Goal: Information Seeking & Learning: Learn about a topic

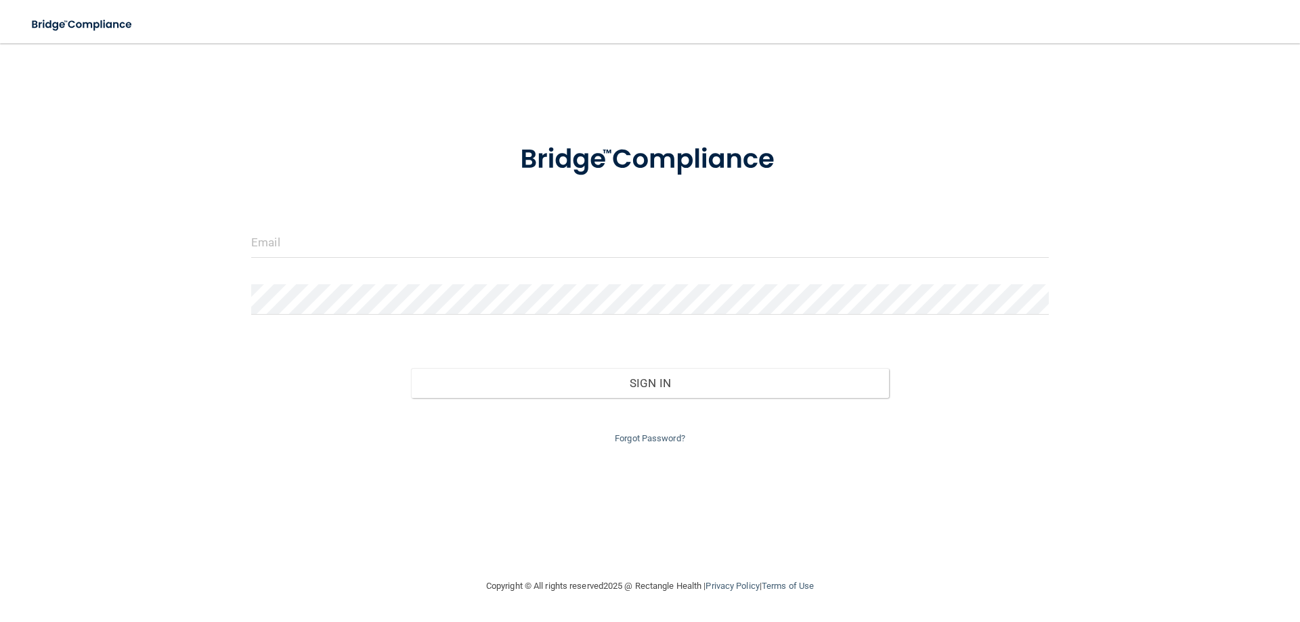
click at [514, 259] on div at bounding box center [650, 248] width 818 height 41
click at [527, 232] on input "email" at bounding box center [650, 243] width 798 height 30
type input "[EMAIL_ADDRESS][DOMAIN_NAME]"
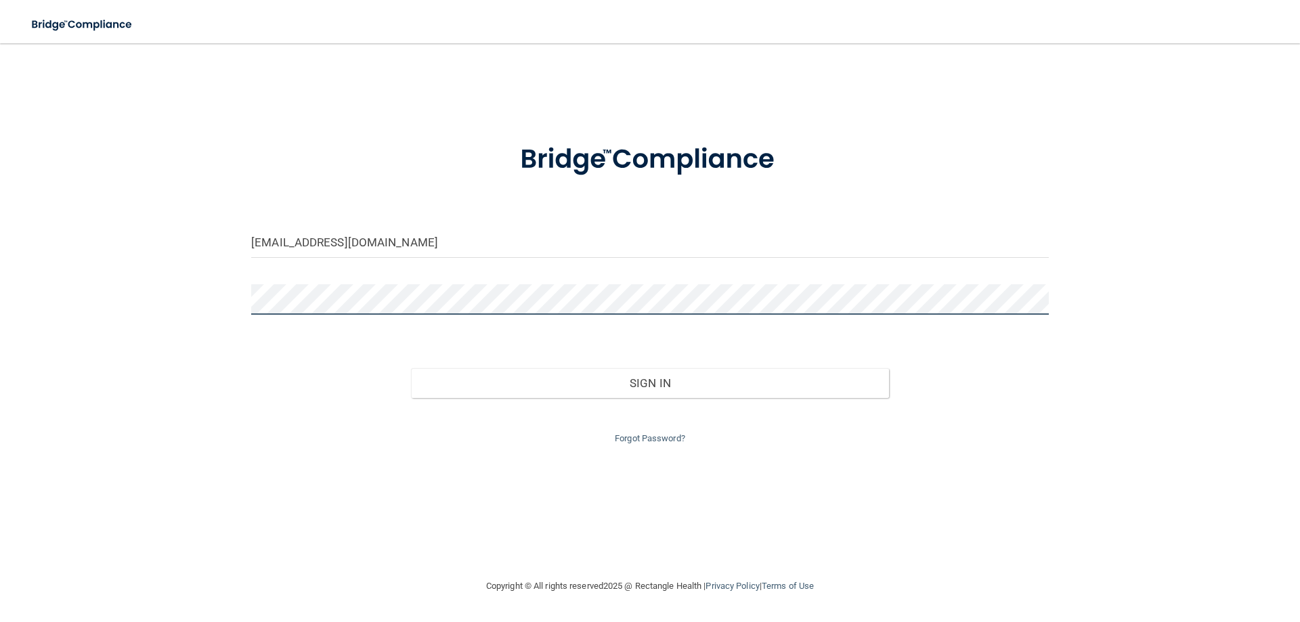
click at [411, 368] on button "Sign In" at bounding box center [650, 383] width 479 height 30
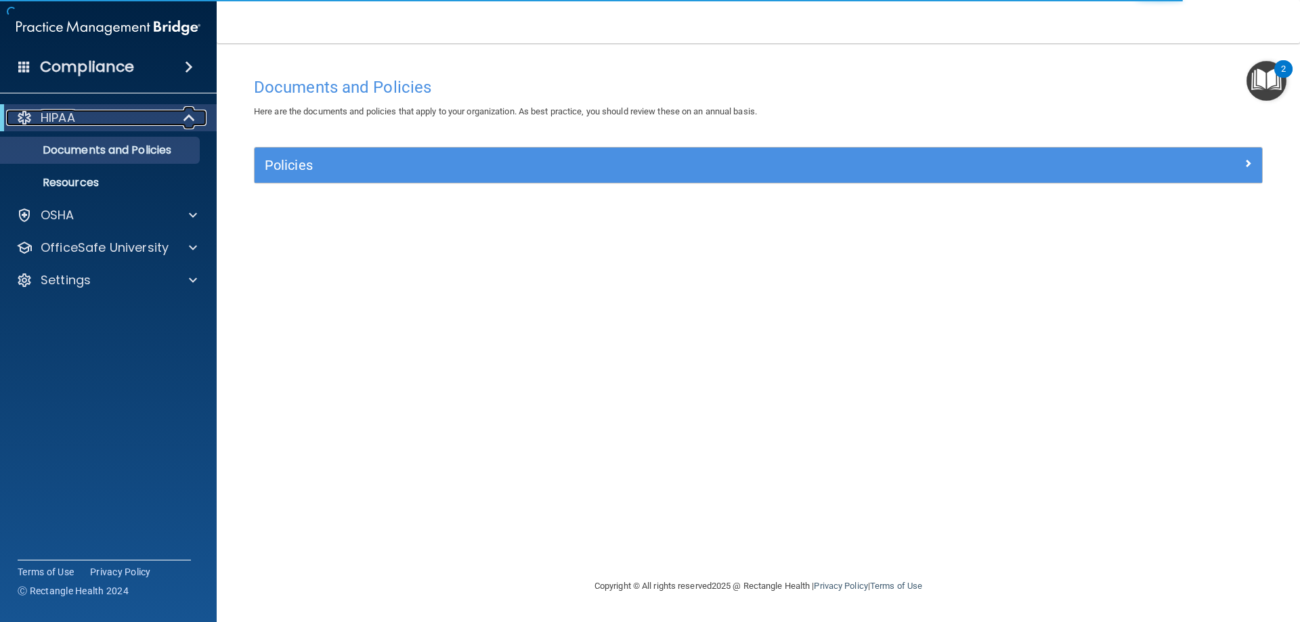
click at [98, 119] on div "HIPAA" at bounding box center [89, 118] width 167 height 16
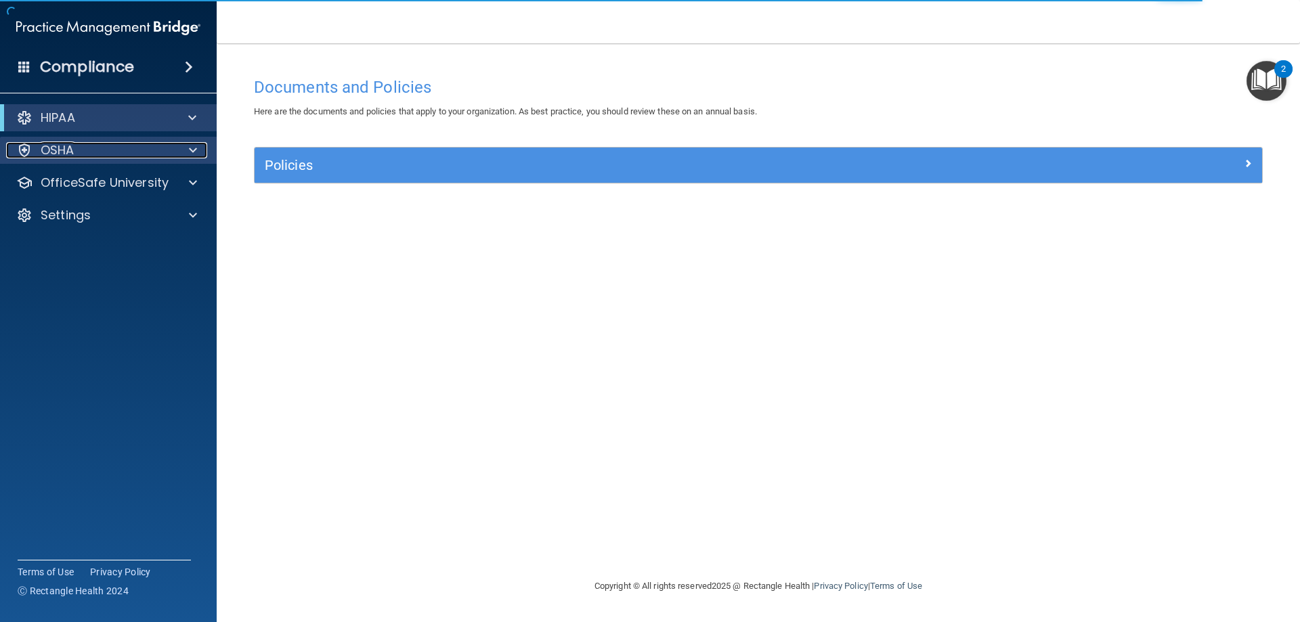
click at [112, 150] on div "OSHA" at bounding box center [90, 150] width 168 height 16
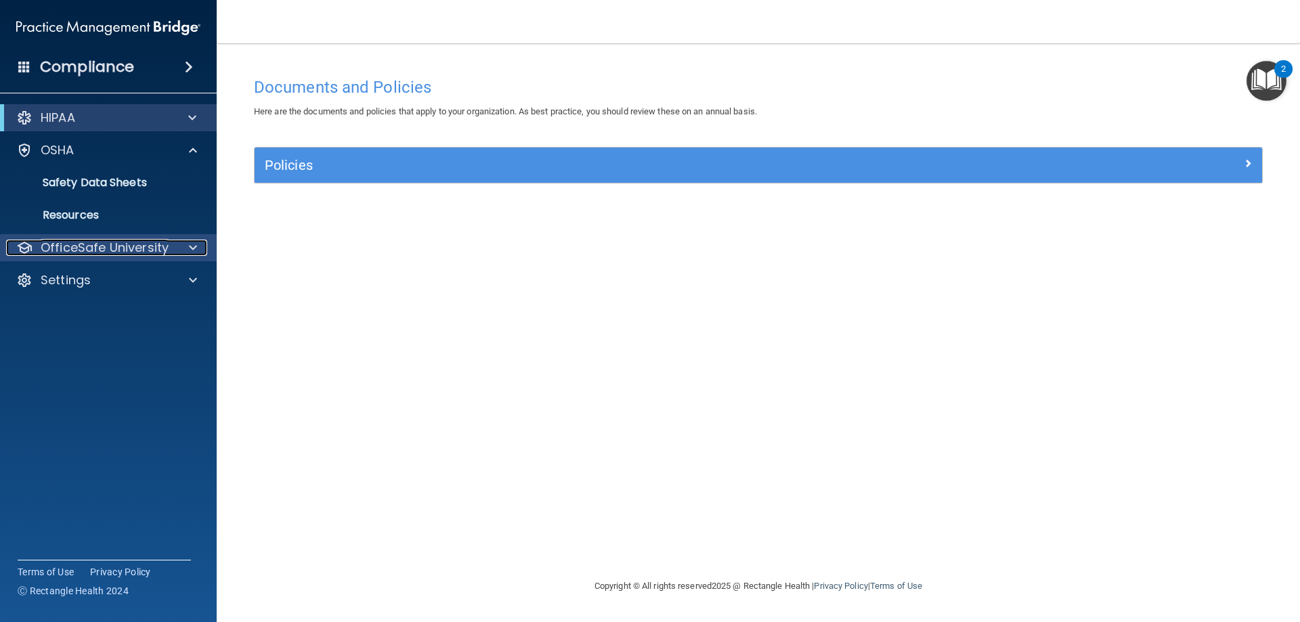
click at [104, 246] on p "OfficeSafe University" at bounding box center [105, 248] width 128 height 16
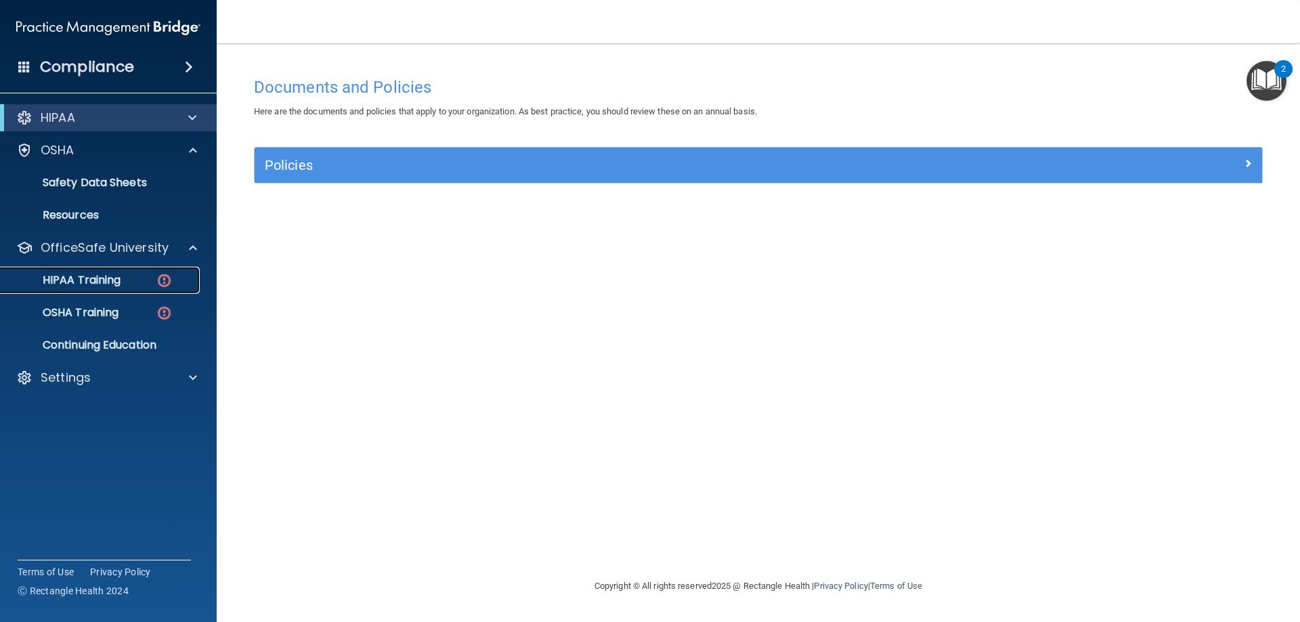
click at [99, 282] on p "HIPAA Training" at bounding box center [65, 281] width 112 height 14
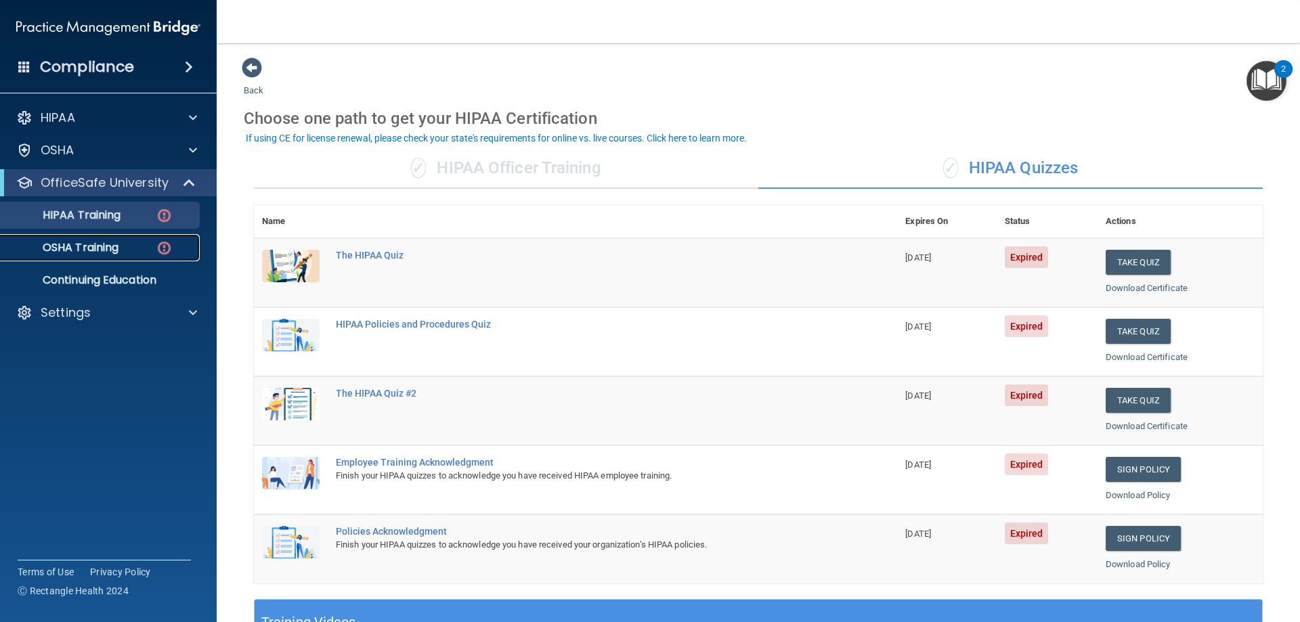
click at [94, 253] on p "OSHA Training" at bounding box center [64, 248] width 110 height 14
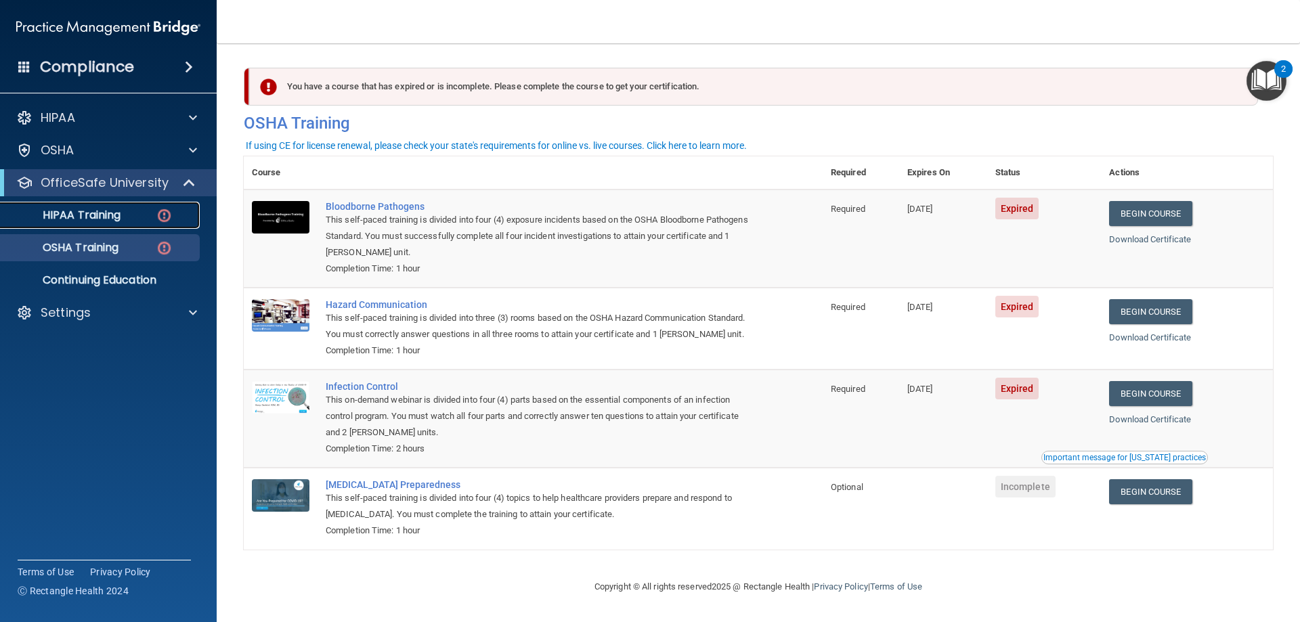
click at [115, 216] on p "HIPAA Training" at bounding box center [65, 216] width 112 height 14
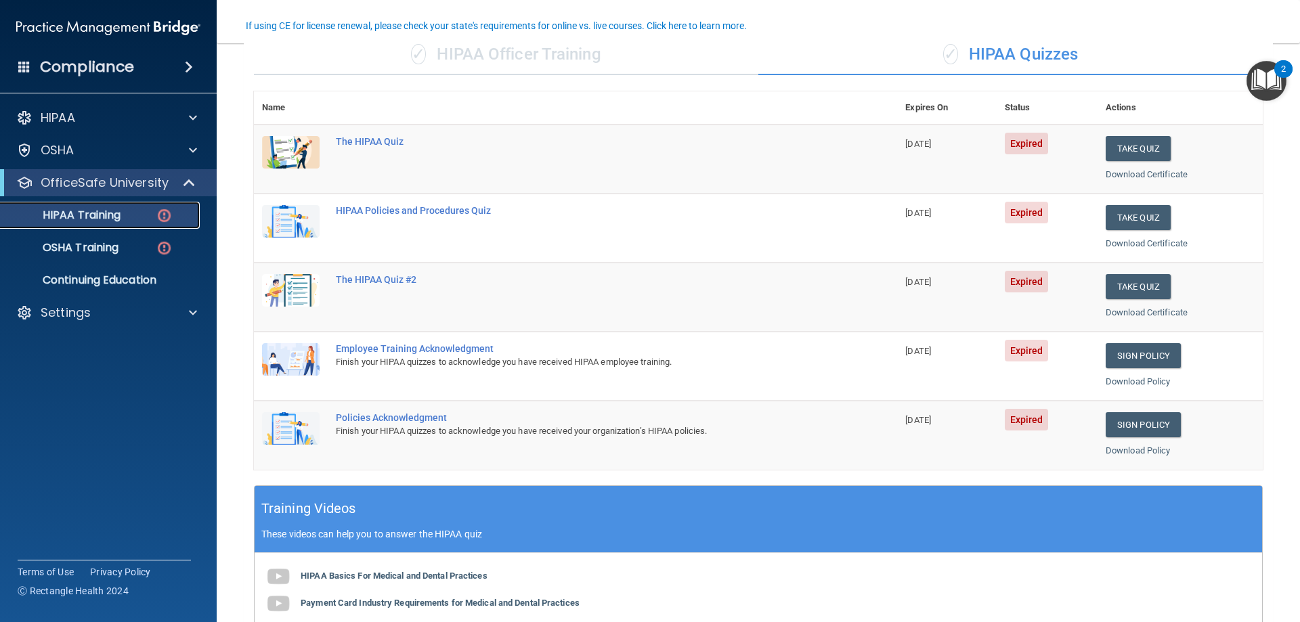
scroll to position [112, 0]
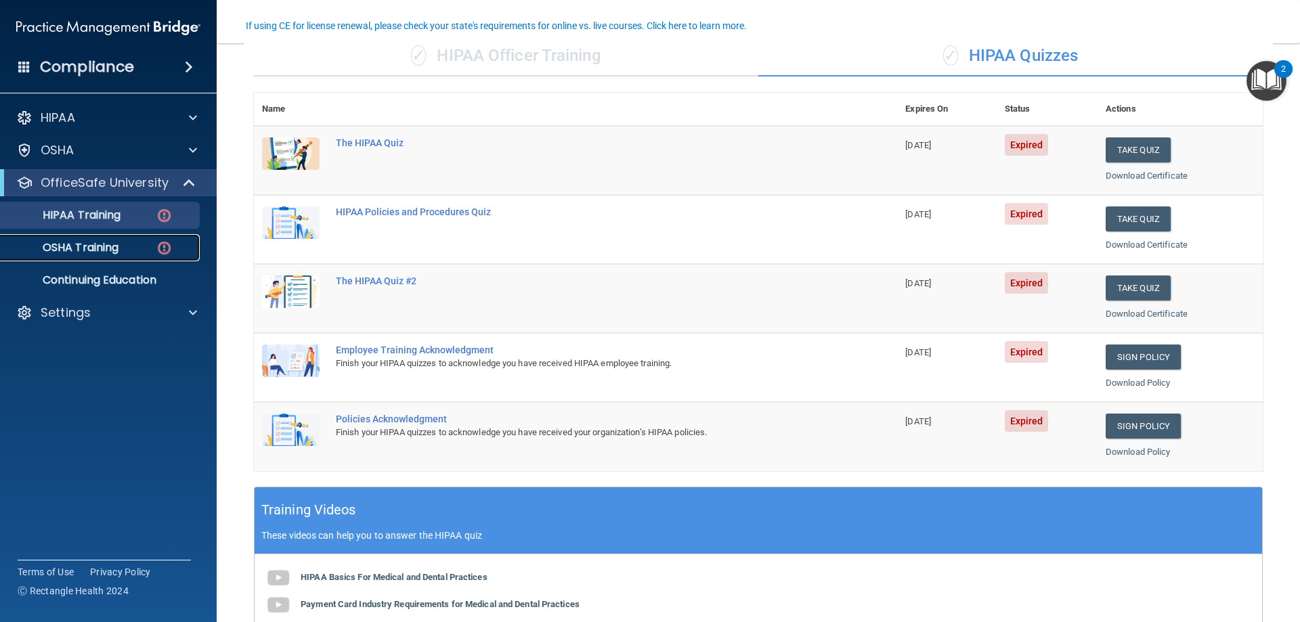
click at [77, 253] on p "OSHA Training" at bounding box center [64, 248] width 110 height 14
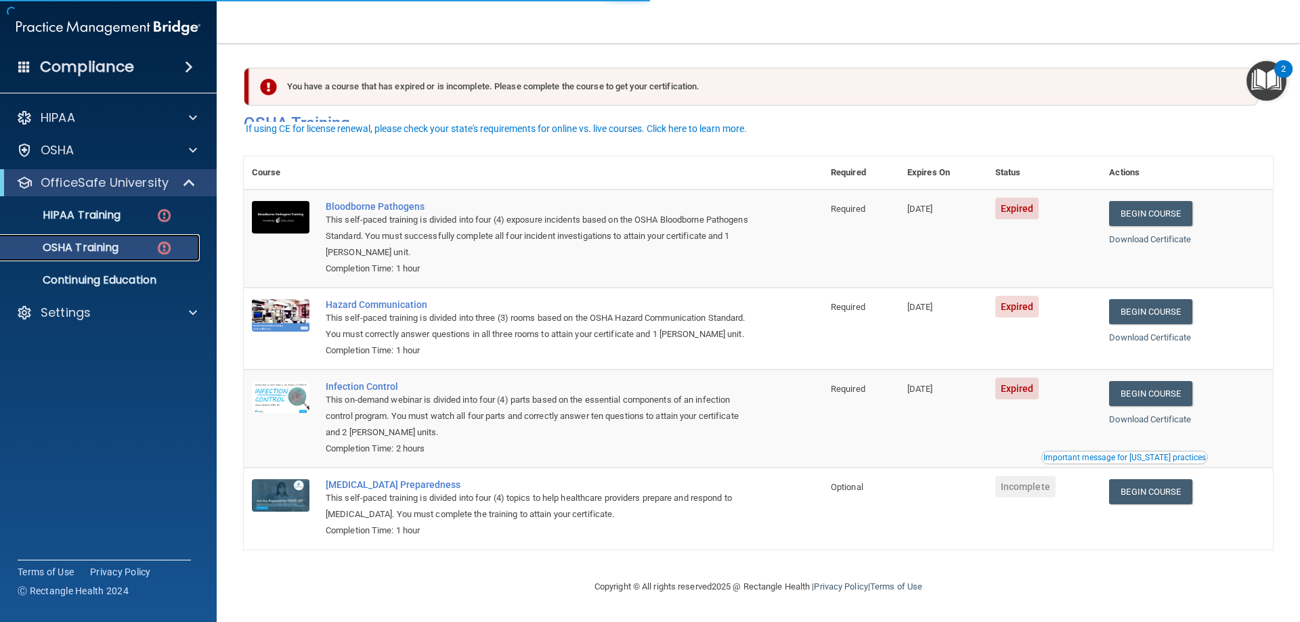
scroll to position [17, 0]
click at [1149, 201] on link "Begin Course" at bounding box center [1150, 213] width 83 height 25
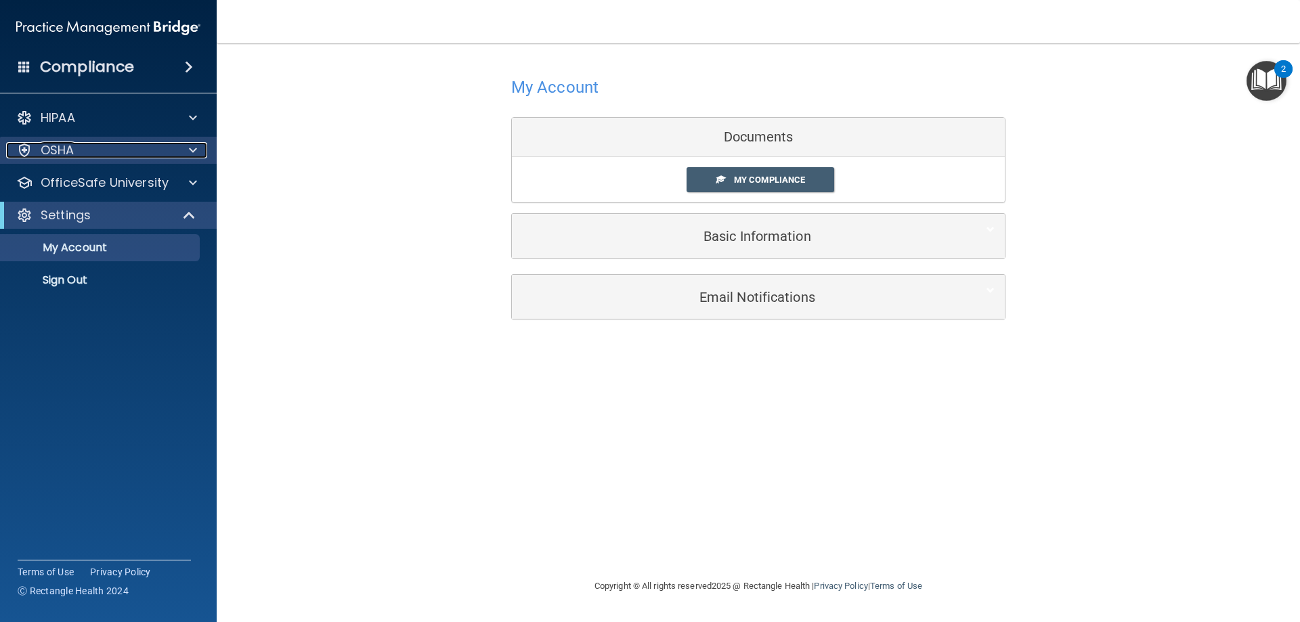
click at [130, 154] on div "OSHA" at bounding box center [90, 150] width 168 height 16
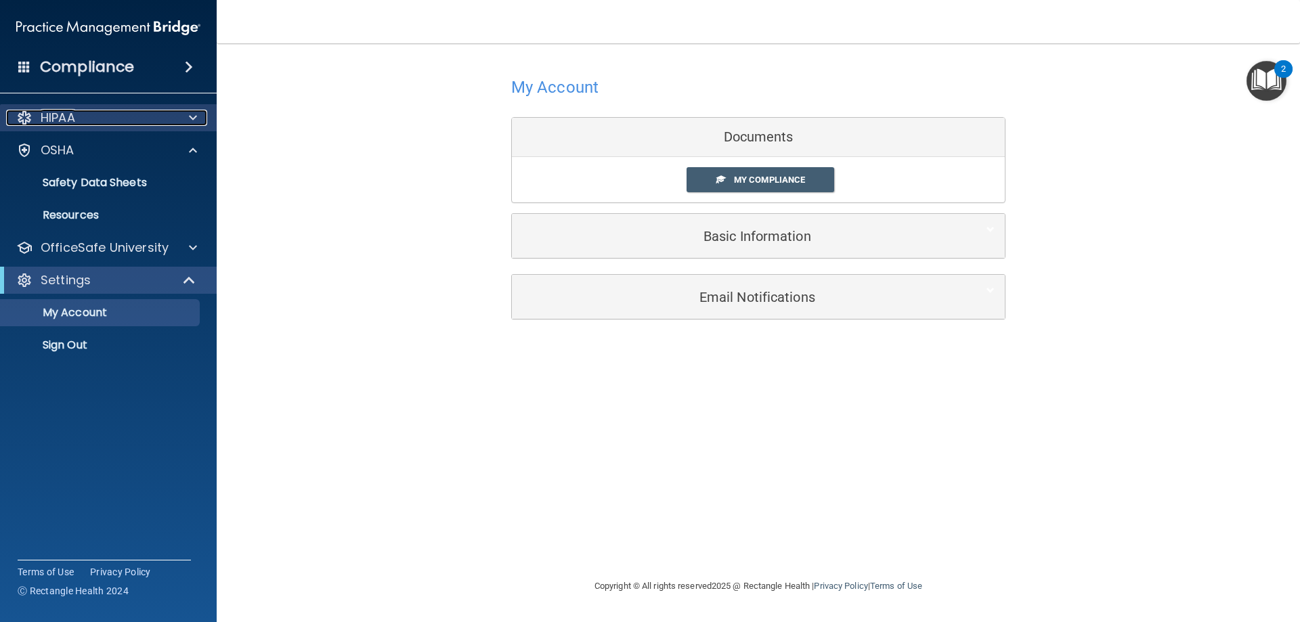
click at [127, 123] on div "HIPAA" at bounding box center [90, 118] width 168 height 16
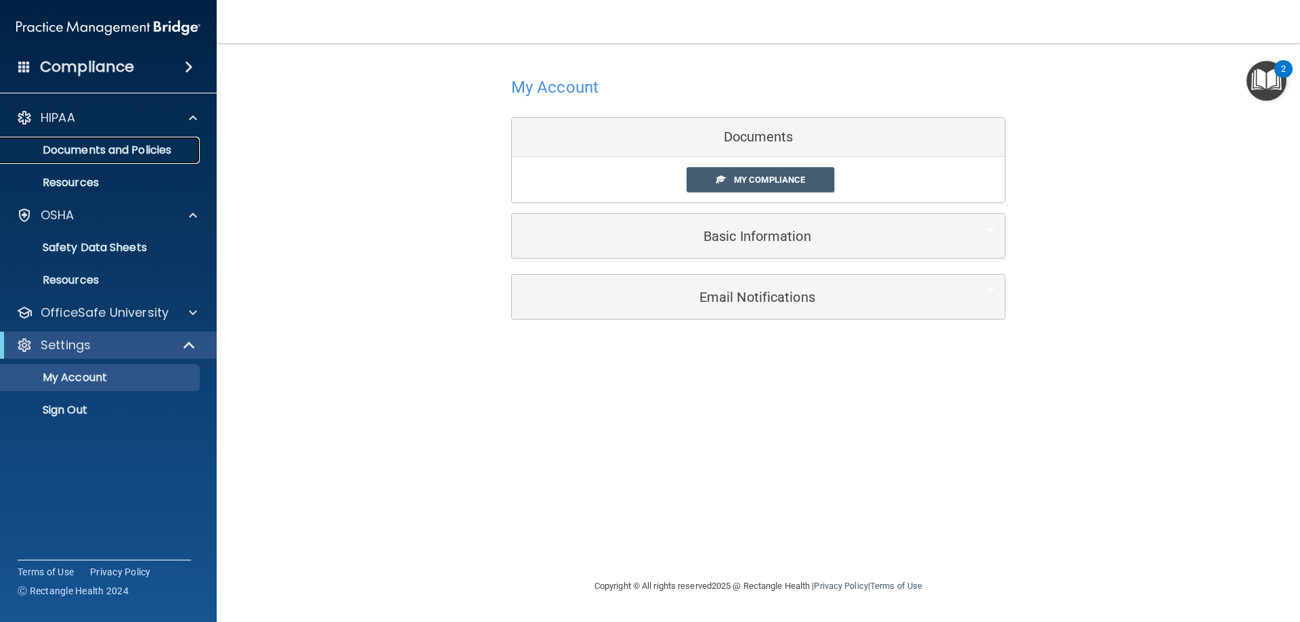
click at [133, 146] on p "Documents and Policies" at bounding box center [101, 151] width 185 height 14
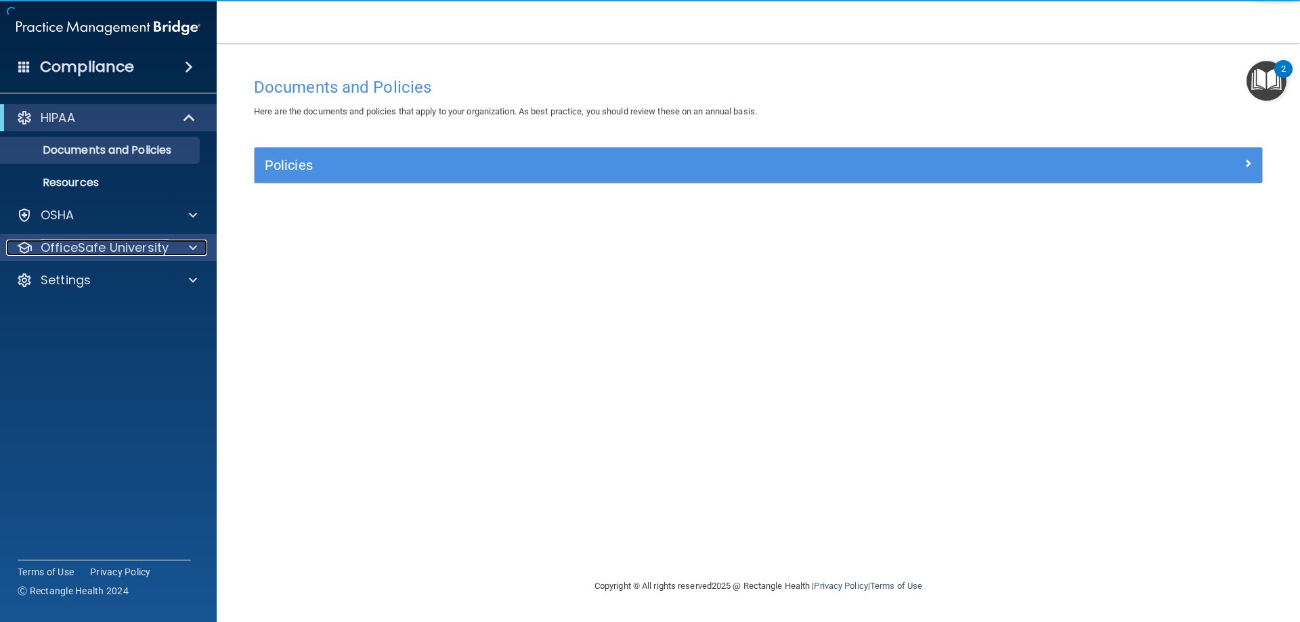
click at [106, 248] on p "OfficeSafe University" at bounding box center [105, 248] width 128 height 16
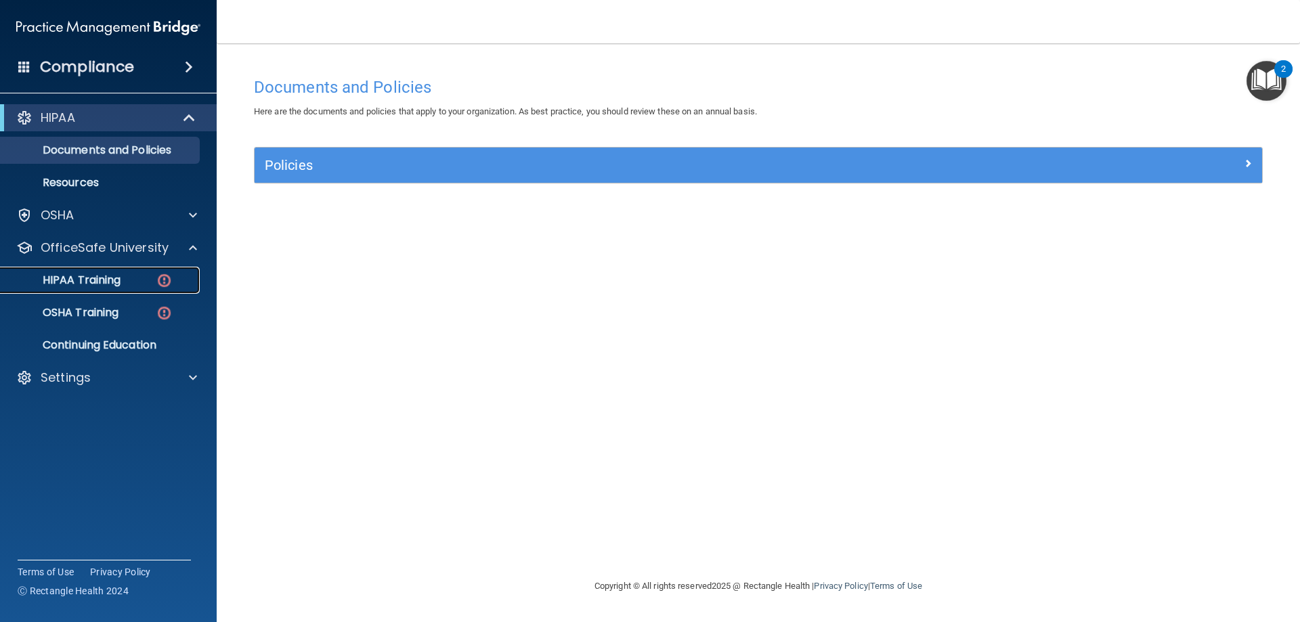
click at [98, 276] on p "HIPAA Training" at bounding box center [65, 281] width 112 height 14
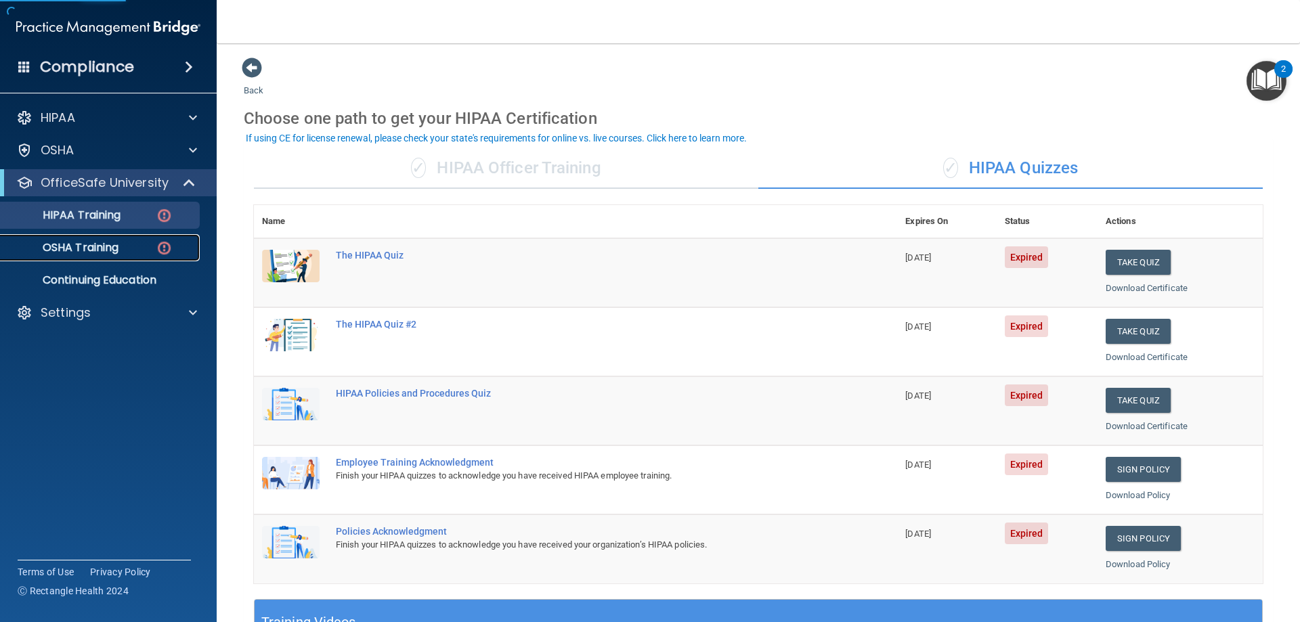
click at [112, 256] on link "OSHA Training" at bounding box center [92, 247] width 213 height 27
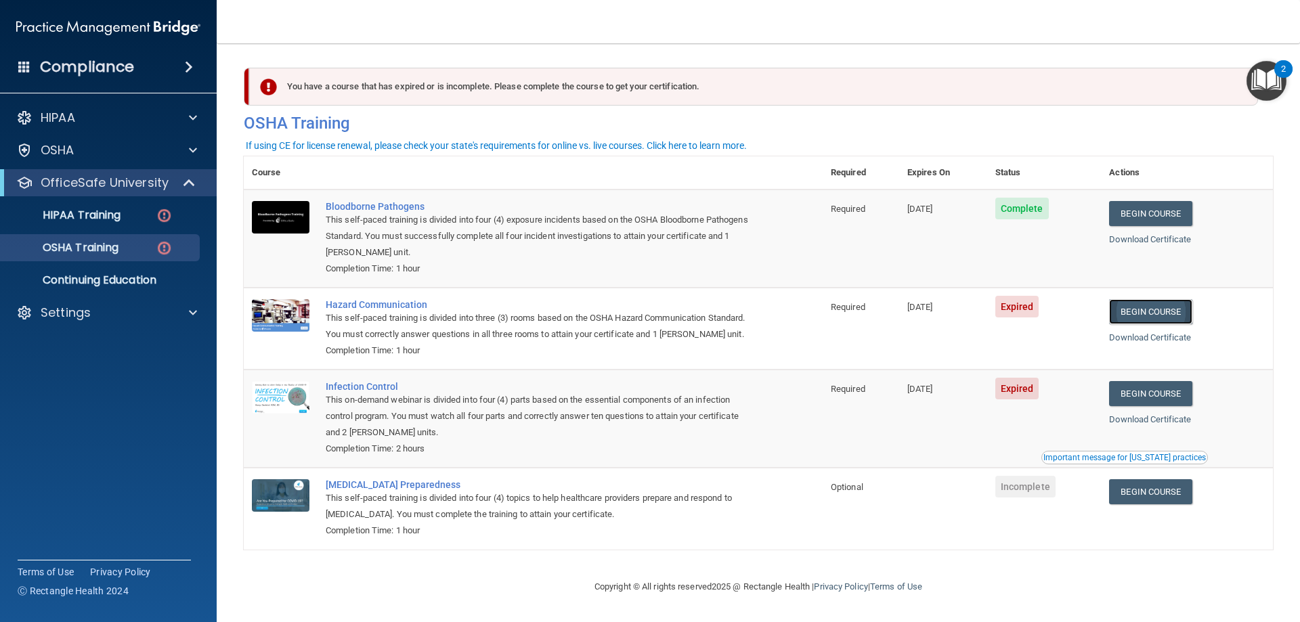
click at [1134, 318] on link "Begin Course" at bounding box center [1150, 311] width 83 height 25
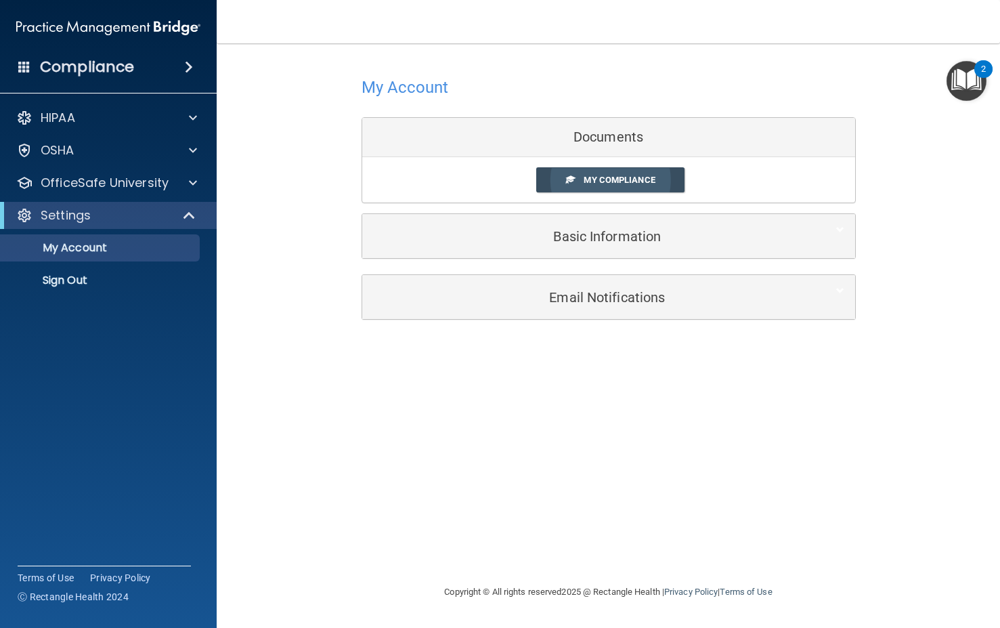
click at [612, 181] on span "My Compliance" at bounding box center [619, 180] width 71 height 10
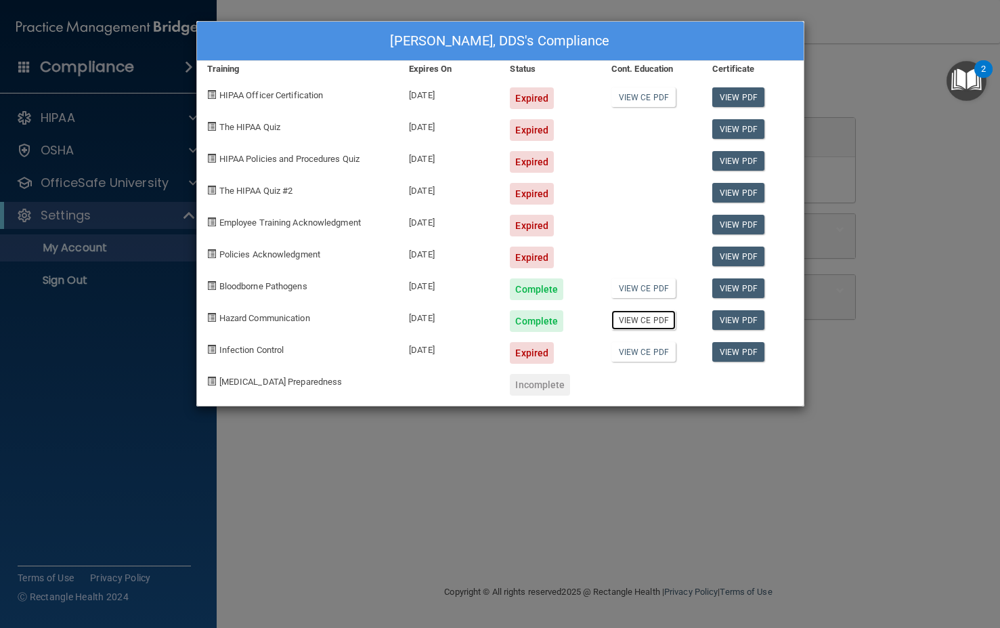
click at [656, 322] on link "View CE PDF" at bounding box center [643, 320] width 64 height 20
click at [538, 355] on div "Expired" at bounding box center [532, 353] width 44 height 22
click at [262, 354] on span "Infection Control" at bounding box center [251, 350] width 65 height 10
click at [512, 454] on div "Andy Lee, DDS's Compliance Training Expires On Status Cont. Education Certifica…" at bounding box center [500, 314] width 1000 height 628
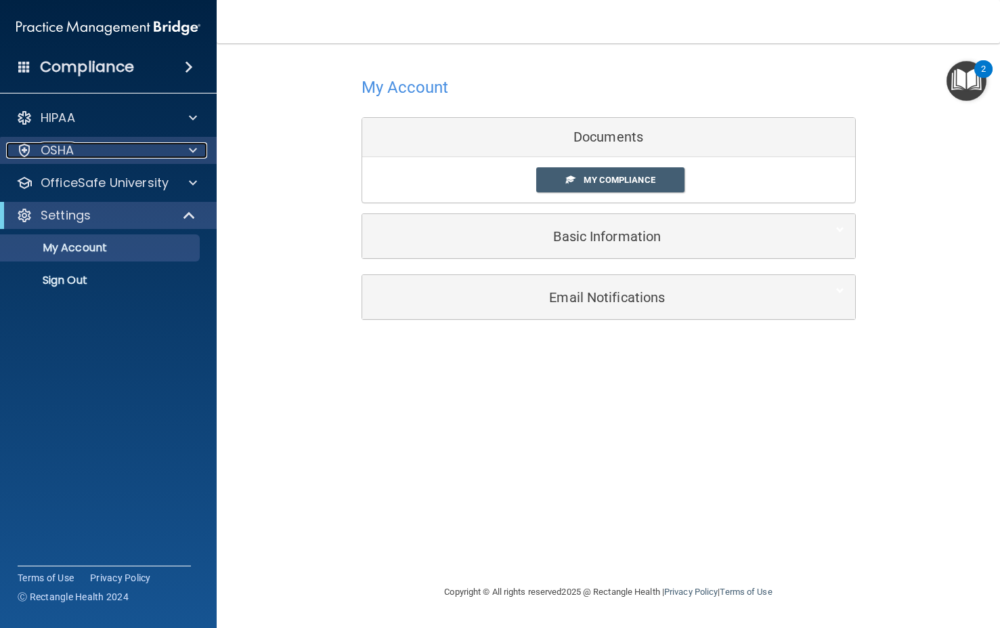
click at [98, 158] on div "OSHA" at bounding box center [90, 150] width 168 height 16
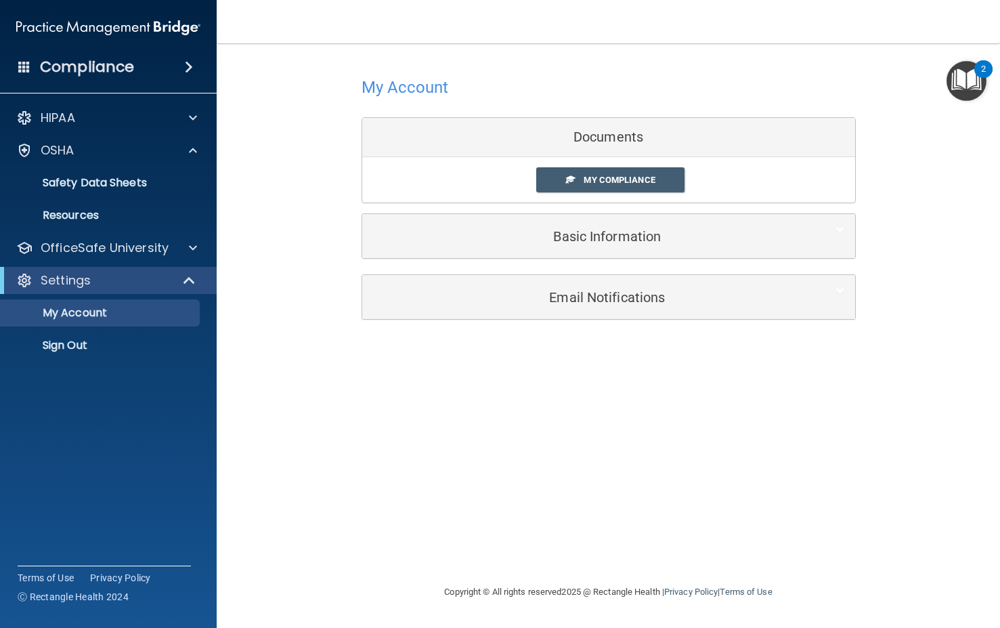
click at [121, 197] on ul "Documents Safety Data Sheets Self-Assessment Injury and Illness Report Resources" at bounding box center [108, 196] width 245 height 65
click at [113, 211] on p "Resources" at bounding box center [101, 216] width 185 height 14
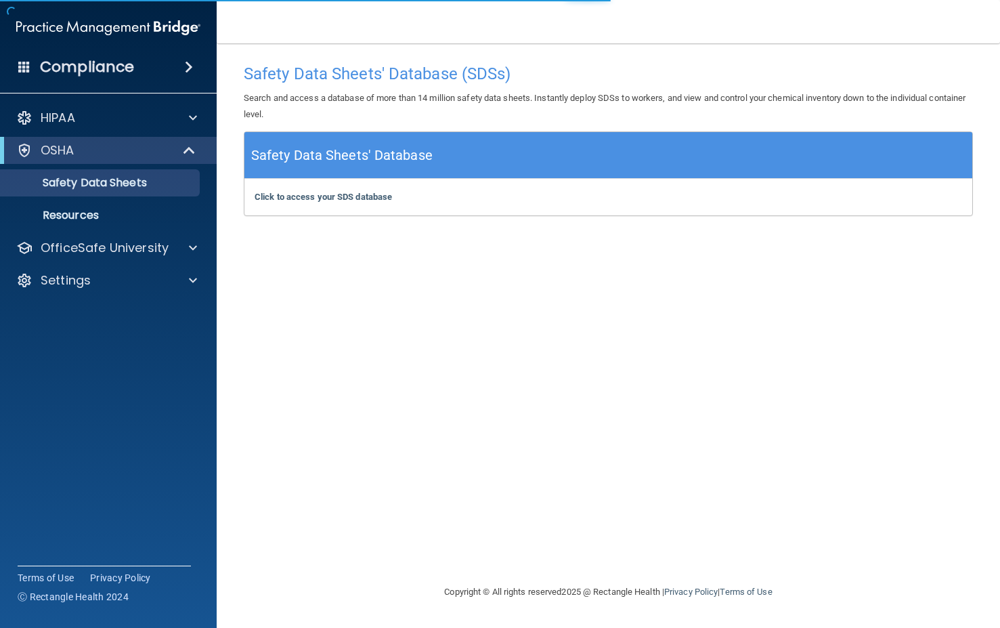
click at [324, 185] on div "Click to access your SDS database Click to access your SDS database" at bounding box center [608, 197] width 728 height 37
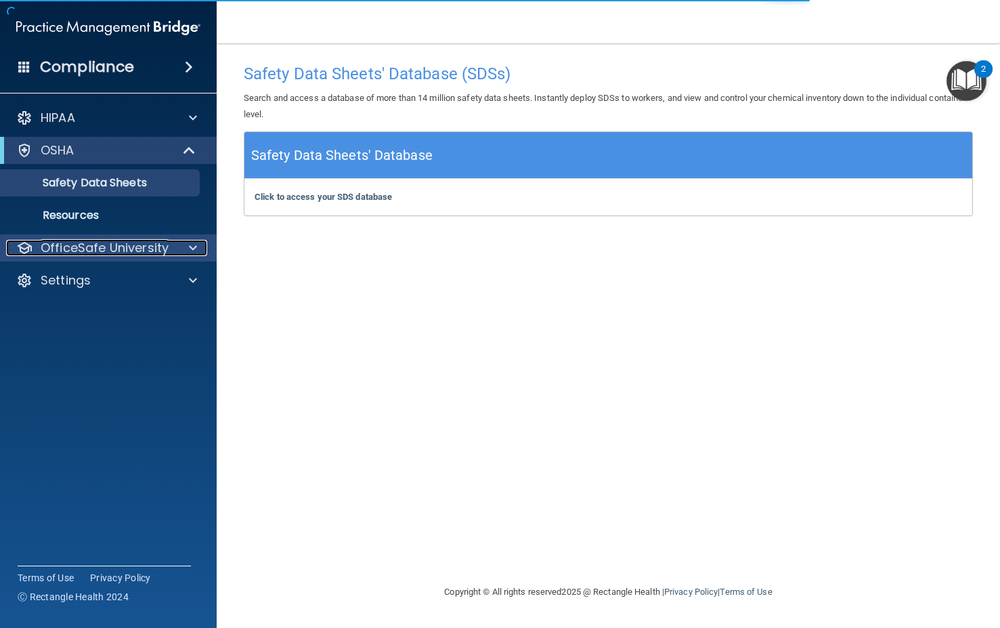
click at [93, 255] on p "OfficeSafe University" at bounding box center [105, 248] width 128 height 16
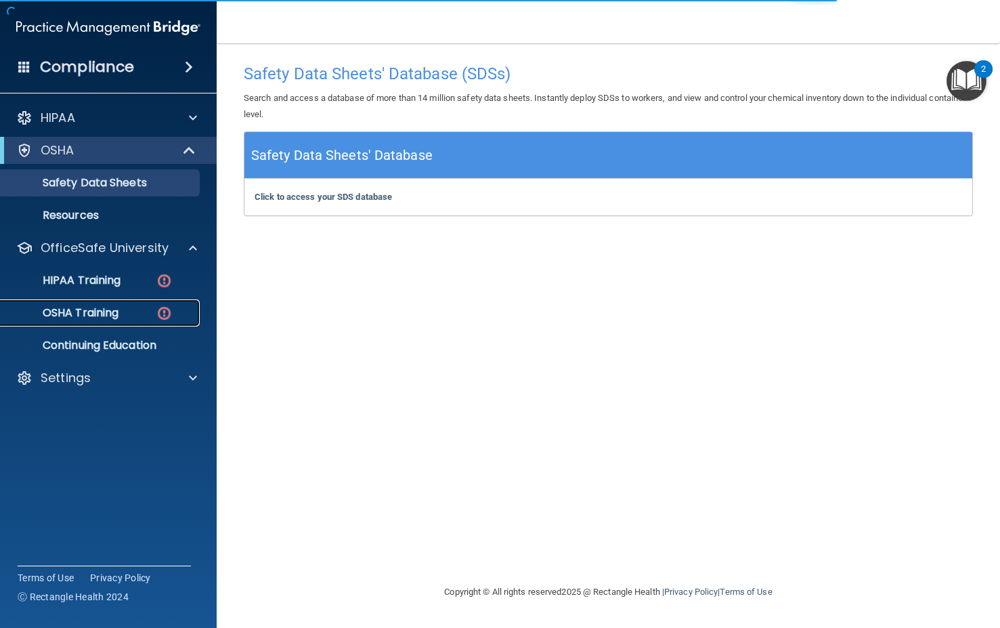
click at [93, 318] on p "OSHA Training" at bounding box center [64, 313] width 110 height 14
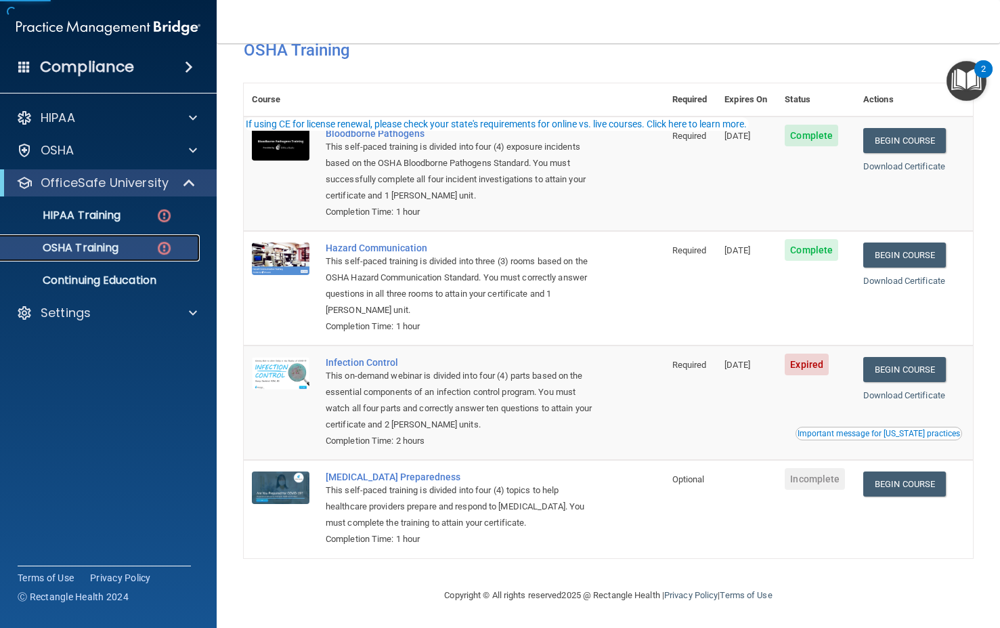
scroll to position [77, 0]
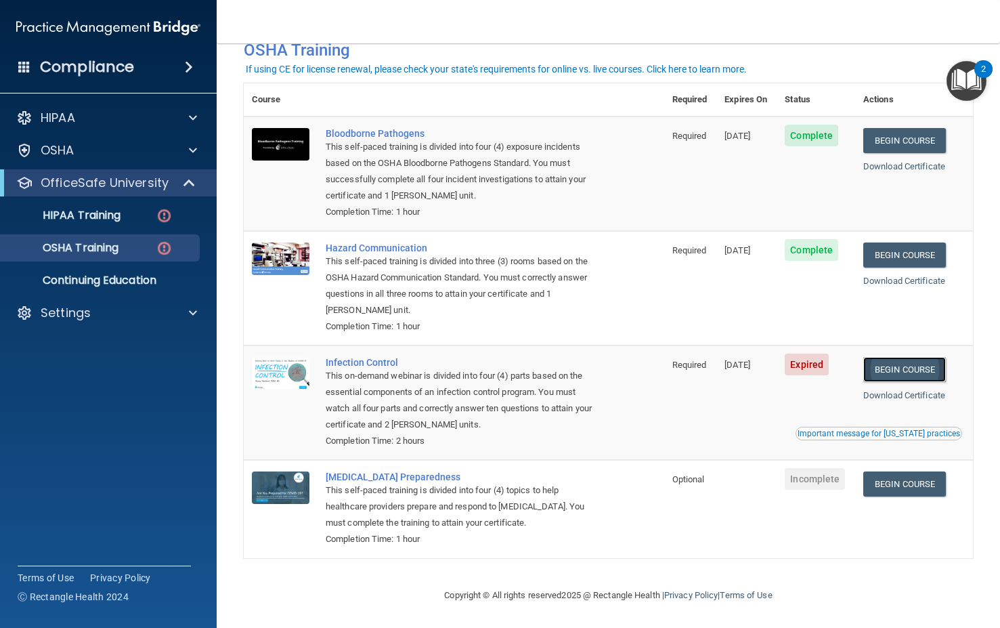
click at [890, 369] on link "Begin Course" at bounding box center [904, 369] width 83 height 25
click at [513, 98] on th at bounding box center [491, 99] width 347 height 33
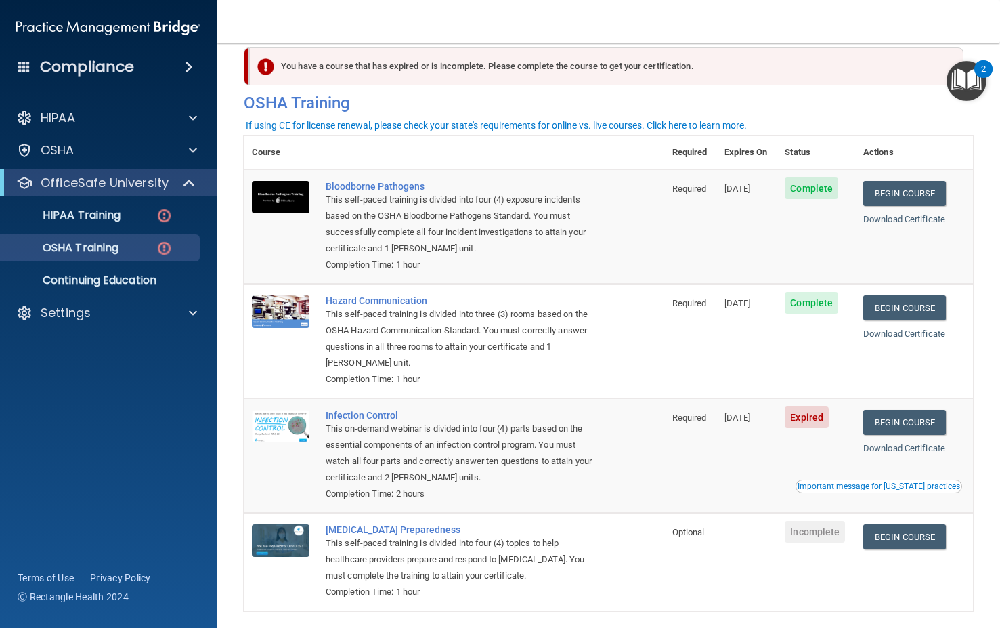
scroll to position [9, 0]
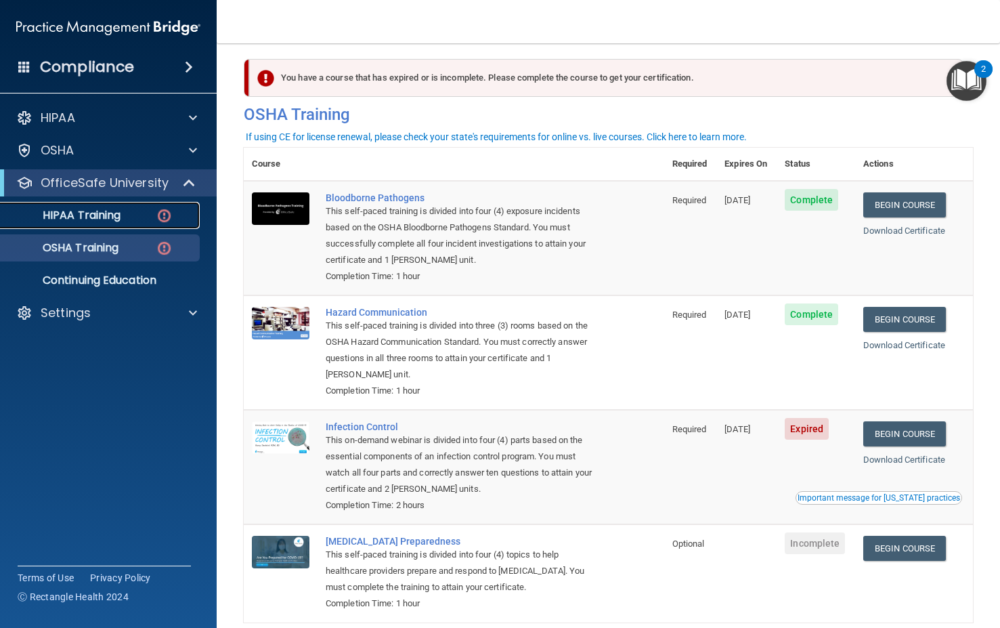
click at [101, 225] on link "HIPAA Training" at bounding box center [92, 215] width 213 height 27
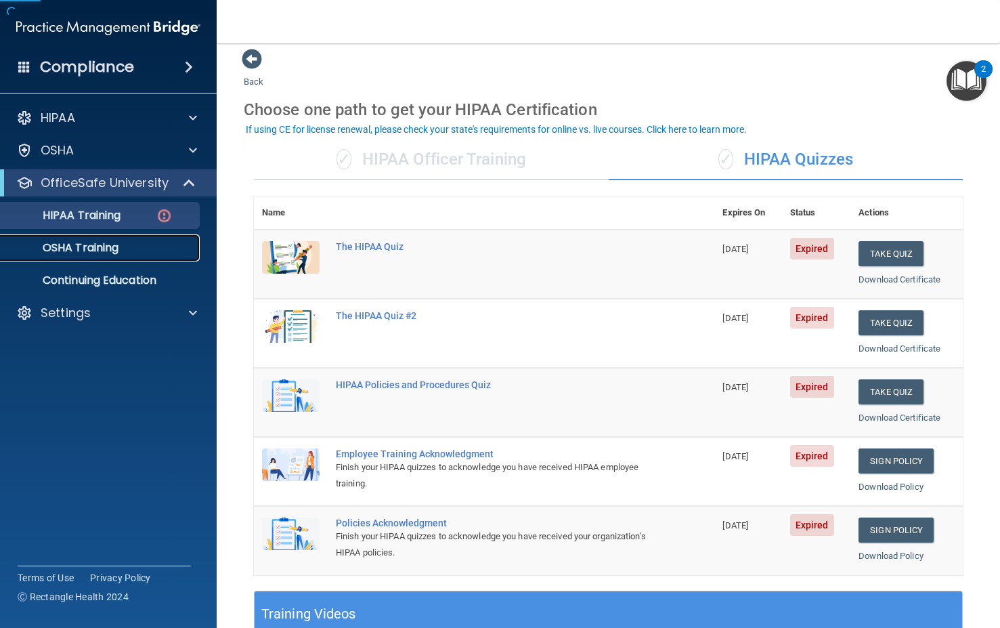
click at [96, 254] on p "OSHA Training" at bounding box center [64, 248] width 110 height 14
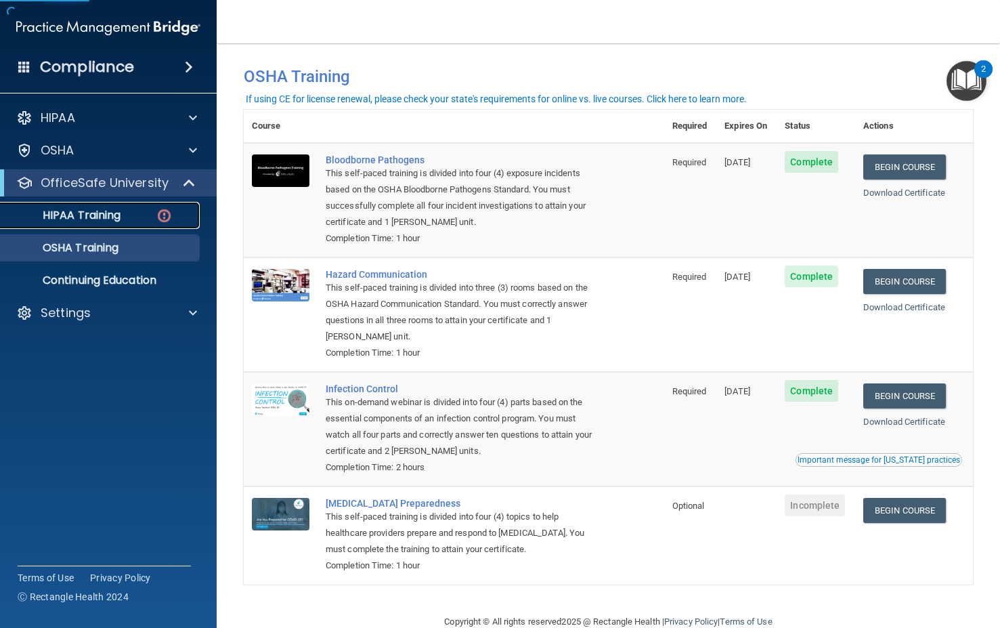
click at [98, 225] on link "HIPAA Training" at bounding box center [92, 215] width 213 height 27
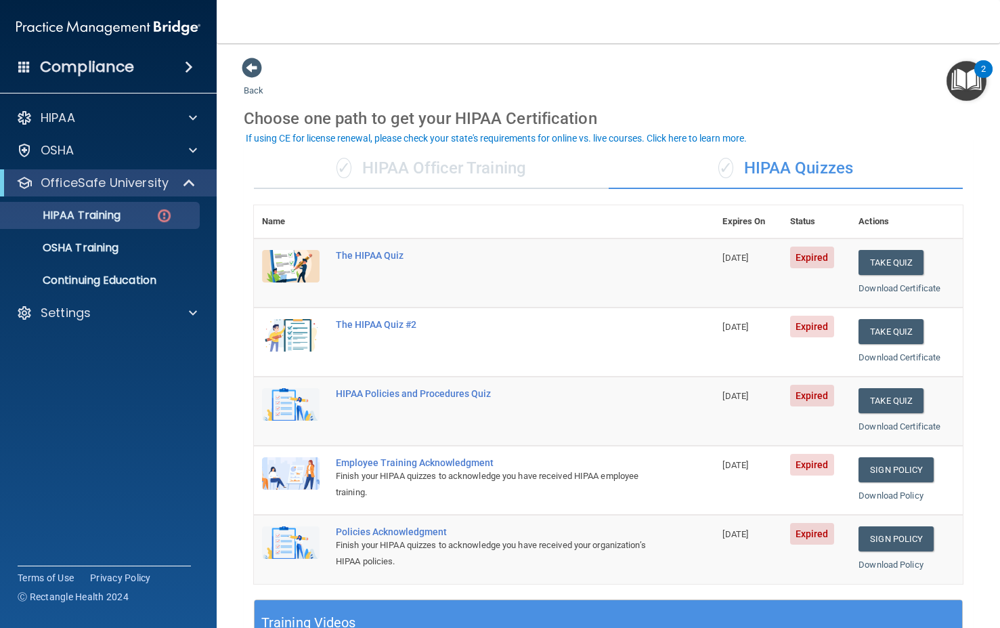
click at [894, 246] on td "Take Quiz Download Certificate" at bounding box center [906, 272] width 112 height 69
click at [894, 259] on button "Take Quiz" at bounding box center [891, 262] width 65 height 25
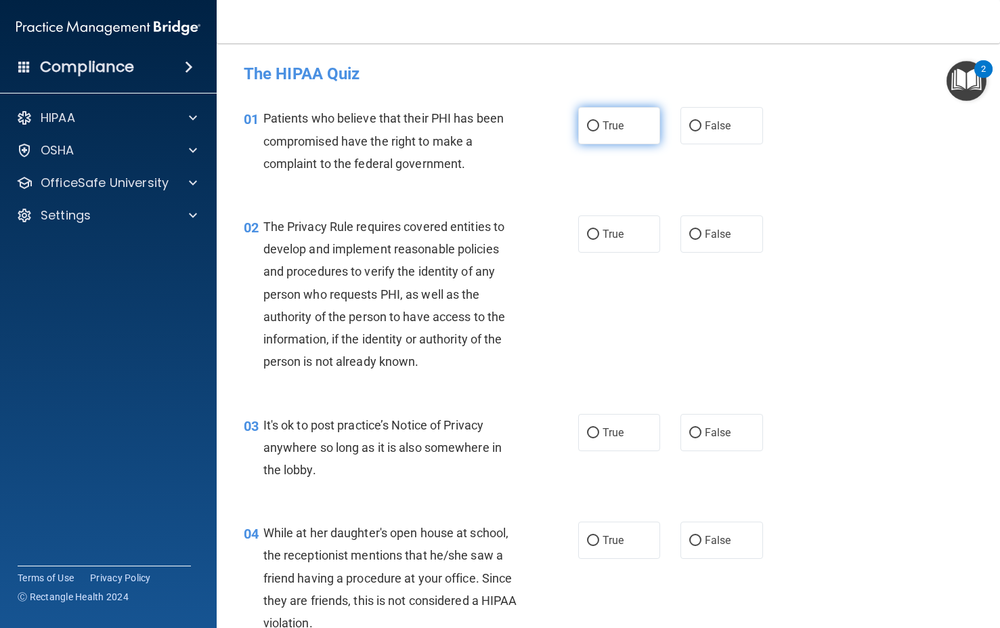
click at [593, 124] on input "True" at bounding box center [593, 126] width 12 height 10
radio input "true"
drag, startPoint x: 603, startPoint y: 229, endPoint x: 603, endPoint y: 236, distance: 6.8
click at [603, 236] on span "True" at bounding box center [613, 234] width 21 height 13
click at [599, 236] on input "True" at bounding box center [593, 235] width 12 height 10
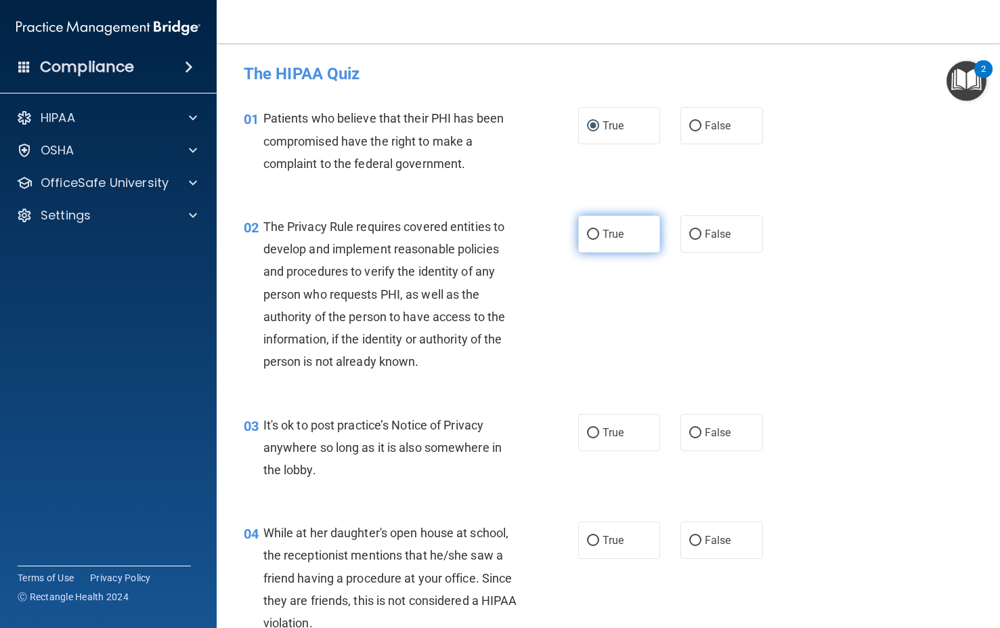
radio input "true"
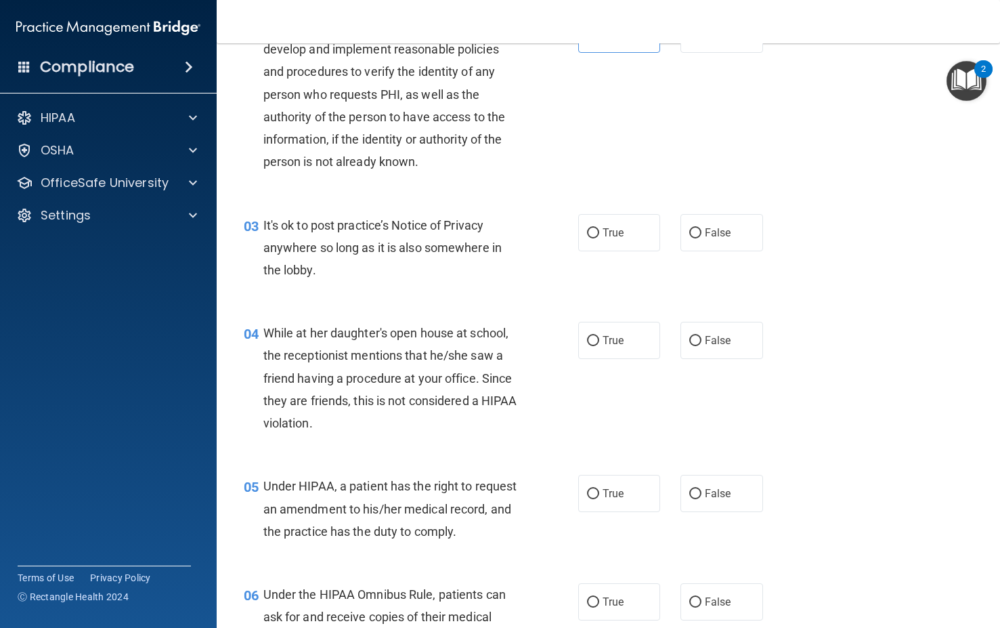
scroll to position [220, 0]
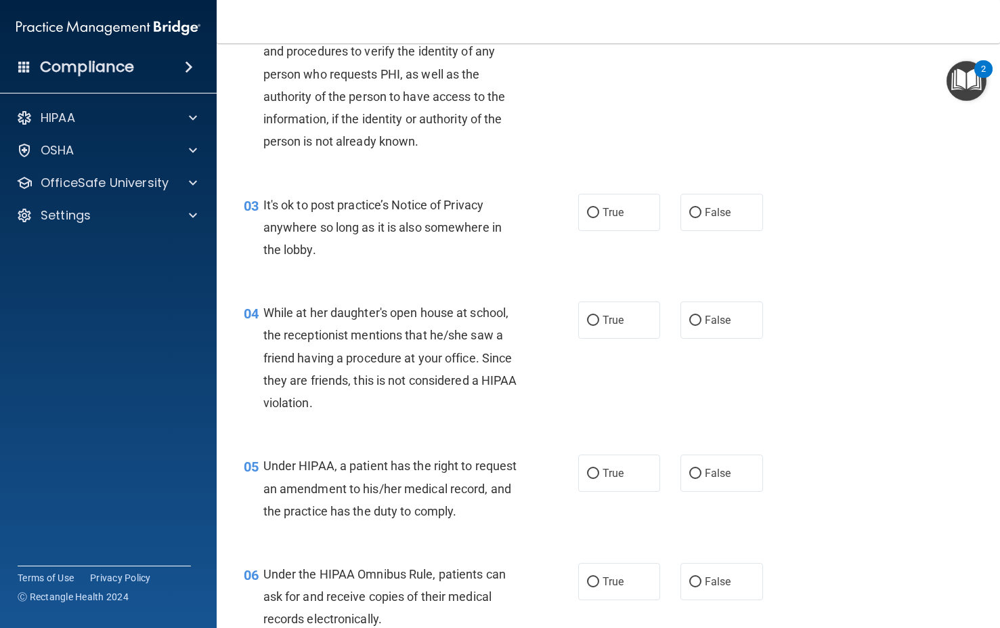
click at [603, 234] on div "03 It's ok to post practice’s Notice of Privacy anywhere so long as it is also …" at bounding box center [609, 231] width 750 height 108
click at [601, 222] on label "True" at bounding box center [619, 212] width 83 height 37
click at [599, 218] on input "True" at bounding box center [593, 213] width 12 height 10
radio input "true"
click at [622, 315] on label "True" at bounding box center [619, 319] width 83 height 37
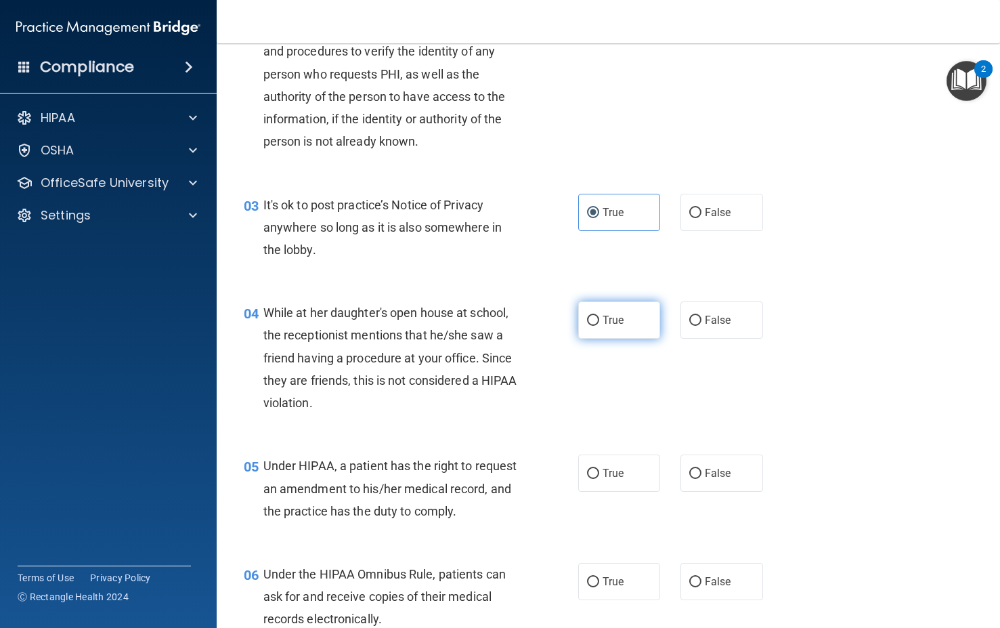
click at [599, 316] on input "True" at bounding box center [593, 321] width 12 height 10
radio input "true"
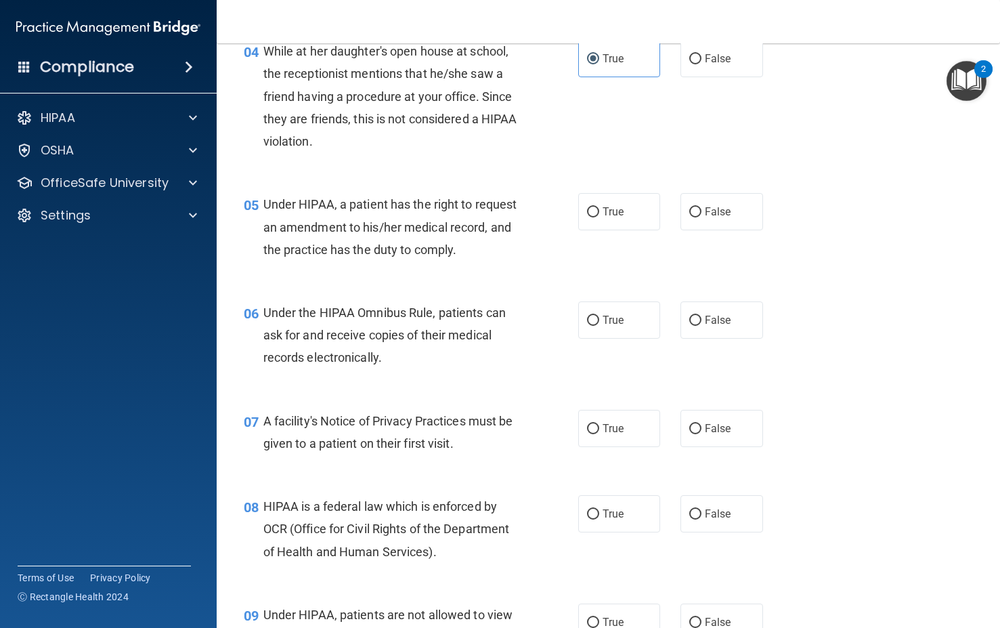
scroll to position [542, 0]
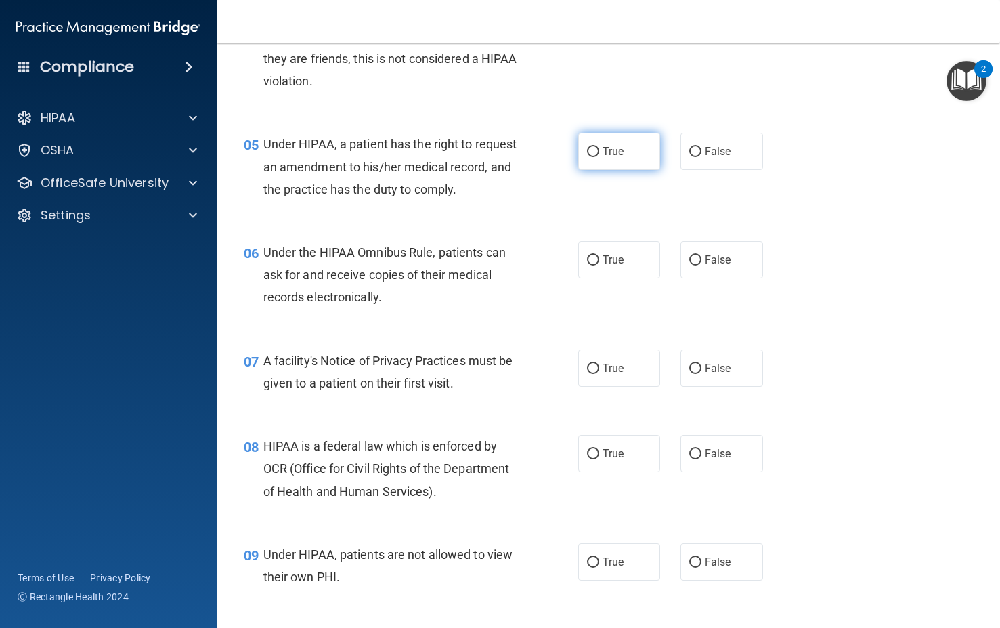
click at [590, 161] on label "True" at bounding box center [619, 151] width 83 height 37
click at [590, 157] on input "True" at bounding box center [593, 152] width 12 height 10
radio input "true"
click at [603, 266] on span "True" at bounding box center [613, 259] width 21 height 13
click at [599, 265] on input "True" at bounding box center [593, 260] width 12 height 10
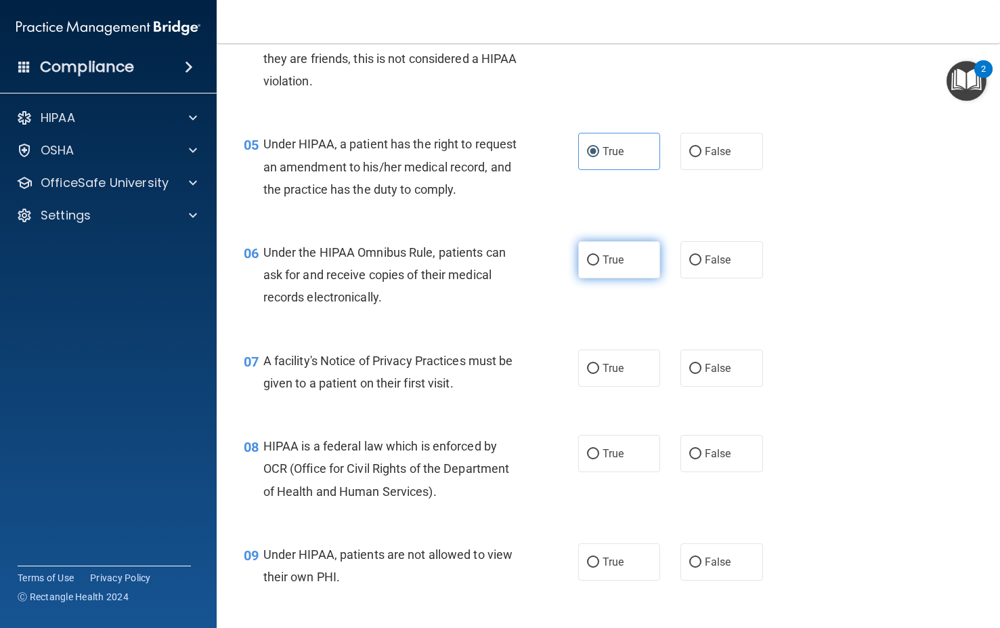
radio input "true"
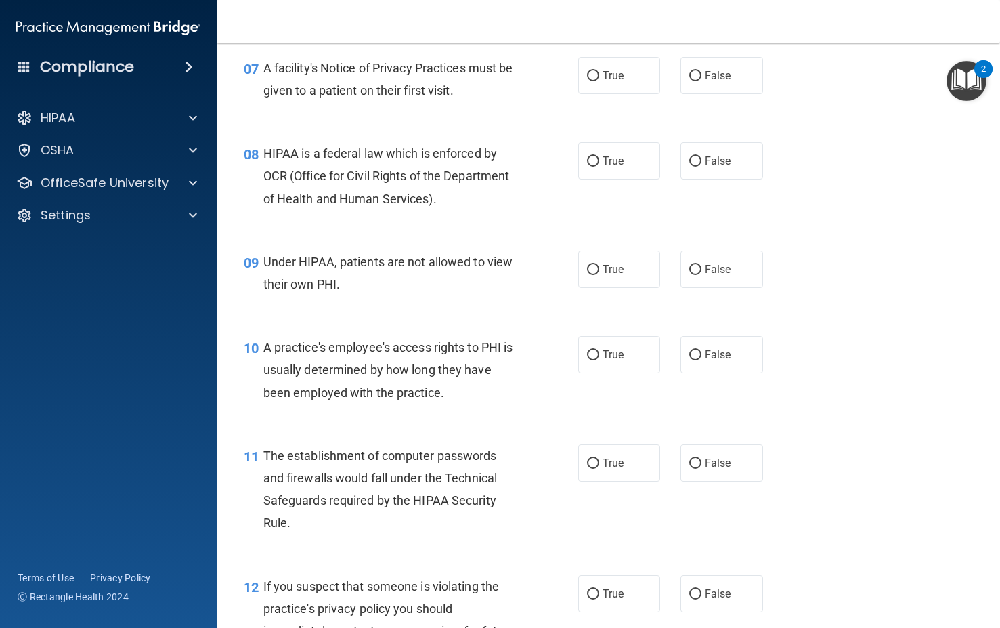
scroll to position [829, 0]
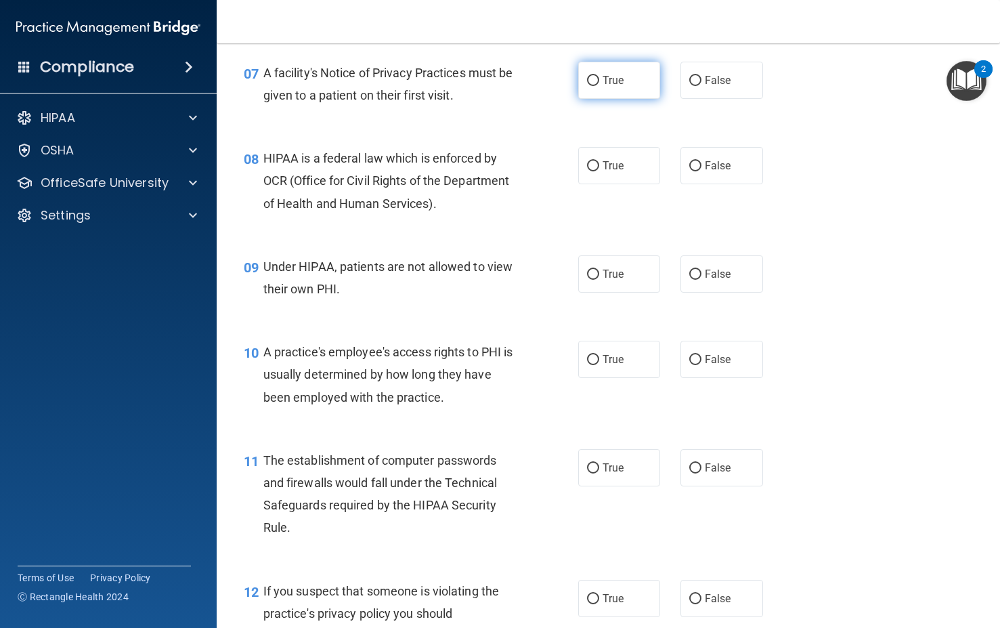
click at [600, 99] on label "True" at bounding box center [619, 80] width 83 height 37
click at [599, 86] on input "True" at bounding box center [593, 81] width 12 height 10
radio input "true"
click at [601, 172] on label "True" at bounding box center [619, 165] width 83 height 37
click at [599, 171] on input "True" at bounding box center [593, 166] width 12 height 10
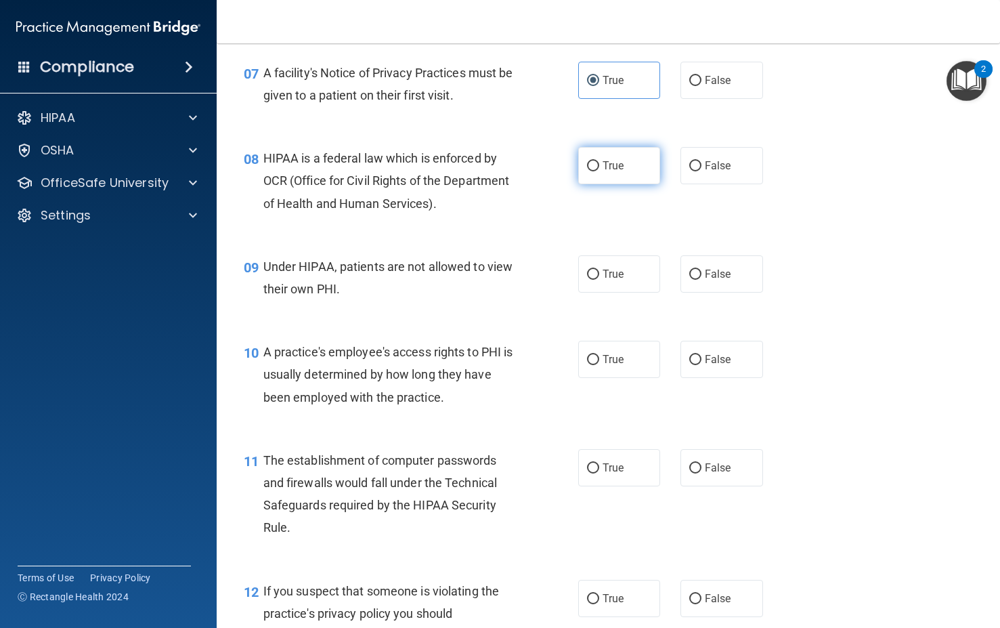
radio input "true"
click at [611, 293] on label "True" at bounding box center [619, 273] width 83 height 37
click at [599, 280] on input "True" at bounding box center [593, 274] width 12 height 10
radio input "true"
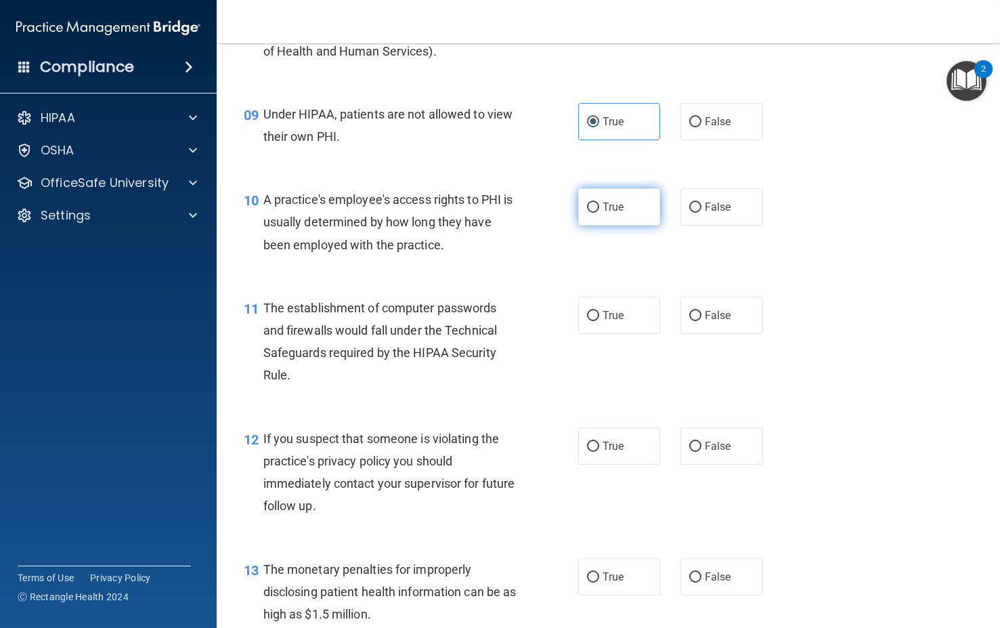
click at [604, 213] on span "True" at bounding box center [613, 206] width 21 height 13
click at [599, 213] on input "True" at bounding box center [593, 207] width 12 height 10
radio input "true"
click at [615, 324] on label "True" at bounding box center [619, 315] width 83 height 37
click at [599, 321] on input "True" at bounding box center [593, 316] width 12 height 10
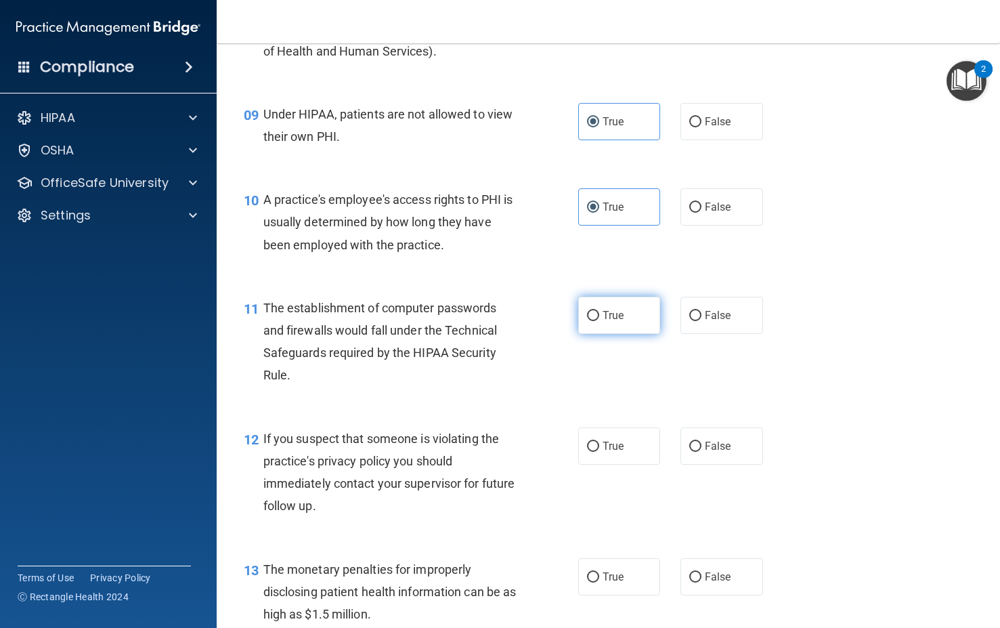
radio input "true"
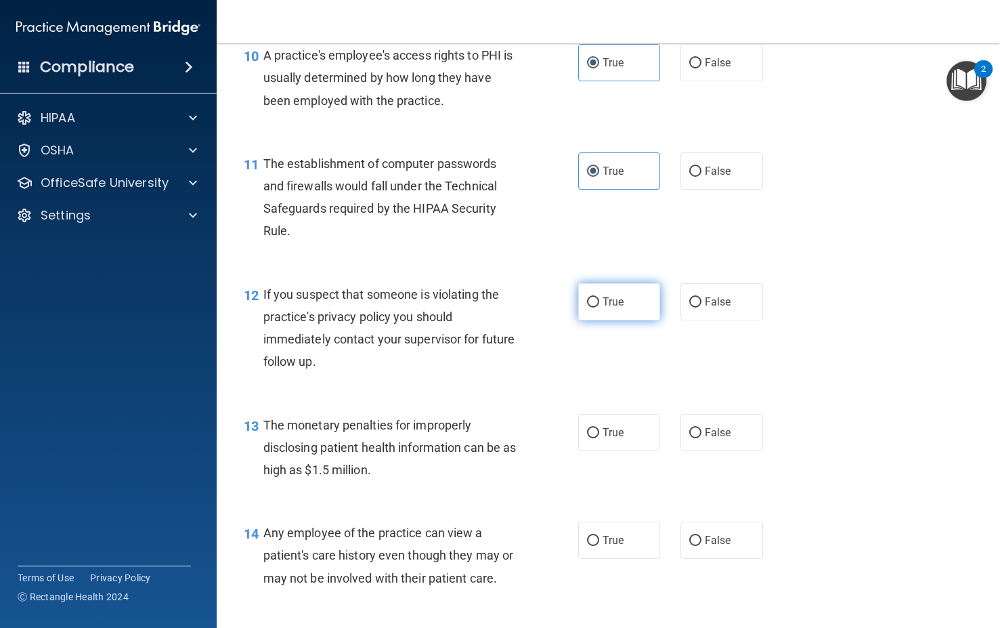
scroll to position [1134, 0]
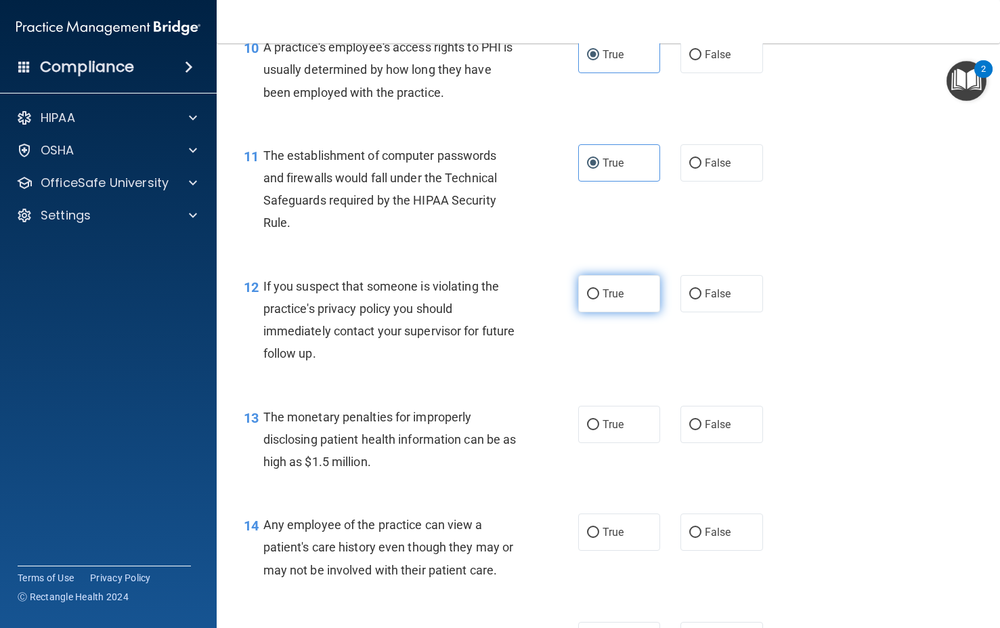
click at [604, 300] on span "True" at bounding box center [613, 293] width 21 height 13
click at [599, 299] on input "True" at bounding box center [593, 294] width 12 height 10
radio input "true"
drag, startPoint x: 597, startPoint y: 416, endPoint x: 595, endPoint y: 429, distance: 12.9
click at [597, 418] on div "13 The monetary penalties for improperly disclosing patient health information …" at bounding box center [609, 443] width 750 height 108
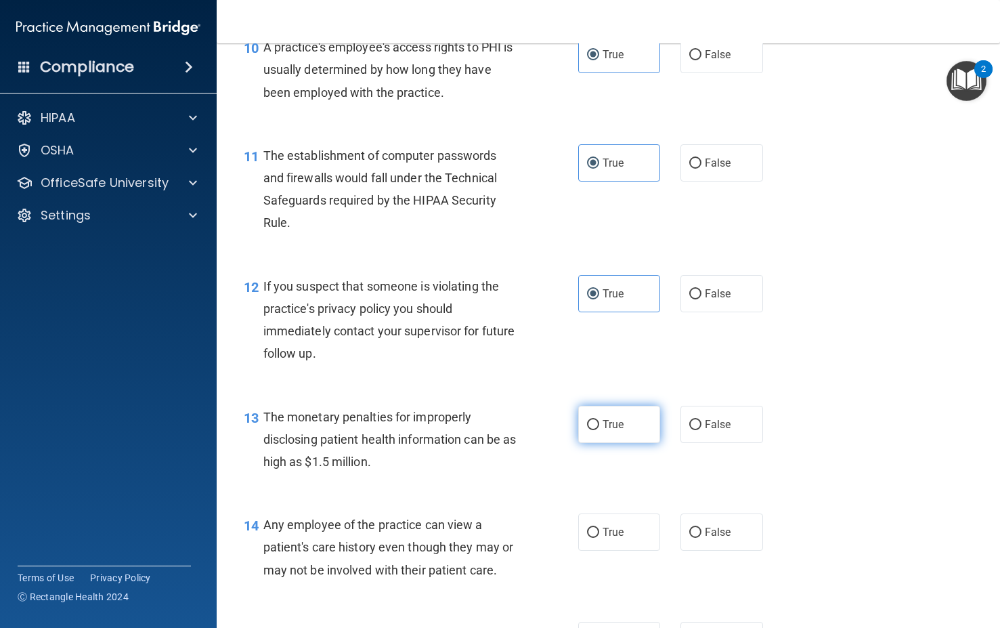
click at [595, 439] on label "True" at bounding box center [619, 424] width 83 height 37
click at [595, 430] on input "True" at bounding box center [593, 425] width 12 height 10
radio input "true"
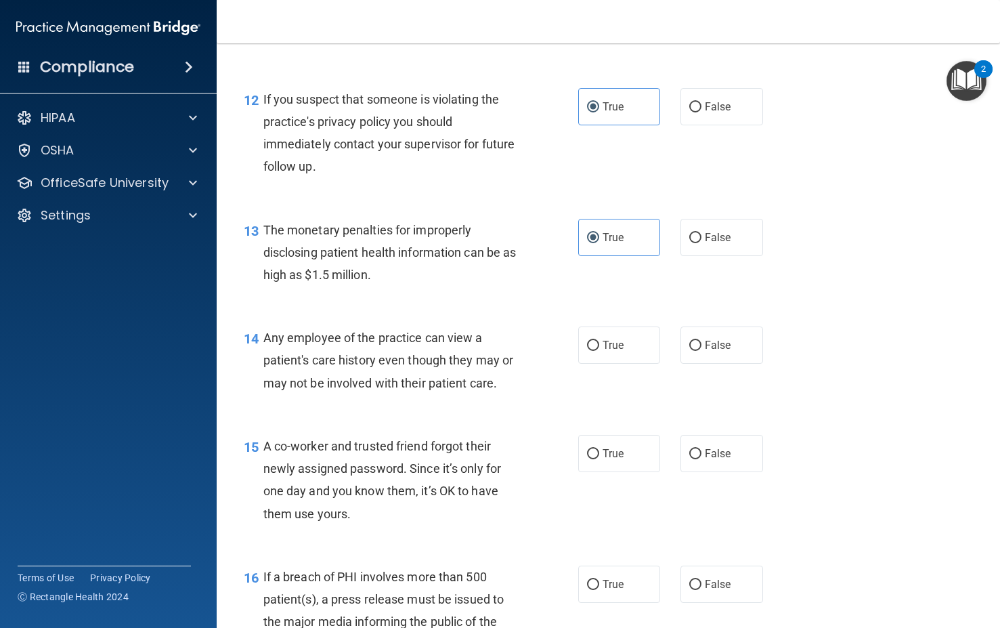
scroll to position [1405, 0]
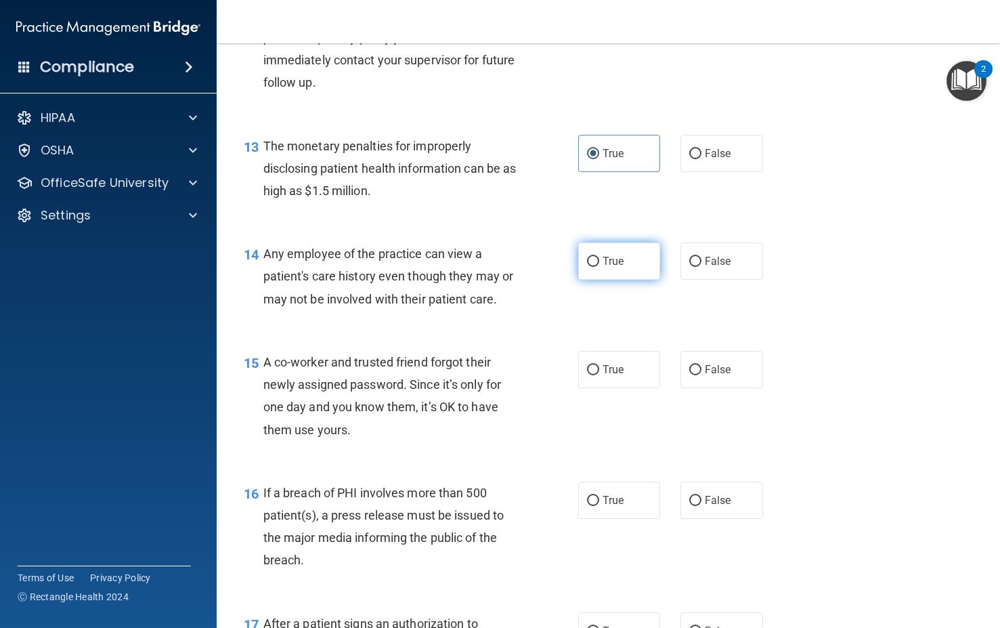
click at [592, 267] on input "True" at bounding box center [593, 262] width 12 height 10
radio input "true"
click at [618, 388] on label "True" at bounding box center [619, 369] width 83 height 37
click at [599, 375] on input "True" at bounding box center [593, 370] width 12 height 10
radio input "true"
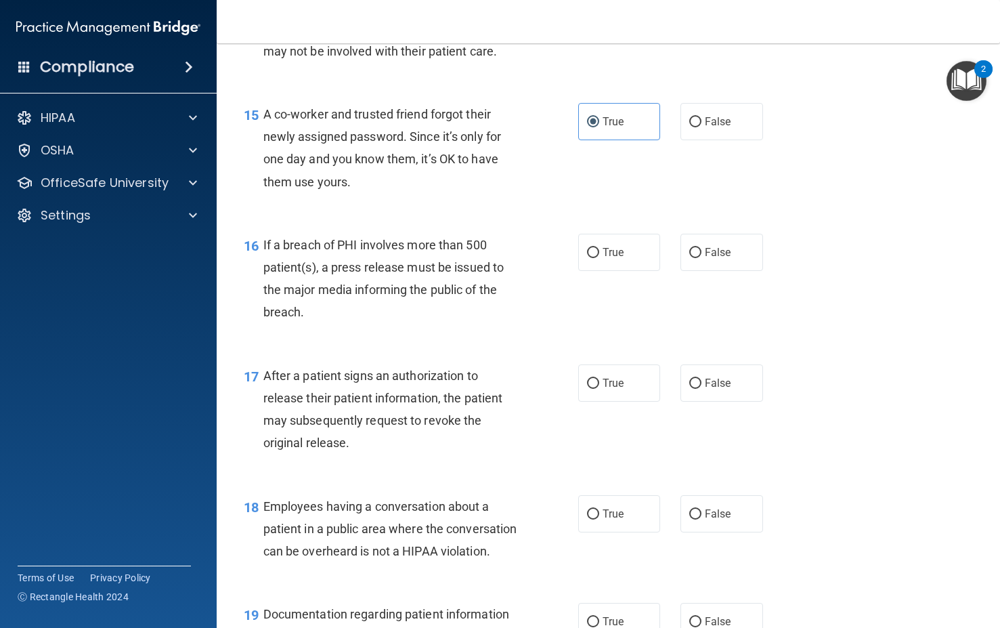
scroll to position [1659, 0]
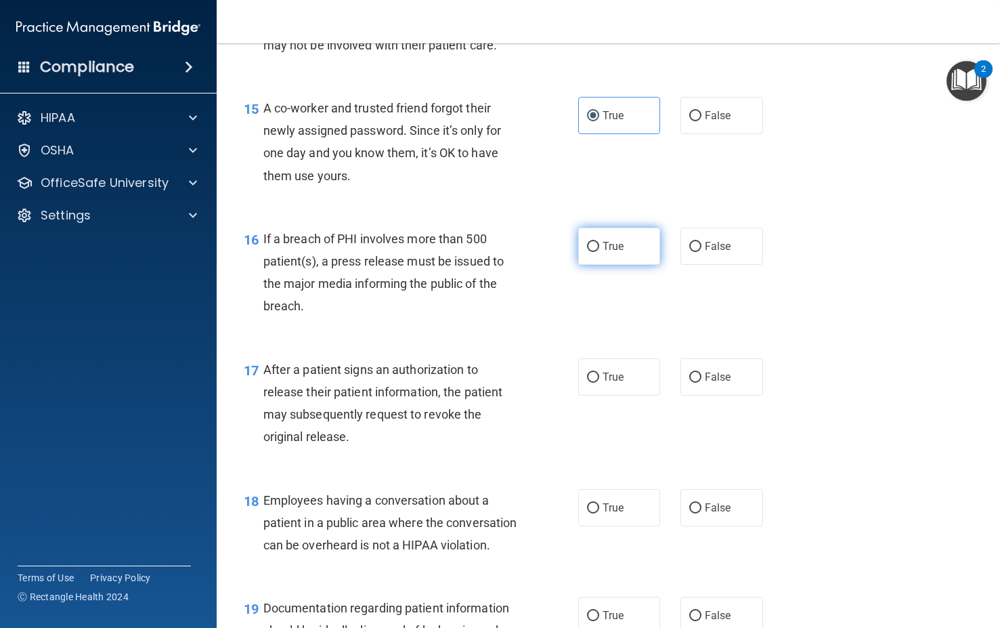
click at [593, 265] on label "True" at bounding box center [619, 246] width 83 height 37
click at [593, 252] on input "True" at bounding box center [593, 247] width 12 height 10
radio input "true"
click at [603, 383] on span "True" at bounding box center [613, 376] width 21 height 13
click at [597, 383] on input "True" at bounding box center [593, 377] width 12 height 10
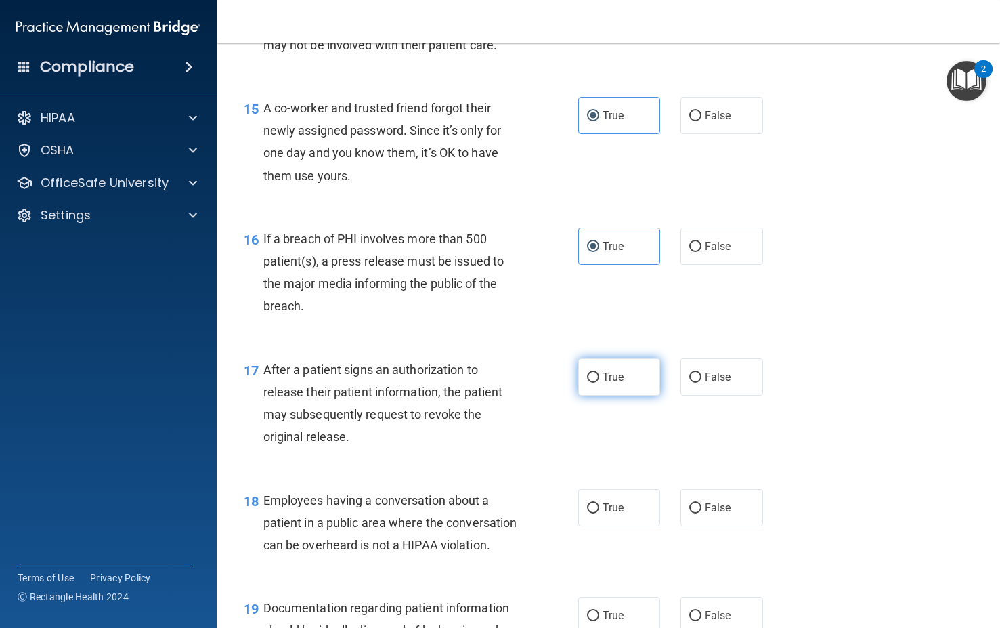
radio input "true"
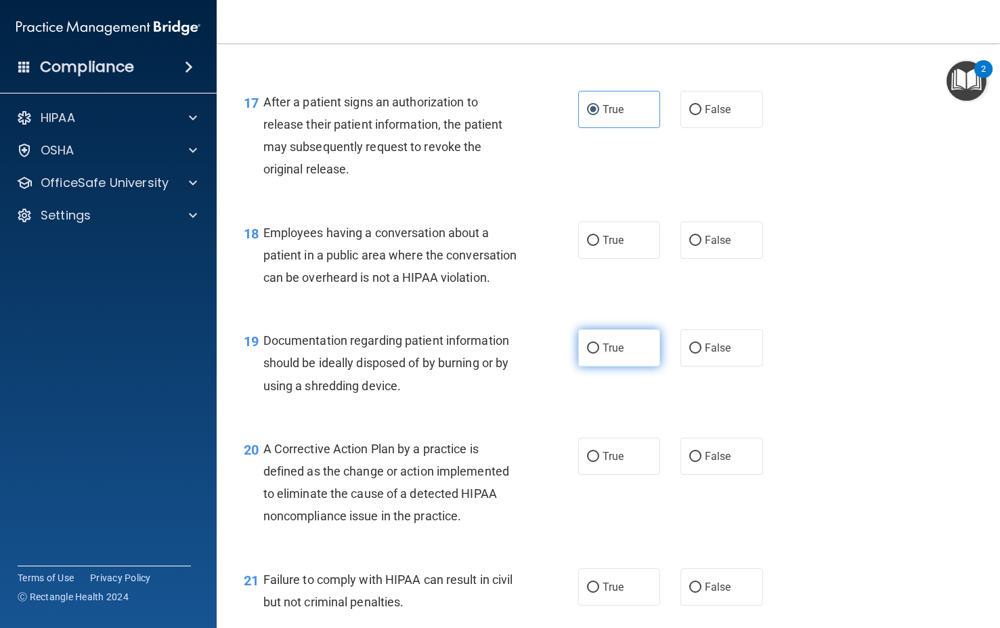
scroll to position [1981, 0]
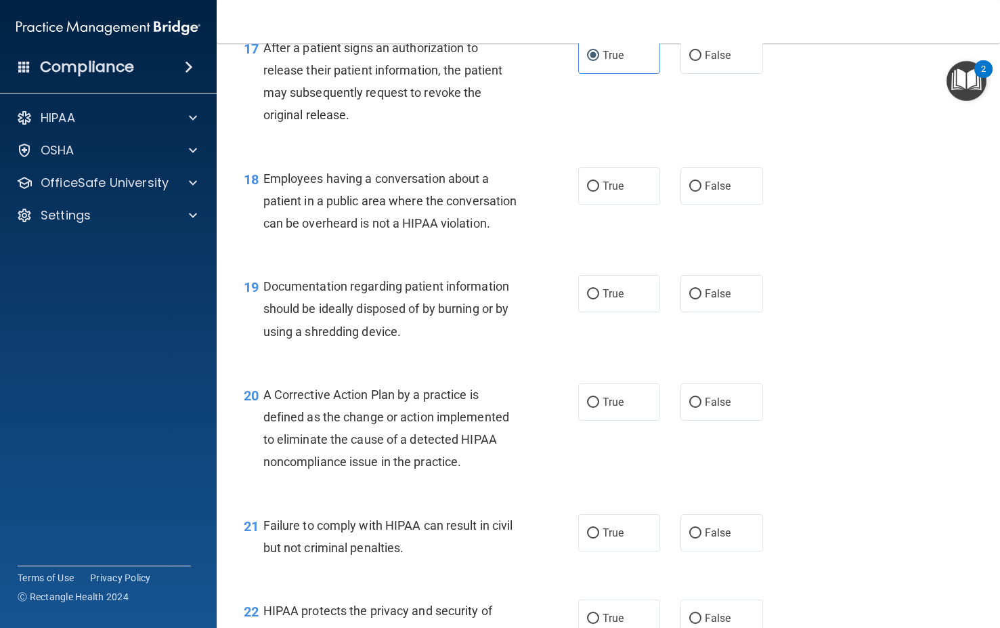
drag, startPoint x: 605, startPoint y: 215, endPoint x: 606, endPoint y: 241, distance: 25.7
click at [606, 204] on label "True" at bounding box center [619, 185] width 83 height 37
click at [599, 192] on input "True" at bounding box center [593, 186] width 12 height 10
radio input "true"
click at [604, 319] on div "19 Documentation regarding patient information should be ideally disposed of by…" at bounding box center [609, 312] width 750 height 108
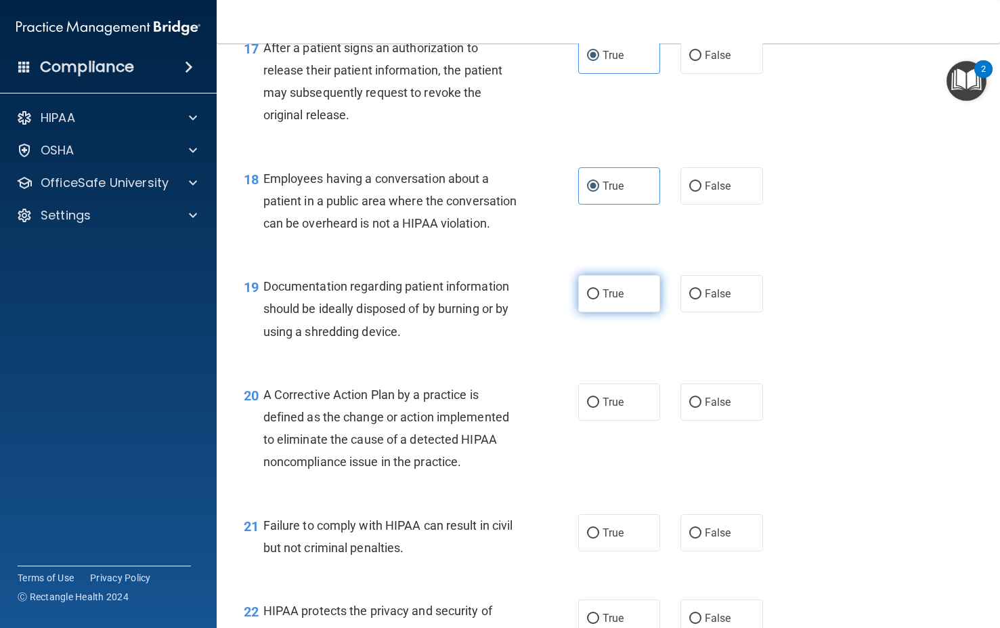
drag, startPoint x: 604, startPoint y: 345, endPoint x: 606, endPoint y: 353, distance: 9.0
click at [606, 312] on label "True" at bounding box center [619, 293] width 83 height 37
click at [603, 300] on span "True" at bounding box center [613, 293] width 21 height 13
click at [599, 299] on input "True" at bounding box center [593, 294] width 12 height 10
radio input "true"
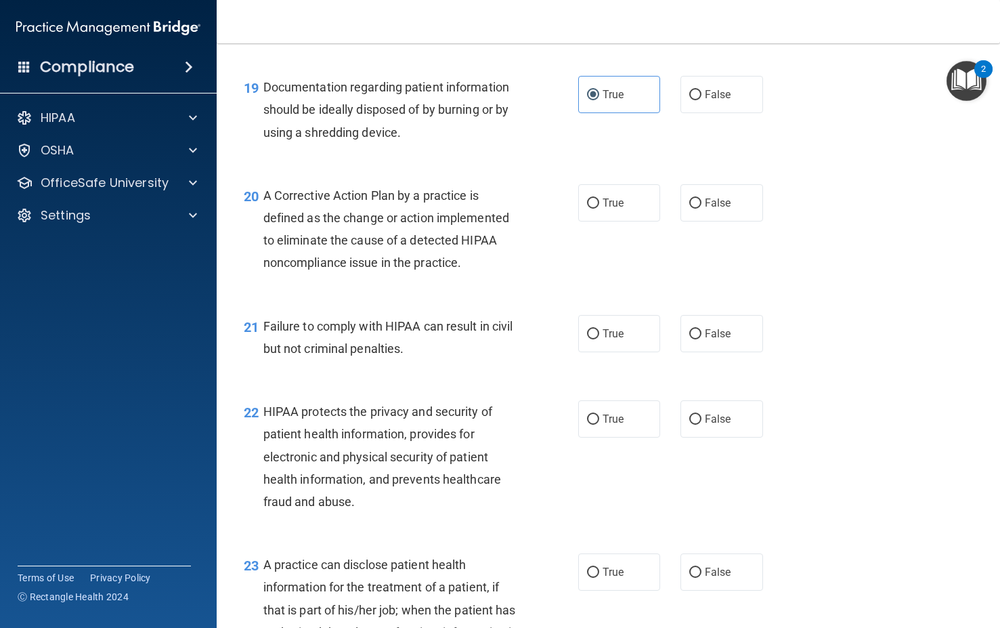
scroll to position [2184, 0]
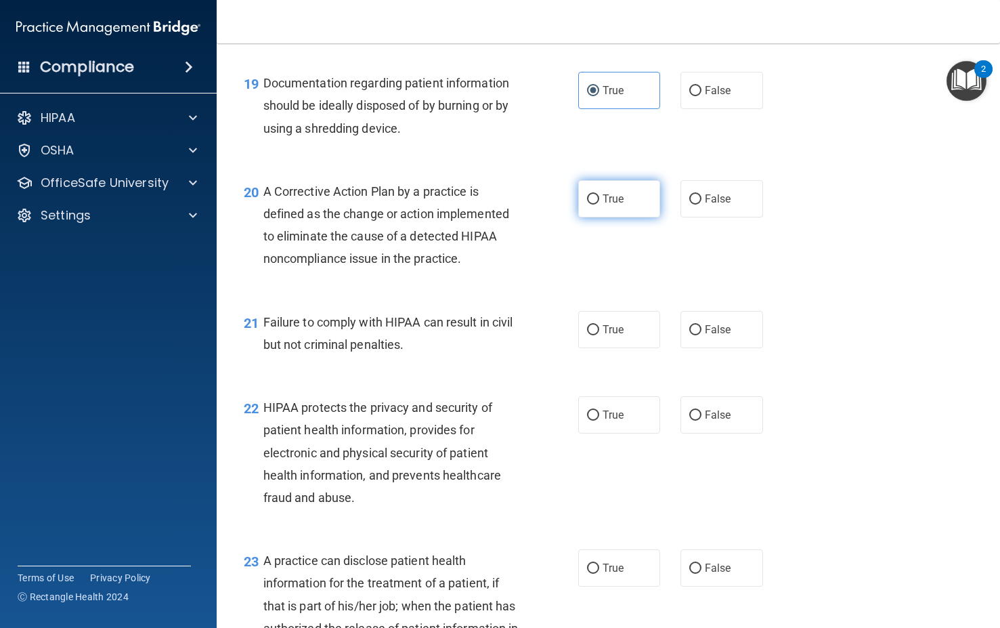
click at [578, 217] on label "True" at bounding box center [619, 198] width 83 height 37
click at [587, 204] on input "True" at bounding box center [593, 199] width 12 height 10
radio input "true"
click at [589, 348] on label "True" at bounding box center [619, 329] width 83 height 37
click at [589, 335] on input "True" at bounding box center [593, 330] width 12 height 10
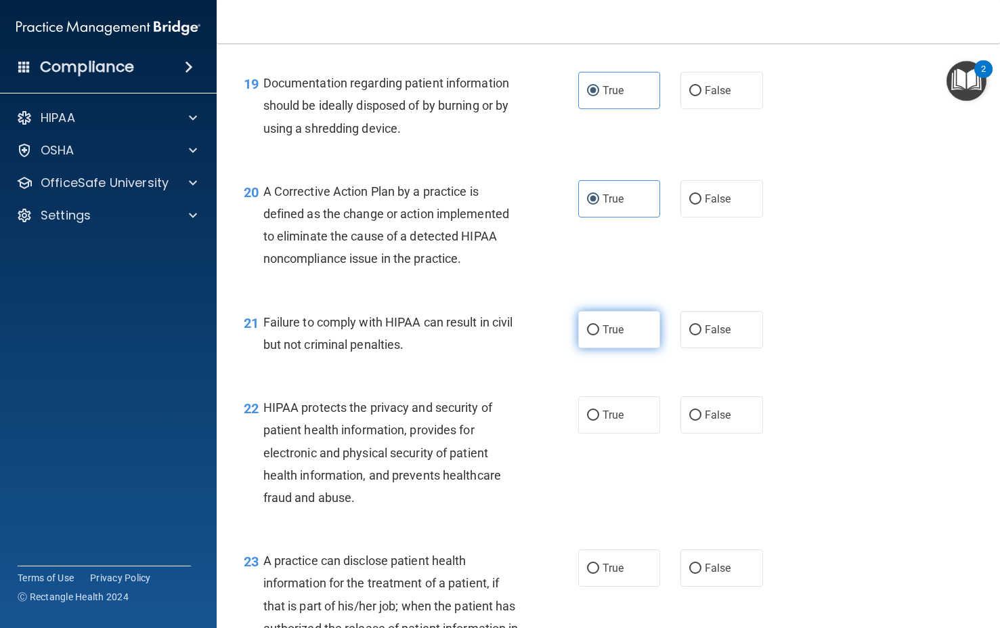
radio input "true"
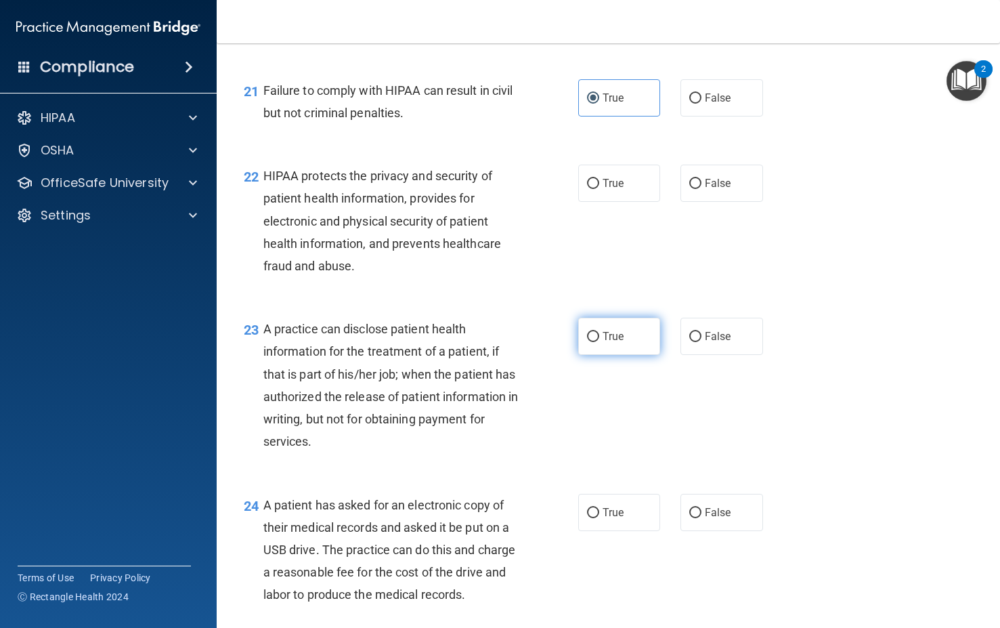
scroll to position [2488, 0]
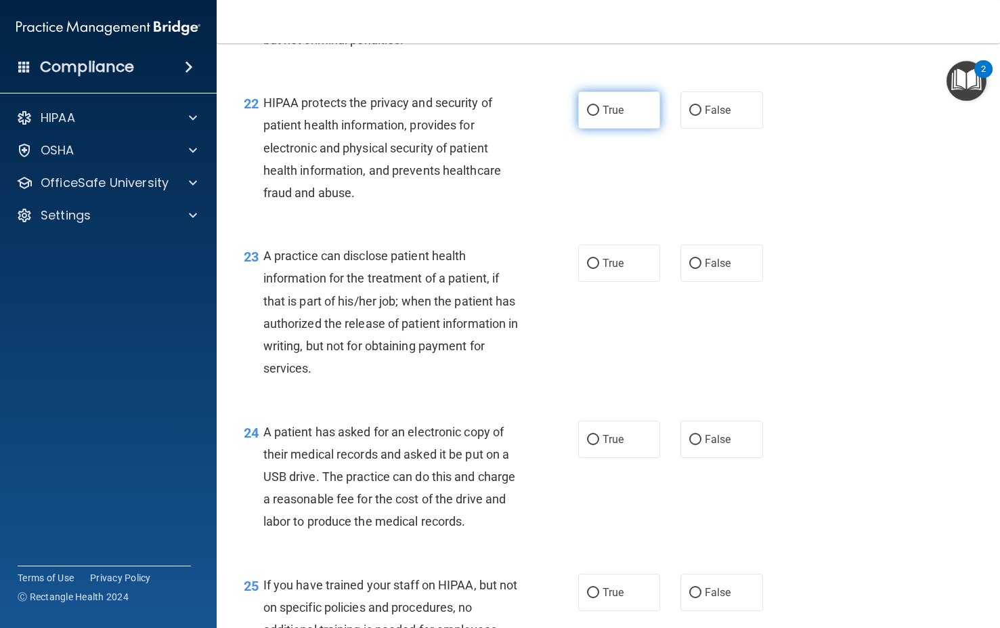
click at [603, 116] on span "True" at bounding box center [613, 110] width 21 height 13
click at [599, 116] on input "True" at bounding box center [593, 111] width 12 height 10
radio input "true"
click at [597, 282] on label "True" at bounding box center [619, 262] width 83 height 37
click at [597, 269] on input "True" at bounding box center [593, 264] width 12 height 10
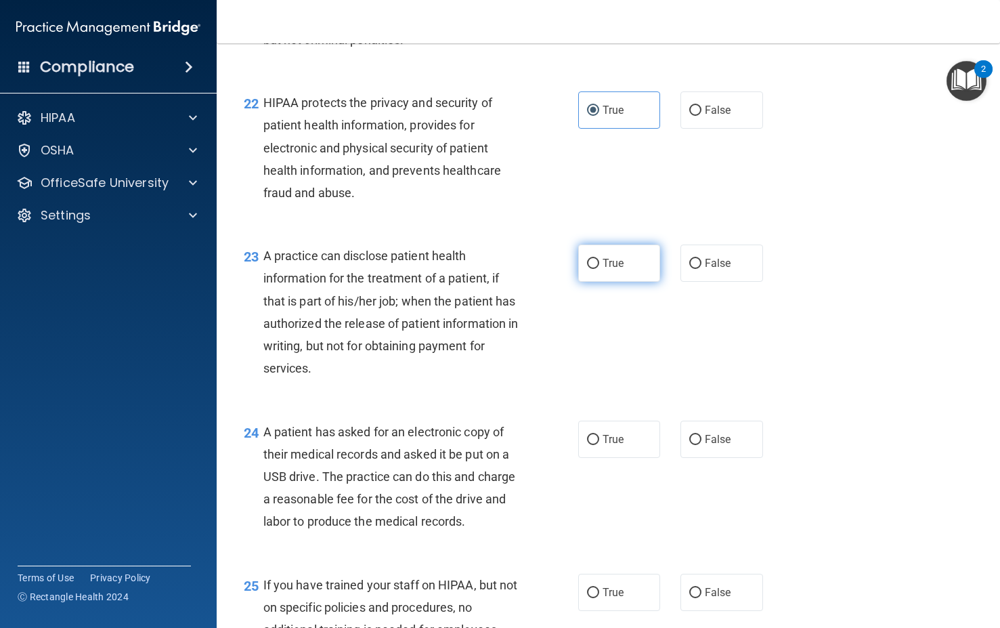
radio input "true"
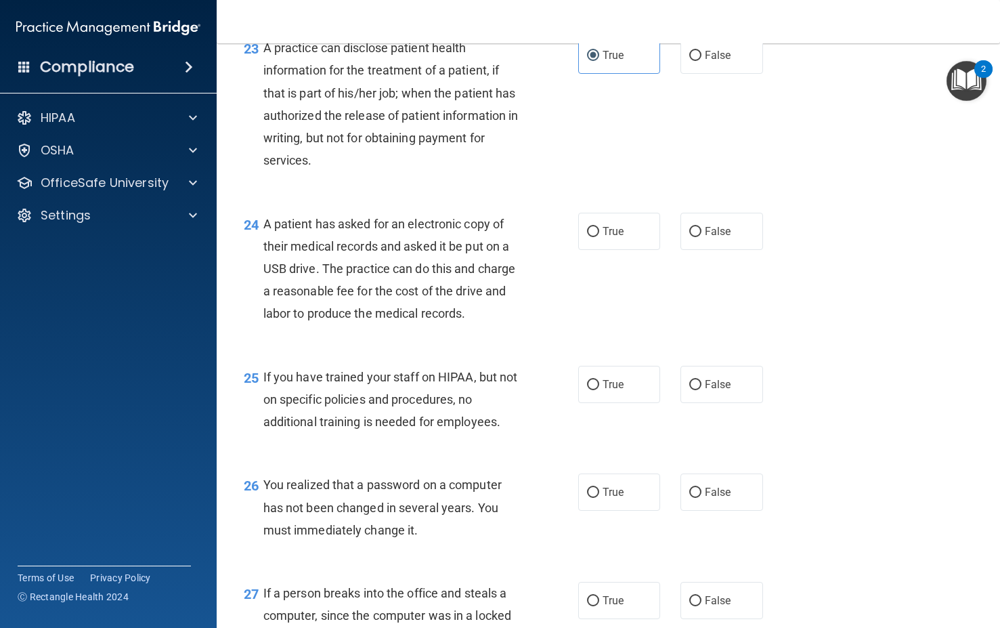
scroll to position [2708, 0]
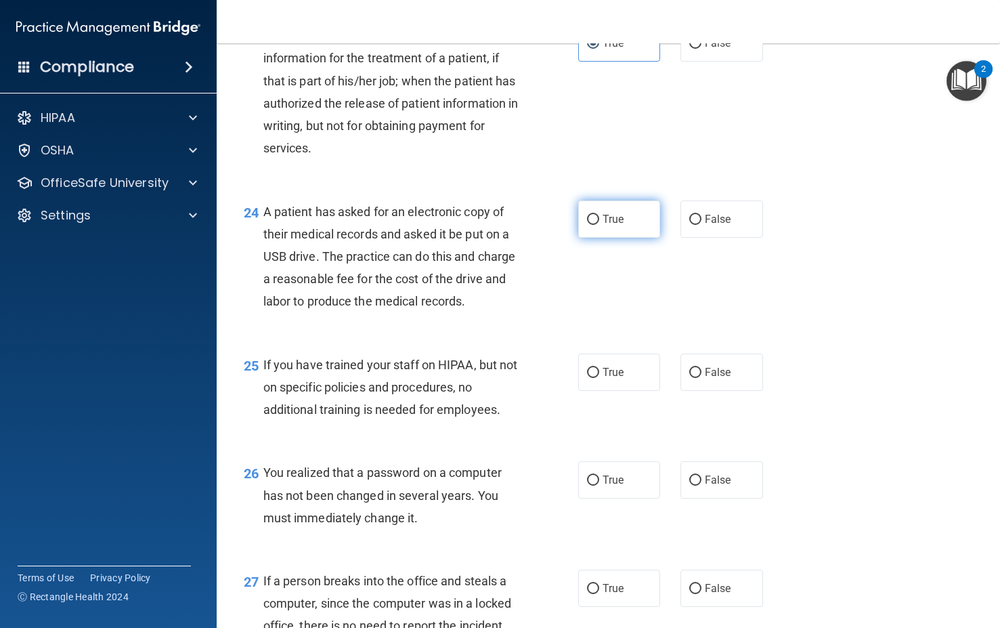
click at [594, 238] on label "True" at bounding box center [619, 218] width 83 height 37
click at [594, 225] on input "True" at bounding box center [593, 220] width 12 height 10
radio input "true"
click at [593, 391] on label "True" at bounding box center [619, 371] width 83 height 37
click at [593, 378] on input "True" at bounding box center [593, 373] width 12 height 10
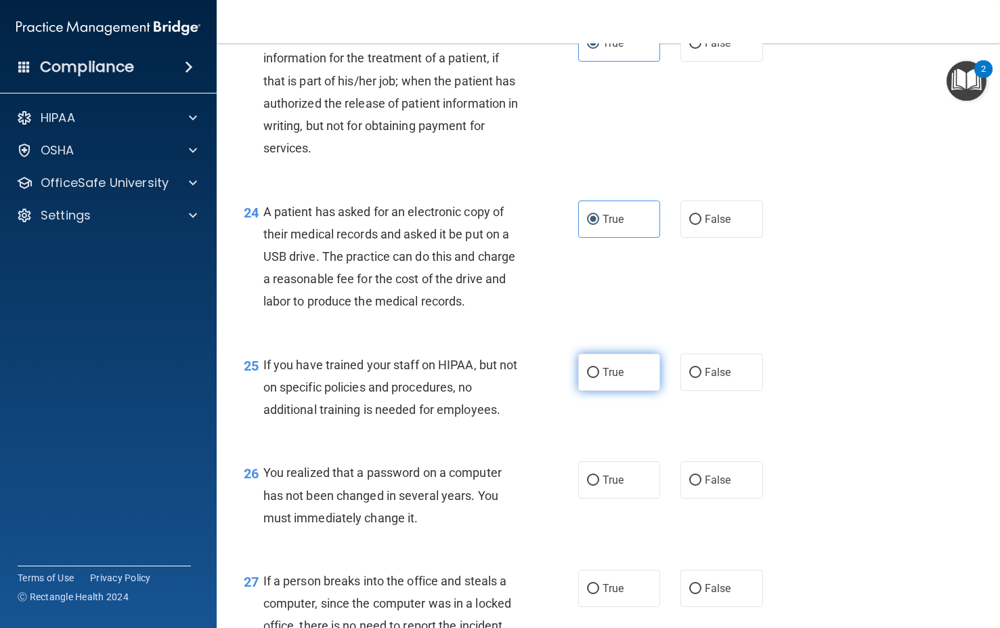
radio input "true"
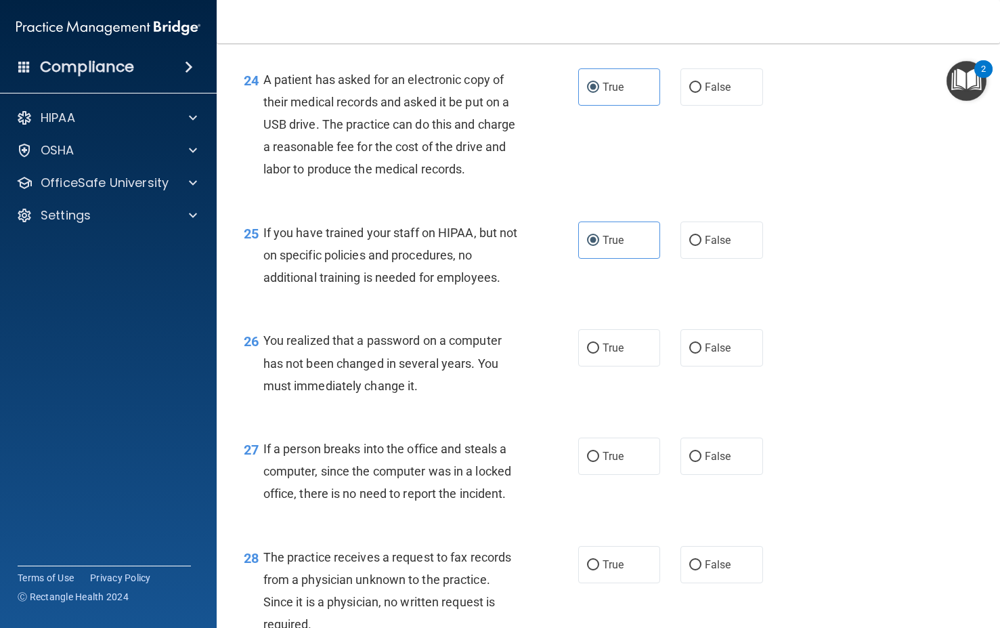
scroll to position [2895, 0]
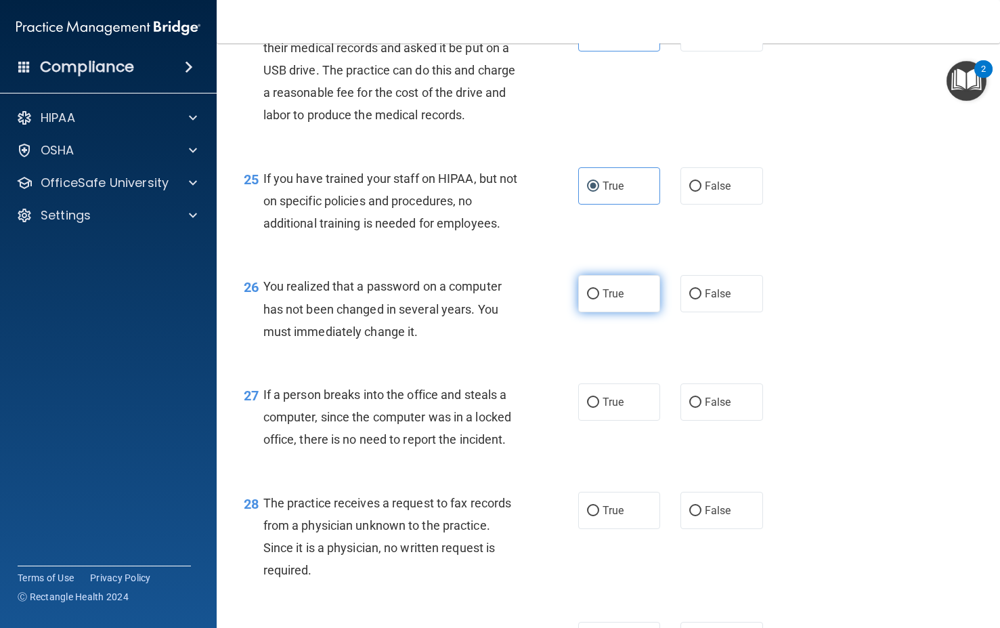
click at [603, 300] on span "True" at bounding box center [613, 293] width 21 height 13
click at [599, 299] on input "True" at bounding box center [593, 294] width 12 height 10
radio input "true"
click at [594, 420] on label "True" at bounding box center [619, 401] width 83 height 37
click at [594, 408] on input "True" at bounding box center [593, 402] width 12 height 10
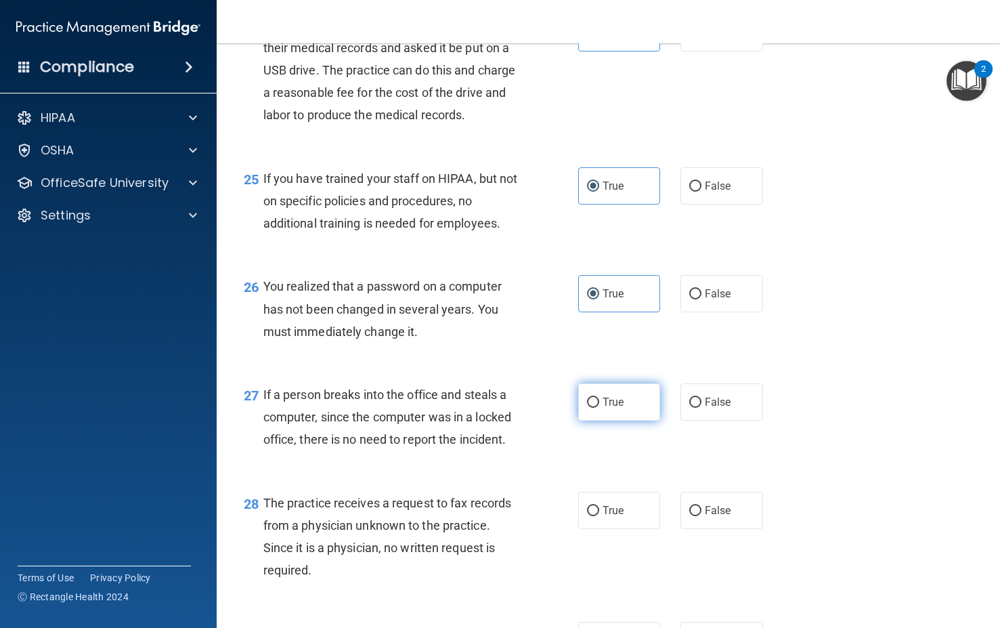
radio input "true"
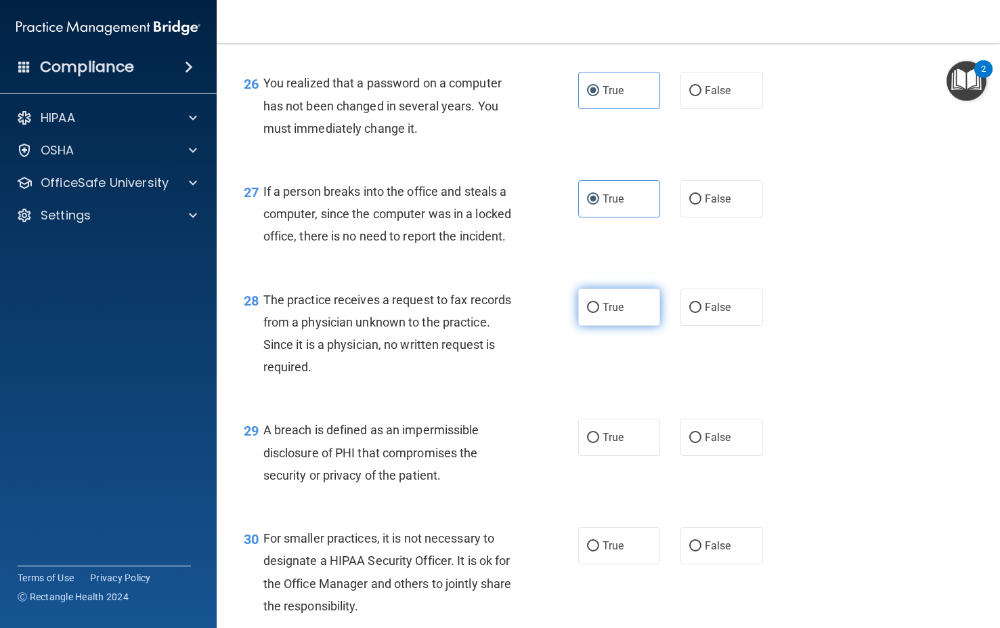
click at [604, 326] on label "True" at bounding box center [619, 306] width 83 height 37
click at [599, 313] on input "True" at bounding box center [593, 308] width 12 height 10
radio input "true"
click at [594, 456] on label "True" at bounding box center [619, 436] width 83 height 37
click at [594, 443] on input "True" at bounding box center [593, 438] width 12 height 10
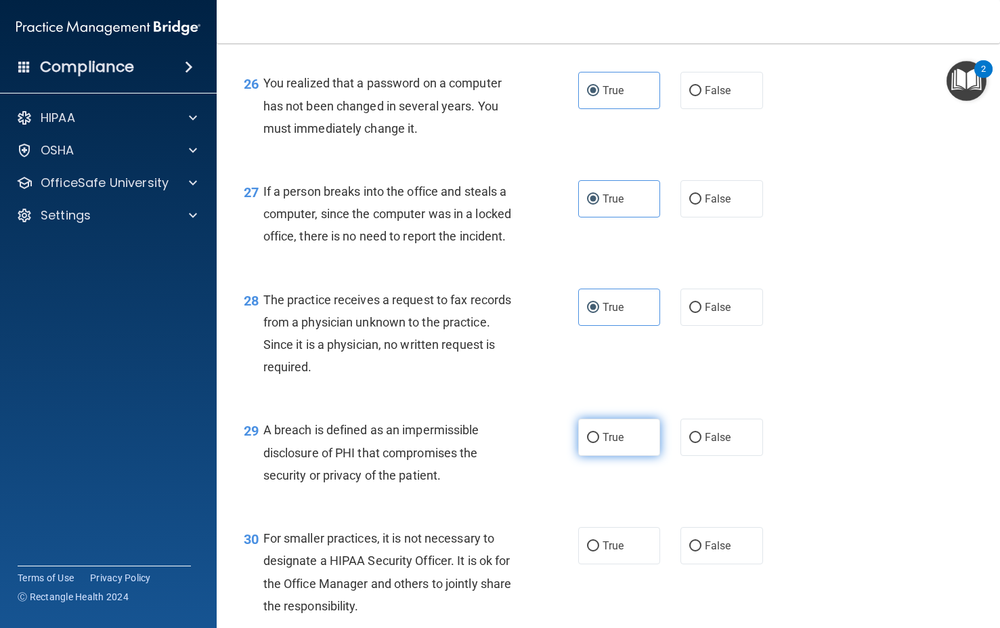
radio input "true"
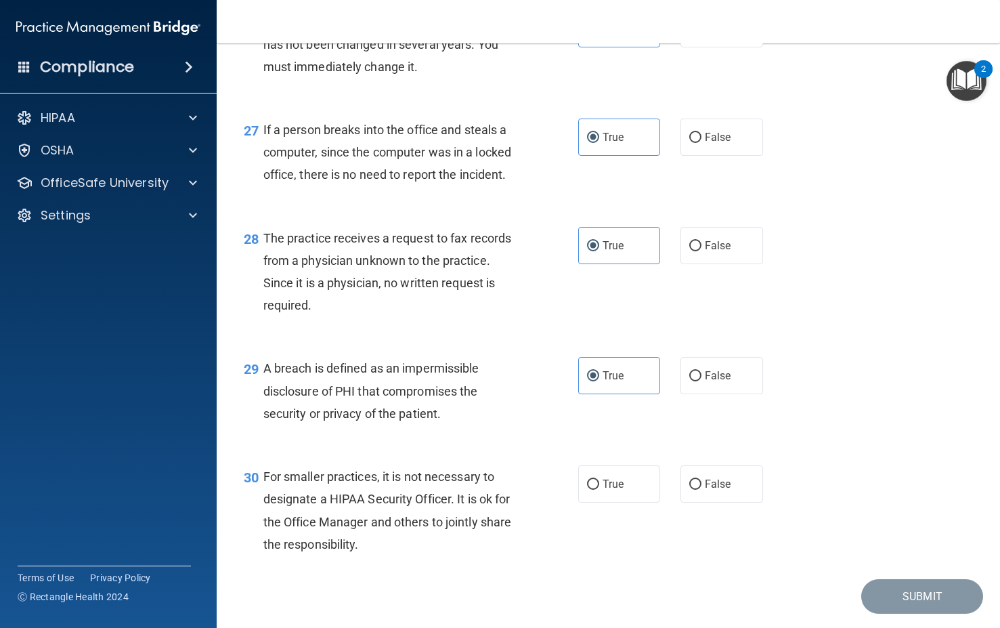
scroll to position [3266, 0]
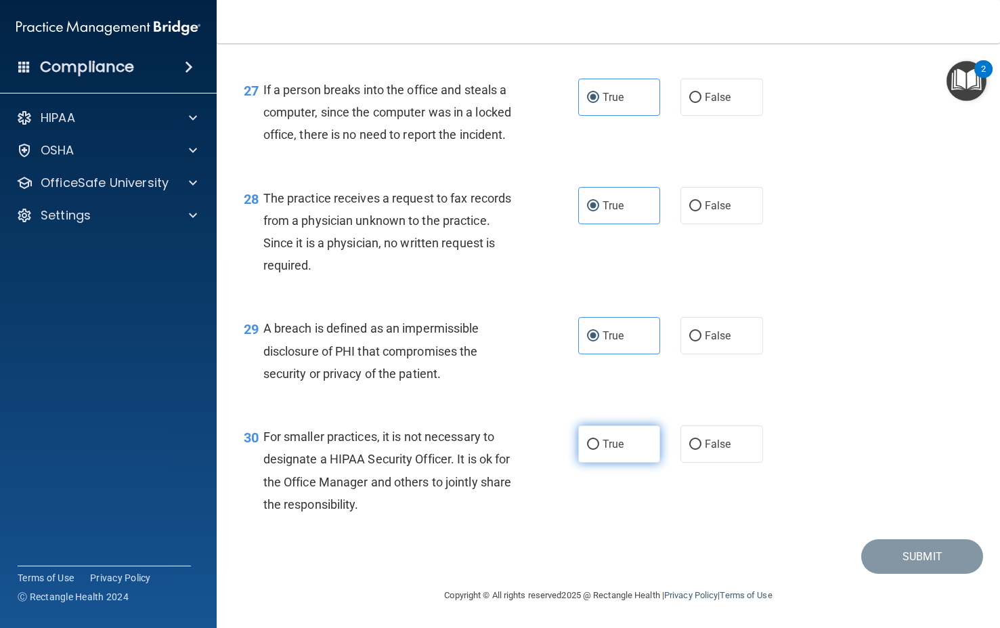
click at [590, 436] on label "True" at bounding box center [619, 443] width 83 height 37
click at [590, 439] on input "True" at bounding box center [593, 444] width 12 height 10
radio input "true"
click at [877, 563] on button "Submit" at bounding box center [922, 556] width 122 height 35
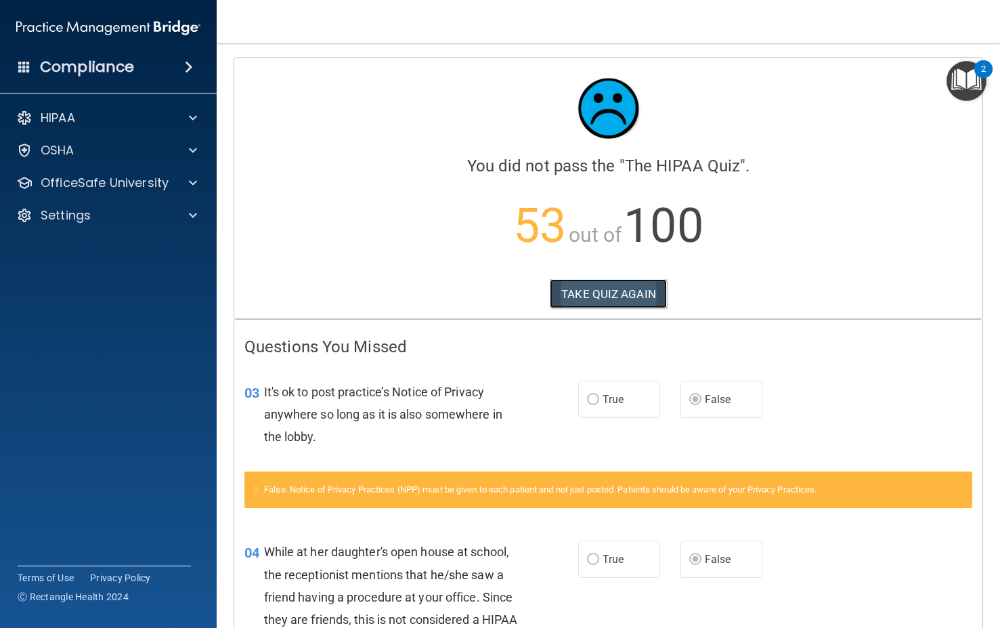
click at [627, 296] on button "TAKE QUIZ AGAIN" at bounding box center [608, 294] width 117 height 30
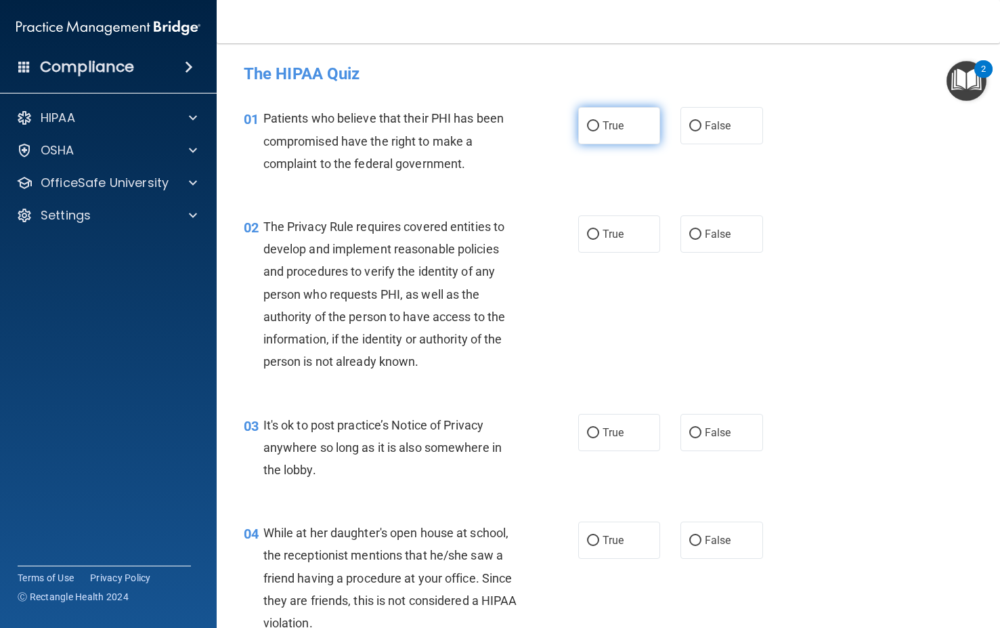
click at [610, 136] on label "True" at bounding box center [619, 125] width 83 height 37
click at [599, 131] on input "True" at bounding box center [593, 126] width 12 height 10
radio input "true"
click at [613, 218] on label "True" at bounding box center [619, 233] width 83 height 37
click at [599, 230] on input "True" at bounding box center [593, 235] width 12 height 10
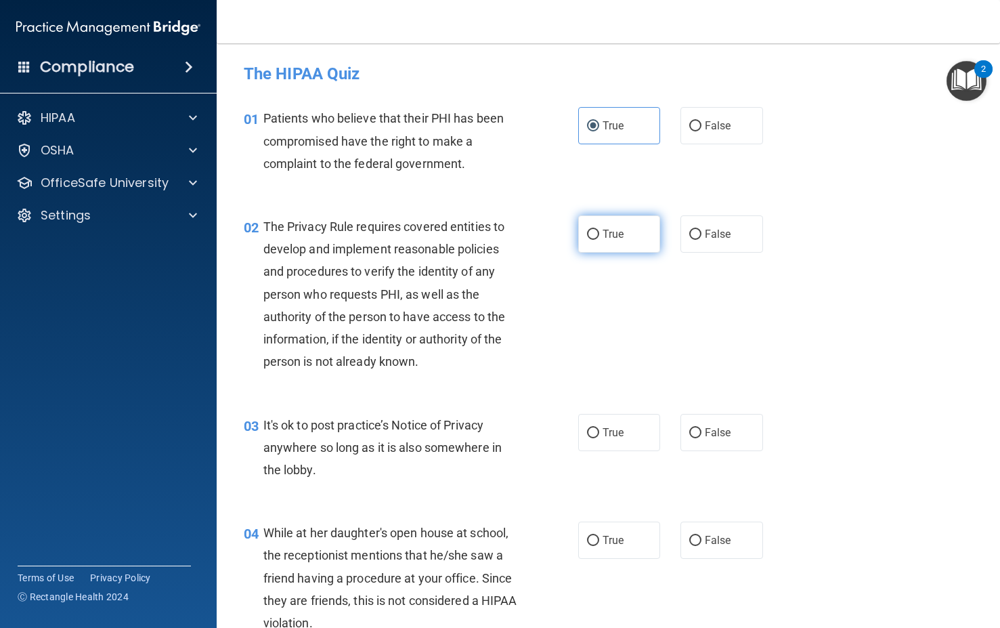
radio input "true"
click at [689, 435] on input "False" at bounding box center [695, 433] width 12 height 10
radio input "true"
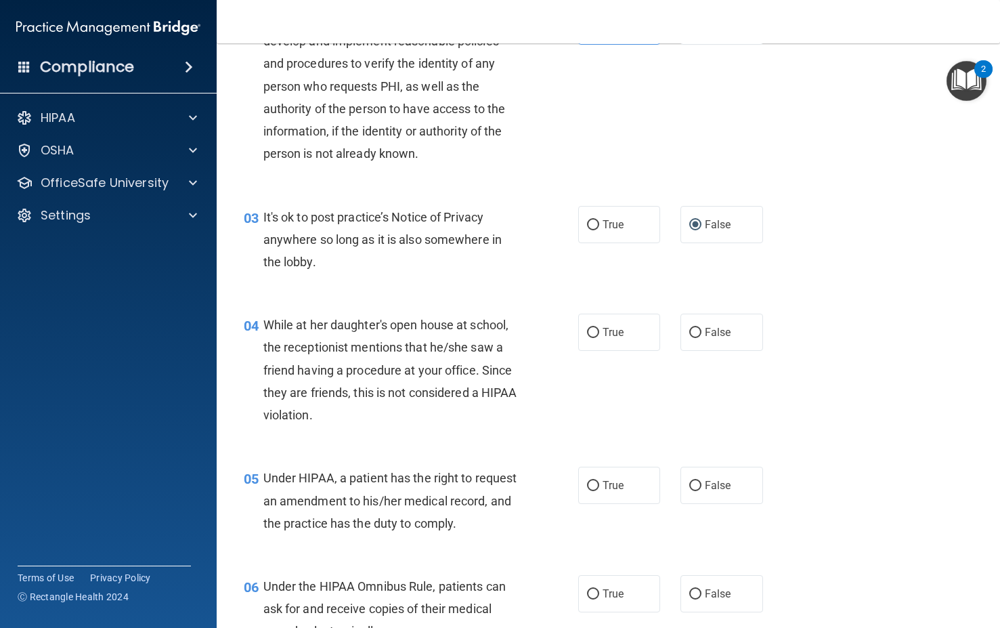
scroll to position [220, 0]
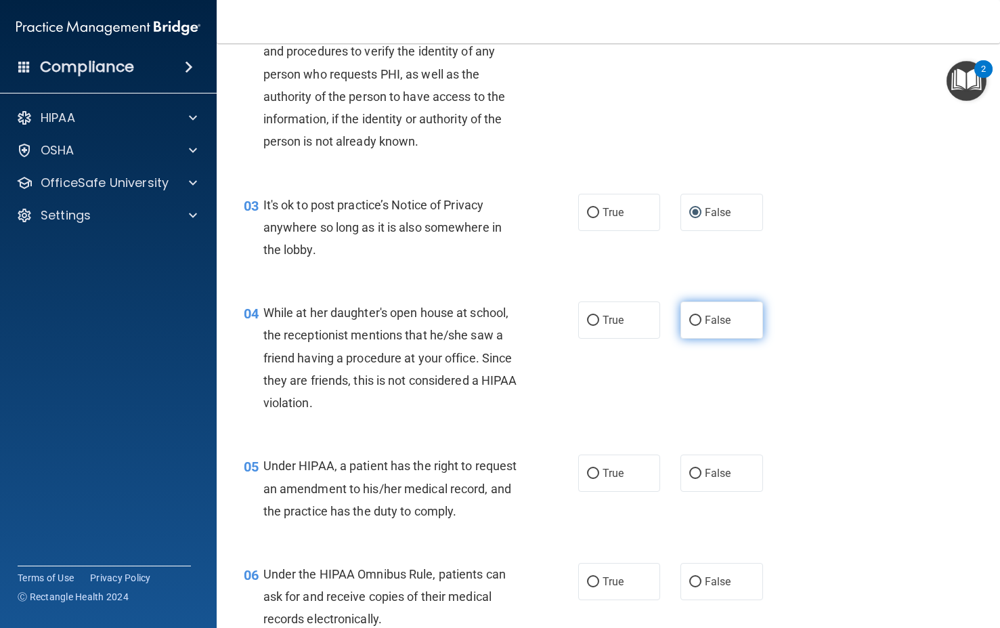
click at [705, 316] on span "False" at bounding box center [718, 320] width 26 height 13
click at [701, 316] on input "False" at bounding box center [695, 321] width 12 height 10
radio input "true"
click at [719, 465] on label "False" at bounding box center [721, 472] width 83 height 37
click at [701, 469] on input "False" at bounding box center [695, 474] width 12 height 10
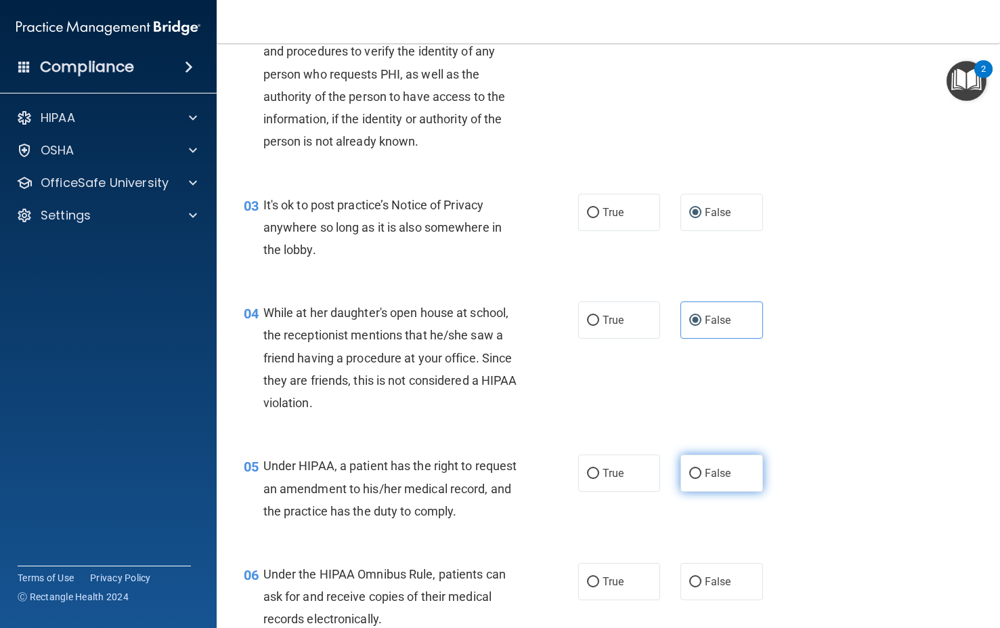
radio input "true"
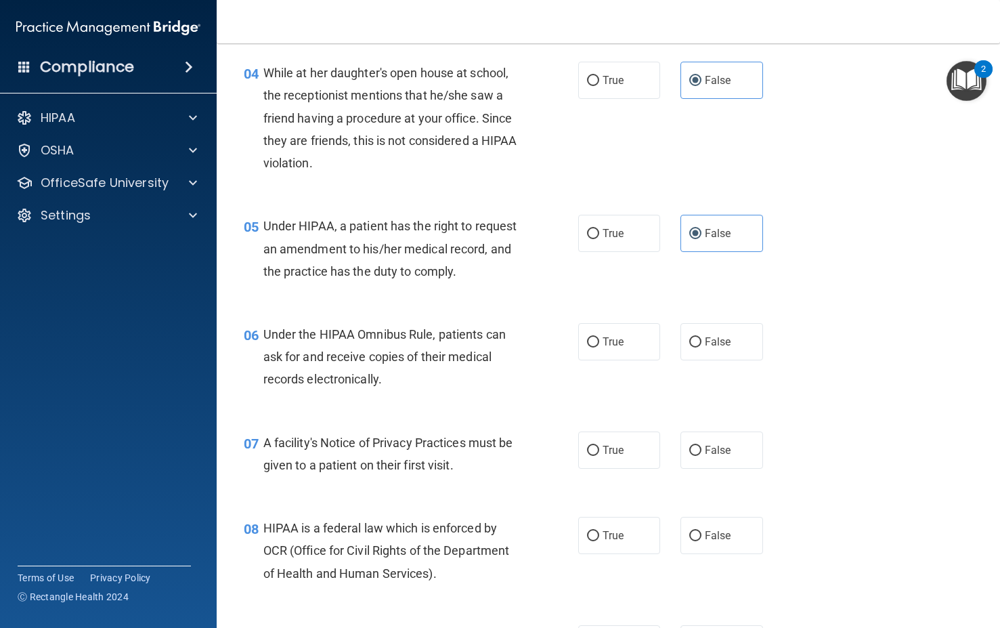
scroll to position [474, 0]
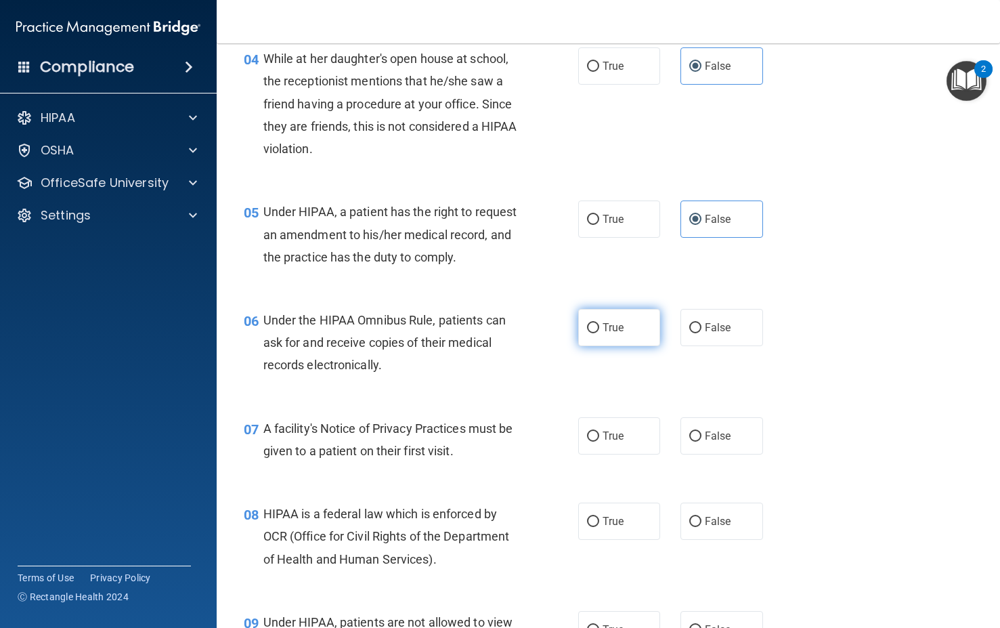
click at [615, 334] on span "True" at bounding box center [613, 327] width 21 height 13
click at [599, 333] on input "True" at bounding box center [593, 328] width 12 height 10
radio input "true"
click at [617, 451] on label "True" at bounding box center [619, 435] width 83 height 37
click at [599, 441] on input "True" at bounding box center [593, 436] width 12 height 10
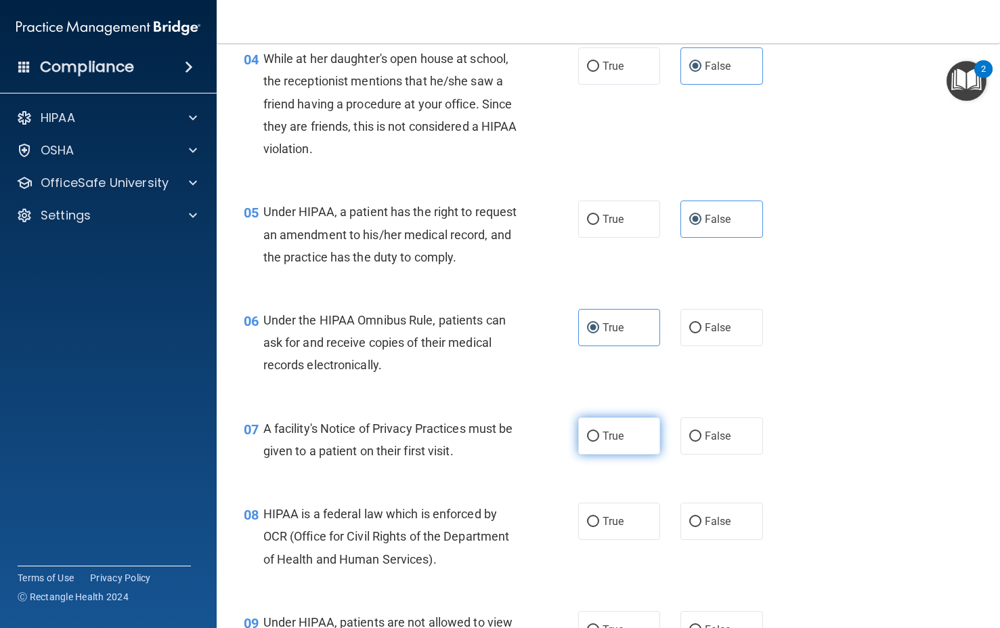
radio input "true"
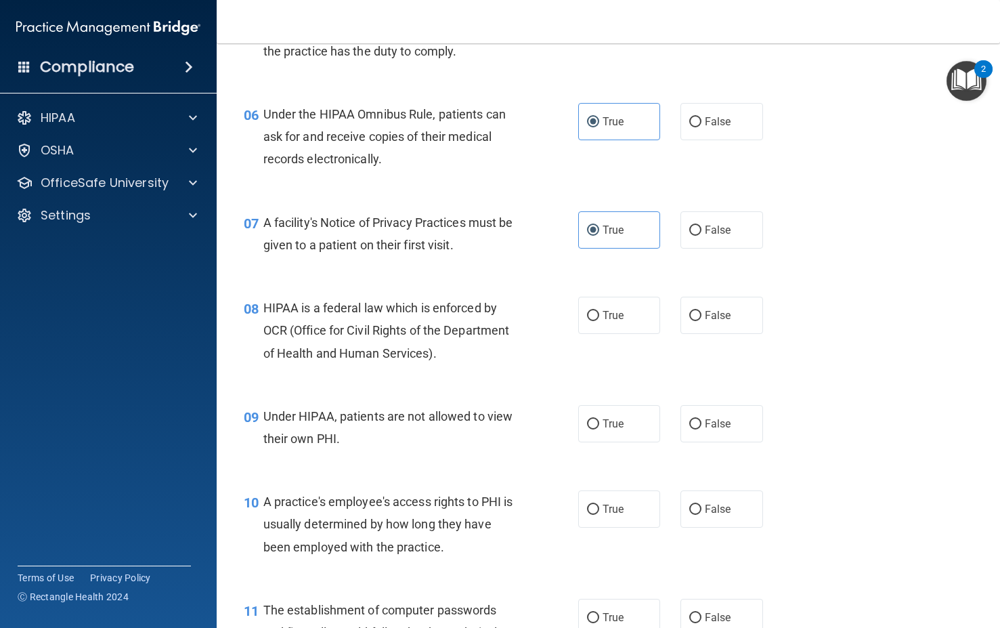
scroll to position [694, 0]
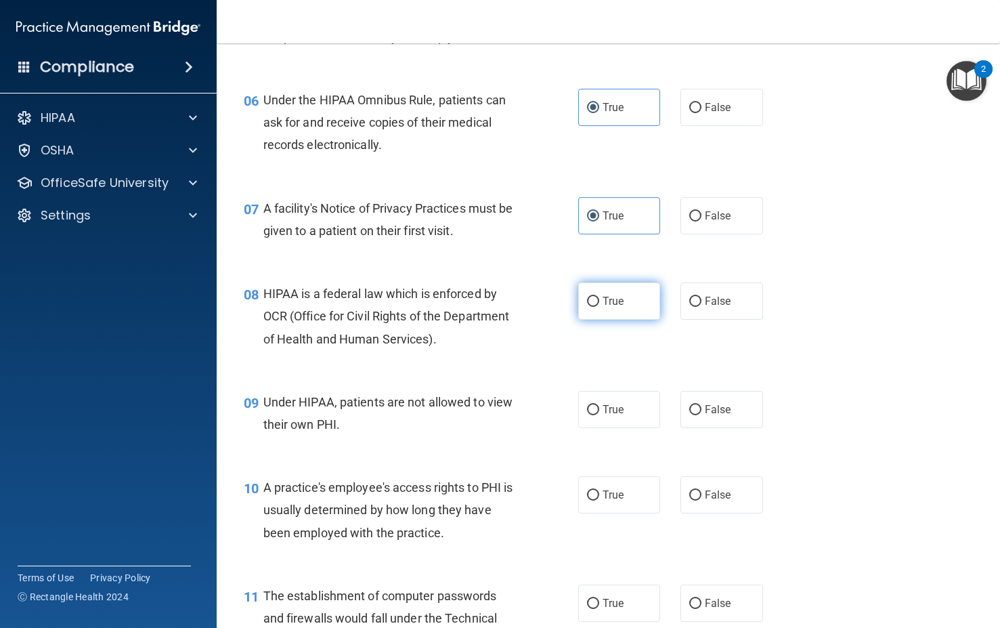
click at [613, 309] on label "True" at bounding box center [619, 300] width 83 height 37
click at [599, 307] on input "True" at bounding box center [593, 302] width 12 height 10
radio input "true"
click at [697, 428] on label "False" at bounding box center [721, 409] width 83 height 37
click at [697, 415] on input "False" at bounding box center [695, 410] width 12 height 10
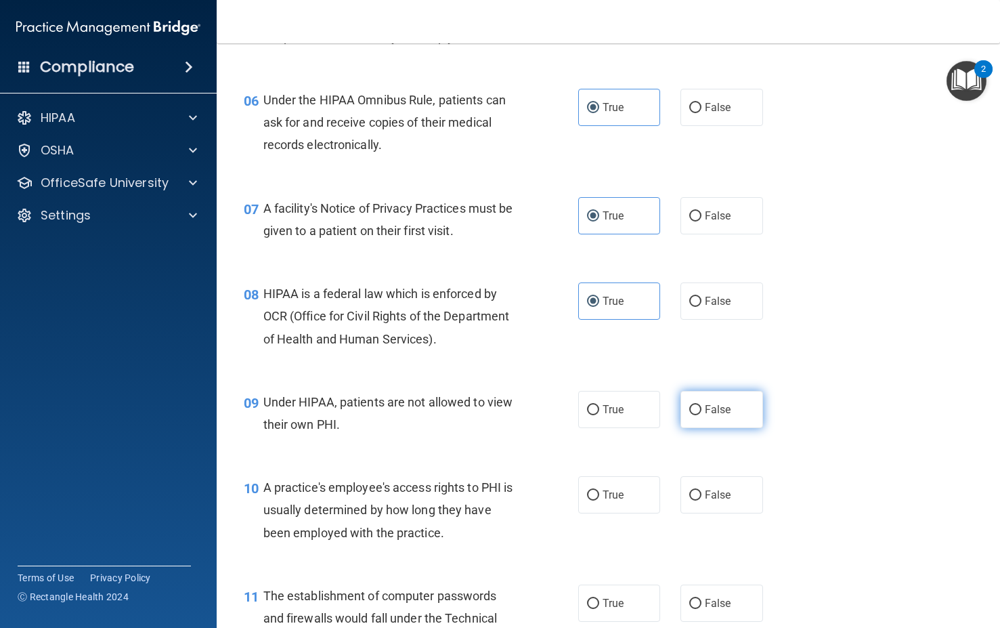
radio input "true"
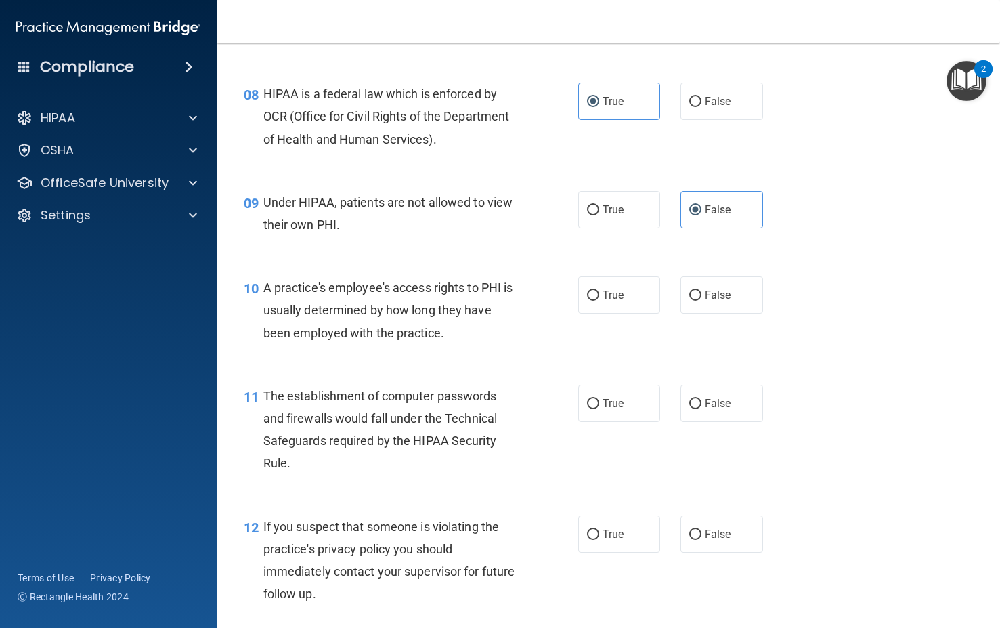
scroll to position [897, 0]
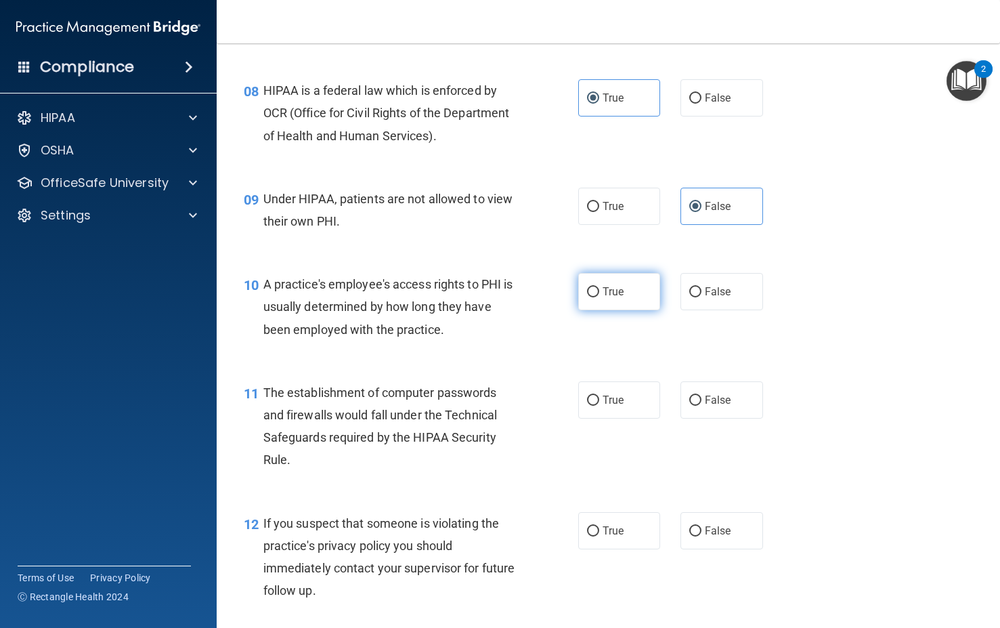
click at [617, 298] on span "True" at bounding box center [613, 291] width 21 height 13
click at [599, 297] on input "True" at bounding box center [593, 292] width 12 height 10
radio input "true"
click at [601, 418] on label "True" at bounding box center [619, 399] width 83 height 37
click at [599, 406] on input "True" at bounding box center [593, 400] width 12 height 10
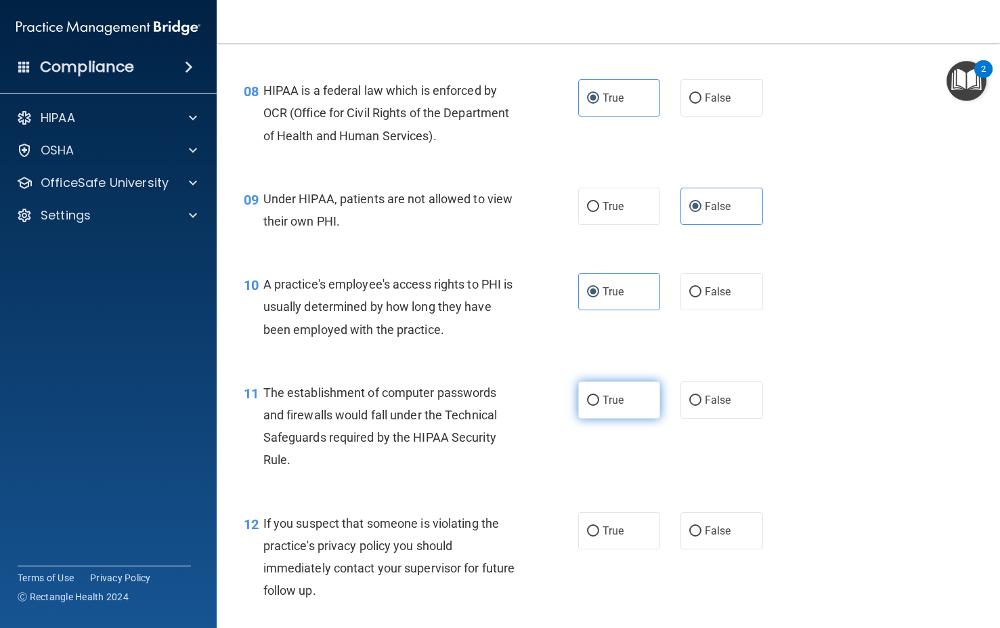
radio input "true"
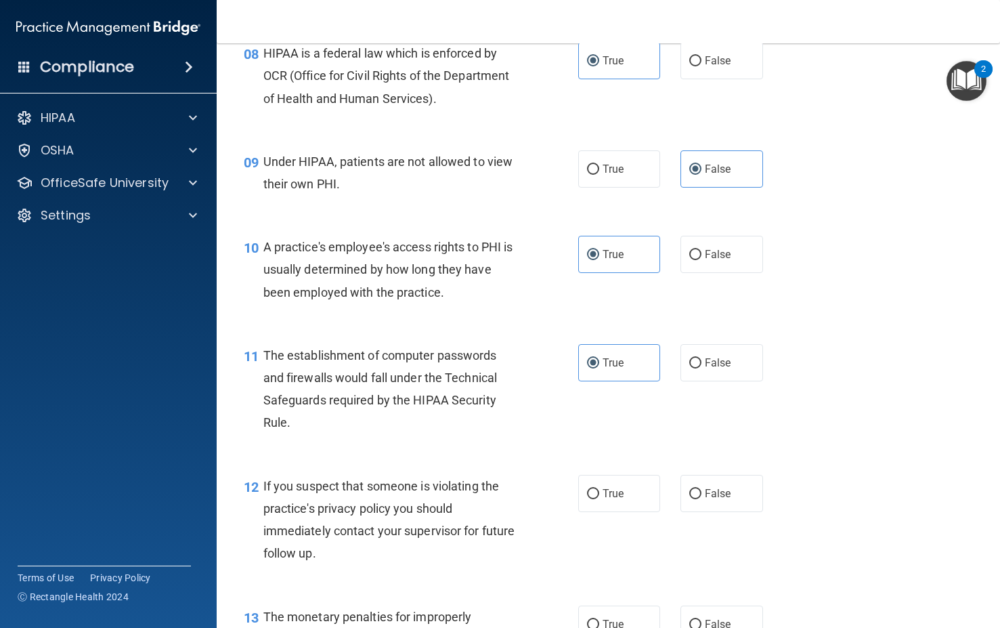
scroll to position [1083, 0]
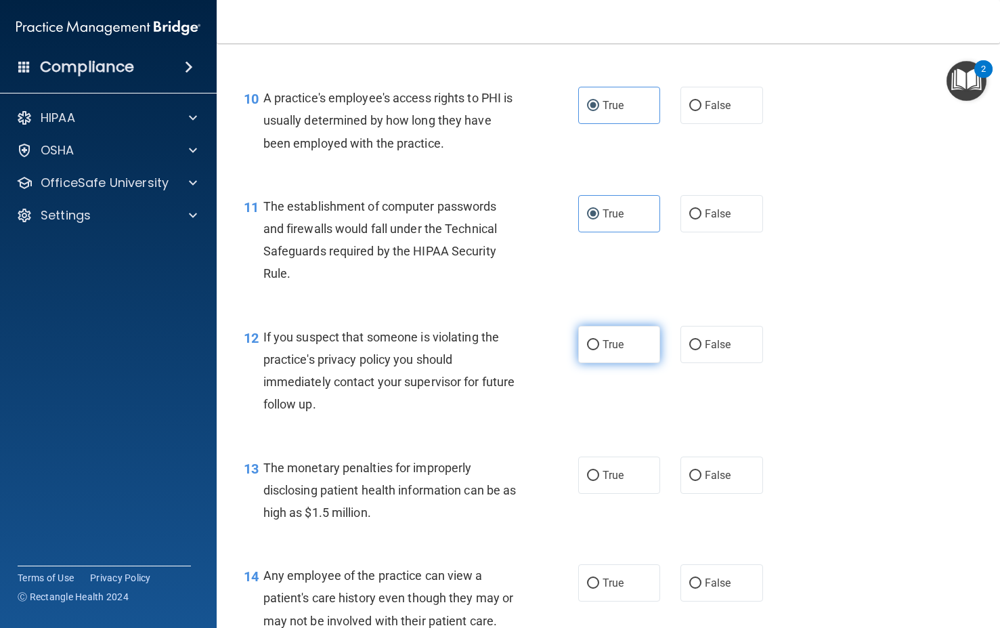
click at [603, 351] on span "True" at bounding box center [613, 344] width 21 height 13
click at [599, 350] on input "True" at bounding box center [593, 345] width 12 height 10
radio input "true"
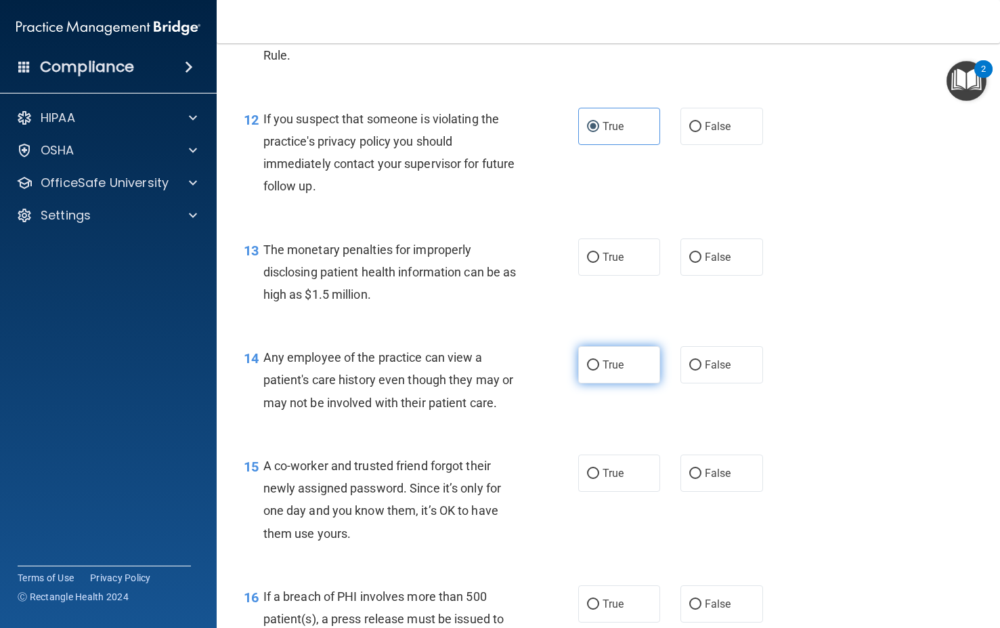
scroll to position [1303, 0]
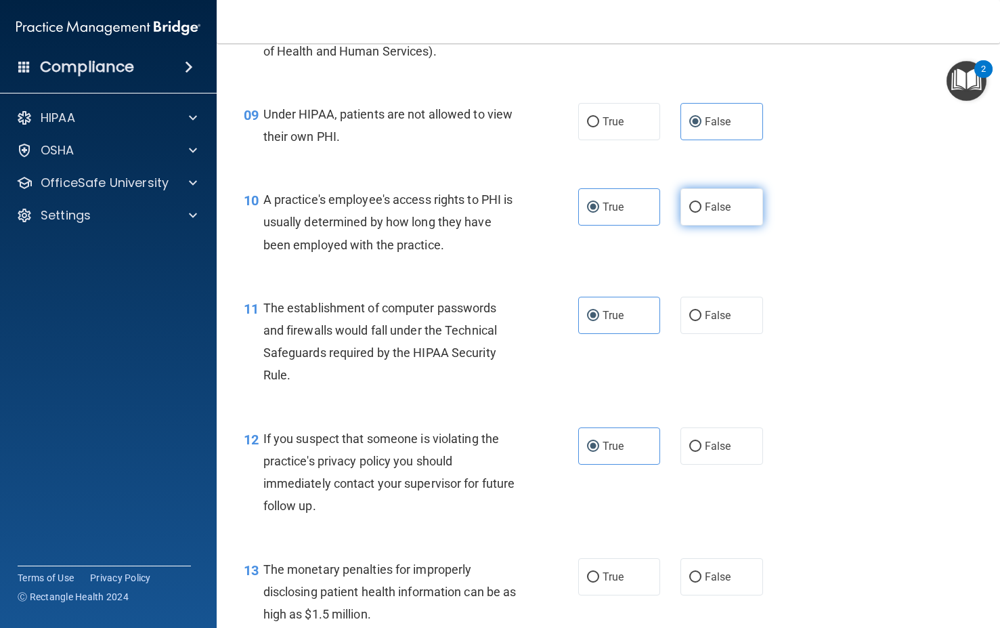
click at [695, 213] on input "False" at bounding box center [695, 207] width 12 height 10
radio input "true"
radio input "false"
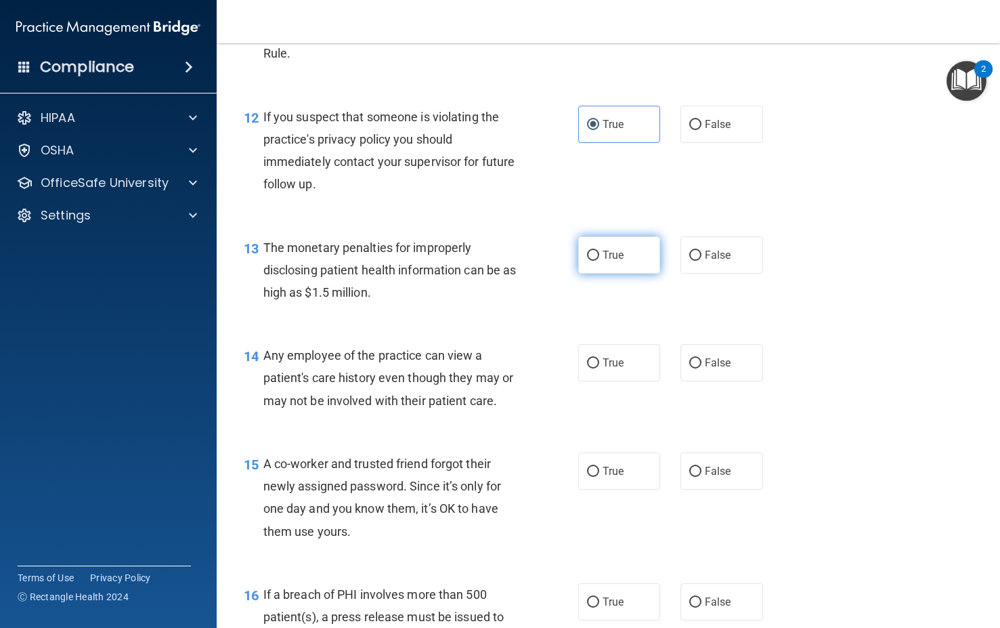
click at [615, 274] on label "True" at bounding box center [619, 254] width 83 height 37
click at [599, 261] on input "True" at bounding box center [593, 256] width 12 height 10
radio input "true"
click at [712, 369] on span "False" at bounding box center [718, 362] width 26 height 13
click at [701, 368] on input "False" at bounding box center [695, 363] width 12 height 10
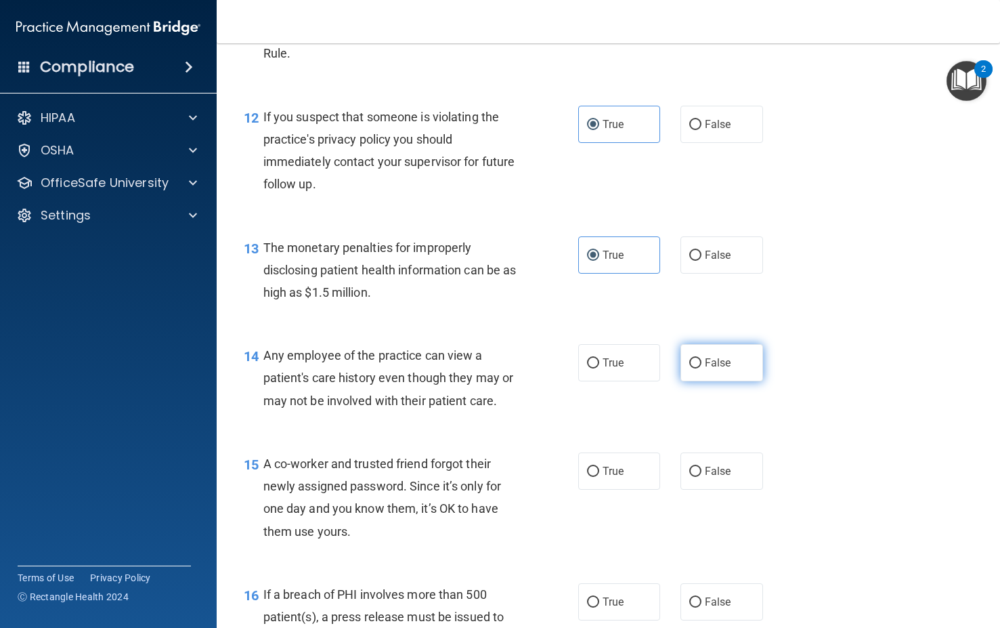
radio input "true"
click at [720, 477] on span "False" at bounding box center [718, 470] width 26 height 13
click at [701, 477] on input "False" at bounding box center [695, 472] width 12 height 10
radio input "true"
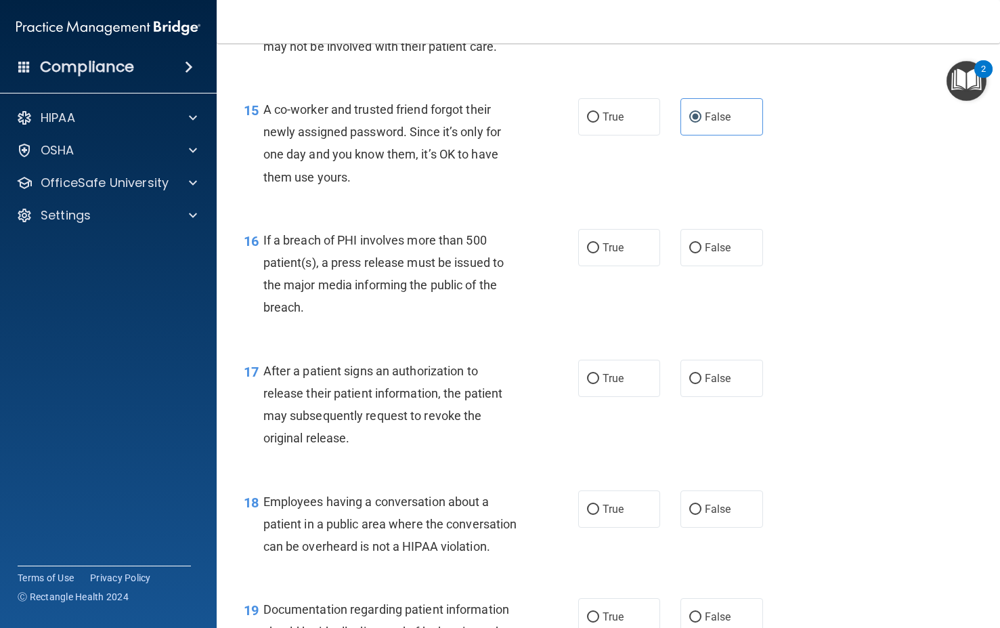
scroll to position [1642, 0]
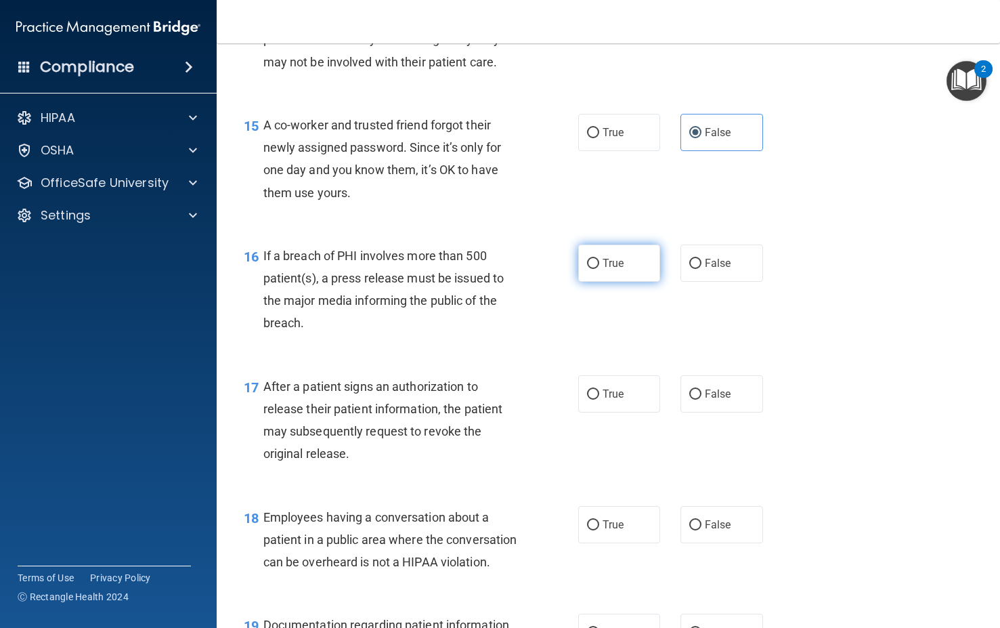
click at [643, 282] on label "True" at bounding box center [619, 262] width 83 height 37
click at [599, 269] on input "True" at bounding box center [593, 264] width 12 height 10
radio input "true"
click at [611, 408] on label "True" at bounding box center [619, 393] width 83 height 37
click at [599, 399] on input "True" at bounding box center [593, 394] width 12 height 10
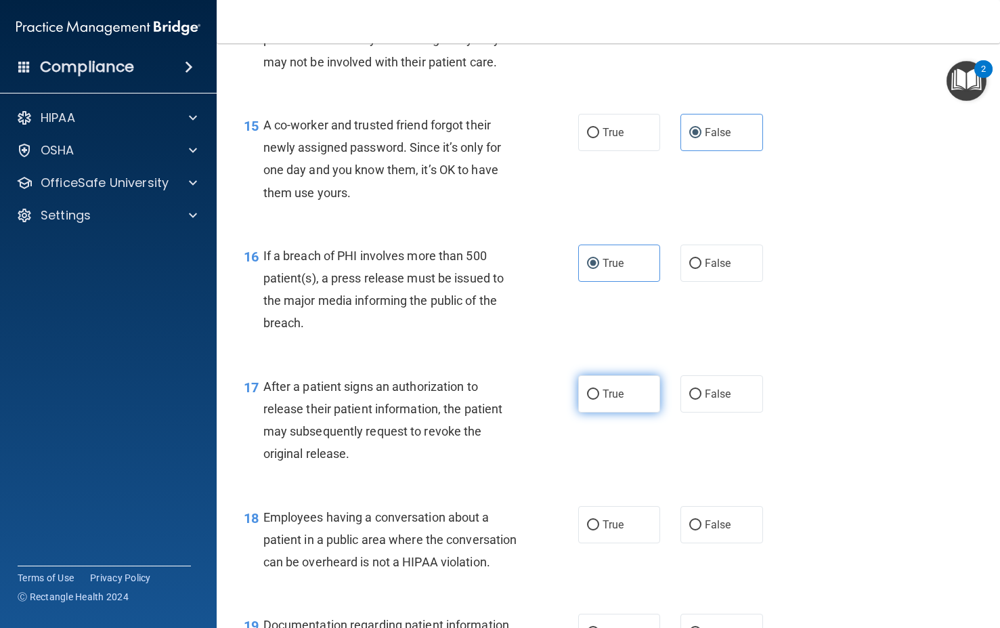
radio input "true"
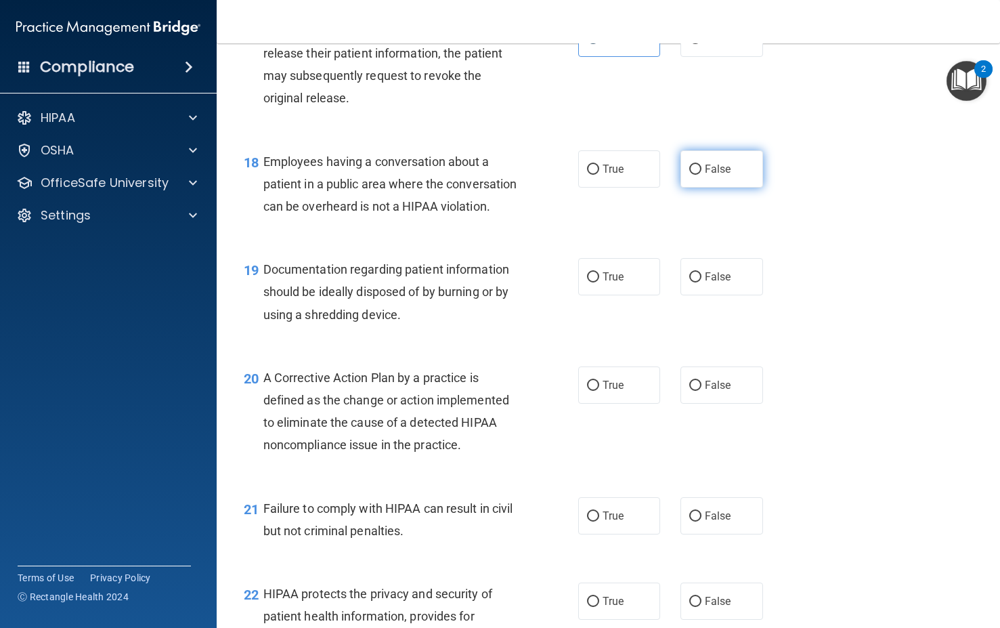
click at [697, 188] on label "False" at bounding box center [721, 168] width 83 height 37
click at [697, 175] on input "False" at bounding box center [695, 170] width 12 height 10
radio input "true"
click at [726, 295] on label "False" at bounding box center [721, 276] width 83 height 37
click at [701, 282] on input "False" at bounding box center [695, 277] width 12 height 10
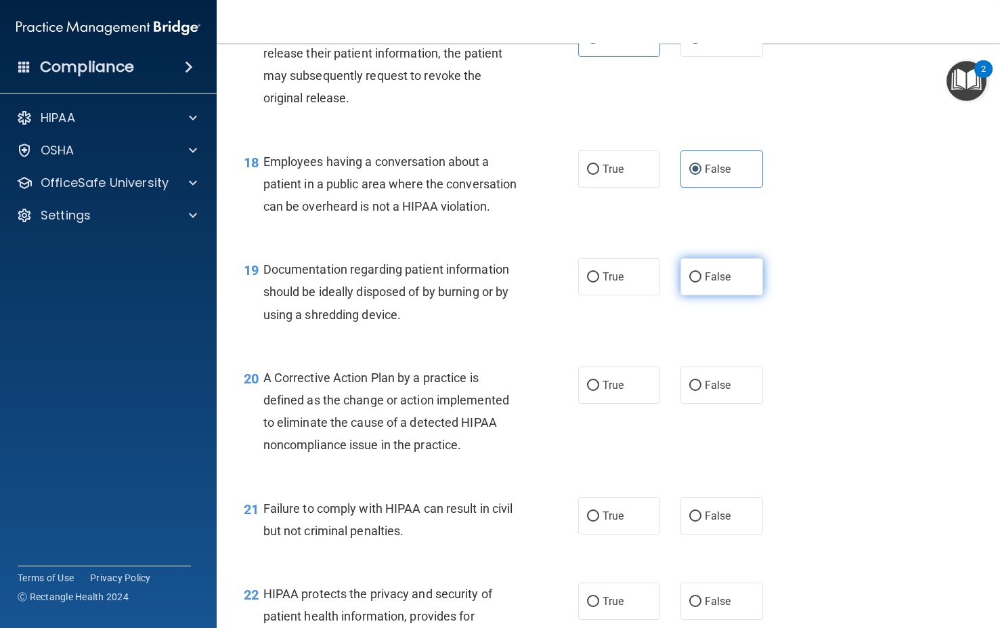
radio input "true"
click at [636, 404] on label "True" at bounding box center [619, 384] width 83 height 37
click at [599, 391] on input "True" at bounding box center [593, 386] width 12 height 10
radio input "true"
click at [616, 283] on span "True" at bounding box center [613, 276] width 21 height 13
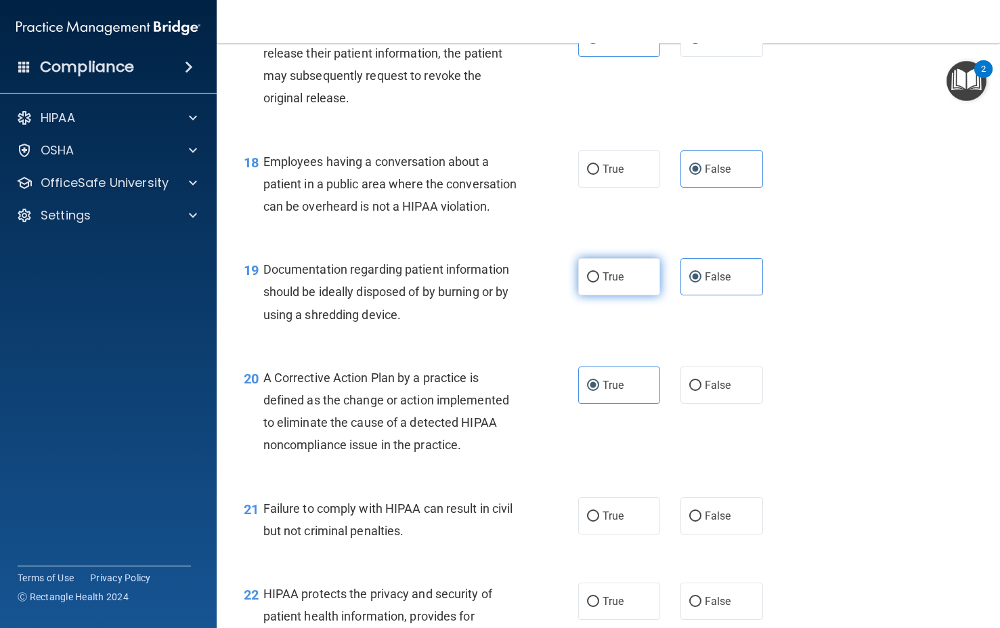
click at [599, 282] on input "True" at bounding box center [593, 277] width 12 height 10
radio input "true"
radio input "false"
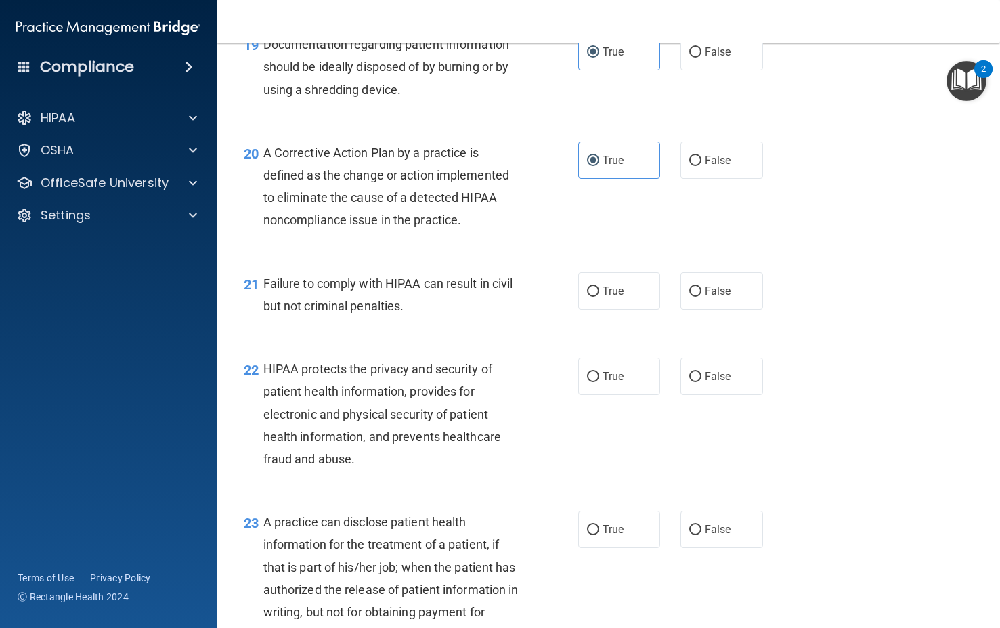
scroll to position [2234, 0]
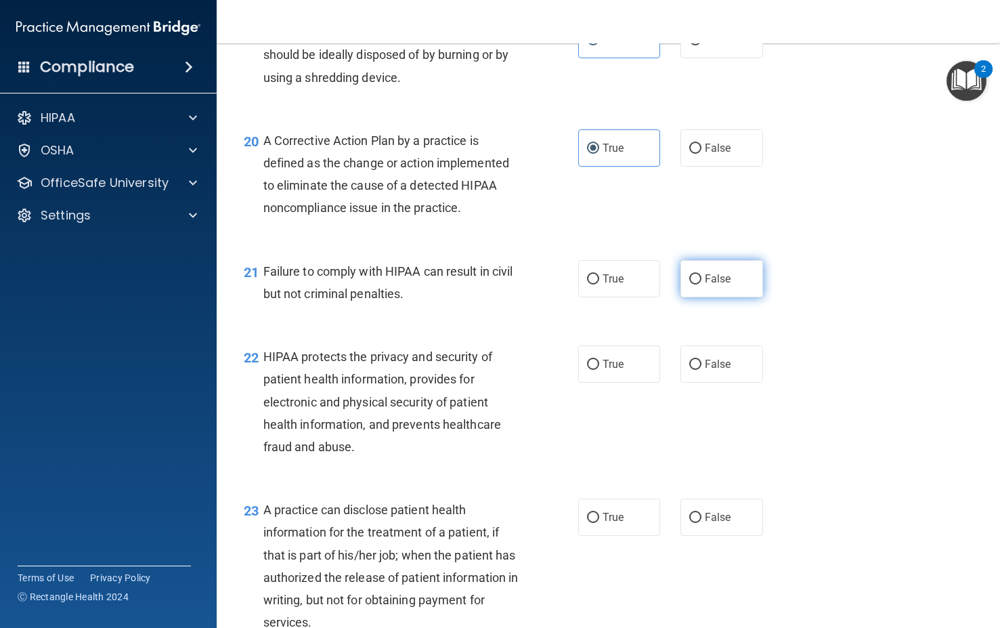
click at [706, 297] on label "False" at bounding box center [721, 278] width 83 height 37
click at [701, 284] on input "False" at bounding box center [695, 279] width 12 height 10
radio input "true"
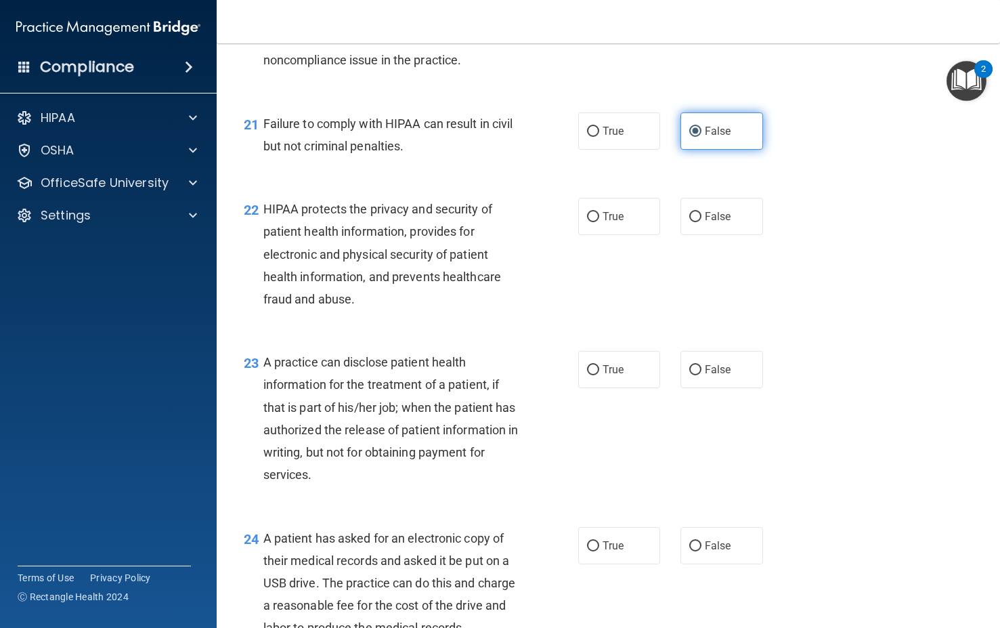
scroll to position [2455, 0]
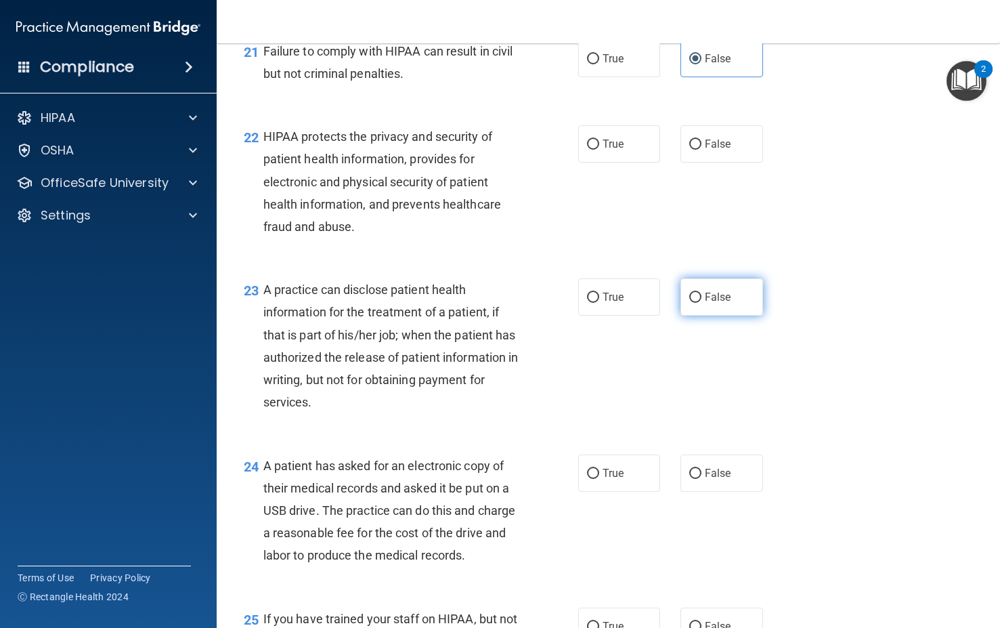
click at [705, 303] on span "False" at bounding box center [718, 296] width 26 height 13
click at [699, 303] on input "False" at bounding box center [695, 298] width 12 height 10
radio input "true"
click at [626, 163] on label "True" at bounding box center [619, 143] width 83 height 37
click at [599, 150] on input "True" at bounding box center [593, 144] width 12 height 10
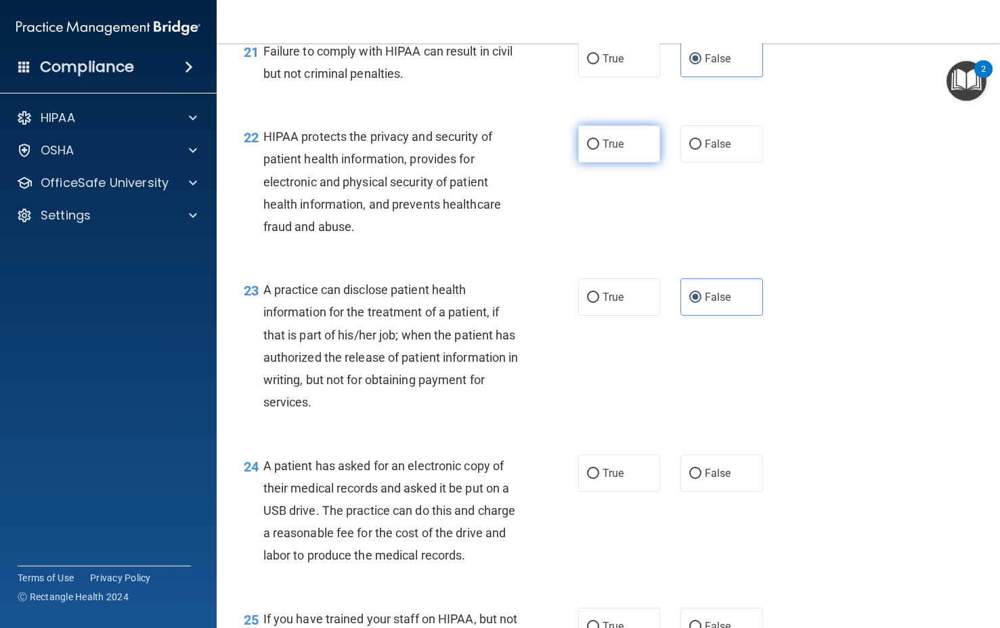
radio input "true"
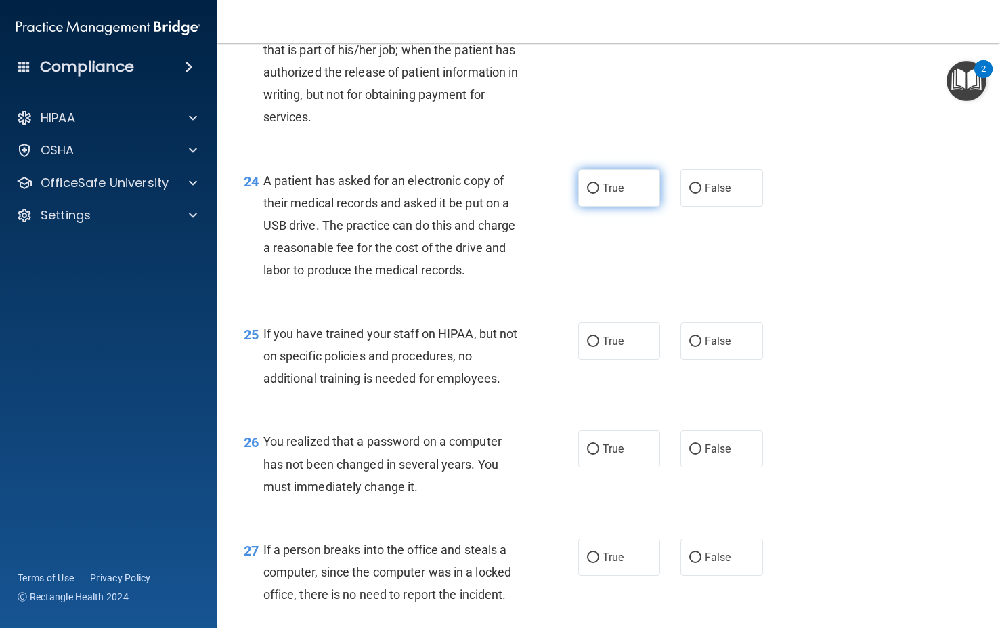
scroll to position [2742, 0]
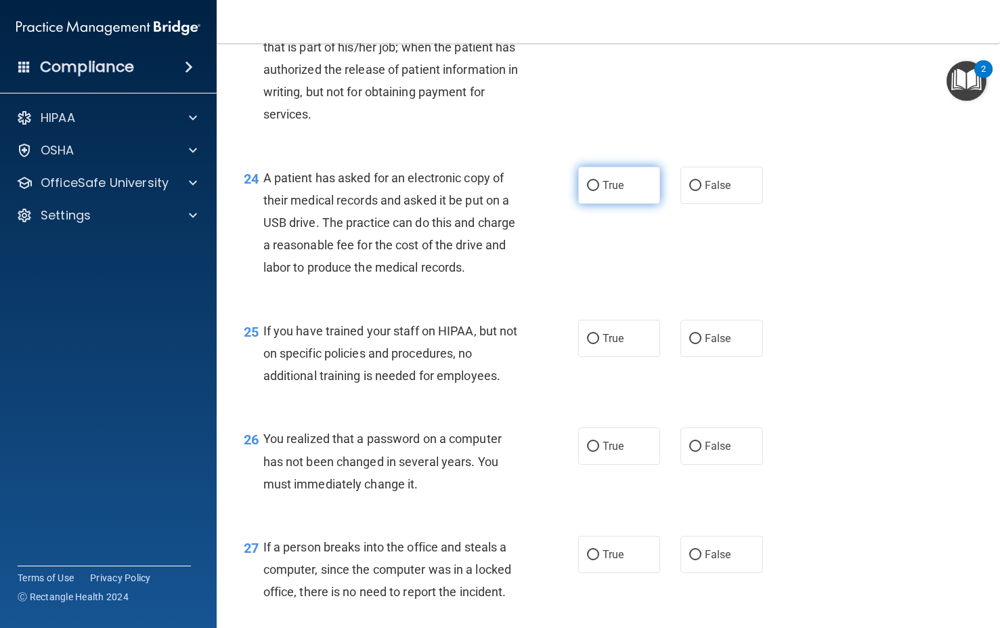
click at [619, 204] on label "True" at bounding box center [619, 185] width 83 height 37
click at [599, 191] on input "True" at bounding box center [593, 186] width 12 height 10
radio input "true"
click at [705, 345] on span "False" at bounding box center [718, 338] width 26 height 13
click at [699, 344] on input "False" at bounding box center [695, 339] width 12 height 10
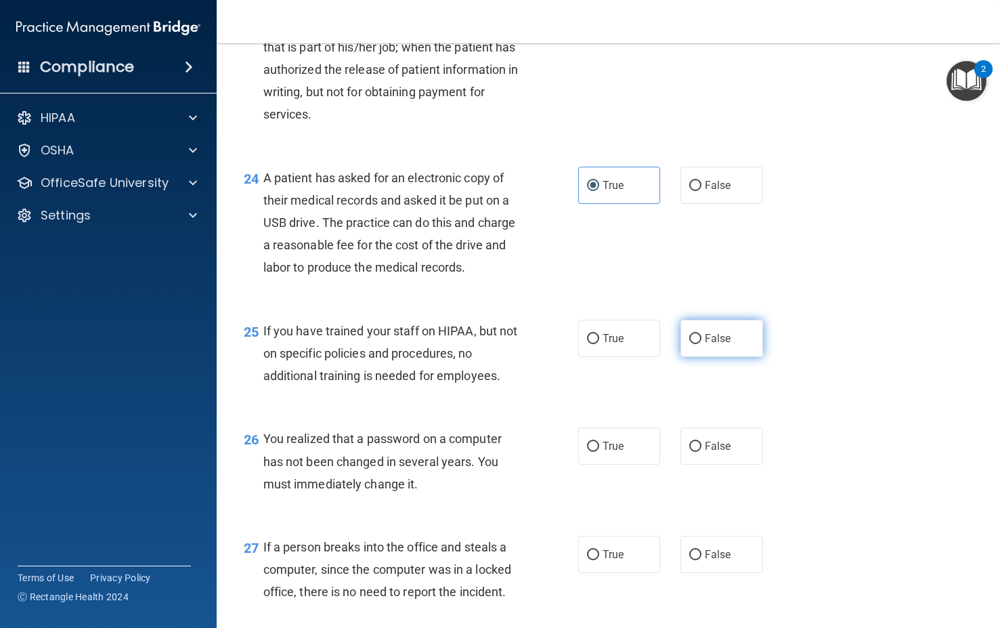
radio input "true"
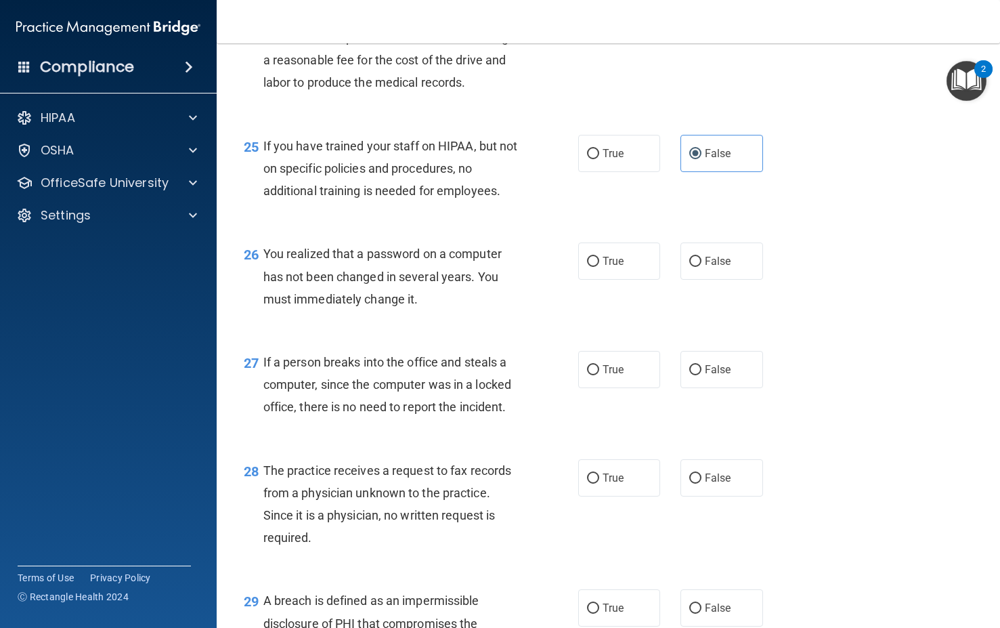
scroll to position [2945, 0]
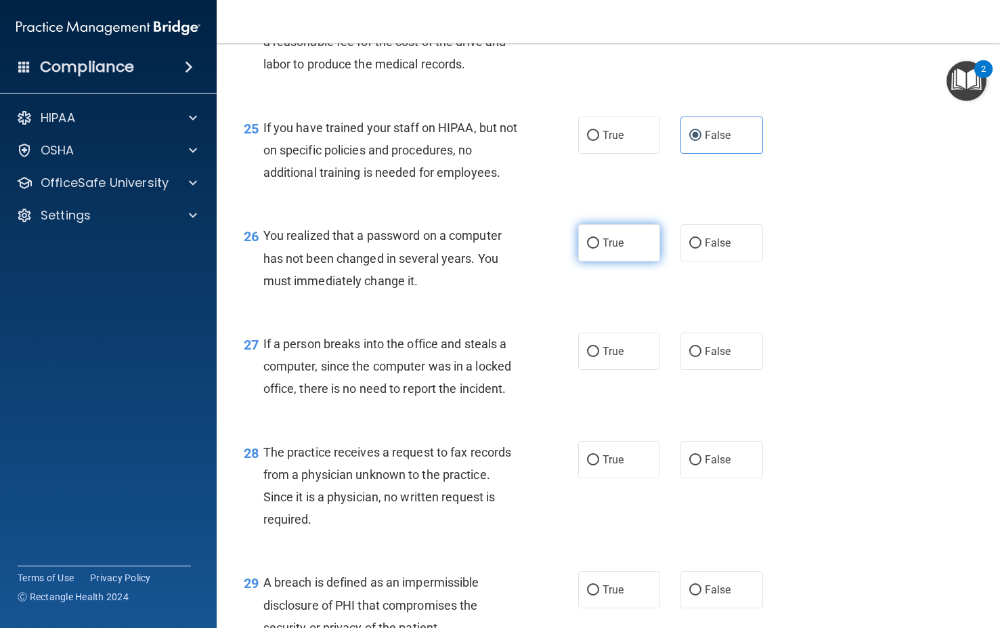
click at [618, 261] on label "True" at bounding box center [619, 242] width 83 height 37
click at [599, 248] on input "True" at bounding box center [593, 243] width 12 height 10
radio input "true"
click at [718, 370] on label "False" at bounding box center [721, 350] width 83 height 37
click at [701, 357] on input "False" at bounding box center [695, 352] width 12 height 10
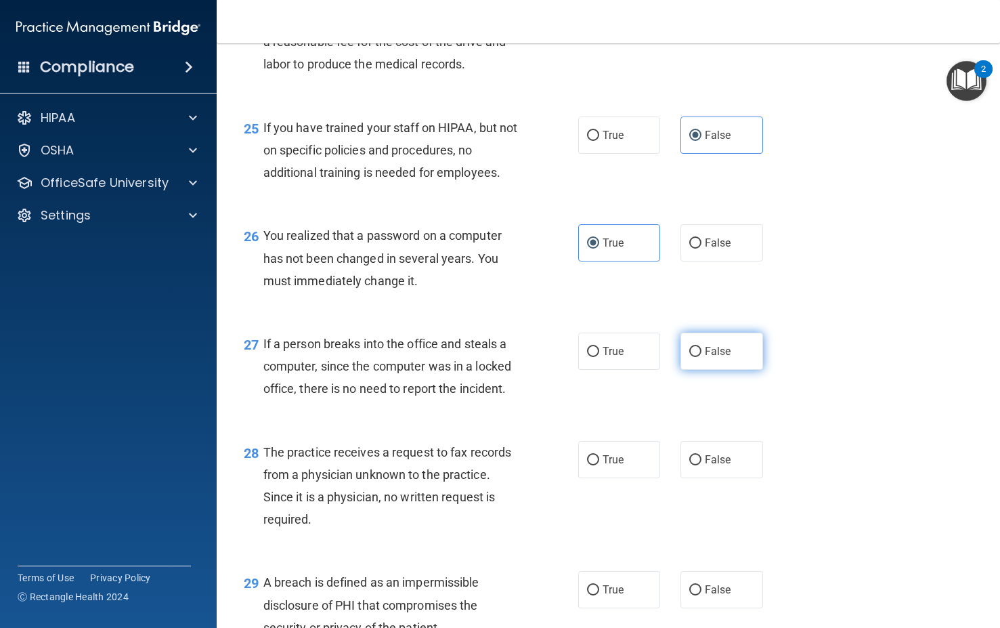
radio input "true"
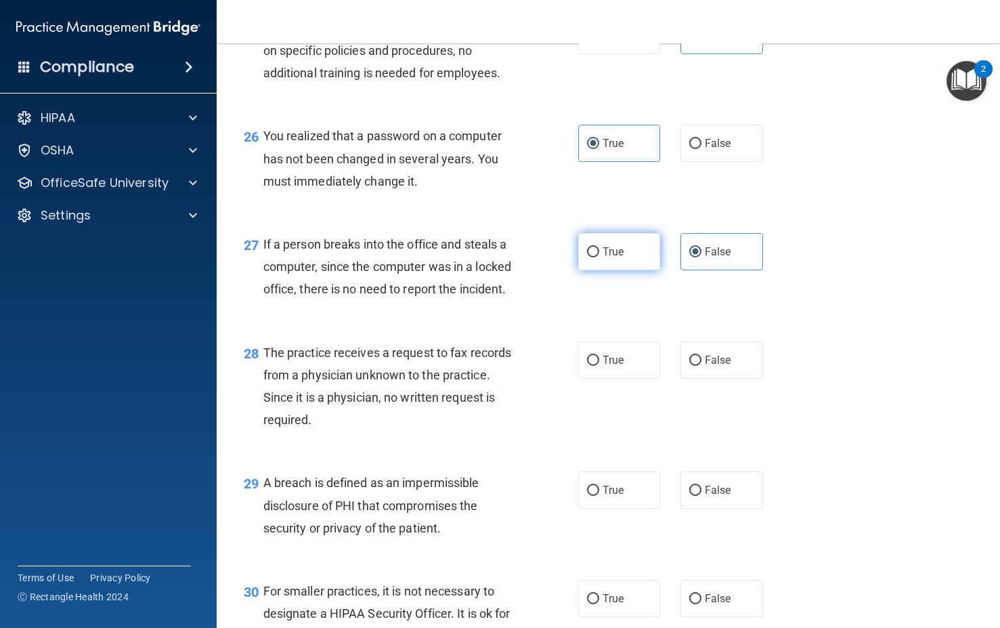
scroll to position [3182, 0]
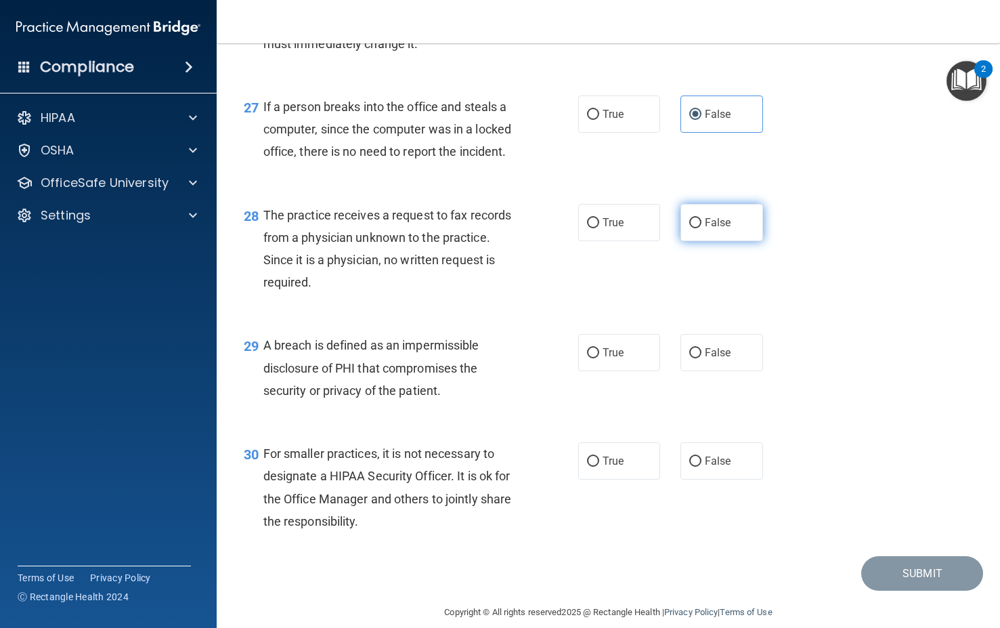
click at [692, 228] on input "False" at bounding box center [695, 223] width 12 height 10
radio input "true"
click at [611, 425] on div "29 A breach is defined as an impermissible disclosure of PHI that compromises t…" at bounding box center [609, 371] width 750 height 108
click at [615, 425] on div "29 A breach is defined as an impermissible disclosure of PHI that compromises t…" at bounding box center [609, 371] width 750 height 108
click at [621, 371] on label "True" at bounding box center [619, 352] width 83 height 37
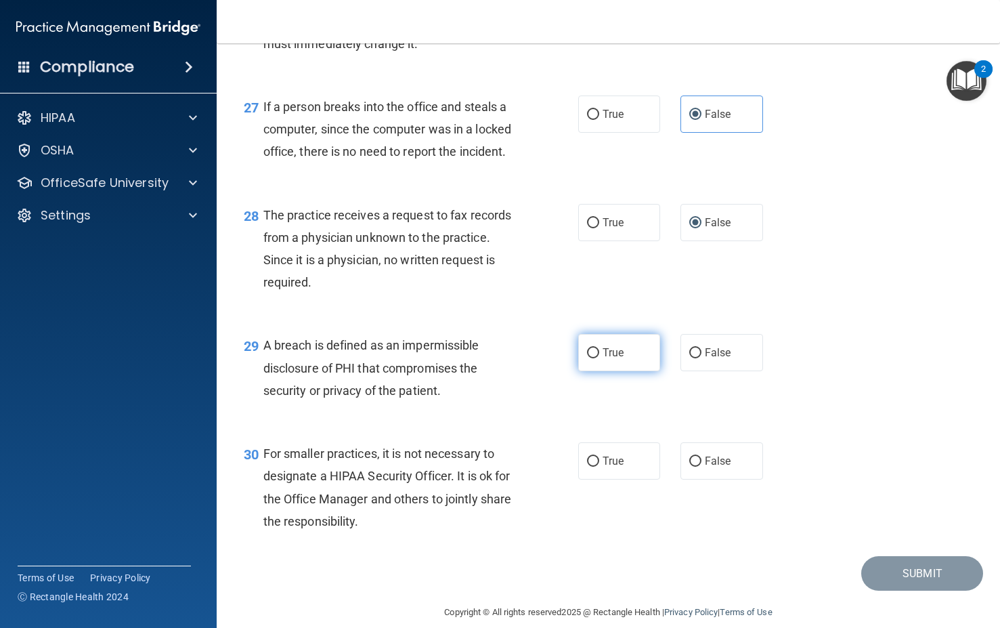
click at [599, 358] on input "True" at bounding box center [593, 353] width 12 height 10
radio input "true"
click at [705, 479] on label "False" at bounding box center [721, 460] width 83 height 37
click at [701, 467] on input "False" at bounding box center [695, 461] width 12 height 10
radio input "true"
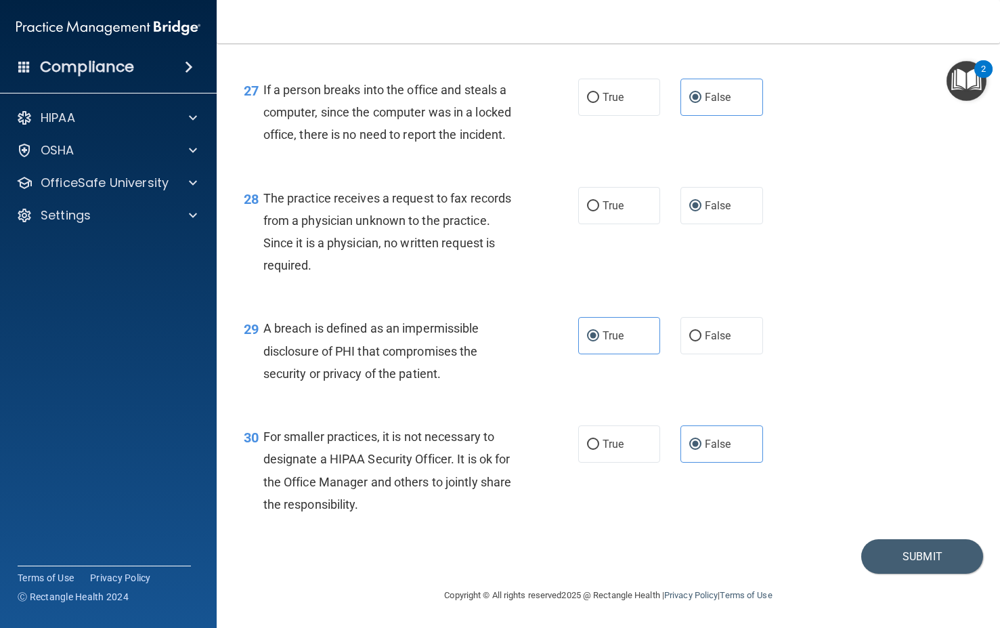
scroll to position [3266, 0]
click at [878, 565] on button "Submit" at bounding box center [922, 556] width 122 height 35
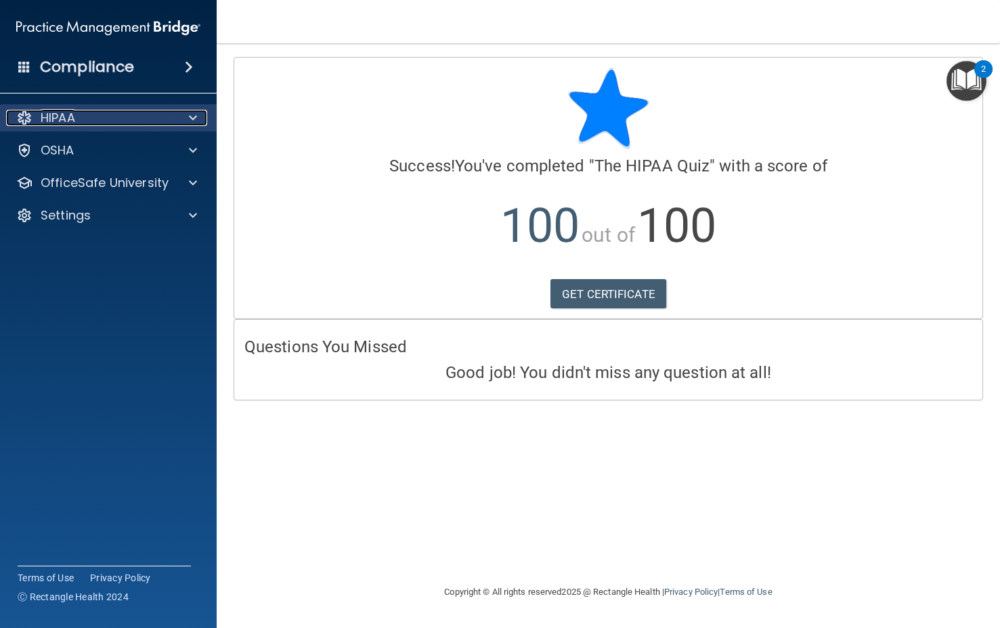
click at [108, 112] on div "HIPAA" at bounding box center [90, 118] width 168 height 16
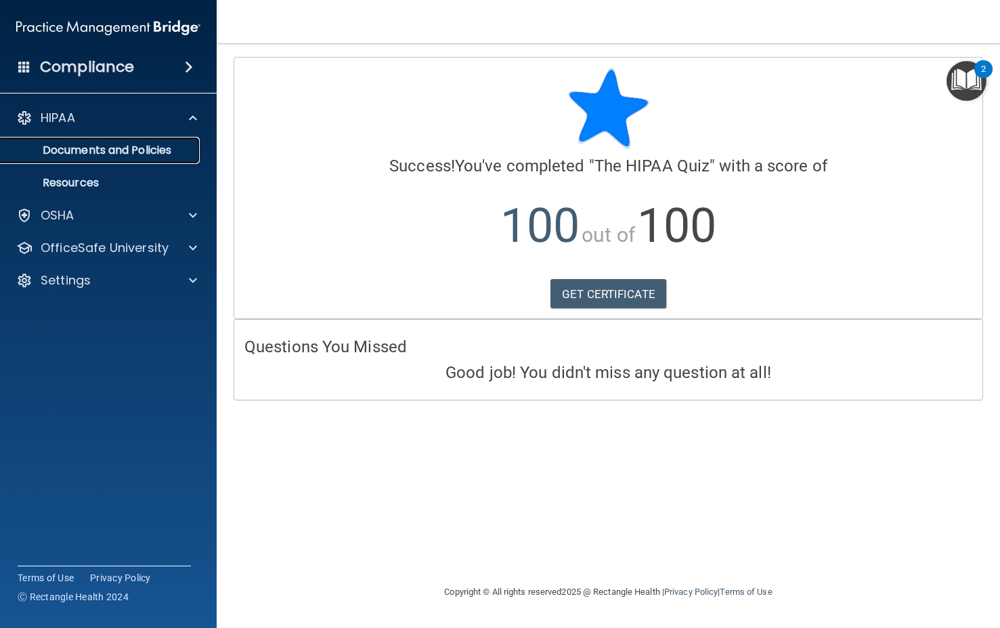
click at [157, 149] on p "Documents and Policies" at bounding box center [101, 151] width 185 height 14
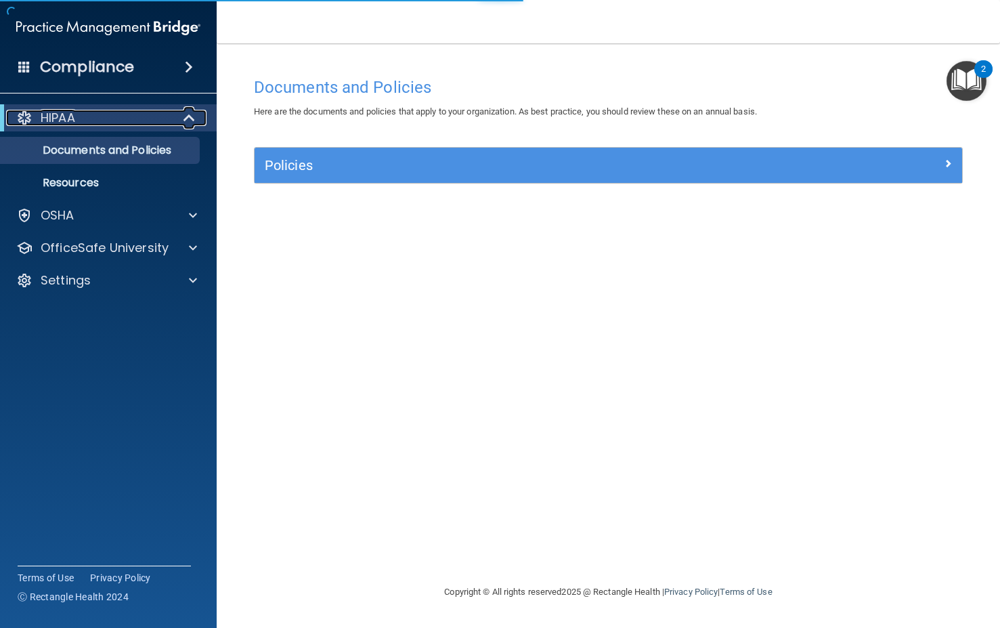
click at [125, 115] on div "HIPAA" at bounding box center [89, 118] width 167 height 16
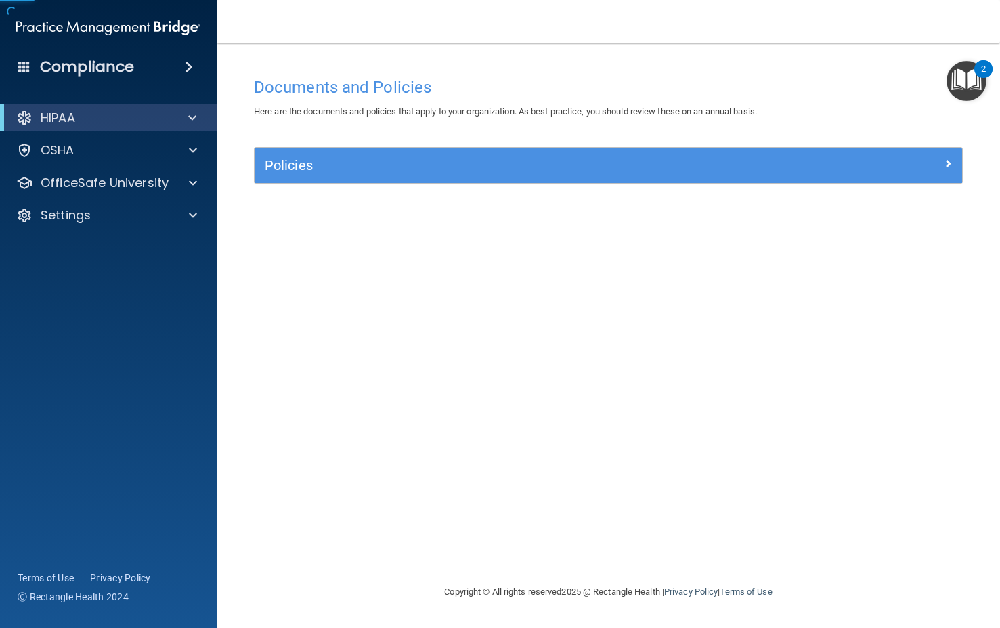
click at [127, 78] on div "Compliance" at bounding box center [108, 67] width 217 height 30
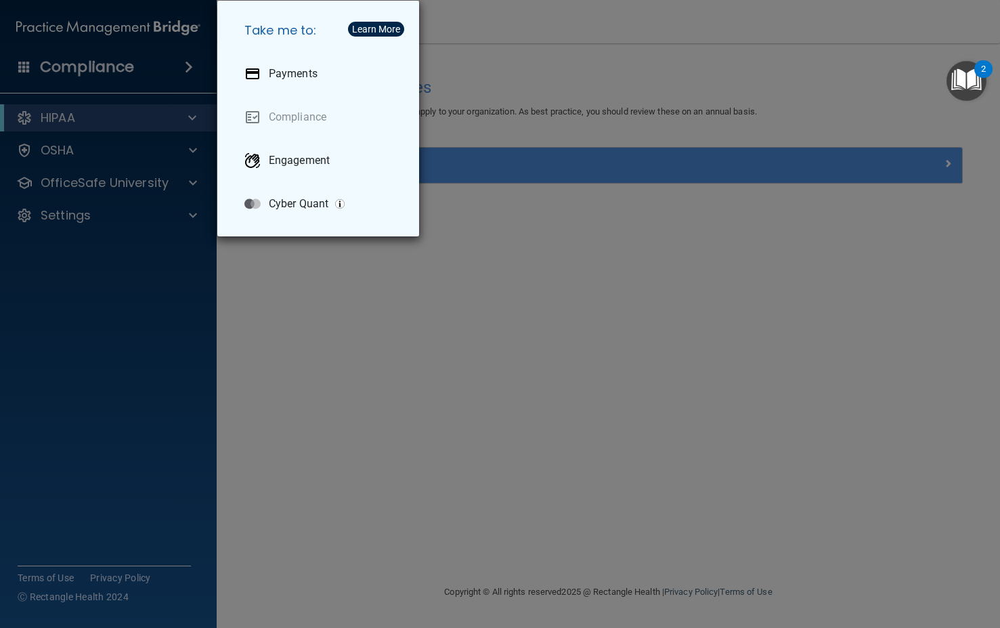
click at [365, 362] on div "Take me to: Payments Compliance Engagement Cyber Quant" at bounding box center [500, 314] width 1000 height 628
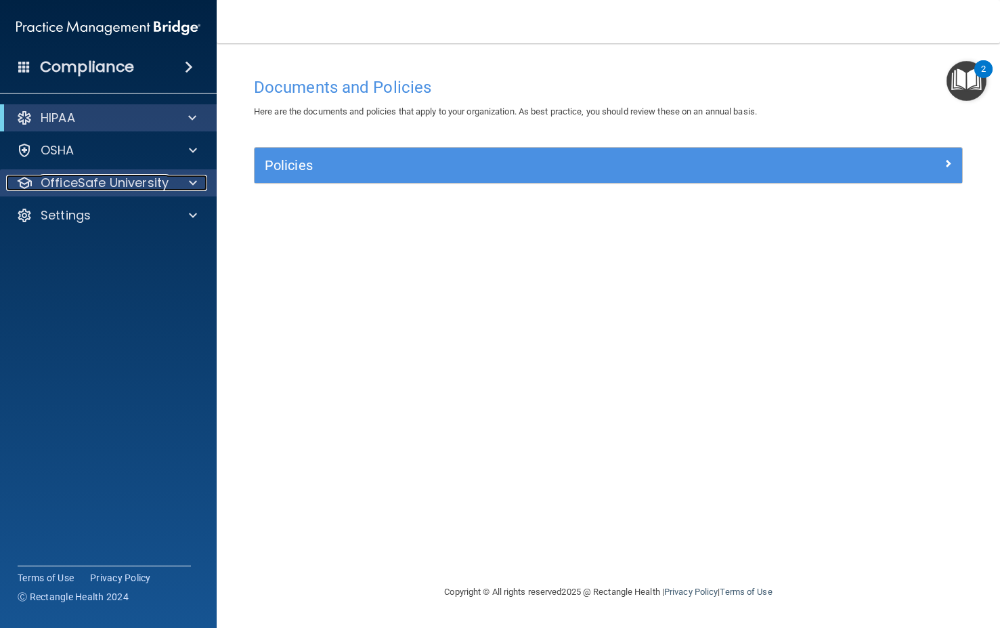
click at [114, 187] on p "OfficeSafe University" at bounding box center [105, 183] width 128 height 16
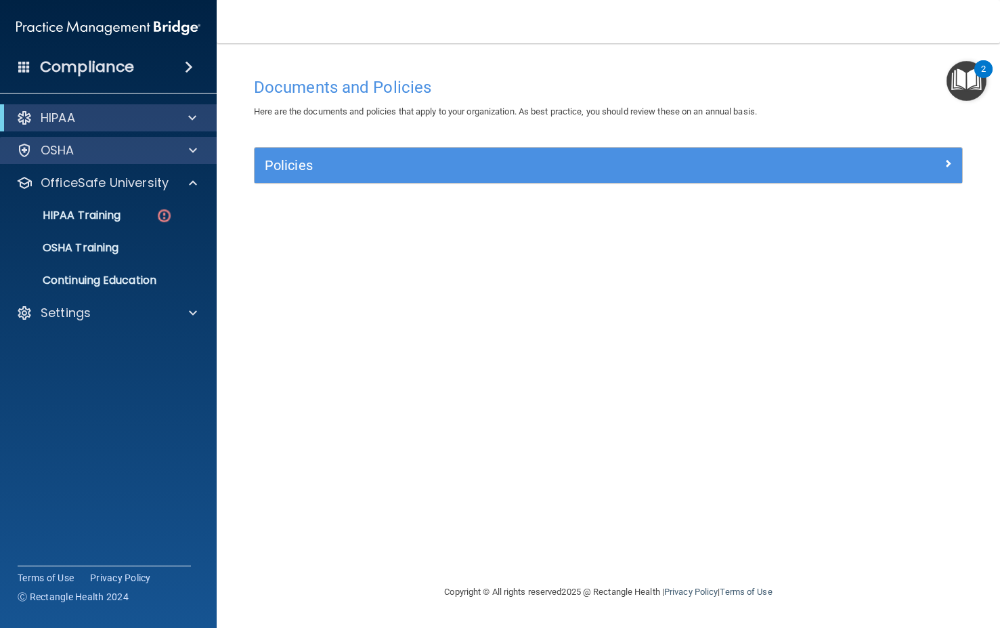
click at [108, 139] on div "OSHA" at bounding box center [108, 150] width 217 height 27
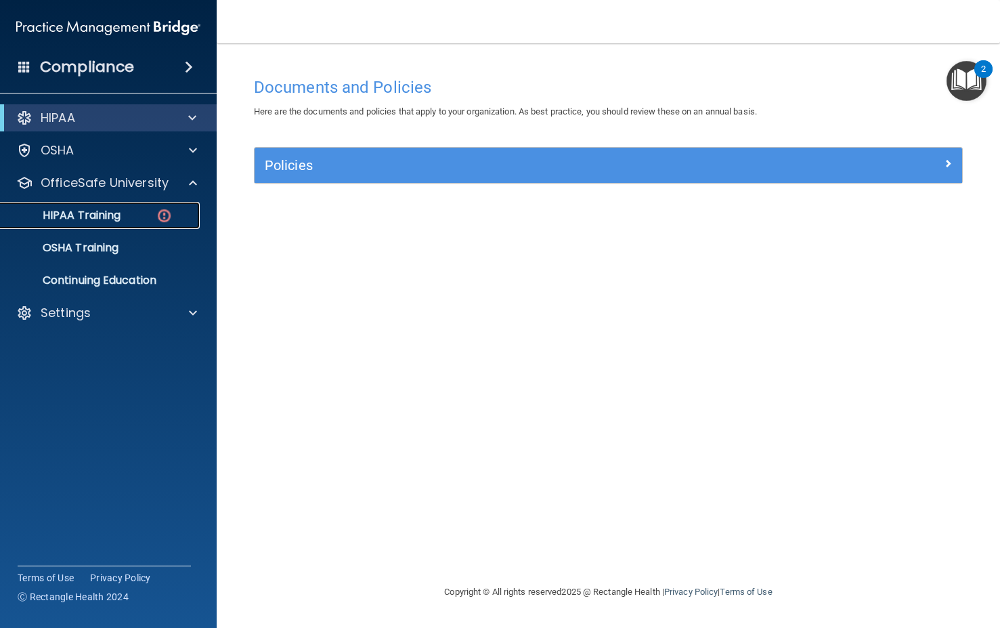
click at [109, 229] on ul "HIPAA Training OSHA Training Continuing Education" at bounding box center [108, 245] width 245 height 98
click at [106, 216] on p "HIPAA Training" at bounding box center [65, 216] width 112 height 14
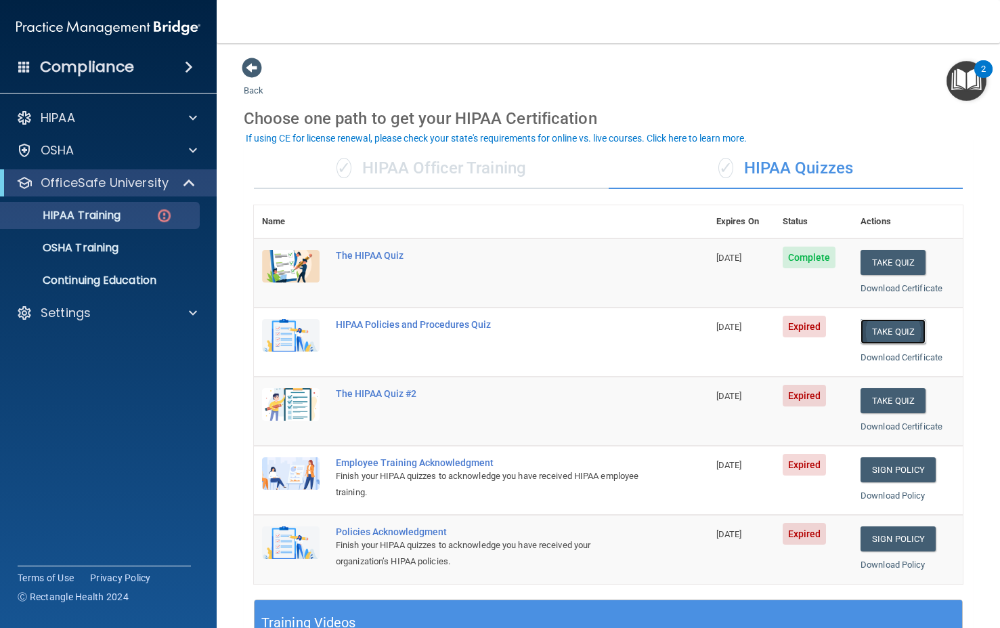
click at [893, 334] on button "Take Quiz" at bounding box center [893, 331] width 65 height 25
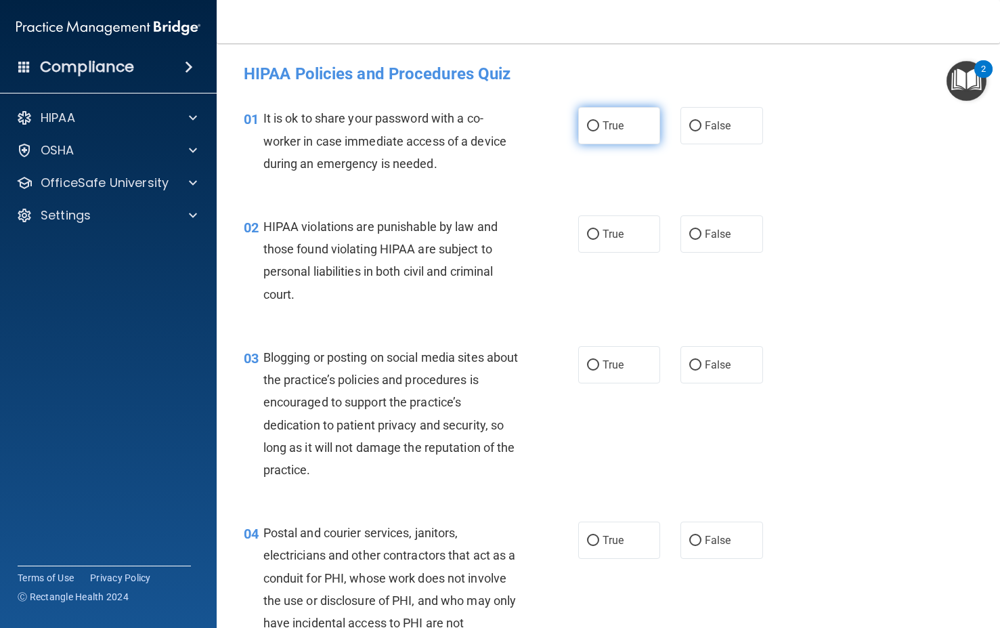
click at [603, 128] on span "True" at bounding box center [613, 125] width 21 height 13
click at [599, 128] on input "True" at bounding box center [593, 126] width 12 height 10
radio input "true"
click at [620, 235] on label "True" at bounding box center [619, 233] width 83 height 37
click at [599, 235] on input "True" at bounding box center [593, 235] width 12 height 10
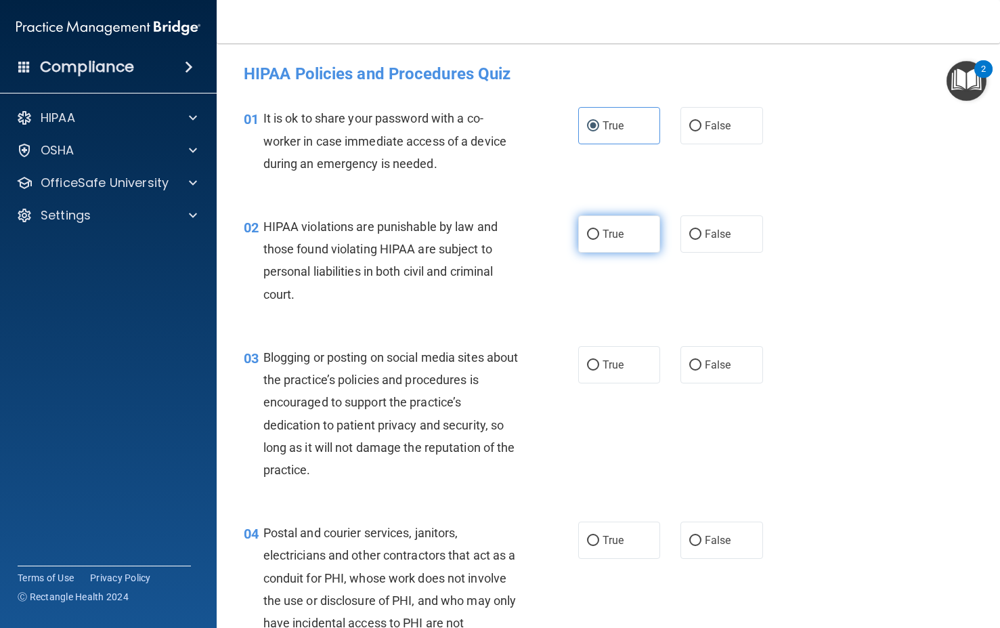
radio input "true"
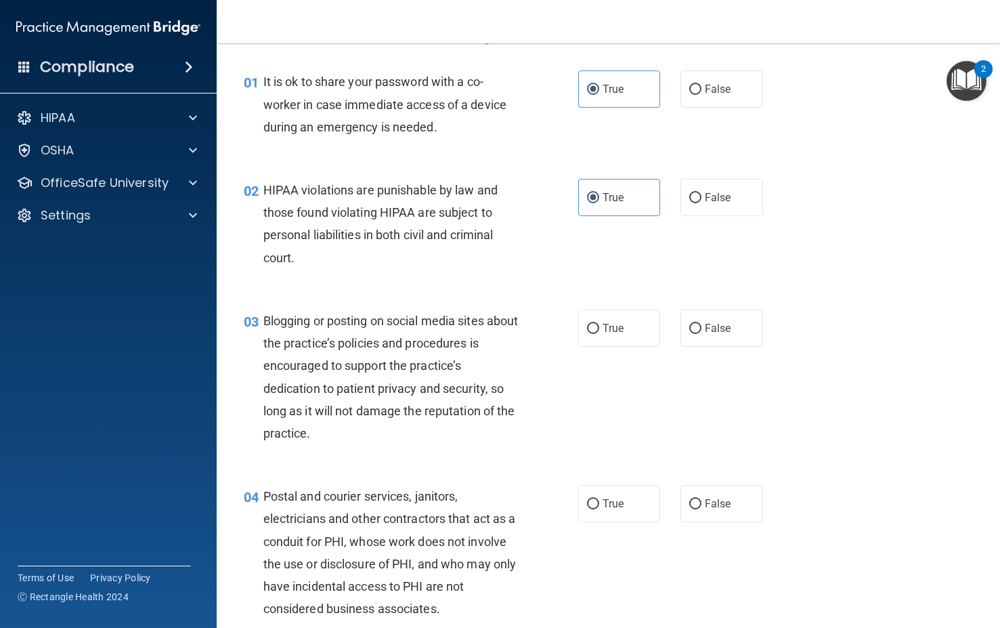
scroll to position [152, 0]
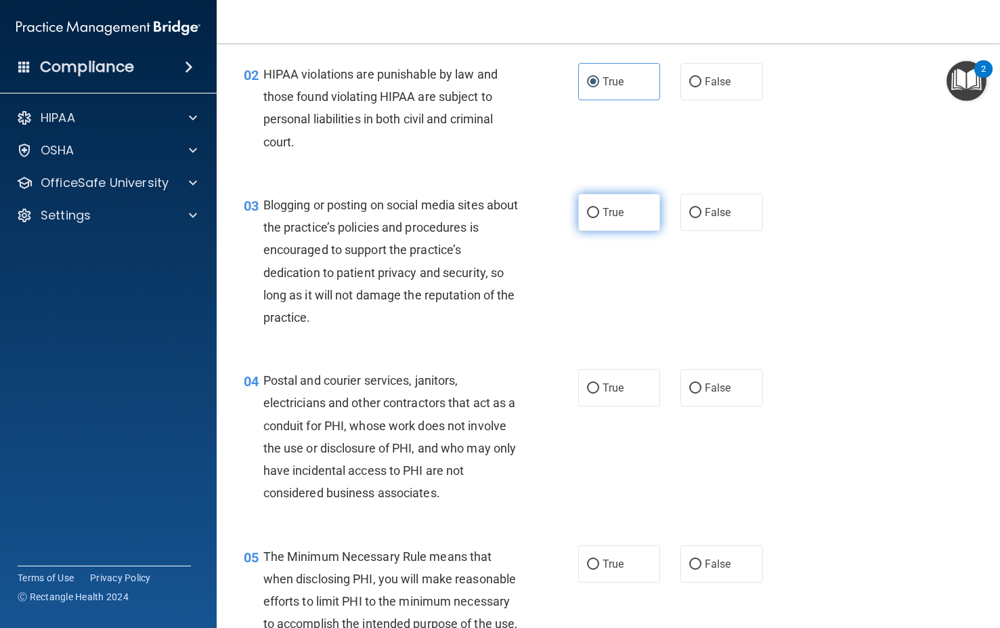
click at [578, 202] on label "True" at bounding box center [619, 212] width 83 height 37
click at [587, 208] on input "True" at bounding box center [593, 213] width 12 height 10
radio input "true"
click at [601, 401] on div "04 Postal and courier services, janitors, electricians and other contractors th…" at bounding box center [609, 439] width 750 height 175
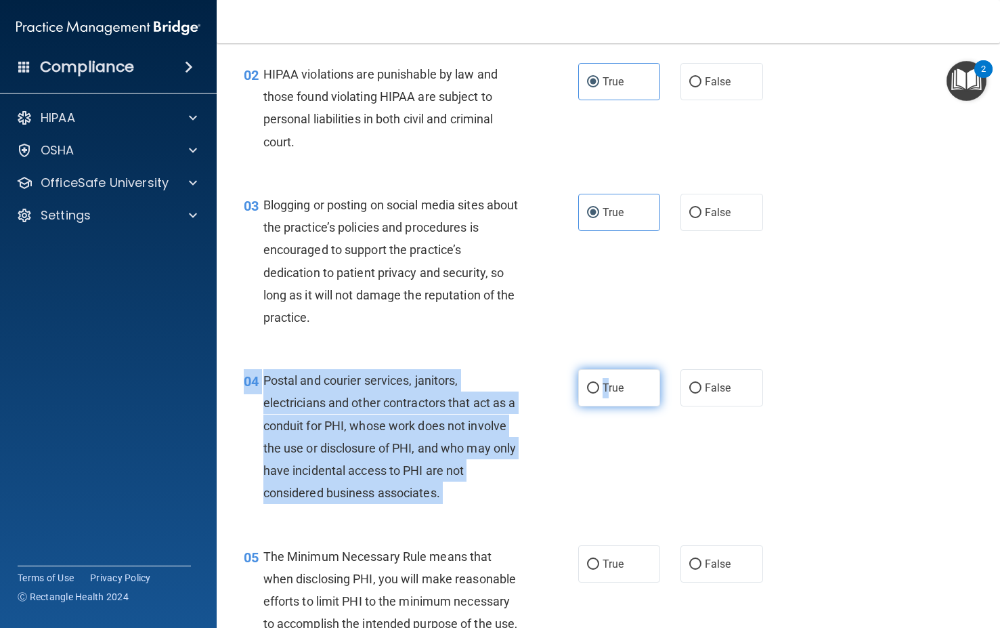
click at [594, 380] on label "True" at bounding box center [619, 387] width 83 height 37
click at [594, 383] on input "True" at bounding box center [593, 388] width 12 height 10
radio input "true"
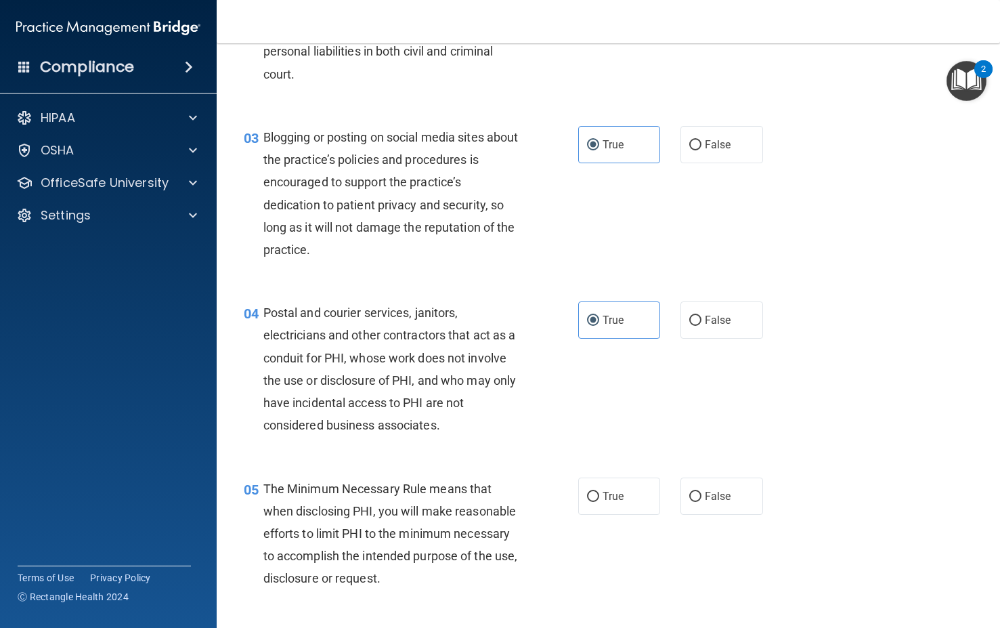
scroll to position [474, 0]
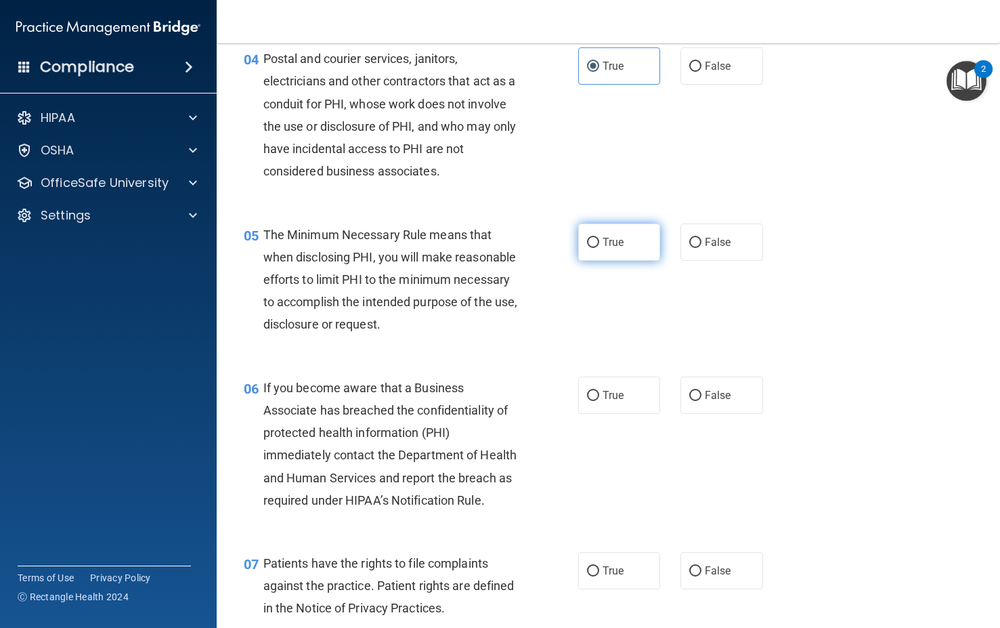
click at [591, 259] on label "True" at bounding box center [619, 241] width 83 height 37
click at [591, 248] on input "True" at bounding box center [593, 243] width 12 height 10
radio input "true"
click at [597, 395] on div "06 If you become aware that a Business Associate has breached the confidentiali…" at bounding box center [609, 447] width 750 height 175
click at [596, 414] on label "True" at bounding box center [619, 394] width 83 height 37
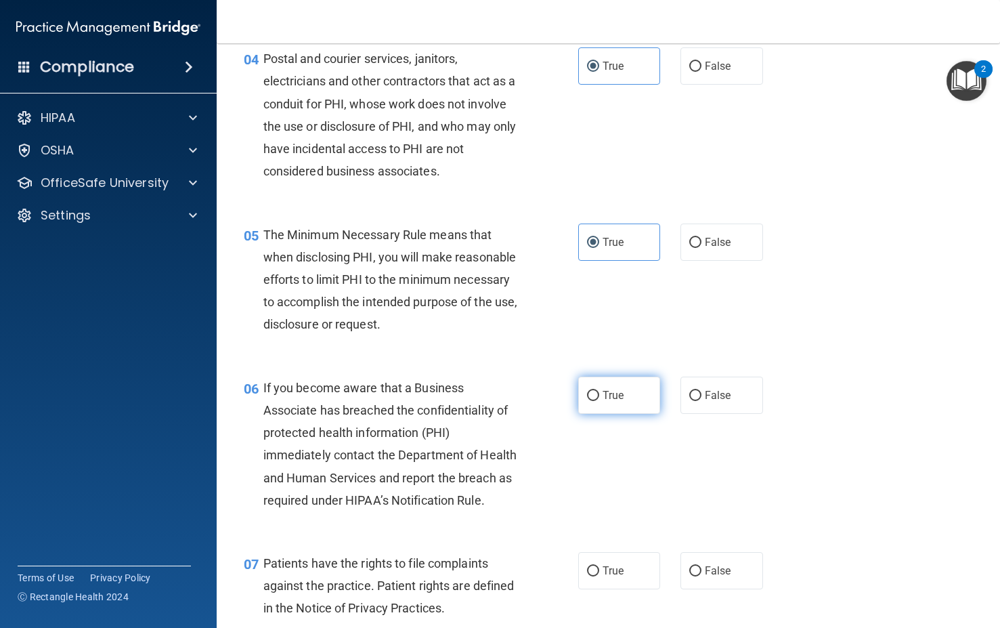
click at [596, 401] on input "True" at bounding box center [593, 396] width 12 height 10
radio input "true"
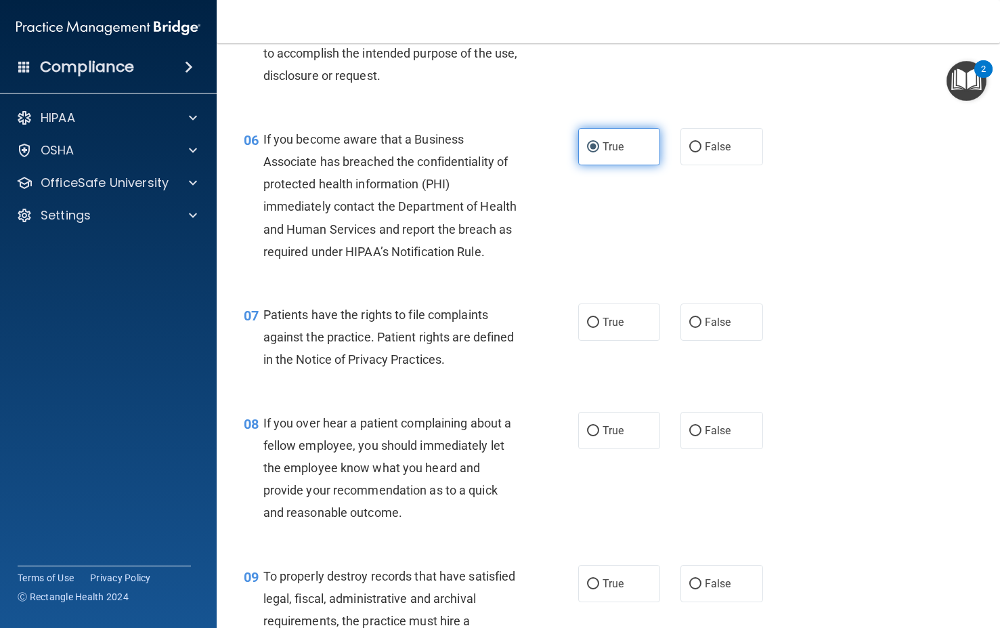
scroll to position [846, 0]
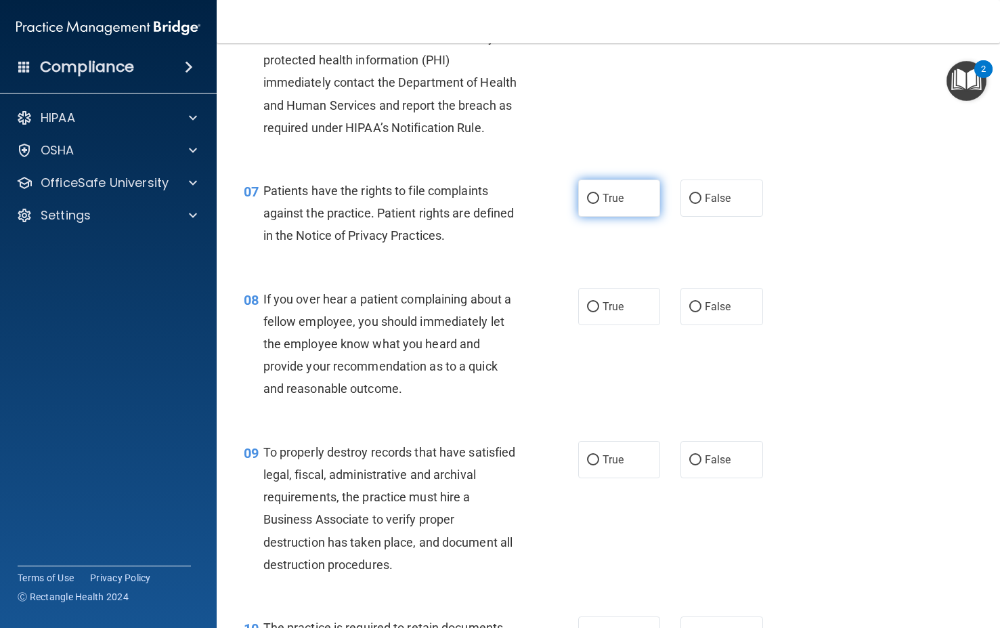
click at [578, 217] on label "True" at bounding box center [619, 197] width 83 height 37
click at [587, 204] on input "True" at bounding box center [593, 199] width 12 height 10
radio input "true"
click at [597, 325] on label "True" at bounding box center [619, 306] width 83 height 37
click at [597, 312] on input "True" at bounding box center [593, 307] width 12 height 10
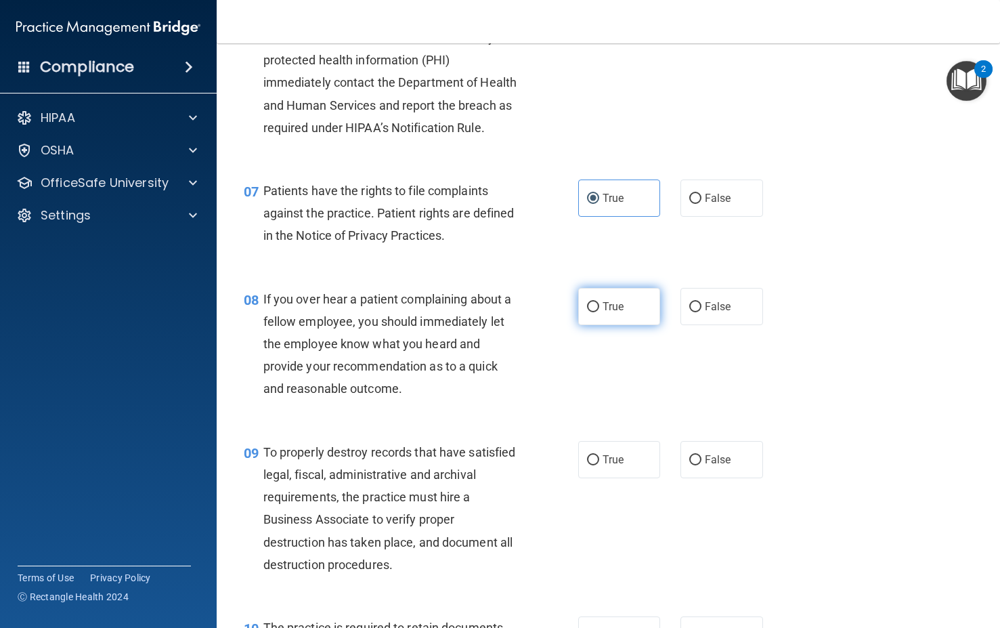
radio input "true"
click at [594, 478] on label "True" at bounding box center [619, 459] width 83 height 37
click at [594, 465] on input "True" at bounding box center [593, 460] width 12 height 10
radio input "true"
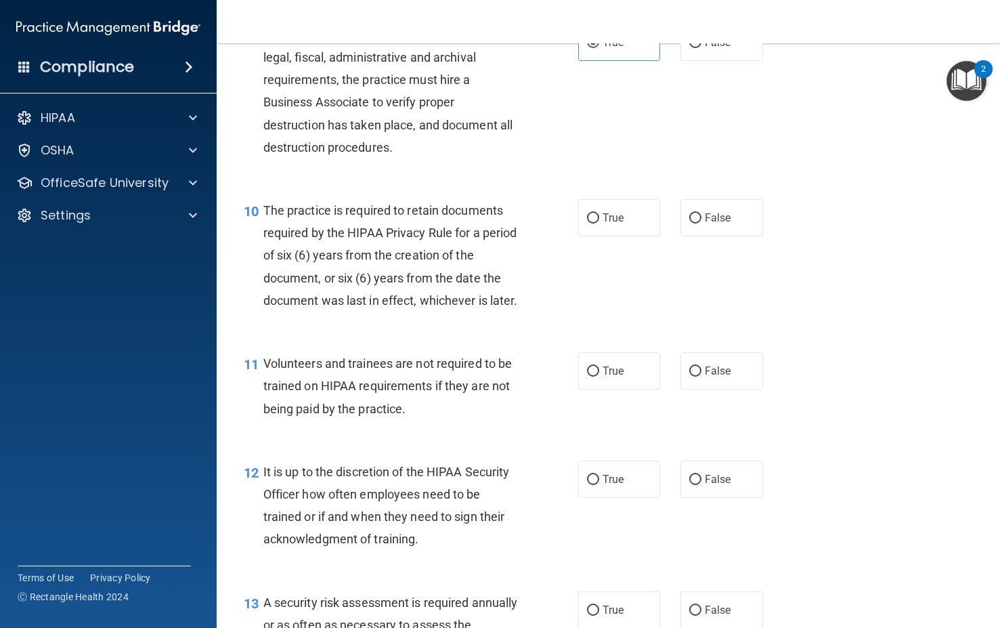
scroll to position [1303, 0]
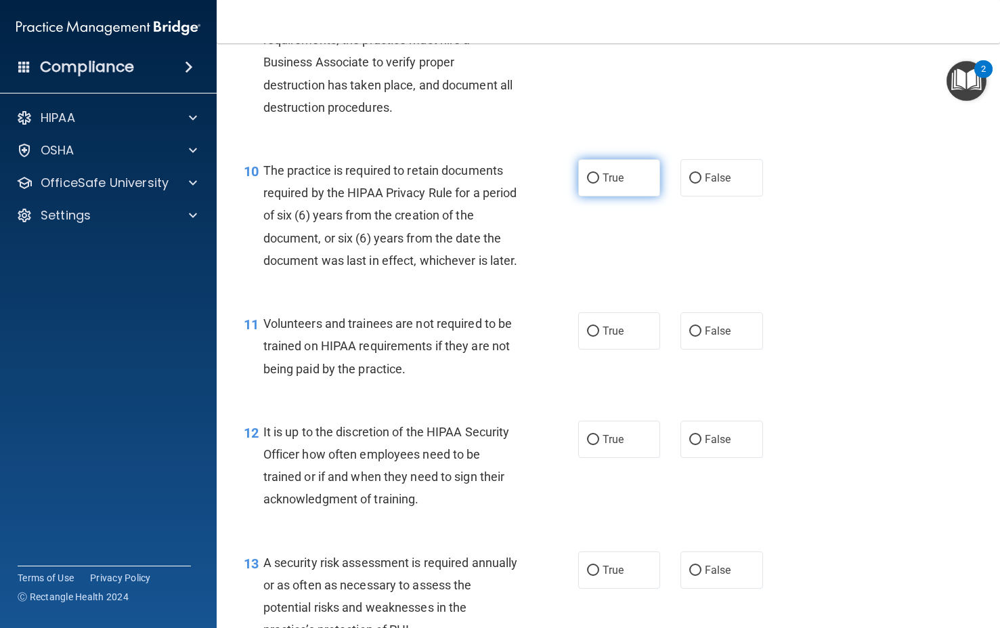
click at [595, 196] on label "True" at bounding box center [619, 177] width 83 height 37
click at [595, 183] on input "True" at bounding box center [593, 178] width 12 height 10
radio input "true"
click at [603, 337] on span "True" at bounding box center [613, 330] width 21 height 13
click at [599, 337] on input "True" at bounding box center [593, 331] width 12 height 10
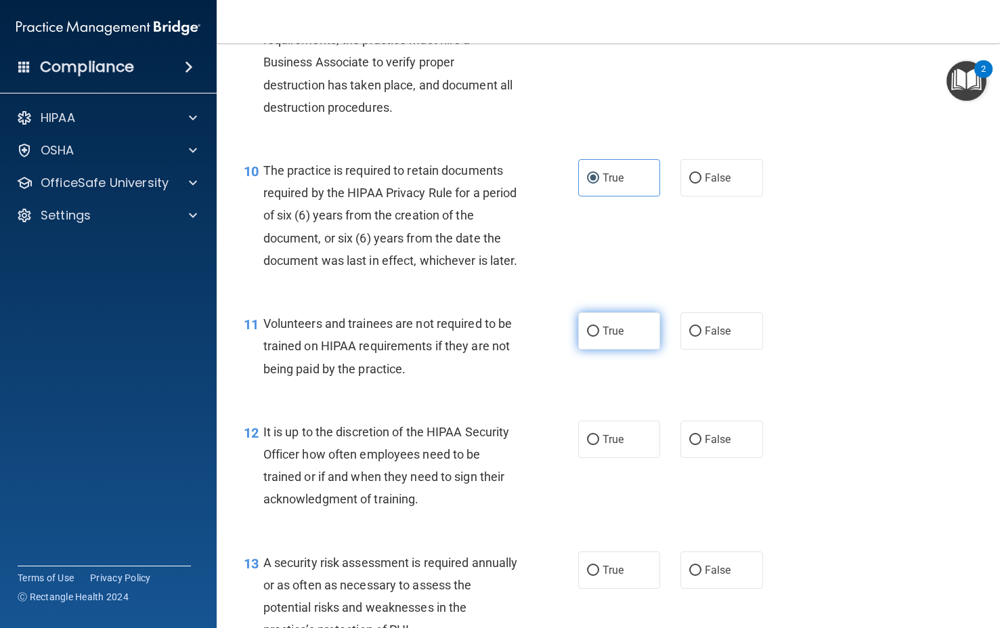
radio input "true"
click at [607, 446] on span "True" at bounding box center [613, 439] width 21 height 13
click at [599, 445] on input "True" at bounding box center [593, 440] width 12 height 10
radio input "true"
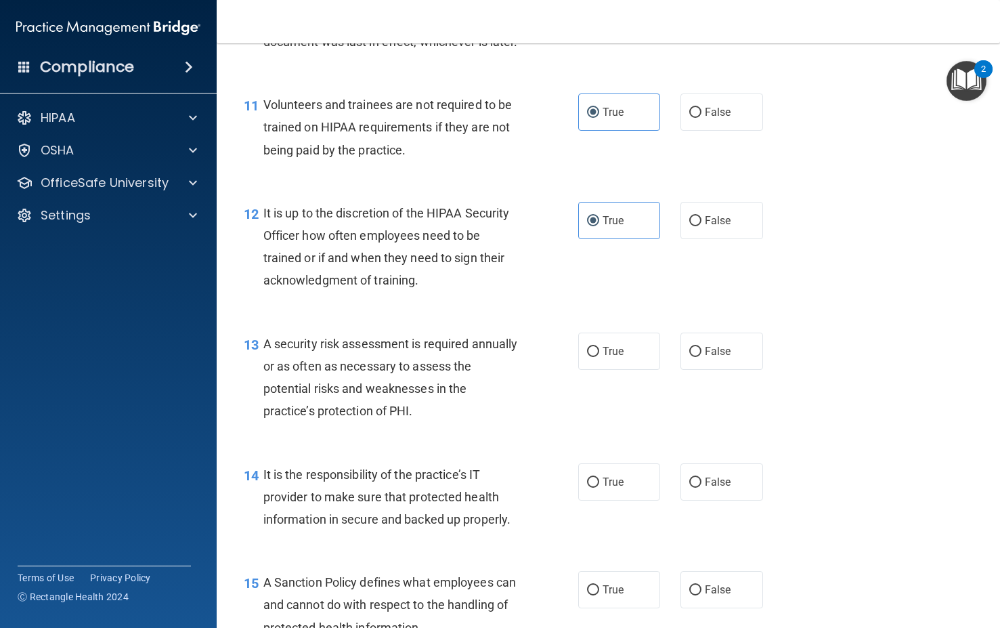
scroll to position [1574, 0]
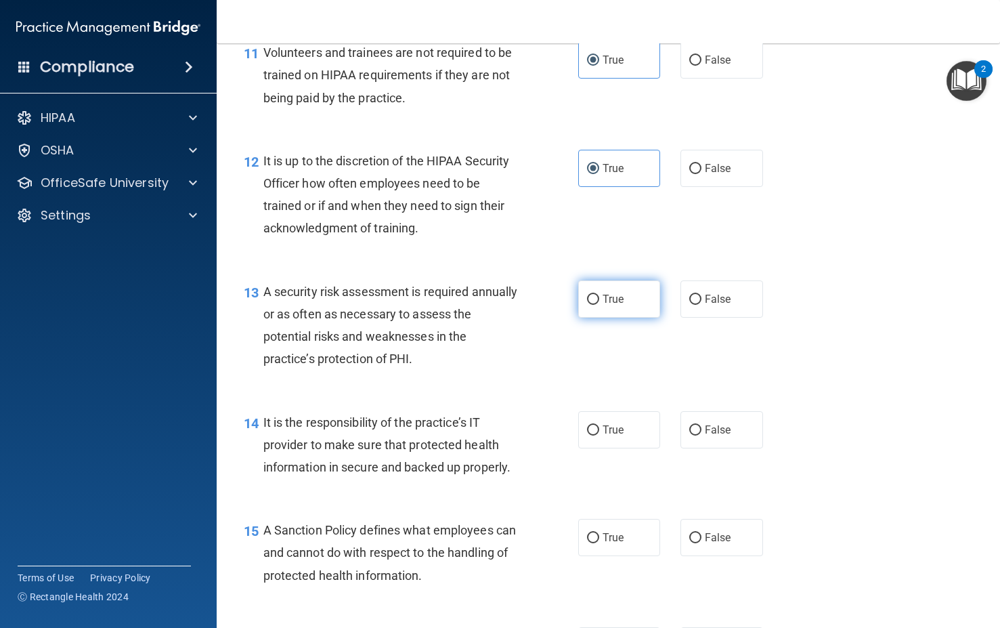
click at [596, 318] on label "True" at bounding box center [619, 298] width 83 height 37
click at [596, 305] on input "True" at bounding box center [593, 300] width 12 height 10
radio input "true"
click at [603, 436] on span "True" at bounding box center [613, 429] width 21 height 13
click at [599, 435] on input "True" at bounding box center [593, 430] width 12 height 10
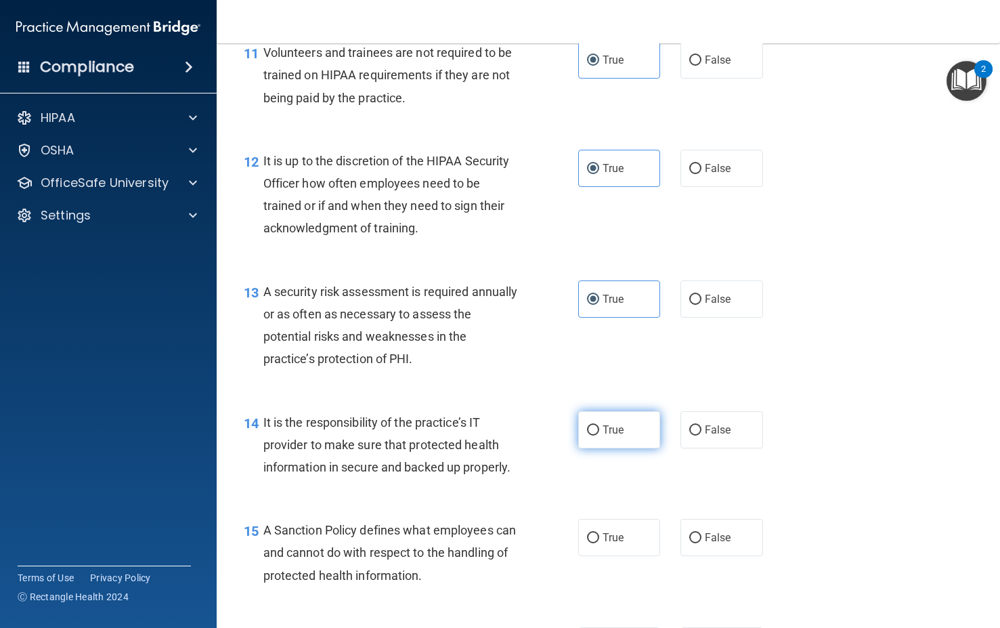
radio input "true"
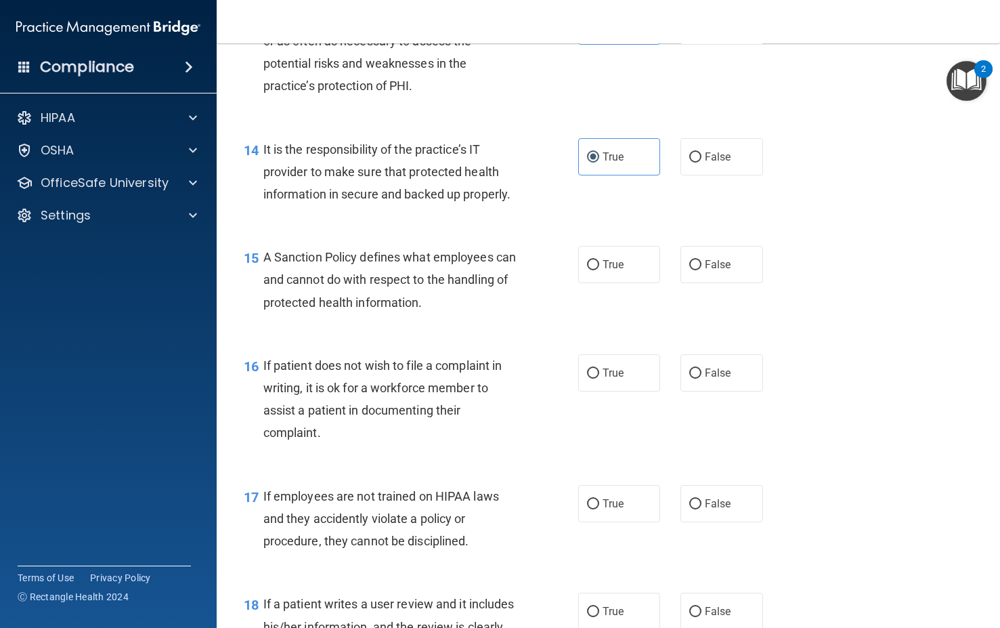
scroll to position [1862, 0]
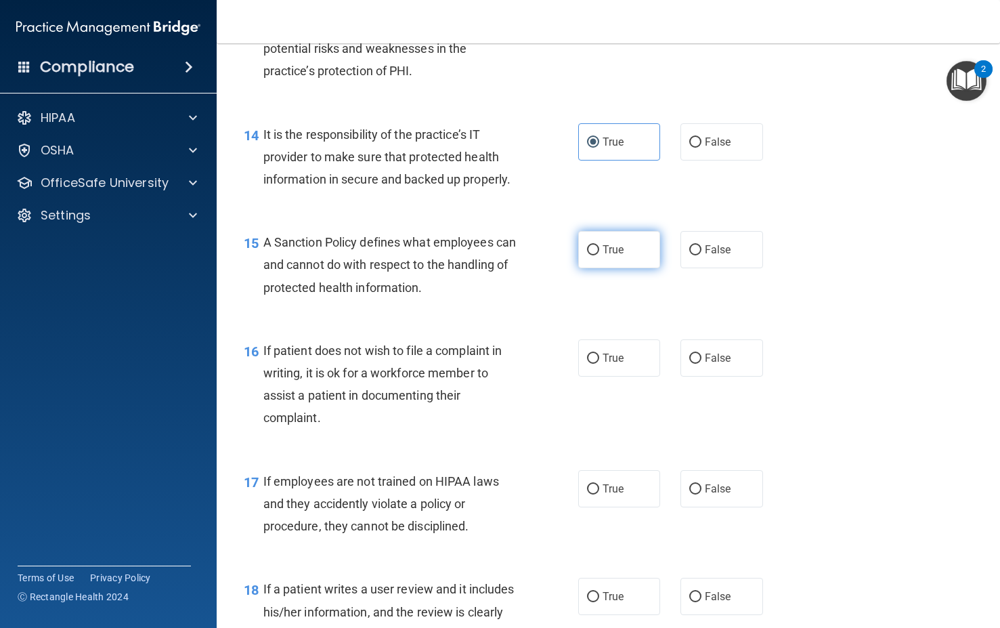
click at [587, 255] on input "True" at bounding box center [593, 250] width 12 height 10
radio input "true"
click at [611, 376] on label "True" at bounding box center [619, 357] width 83 height 37
click at [599, 364] on input "True" at bounding box center [593, 358] width 12 height 10
radio input "true"
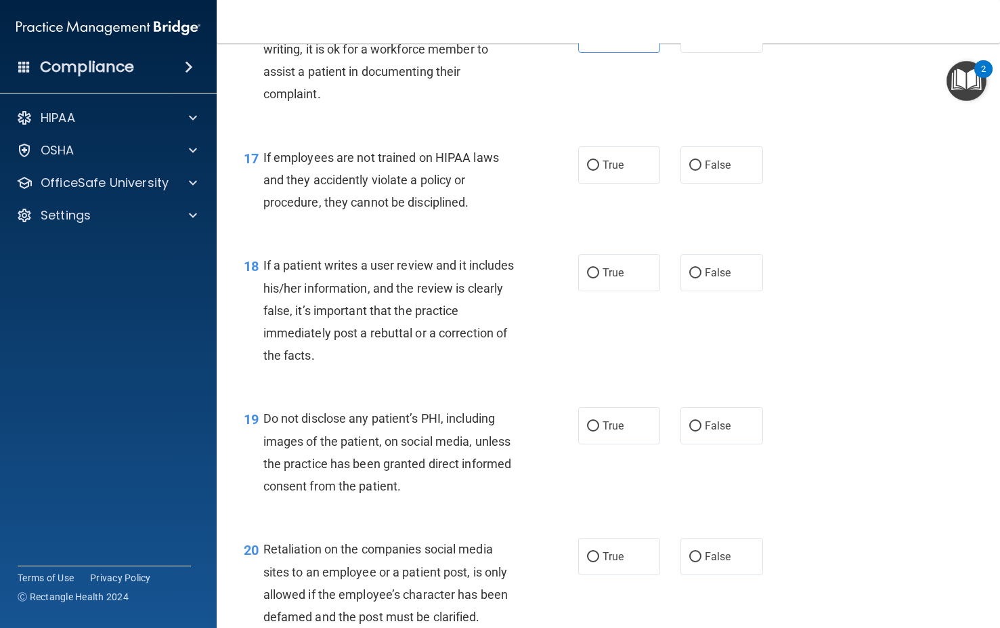
scroll to position [2285, 0]
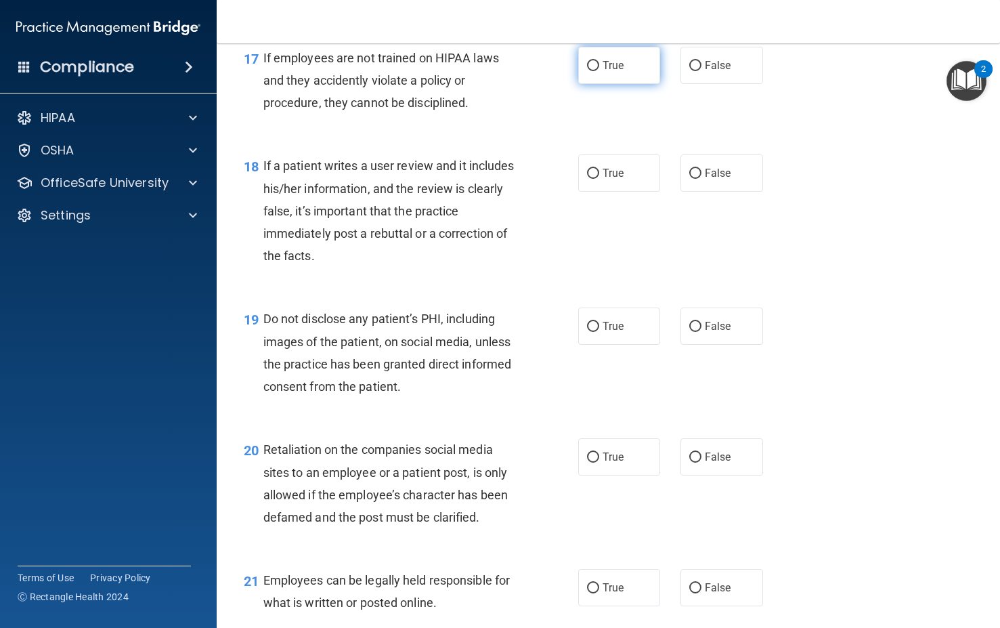
click at [617, 84] on label "True" at bounding box center [619, 65] width 83 height 37
click at [599, 71] on input "True" at bounding box center [593, 66] width 12 height 10
radio input "true"
click at [600, 192] on label "True" at bounding box center [619, 172] width 83 height 37
click at [599, 179] on input "True" at bounding box center [593, 174] width 12 height 10
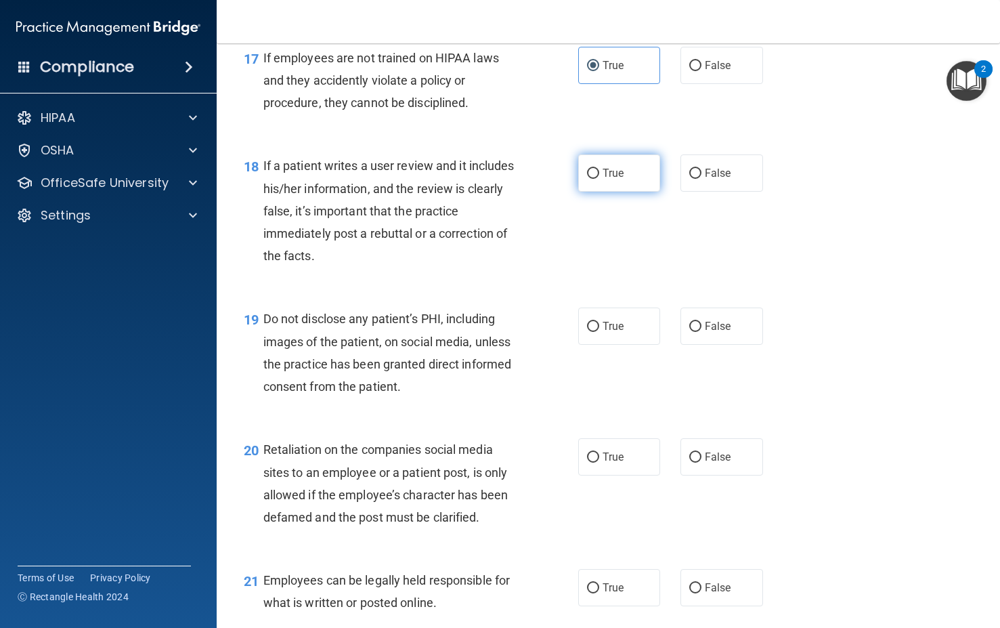
radio input "true"
click at [611, 345] on label "True" at bounding box center [619, 325] width 83 height 37
click at [599, 332] on input "True" at bounding box center [593, 327] width 12 height 10
radio input "true"
click at [610, 475] on label "True" at bounding box center [619, 456] width 83 height 37
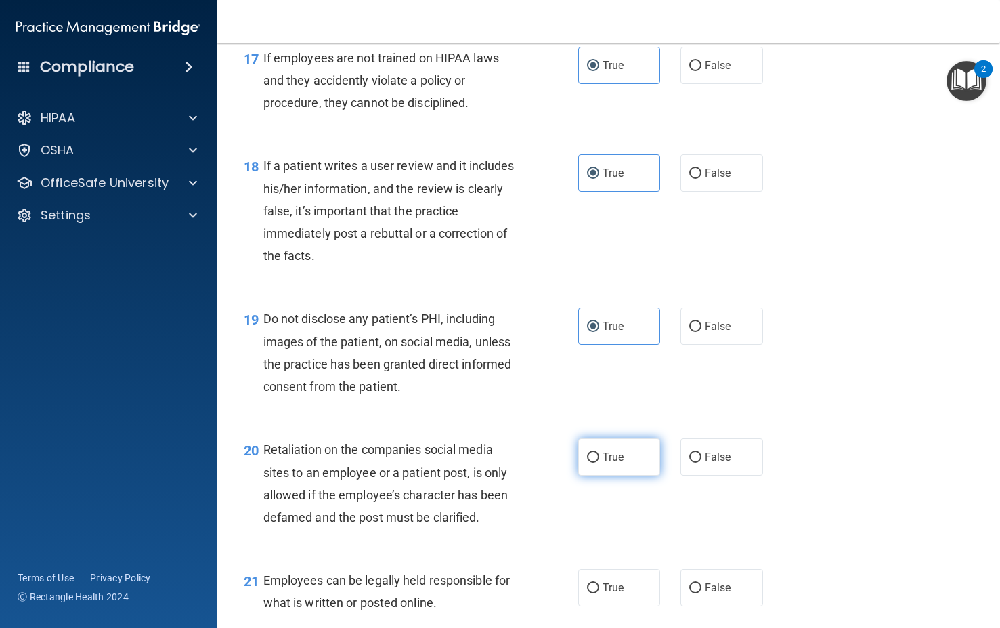
click at [599, 462] on input "True" at bounding box center [593, 457] width 12 height 10
radio input "true"
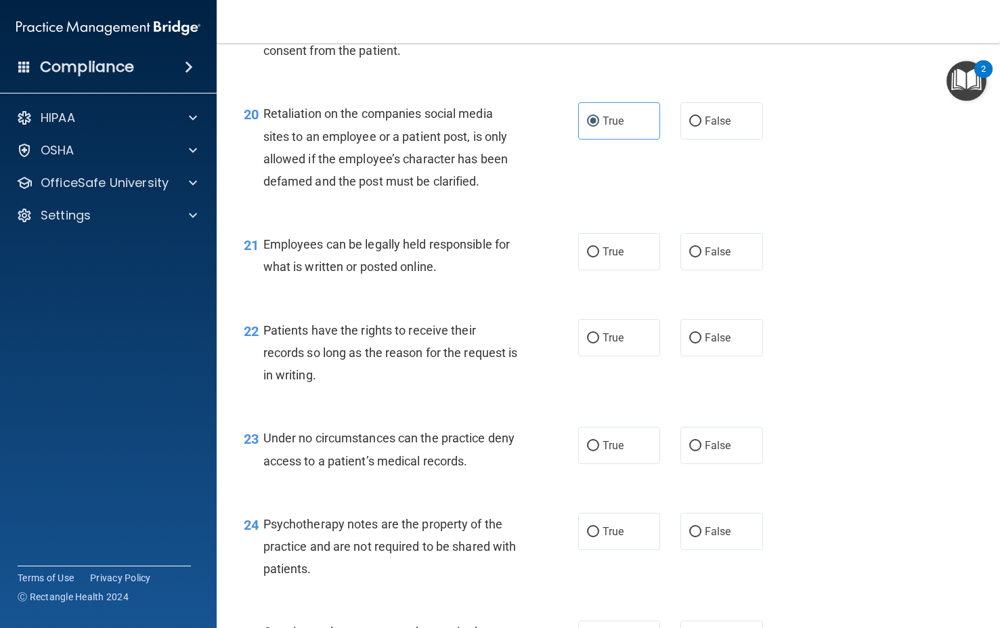
scroll to position [2691, 0]
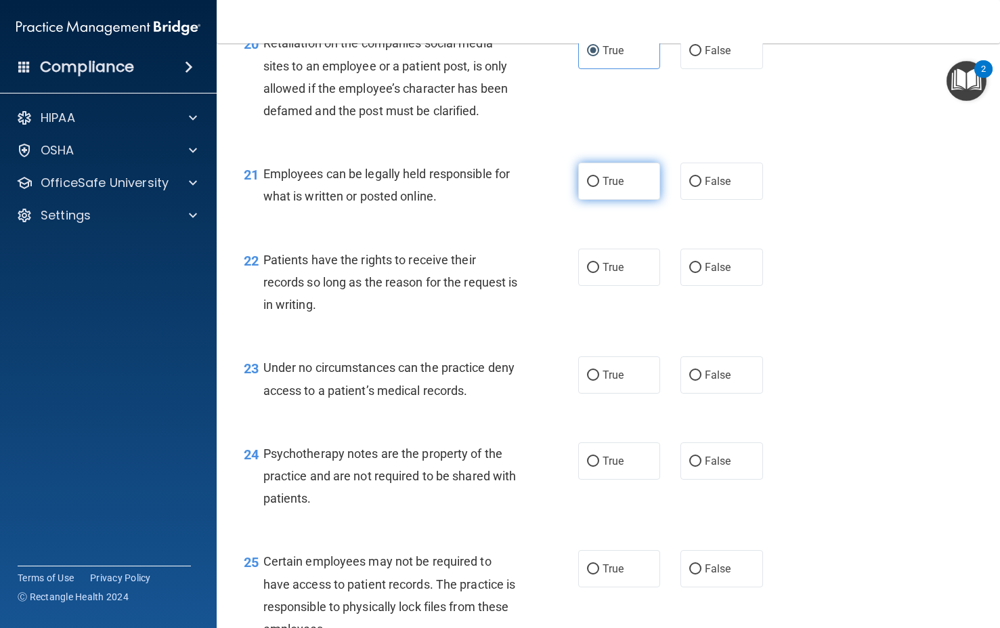
click at [587, 187] on input "True" at bounding box center [593, 182] width 12 height 10
radio input "true"
click at [611, 274] on span "True" at bounding box center [613, 267] width 21 height 13
click at [599, 273] on input "True" at bounding box center [593, 268] width 12 height 10
radio input "true"
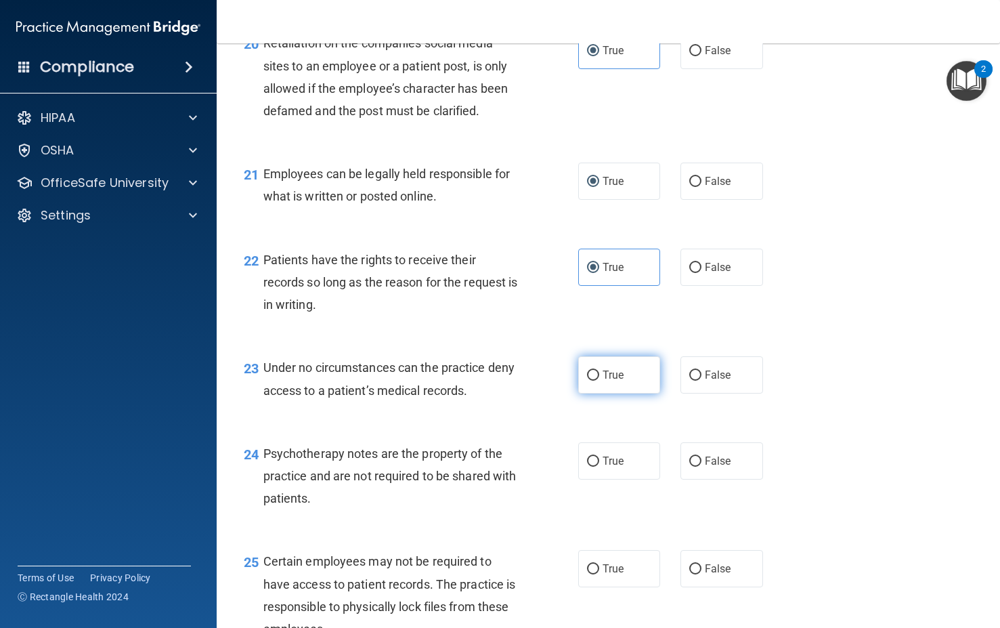
click at [609, 381] on span "True" at bounding box center [613, 374] width 21 height 13
click at [599, 381] on input "True" at bounding box center [593, 375] width 12 height 10
radio input "true"
click at [603, 479] on label "True" at bounding box center [619, 460] width 83 height 37
click at [599, 467] on input "True" at bounding box center [593, 461] width 12 height 10
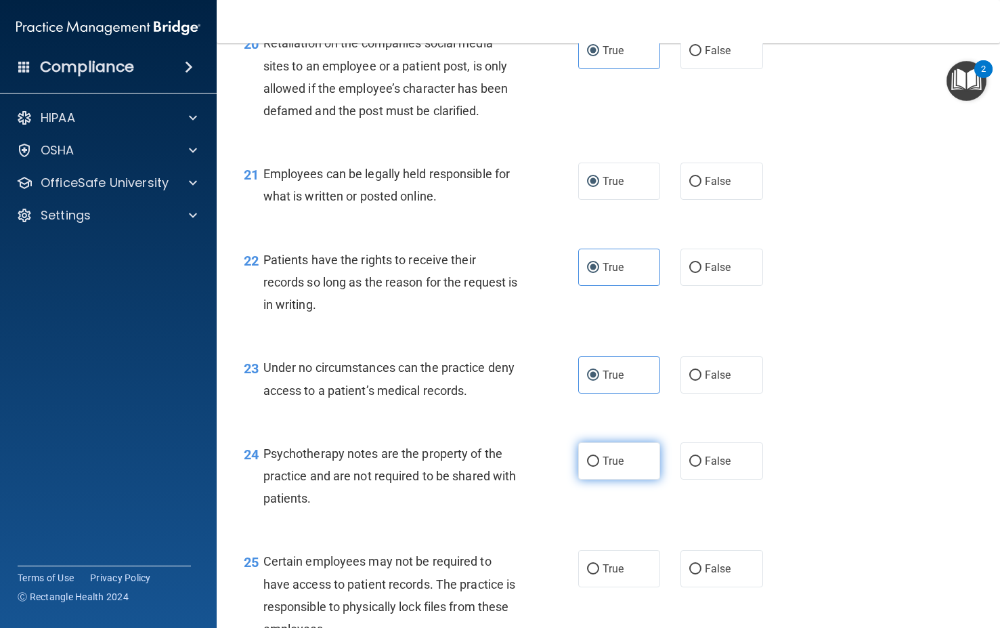
radio input "true"
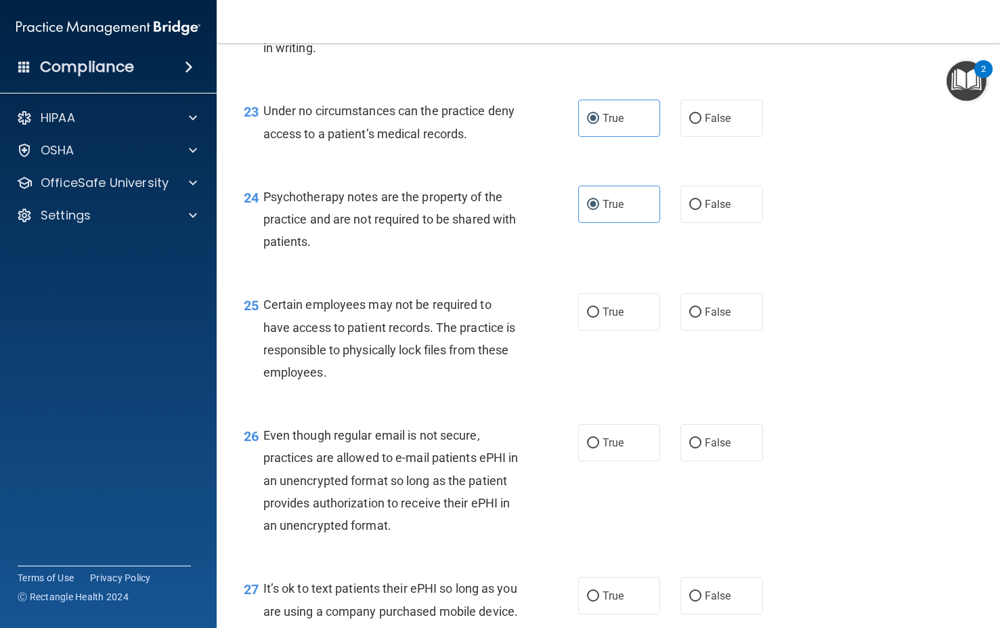
scroll to position [2979, 0]
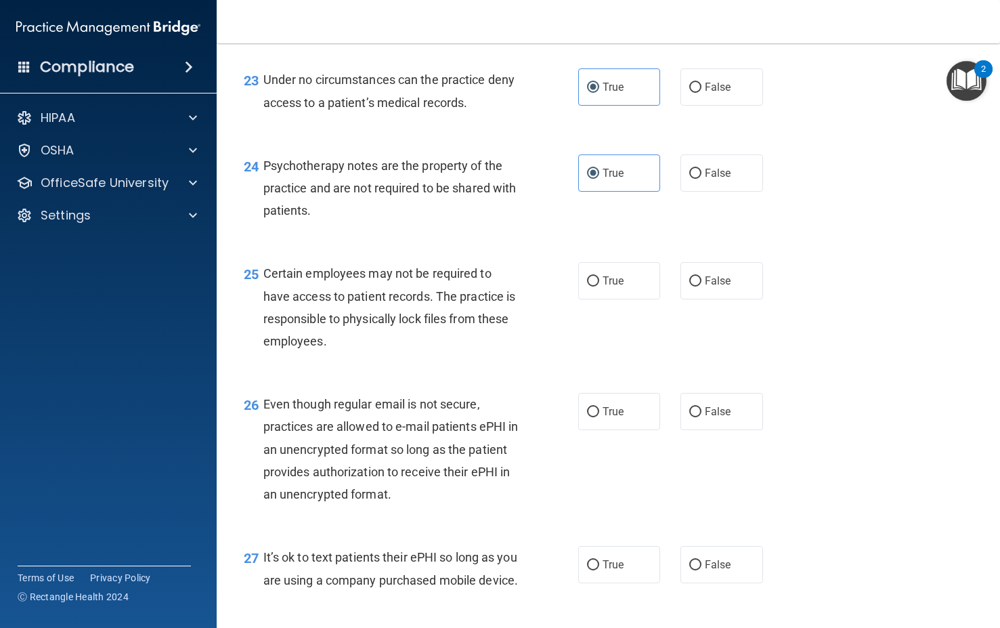
click at [606, 370] on div "25 Certain employees may not be required to have access to patient records. The…" at bounding box center [609, 310] width 750 height 131
click at [606, 299] on label "True" at bounding box center [619, 280] width 83 height 37
click at [599, 286] on input "True" at bounding box center [593, 281] width 12 height 10
radio input "true"
click at [603, 418] on span "True" at bounding box center [613, 411] width 21 height 13
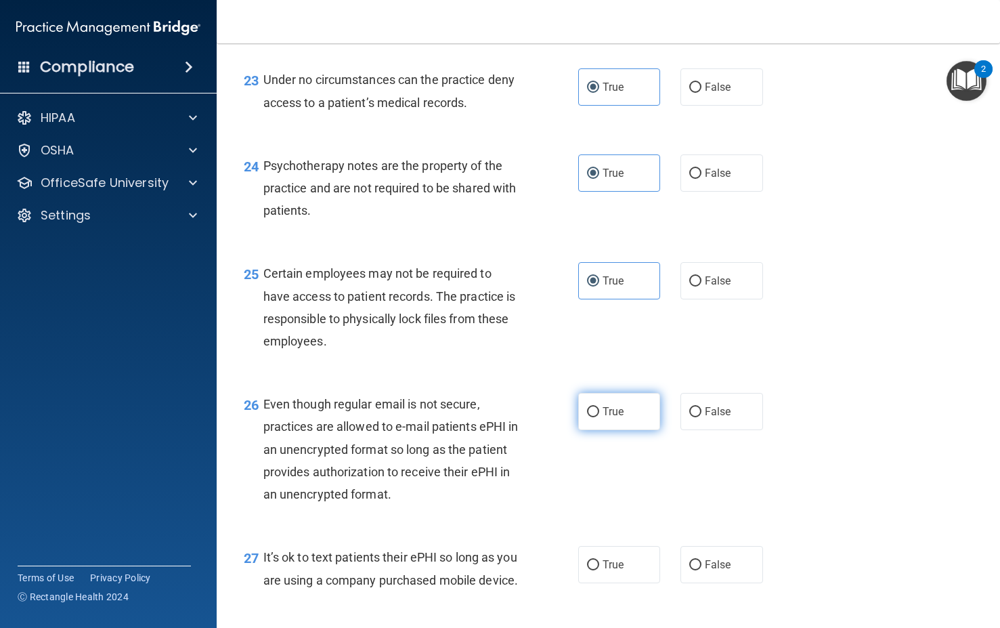
click at [599, 417] on input "True" at bounding box center [593, 412] width 12 height 10
radio input "true"
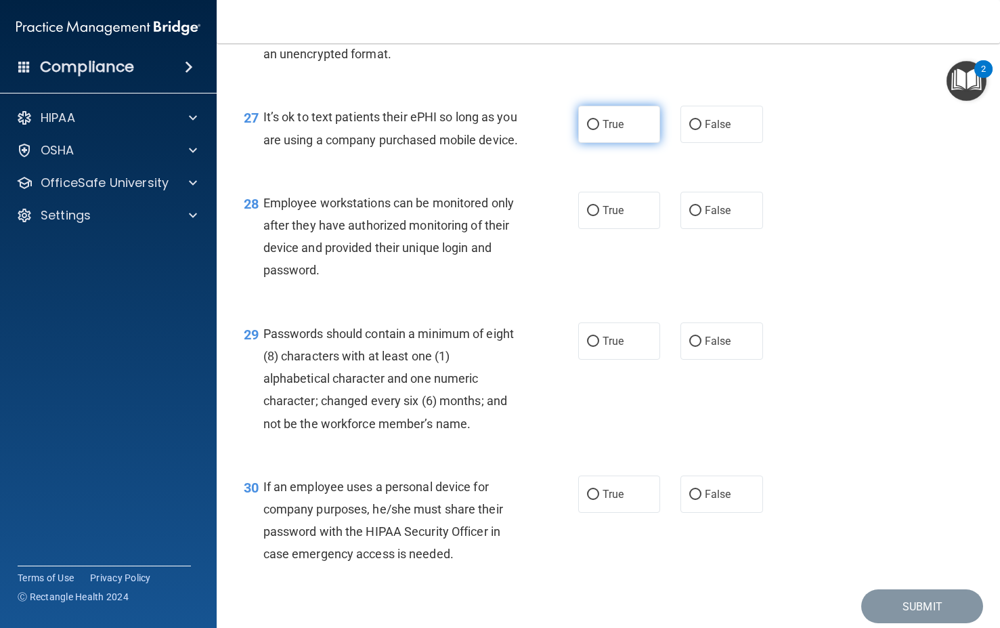
click at [592, 130] on input "True" at bounding box center [593, 125] width 12 height 10
radio input "true"
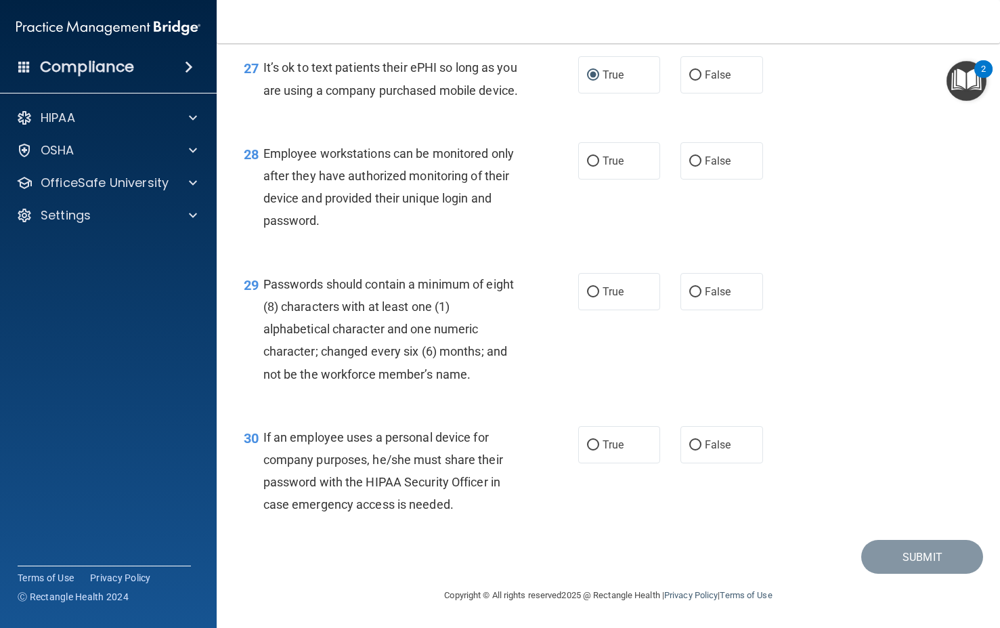
scroll to position [3521, 0]
click at [597, 179] on label "True" at bounding box center [619, 160] width 83 height 37
click at [597, 167] on input "True" at bounding box center [593, 161] width 12 height 10
radio input "true"
click at [608, 360] on div "29 Passwords should contain a minimum of eight (8) characters with at least one…" at bounding box center [609, 332] width 750 height 153
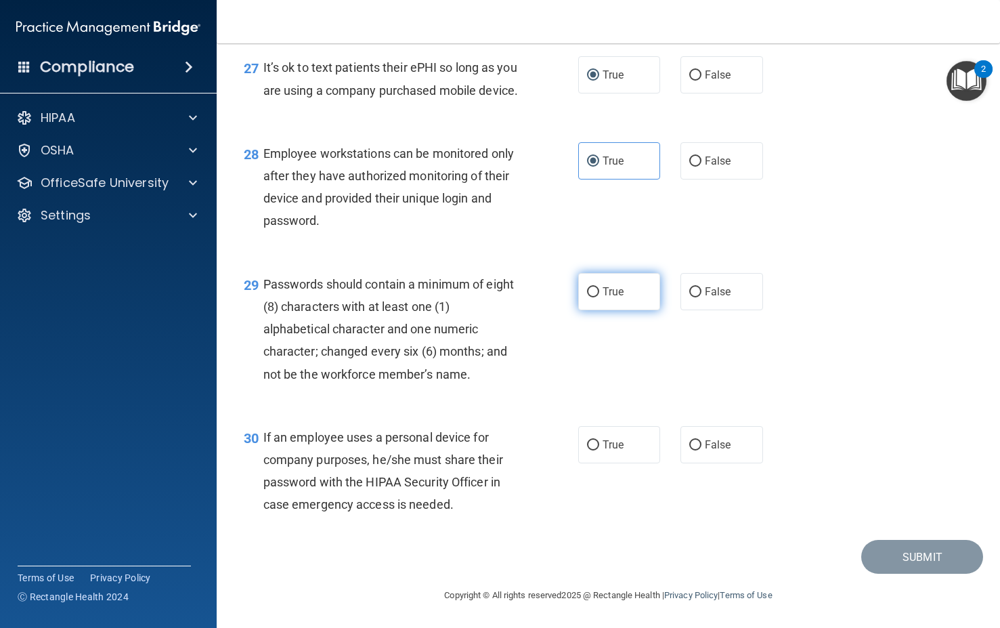
click at [605, 310] on label "True" at bounding box center [619, 291] width 83 height 37
click at [599, 297] on input "True" at bounding box center [593, 292] width 12 height 10
radio input "true"
click at [611, 463] on label "True" at bounding box center [619, 444] width 83 height 37
click at [599, 450] on input "True" at bounding box center [593, 445] width 12 height 10
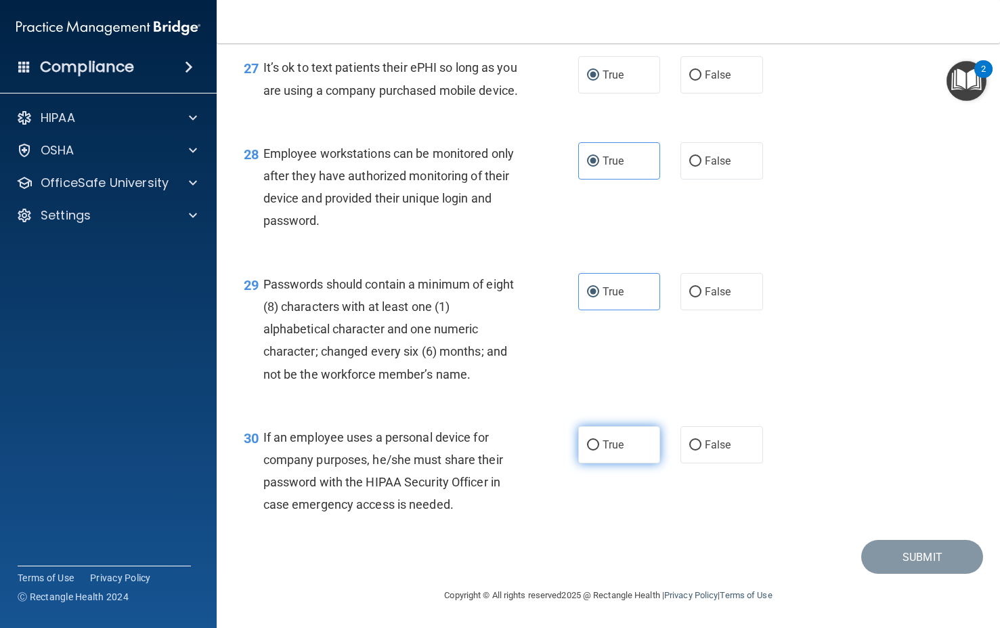
radio input "true"
click at [886, 574] on button "Submit" at bounding box center [922, 557] width 122 height 35
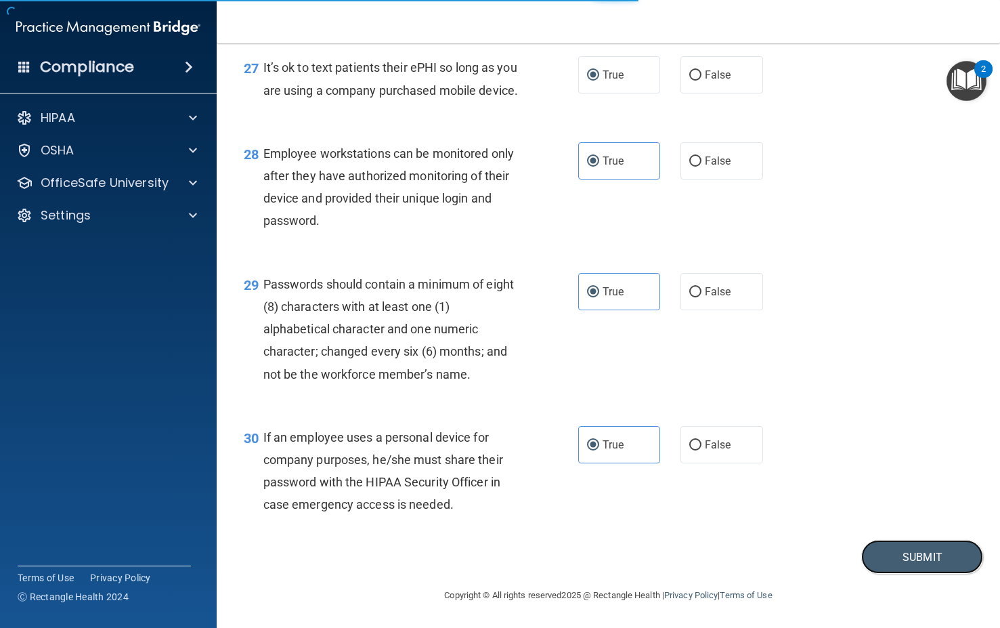
scroll to position [3508, 0]
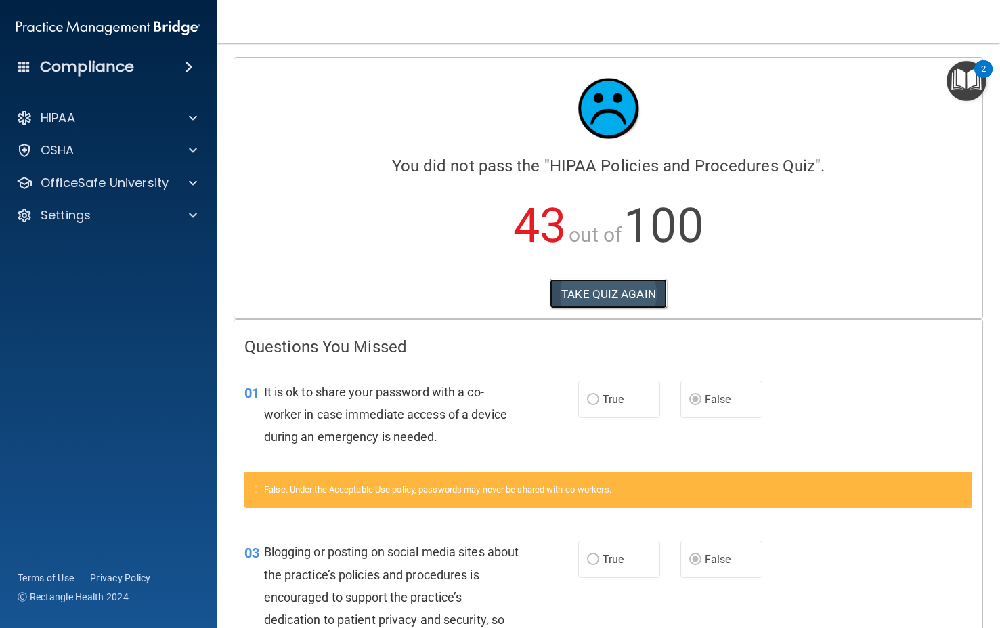
click at [585, 301] on button "TAKE QUIZ AGAIN" at bounding box center [608, 294] width 117 height 30
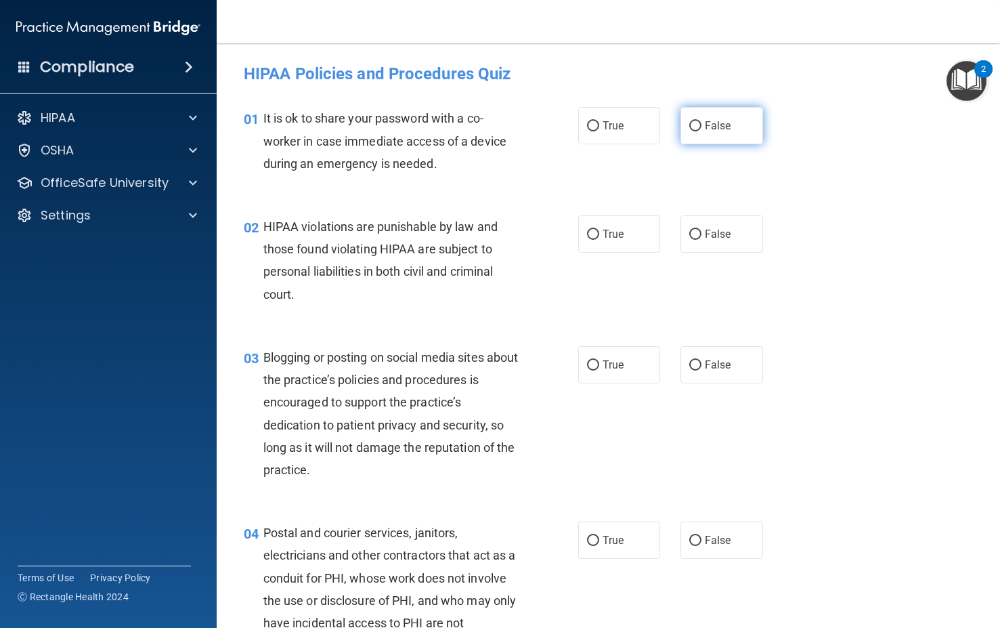
click at [698, 125] on label "False" at bounding box center [721, 125] width 83 height 37
click at [698, 125] on input "False" at bounding box center [695, 126] width 12 height 10
radio input "true"
click at [606, 247] on label "True" at bounding box center [619, 233] width 83 height 37
click at [599, 240] on input "True" at bounding box center [593, 235] width 12 height 10
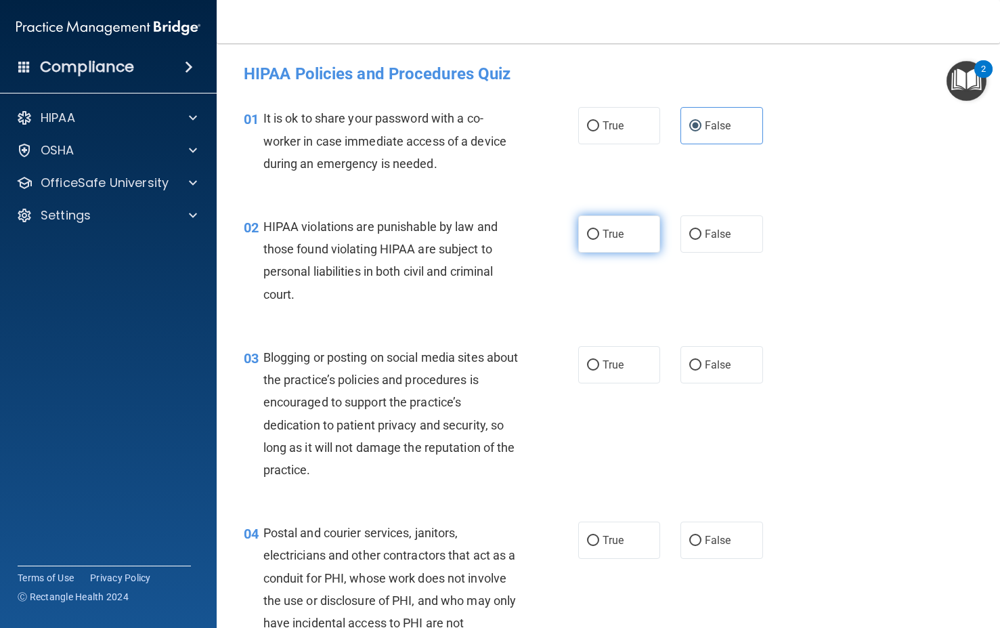
radio input "true"
click at [720, 372] on label "False" at bounding box center [721, 364] width 83 height 37
click at [701, 370] on input "False" at bounding box center [695, 365] width 12 height 10
radio input "true"
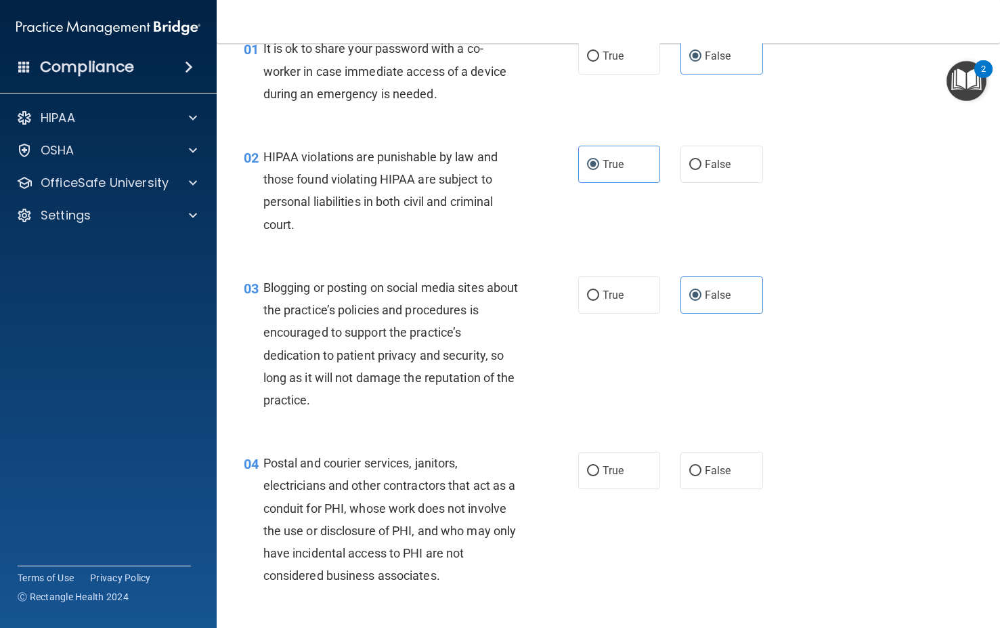
scroll to position [254, 0]
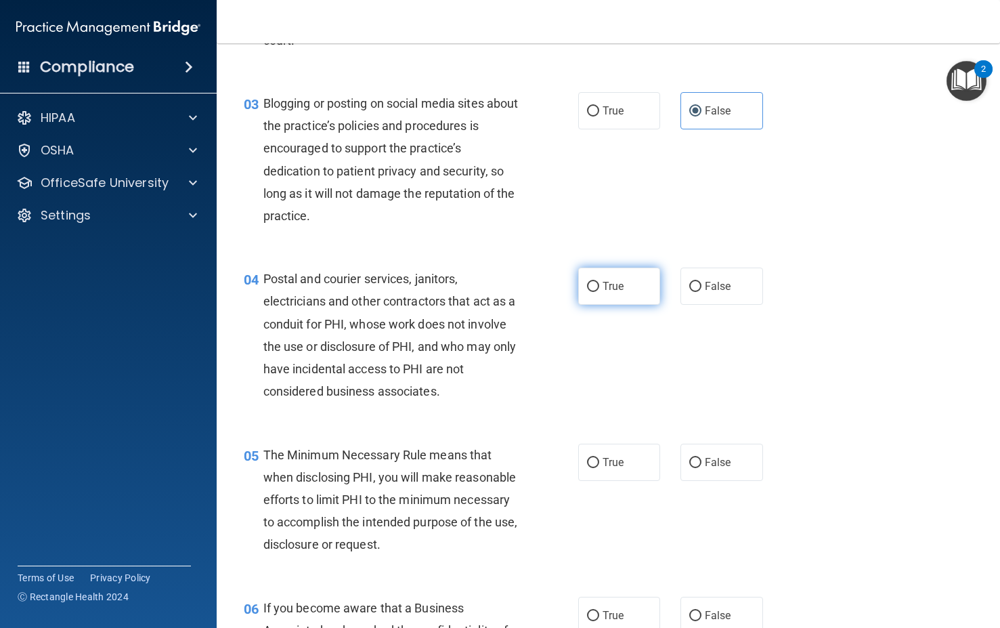
click at [596, 297] on label "True" at bounding box center [619, 285] width 83 height 37
click at [596, 292] on input "True" at bounding box center [593, 287] width 12 height 10
radio input "true"
click at [624, 541] on div "05 The Minimum Necessary Rule means that when disclosing PHI, you will make rea…" at bounding box center [609, 503] width 750 height 153
click at [617, 448] on label "True" at bounding box center [619, 462] width 83 height 37
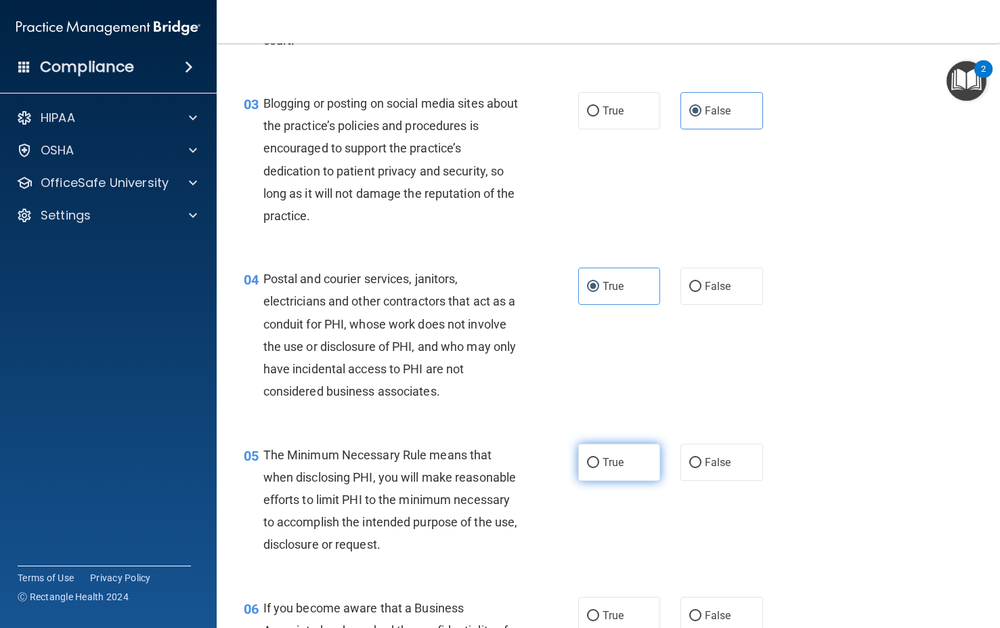
click at [599, 458] on input "True" at bounding box center [593, 463] width 12 height 10
radio input "true"
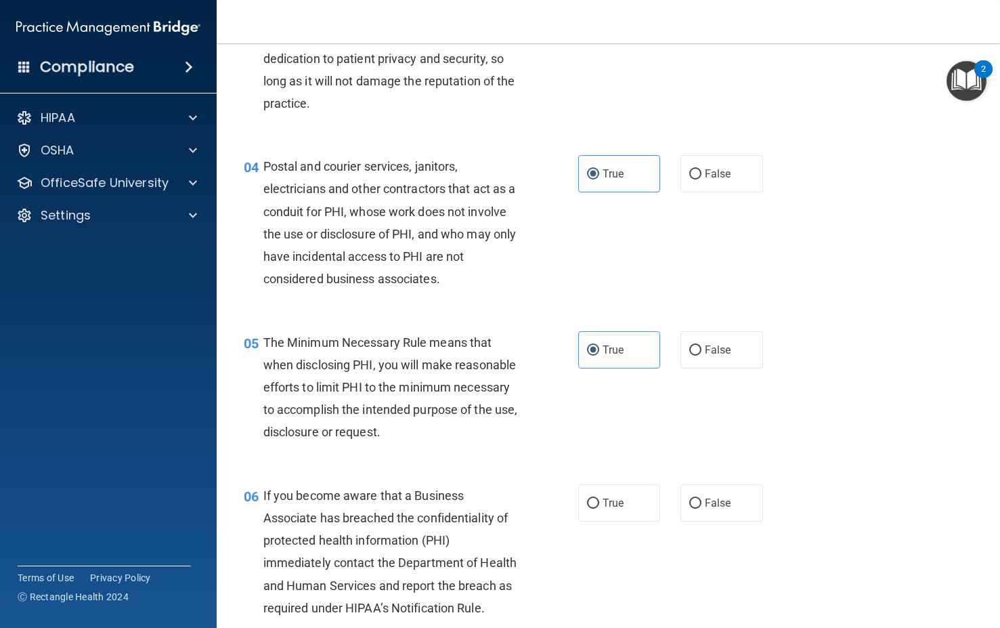
scroll to position [542, 0]
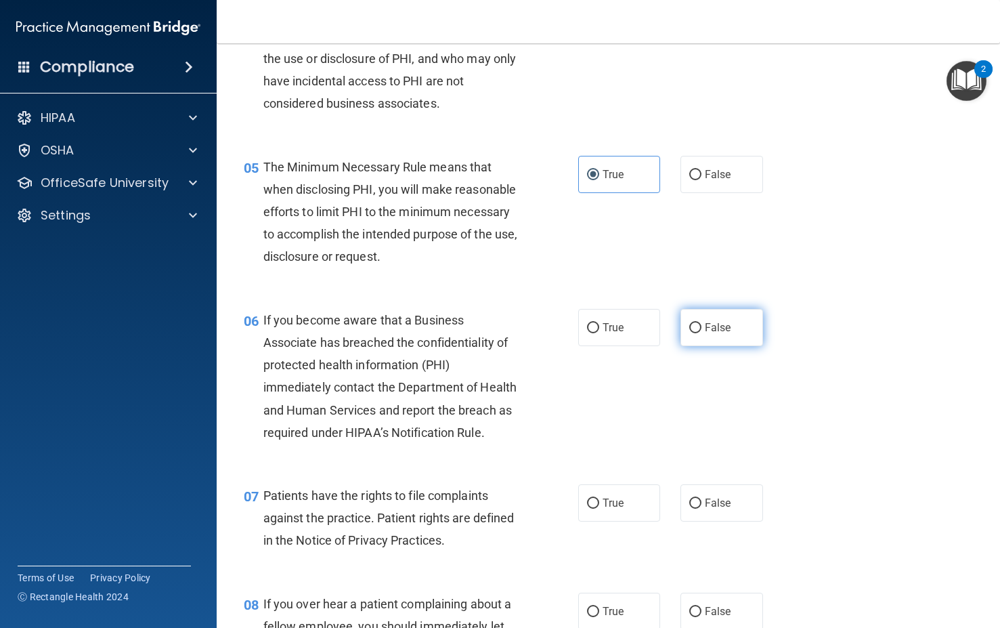
click at [693, 340] on label "False" at bounding box center [721, 327] width 83 height 37
click at [693, 333] on input "False" at bounding box center [695, 328] width 12 height 10
radio input "true"
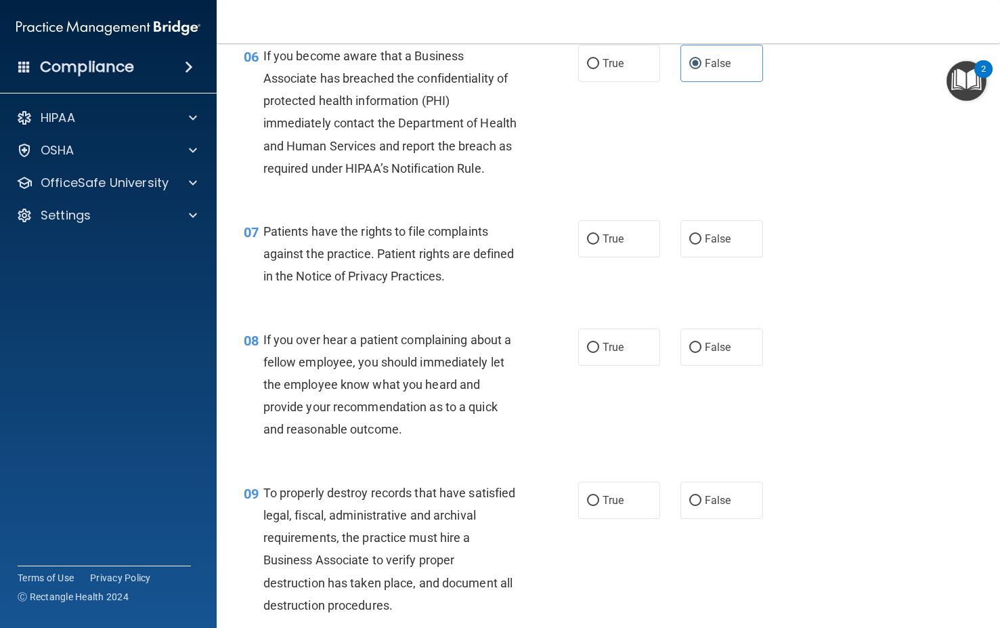
scroll to position [813, 0]
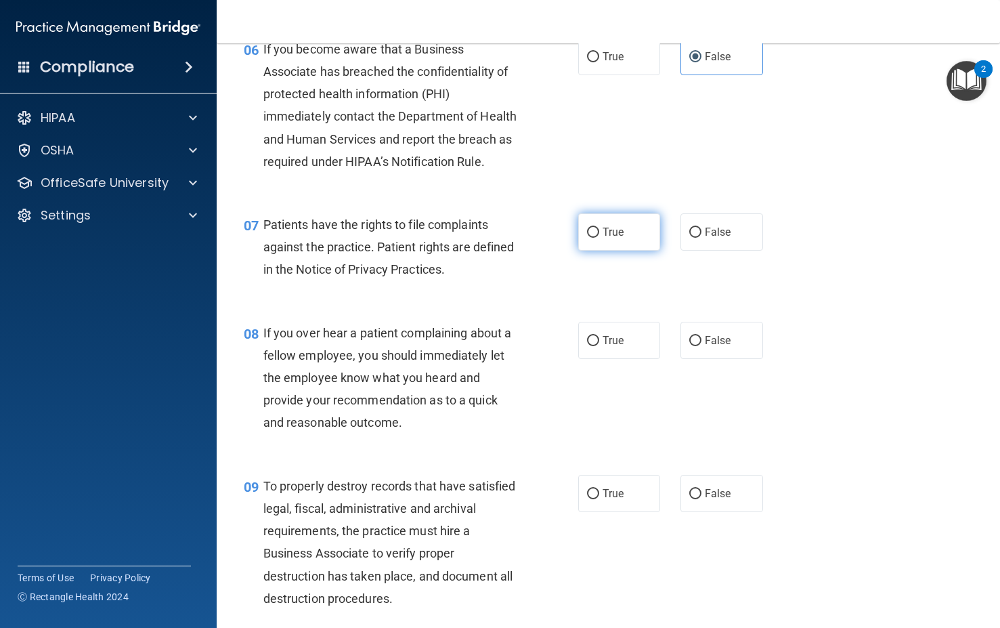
click at [620, 251] on label "True" at bounding box center [619, 231] width 83 height 37
click at [599, 238] on input "True" at bounding box center [593, 233] width 12 height 10
radio input "true"
click at [706, 347] on span "False" at bounding box center [718, 340] width 26 height 13
click at [701, 346] on input "False" at bounding box center [695, 341] width 12 height 10
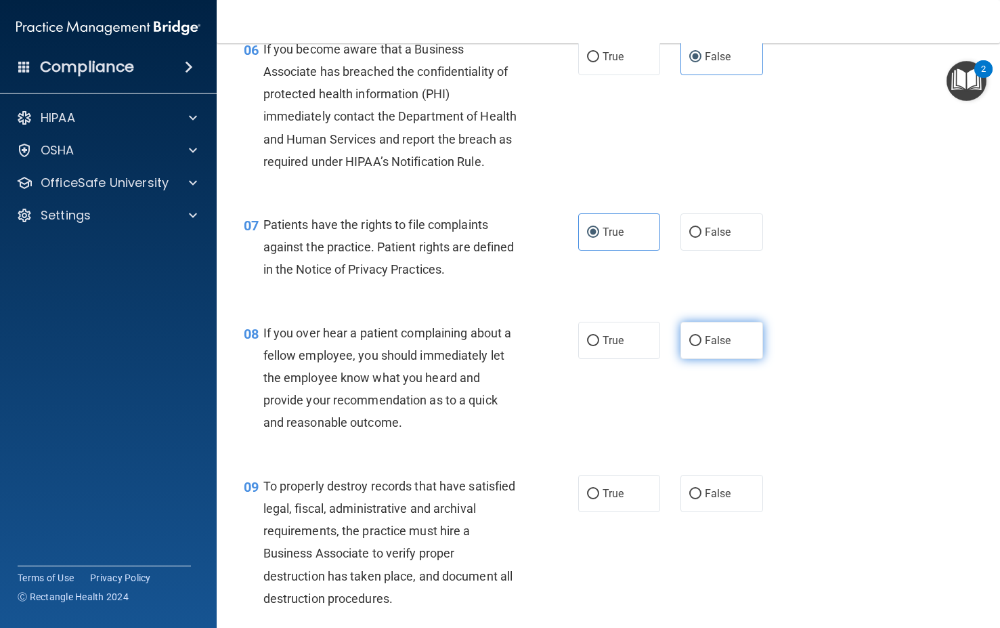
radio input "true"
click at [720, 512] on label "False" at bounding box center [721, 493] width 83 height 37
click at [701, 499] on input "False" at bounding box center [695, 494] width 12 height 10
radio input "true"
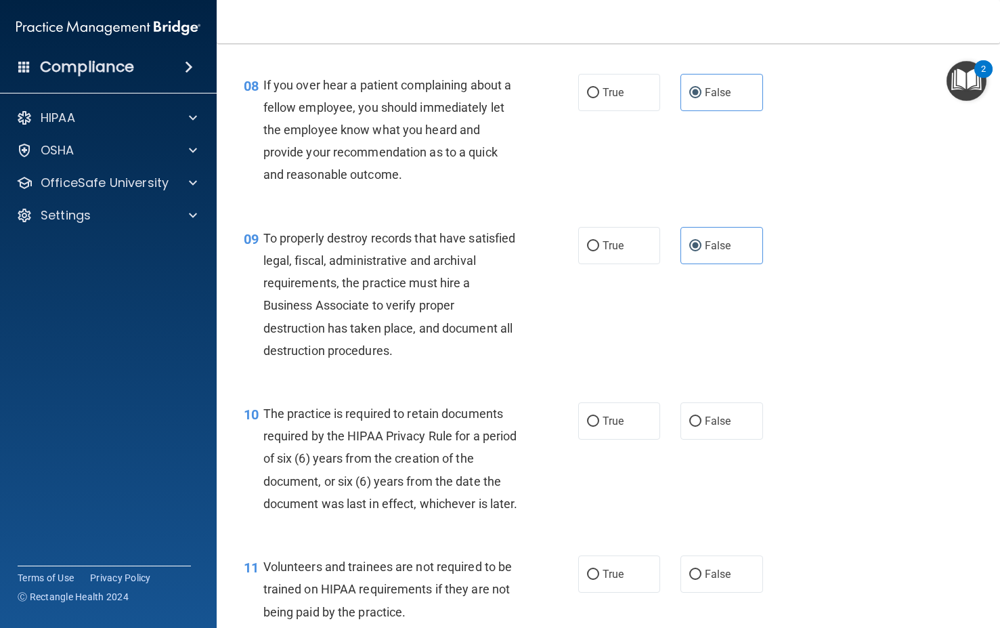
scroll to position [1151, 0]
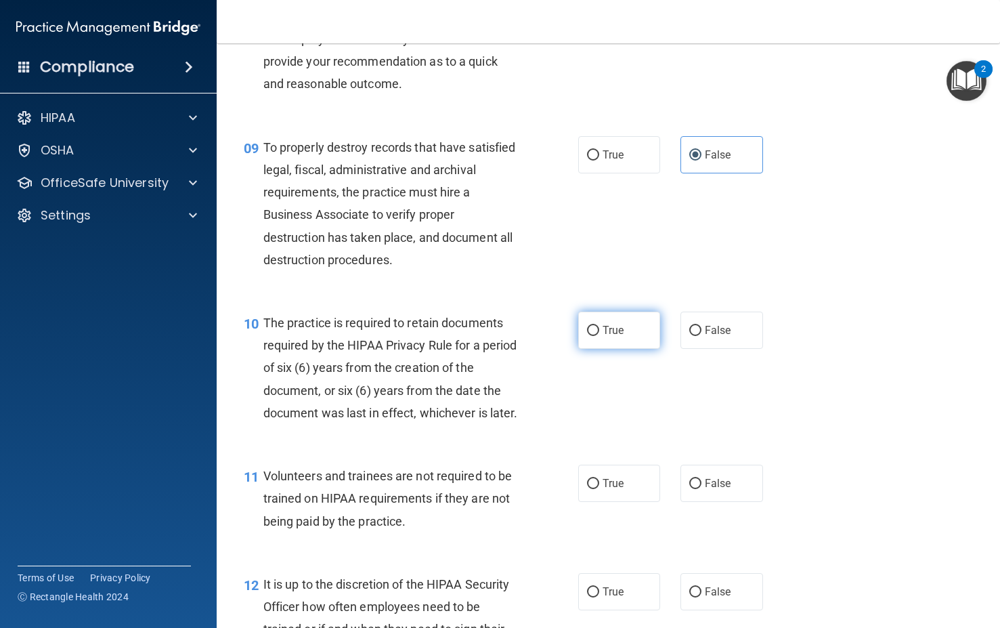
click at [620, 349] on label "True" at bounding box center [619, 329] width 83 height 37
click at [599, 336] on input "True" at bounding box center [593, 331] width 12 height 10
radio input "true"
click at [711, 502] on label "False" at bounding box center [721, 482] width 83 height 37
click at [701, 489] on input "False" at bounding box center [695, 484] width 12 height 10
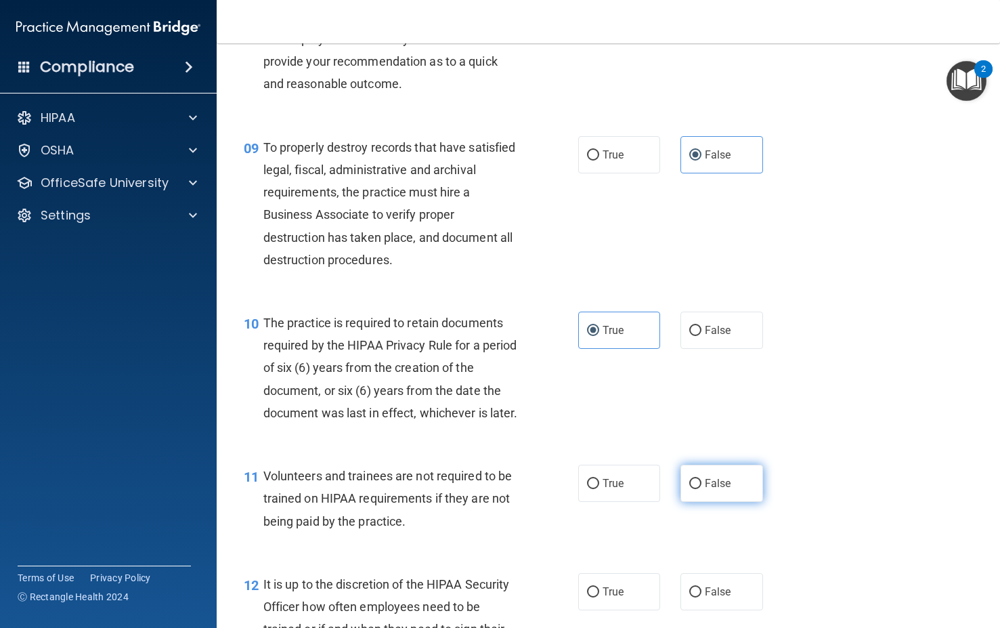
radio input "true"
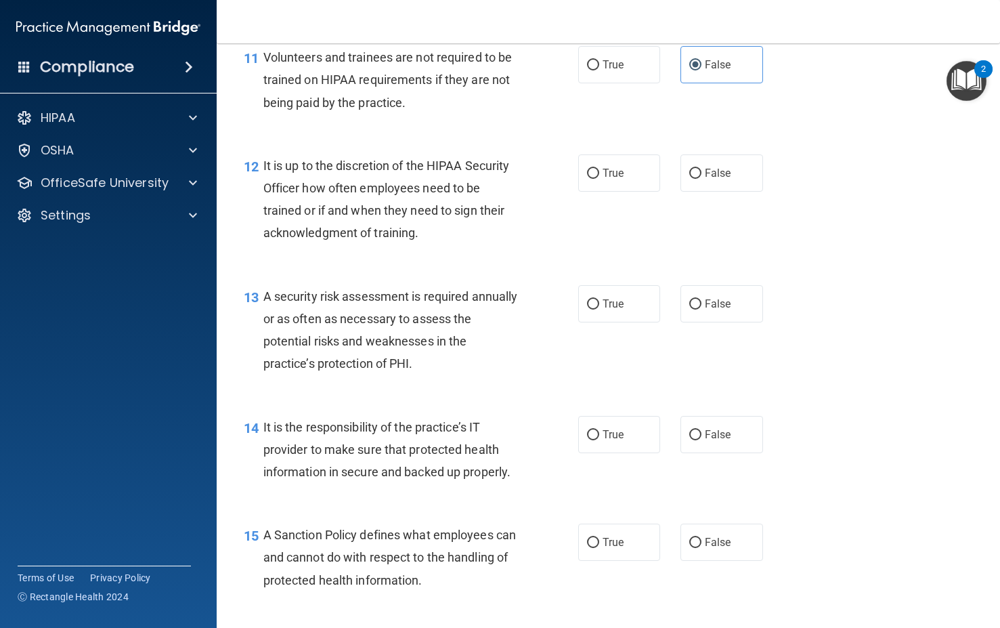
scroll to position [1574, 0]
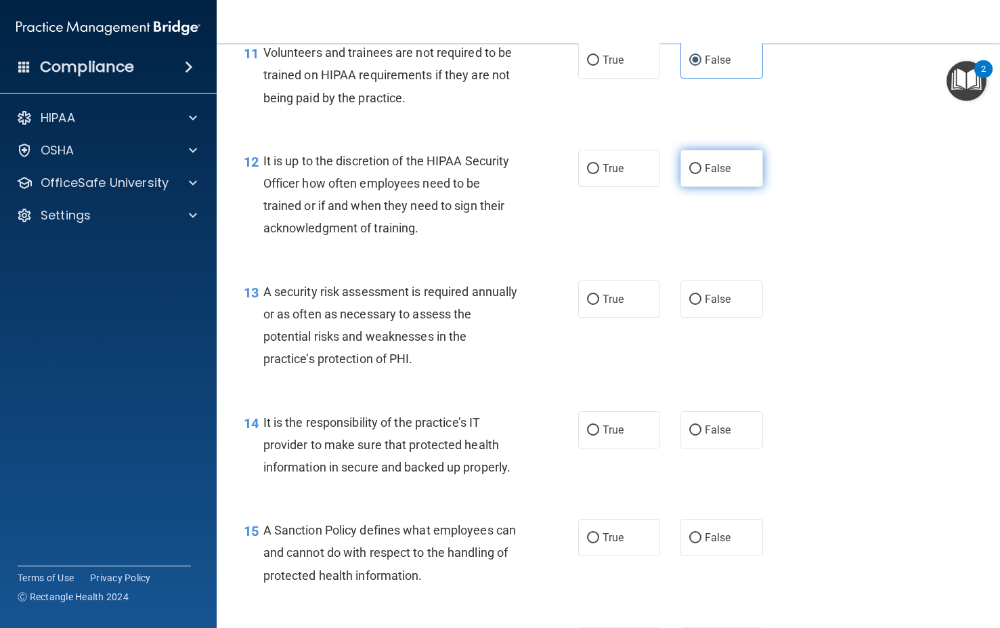
click at [689, 174] on input "False" at bounding box center [695, 169] width 12 height 10
radio input "true"
click at [627, 318] on label "True" at bounding box center [619, 298] width 83 height 37
click at [599, 305] on input "True" at bounding box center [593, 300] width 12 height 10
radio input "true"
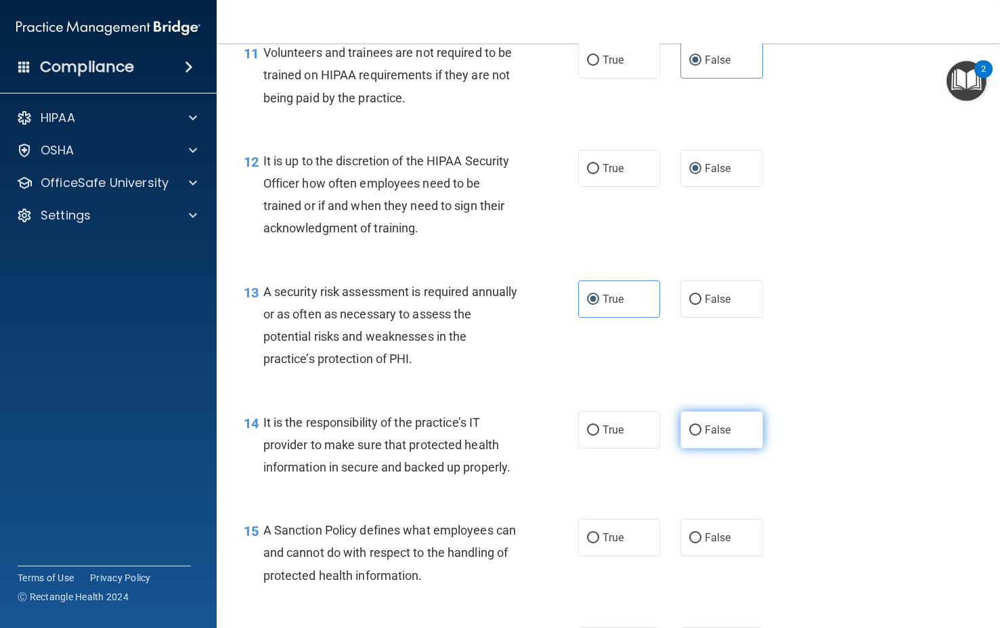
click at [704, 448] on label "False" at bounding box center [721, 429] width 83 height 37
click at [701, 435] on input "False" at bounding box center [695, 430] width 12 height 10
radio input "true"
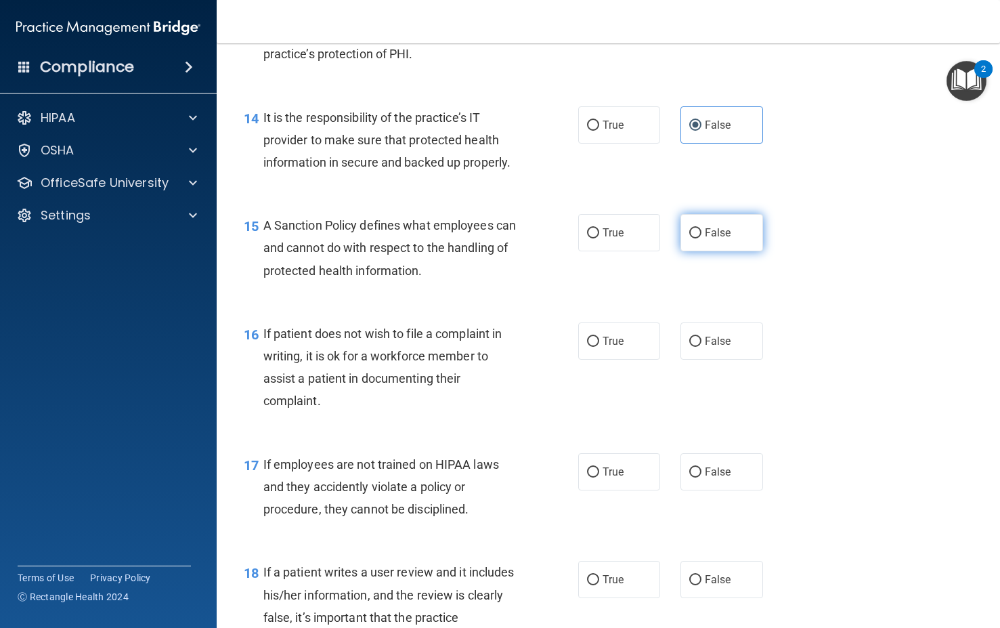
click at [689, 238] on input "False" at bounding box center [695, 233] width 12 height 10
radio input "true"
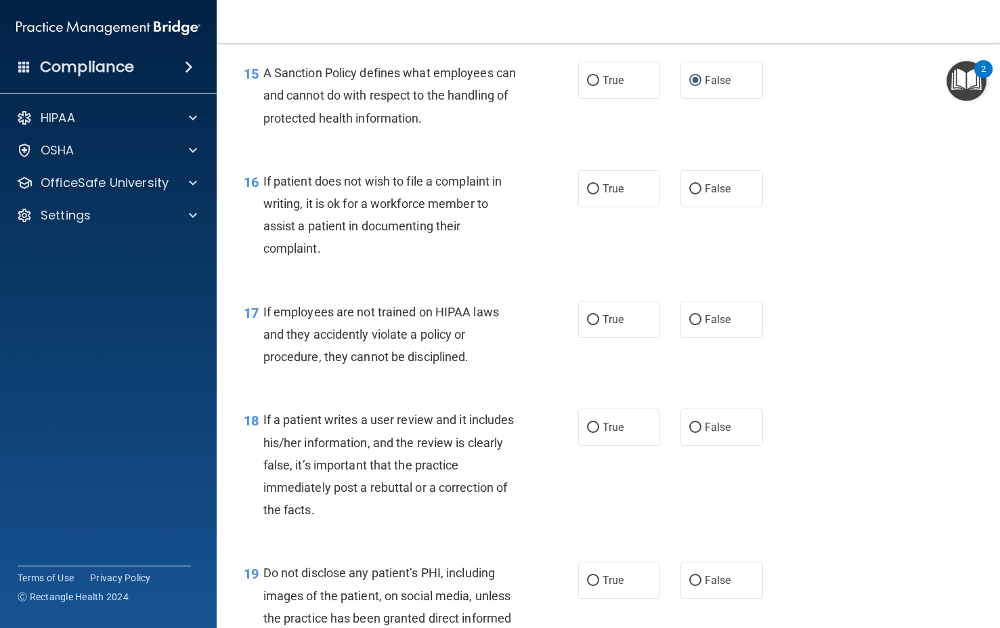
scroll to position [2116, 0]
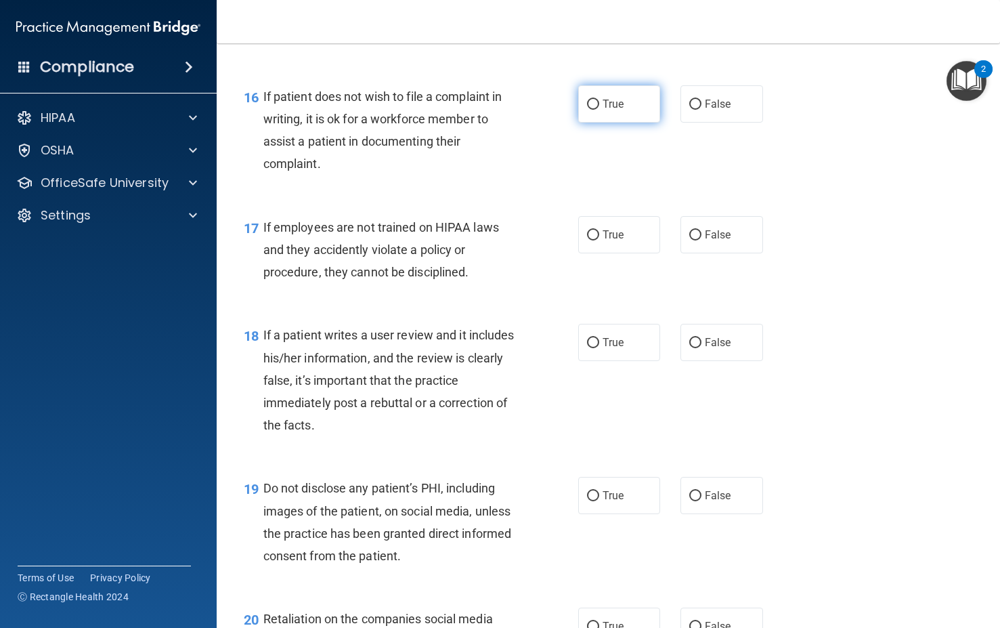
click at [606, 110] on span "True" at bounding box center [613, 104] width 21 height 13
click at [599, 110] on input "True" at bounding box center [593, 105] width 12 height 10
radio input "true"
drag, startPoint x: 697, startPoint y: 303, endPoint x: 720, endPoint y: 377, distance: 77.3
click at [697, 253] on label "False" at bounding box center [721, 234] width 83 height 37
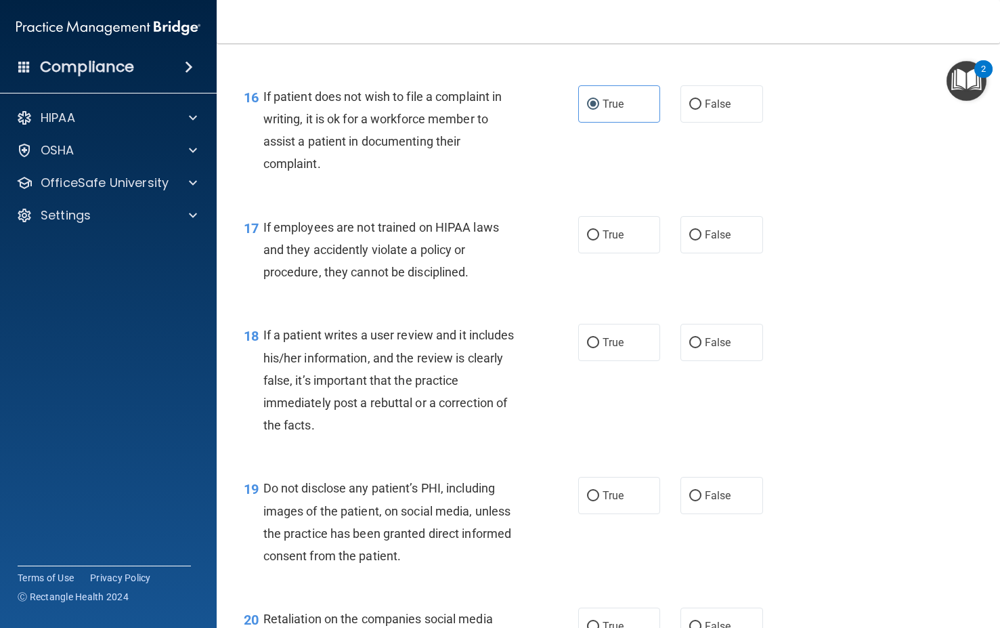
click at [697, 240] on input "False" at bounding box center [695, 235] width 12 height 10
radio input "true"
click at [724, 349] on span "False" at bounding box center [718, 342] width 26 height 13
click at [701, 348] on input "False" at bounding box center [695, 343] width 12 height 10
radio input "true"
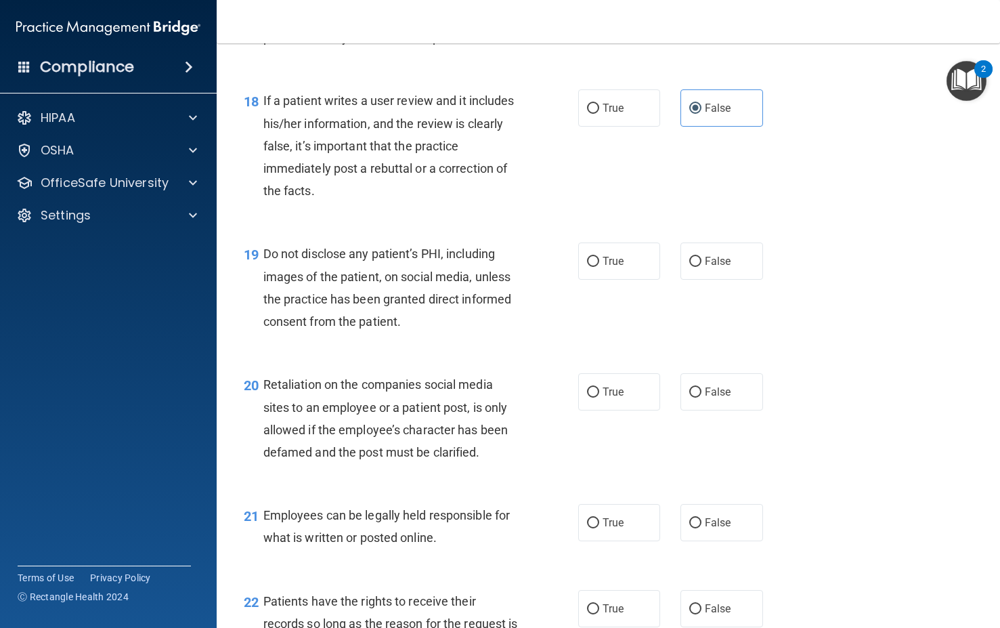
scroll to position [2370, 0]
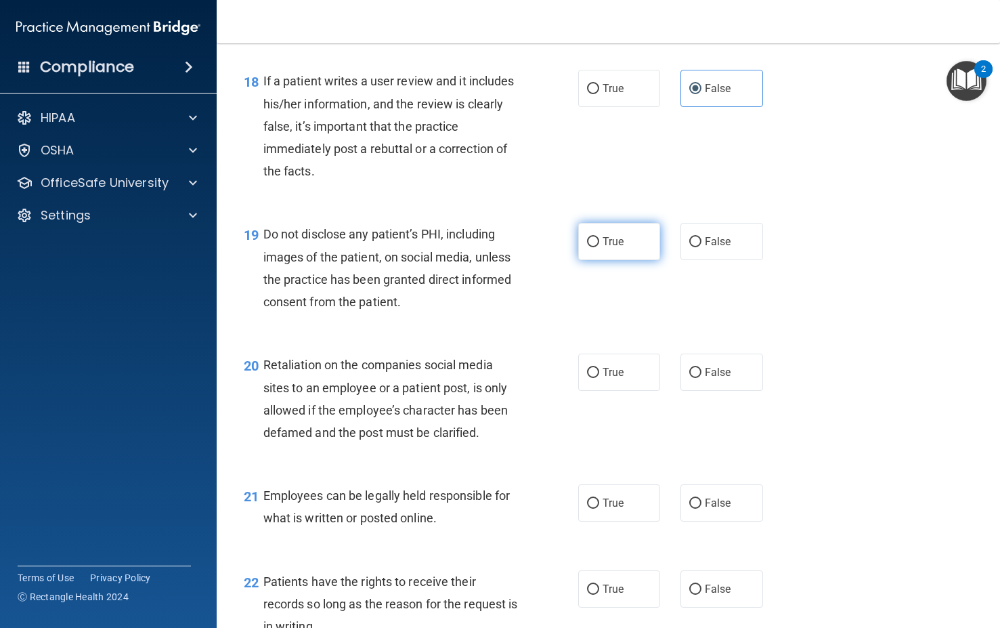
click at [613, 248] on span "True" at bounding box center [613, 241] width 21 height 13
click at [599, 247] on input "True" at bounding box center [593, 242] width 12 height 10
radio input "true"
click at [698, 391] on label "False" at bounding box center [721, 371] width 83 height 37
click at [698, 378] on input "False" at bounding box center [695, 373] width 12 height 10
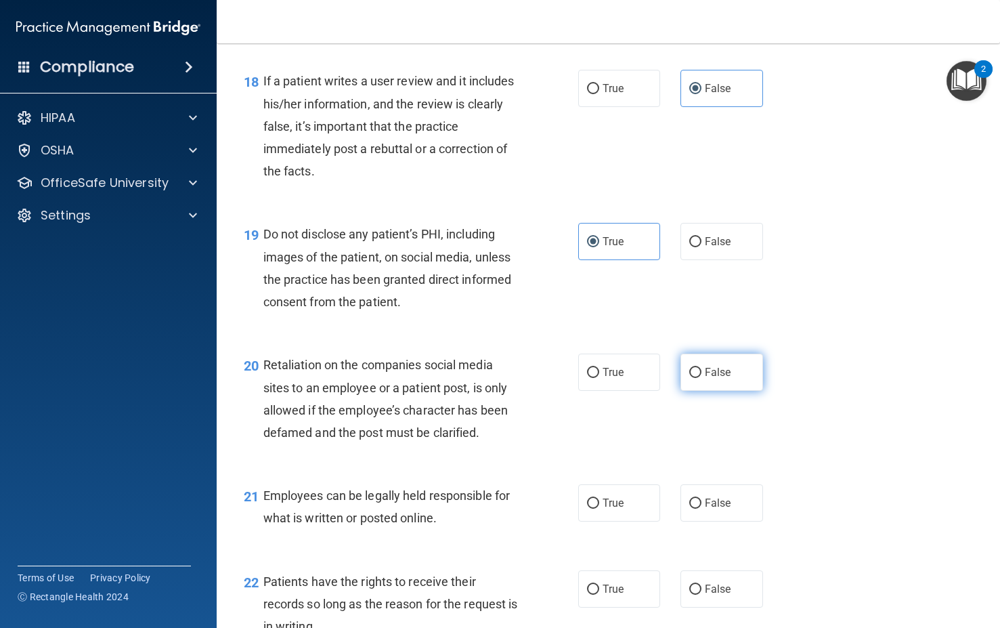
radio input "true"
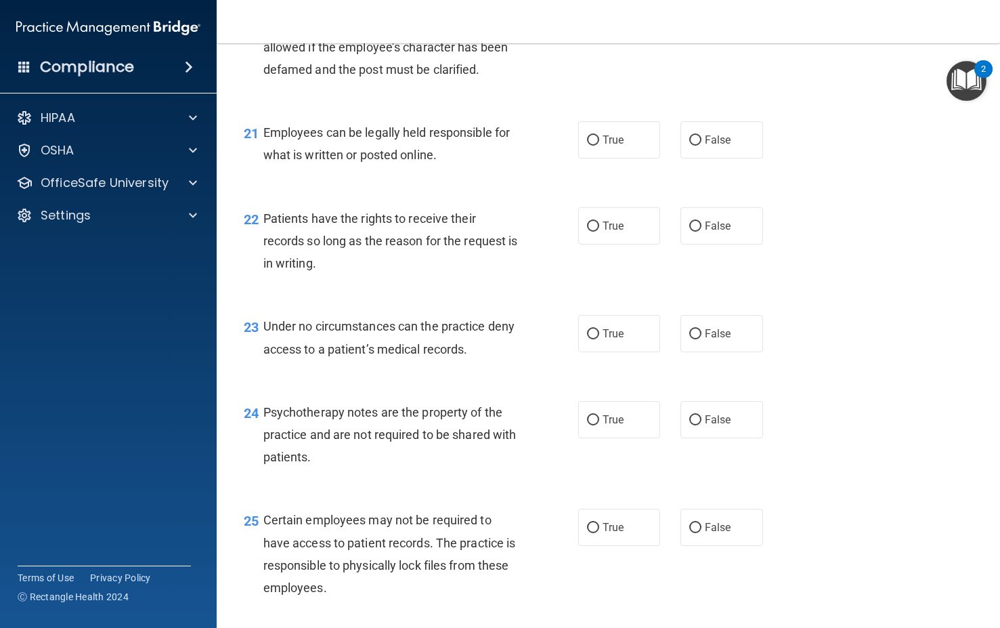
scroll to position [2776, 0]
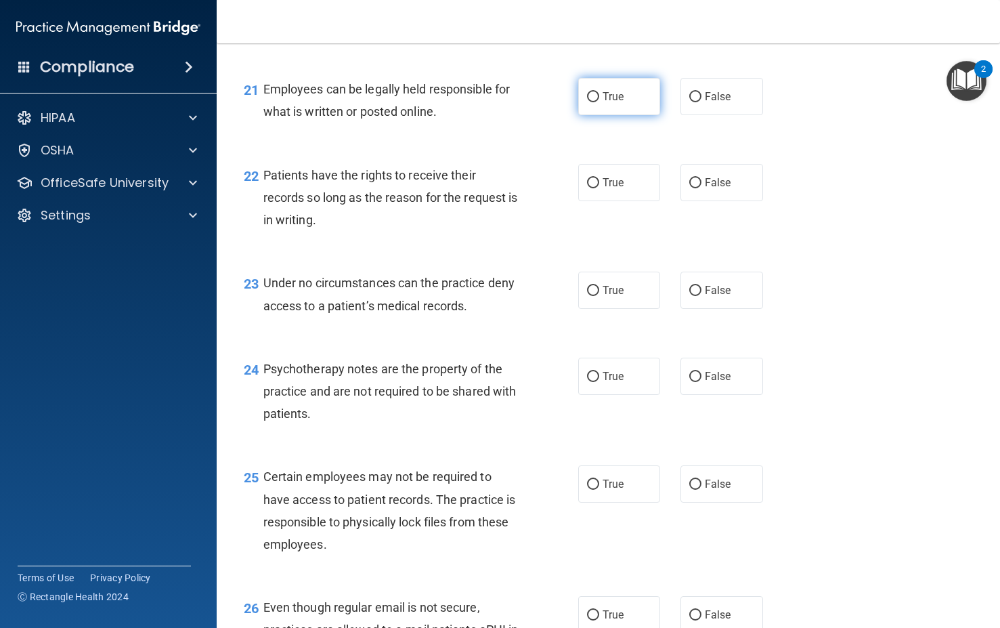
click at [603, 103] on span "True" at bounding box center [613, 96] width 21 height 13
click at [599, 102] on input "True" at bounding box center [593, 97] width 12 height 10
radio input "true"
click at [697, 201] on label "False" at bounding box center [721, 182] width 83 height 37
click at [697, 188] on input "False" at bounding box center [695, 183] width 12 height 10
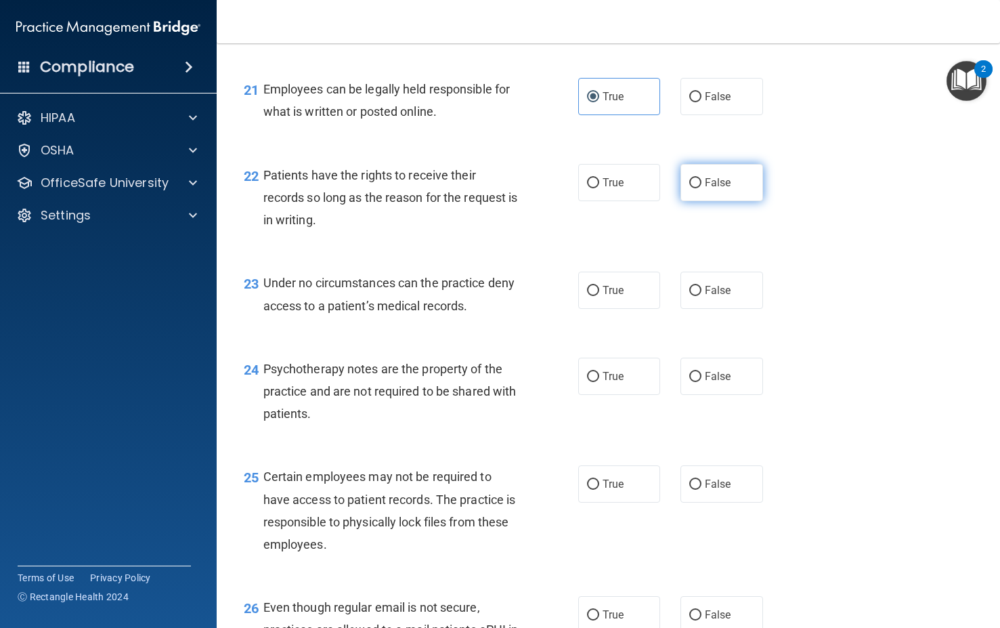
radio input "true"
click at [713, 309] on label "False" at bounding box center [721, 290] width 83 height 37
click at [701, 296] on input "False" at bounding box center [695, 291] width 12 height 10
radio input "true"
click at [655, 395] on div "True False" at bounding box center [677, 376] width 198 height 37
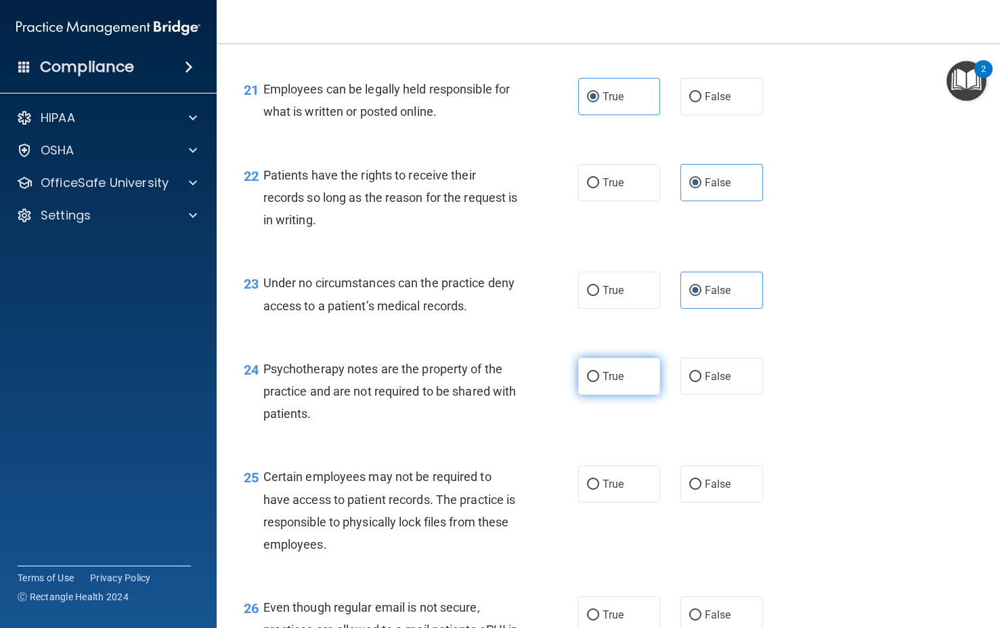
click at [630, 395] on label "True" at bounding box center [619, 376] width 83 height 37
click at [599, 382] on input "True" at bounding box center [593, 377] width 12 height 10
radio input "true"
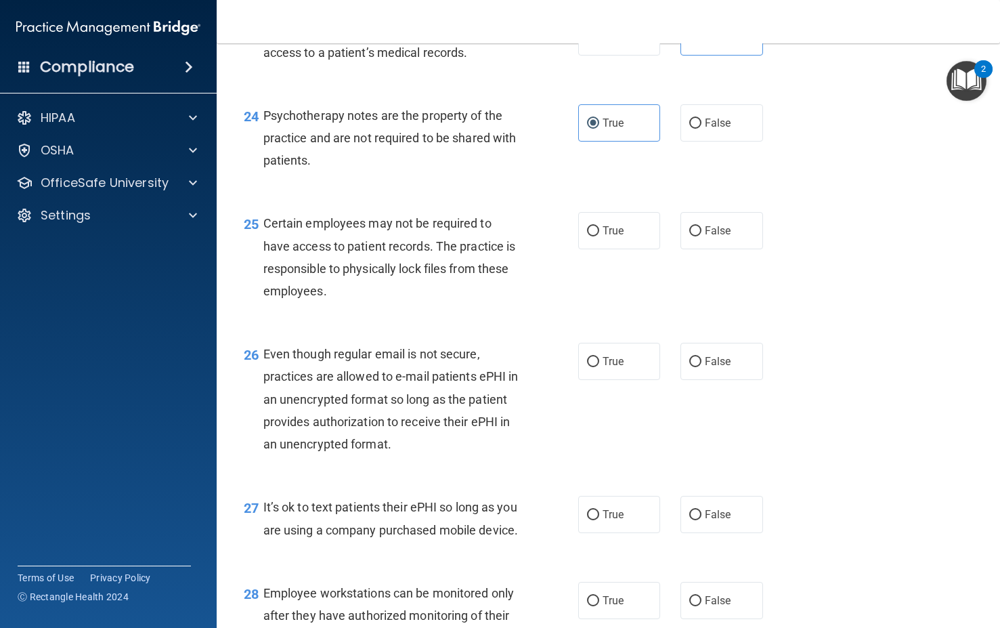
scroll to position [3030, 0]
click at [617, 236] on span "True" at bounding box center [613, 229] width 21 height 13
click at [599, 236] on input "True" at bounding box center [593, 230] width 12 height 10
radio input "true"
click at [613, 379] on label "True" at bounding box center [619, 360] width 83 height 37
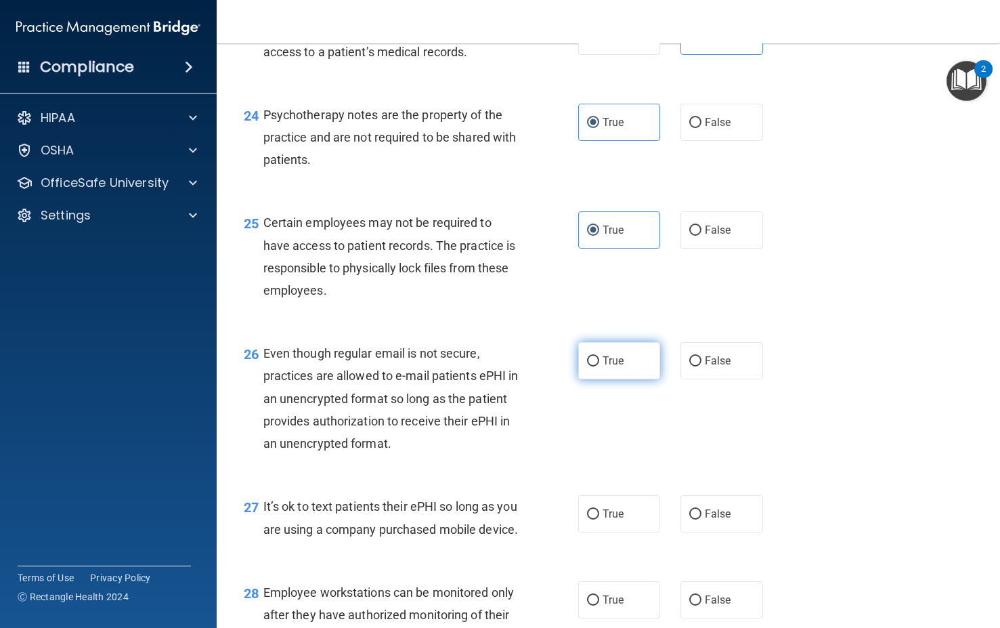
click at [599, 366] on input "True" at bounding box center [593, 361] width 12 height 10
radio input "true"
click at [720, 520] on span "False" at bounding box center [718, 513] width 26 height 13
click at [701, 519] on input "False" at bounding box center [695, 514] width 12 height 10
radio input "true"
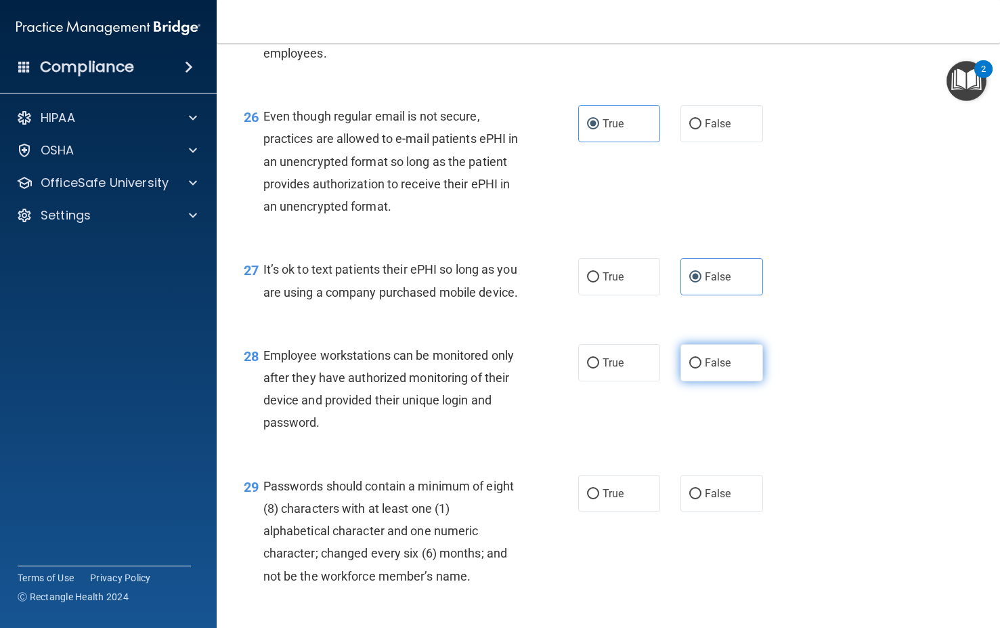
click at [712, 369] on span "False" at bounding box center [718, 362] width 26 height 13
click at [701, 368] on input "False" at bounding box center [695, 363] width 12 height 10
radio input "true"
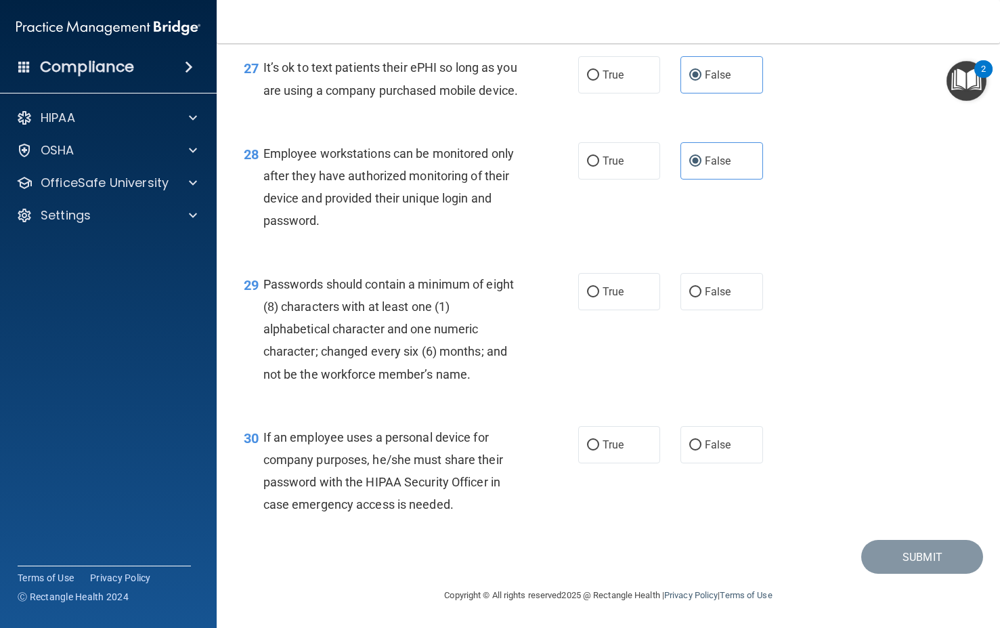
scroll to position [3559, 0]
click at [681, 297] on label "False" at bounding box center [721, 291] width 83 height 37
click at [689, 297] on input "False" at bounding box center [695, 292] width 12 height 10
radio input "true"
click at [626, 296] on label "True" at bounding box center [619, 291] width 83 height 37
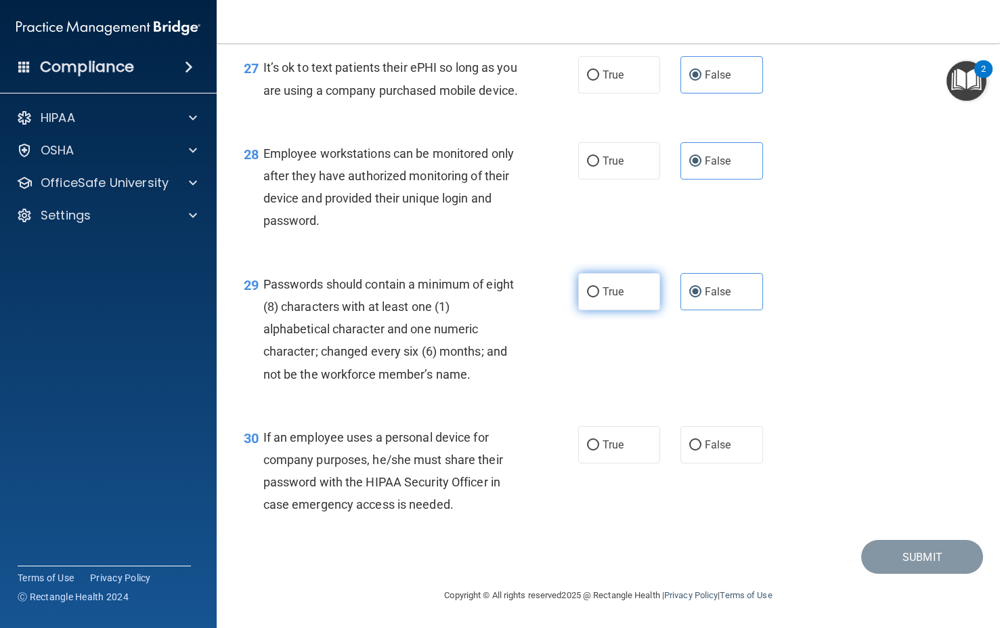
click at [599, 296] on input "True" at bounding box center [593, 292] width 12 height 10
radio input "true"
radio input "false"
click at [695, 475] on div "30 If an employee uses a personal device for company purposes, he/she must shar…" at bounding box center [609, 474] width 750 height 131
click at [696, 457] on label "False" at bounding box center [721, 444] width 83 height 37
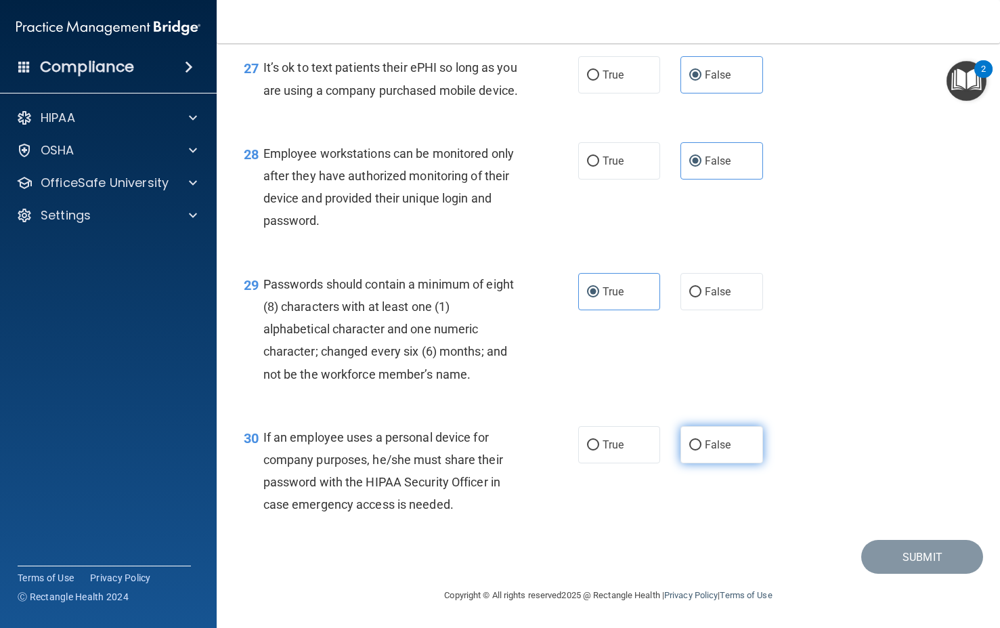
click at [696, 450] on input "False" at bounding box center [695, 445] width 12 height 10
radio input "true"
click at [867, 553] on button "Submit" at bounding box center [922, 557] width 122 height 35
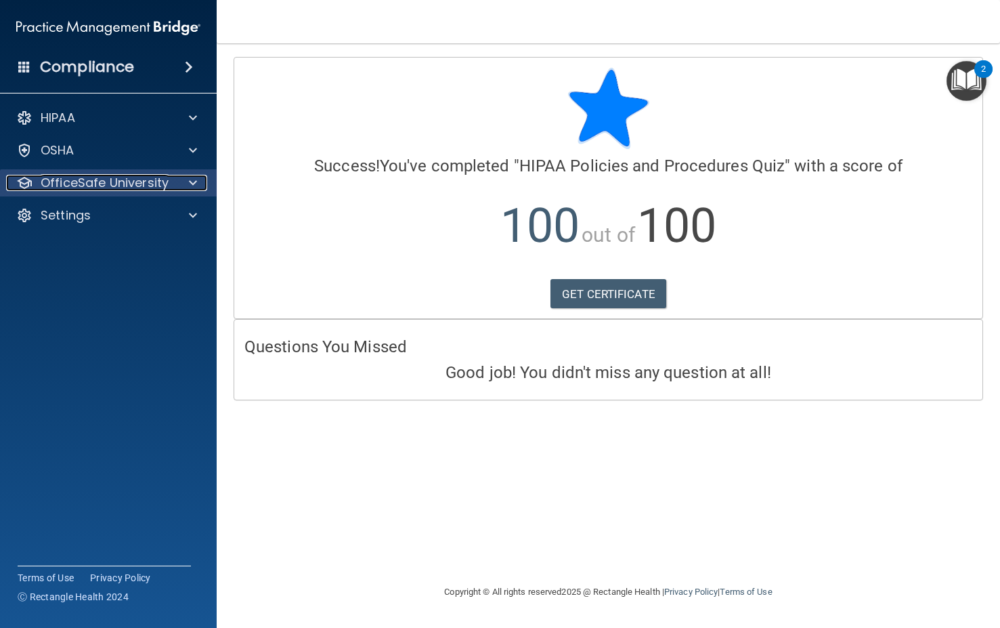
click at [84, 175] on p "OfficeSafe University" at bounding box center [105, 183] width 128 height 16
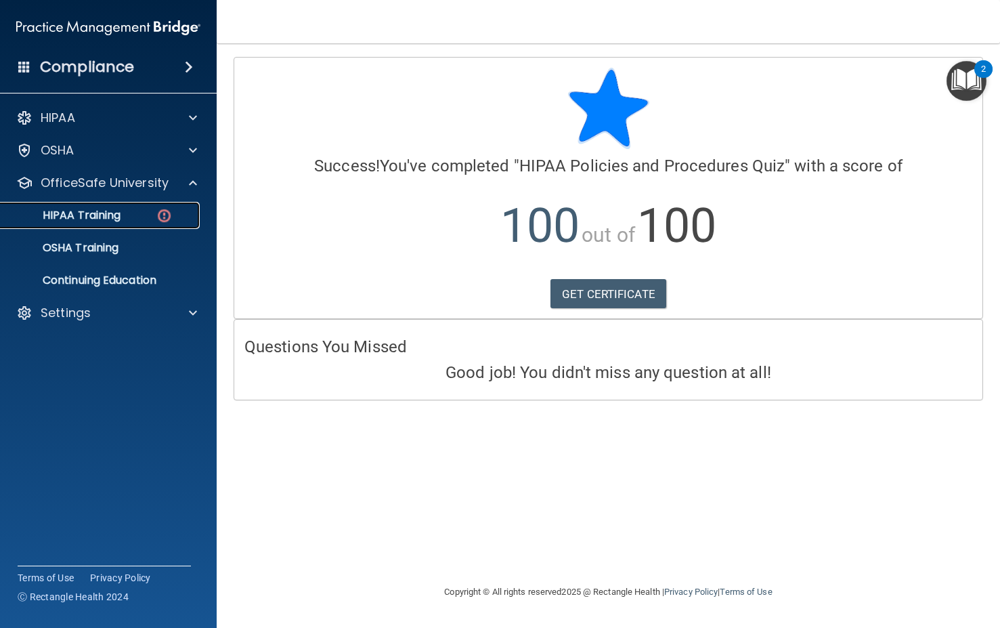
click at [113, 217] on p "HIPAA Training" at bounding box center [65, 216] width 112 height 14
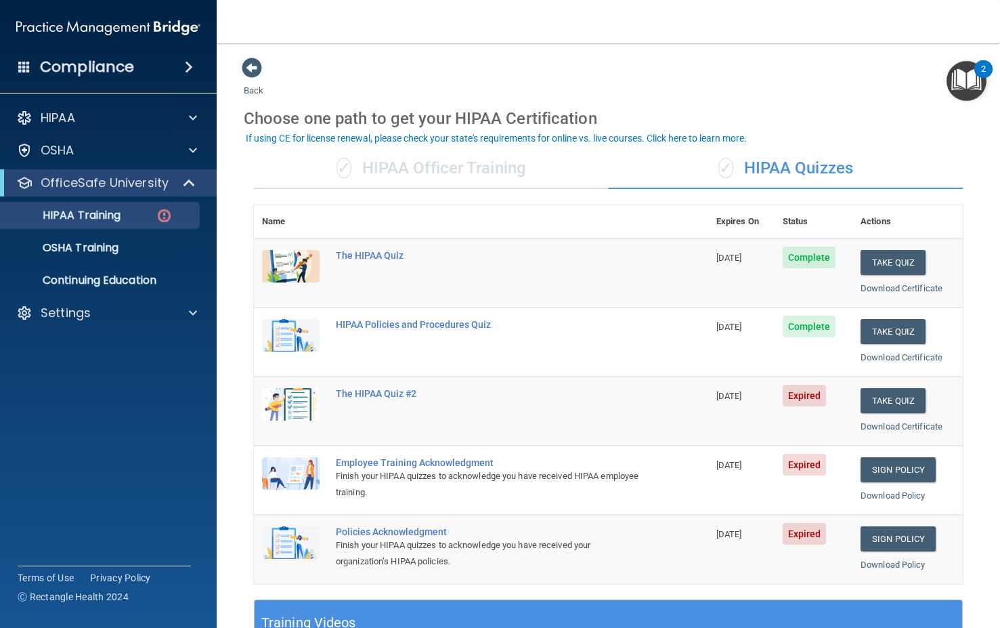
click at [234, 213] on main "Back Choose one path to get your HIPAA Certification ✓ HIPAA Officer Training ✓…" at bounding box center [608, 335] width 783 height 584
click at [892, 397] on button "Take Quiz" at bounding box center [893, 400] width 65 height 25
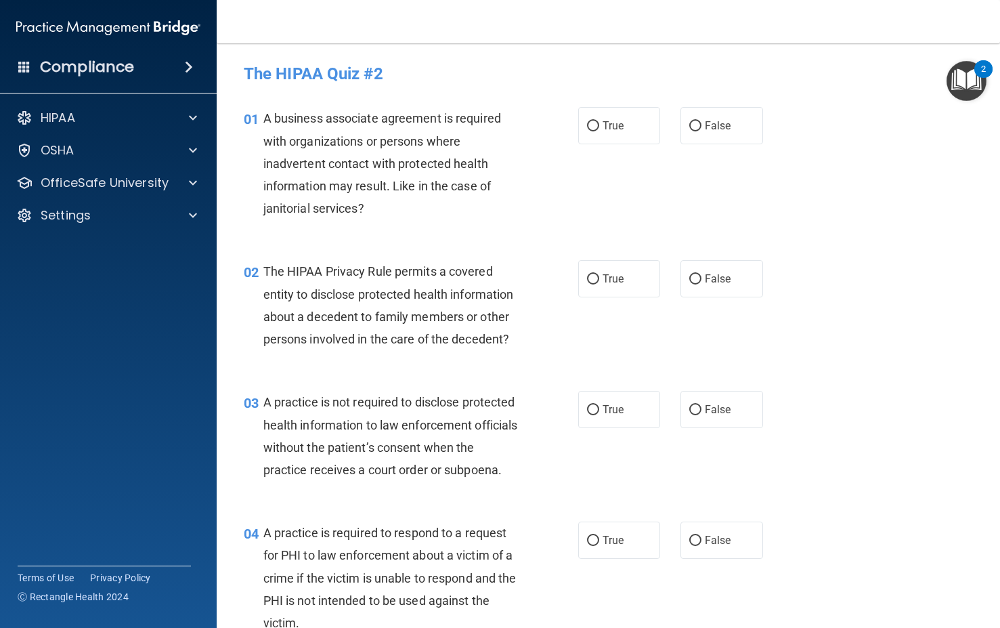
click at [574, 104] on div "01 A business associate agreement is required with organizations or persons whe…" at bounding box center [609, 166] width 750 height 153
click at [587, 125] on input "True" at bounding box center [593, 126] width 12 height 10
radio input "true"
click at [606, 322] on div "02 The HIPAA Privacy Rule permits a covered entity to disclose protected health…" at bounding box center [609, 308] width 750 height 131
click at [604, 278] on span "True" at bounding box center [613, 278] width 21 height 13
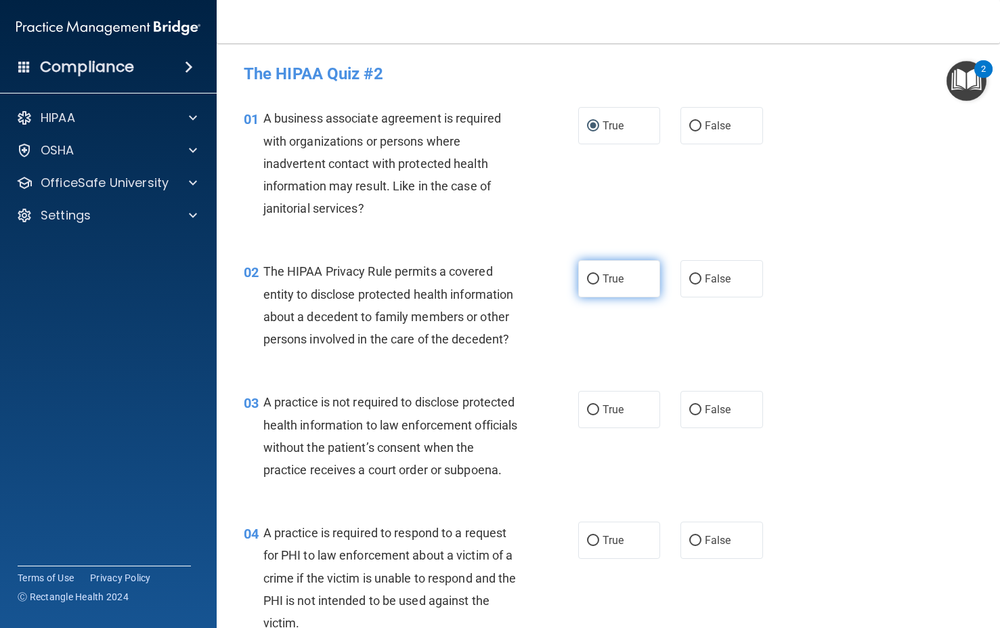
click at [599, 278] on input "True" at bounding box center [593, 279] width 12 height 10
radio input "true"
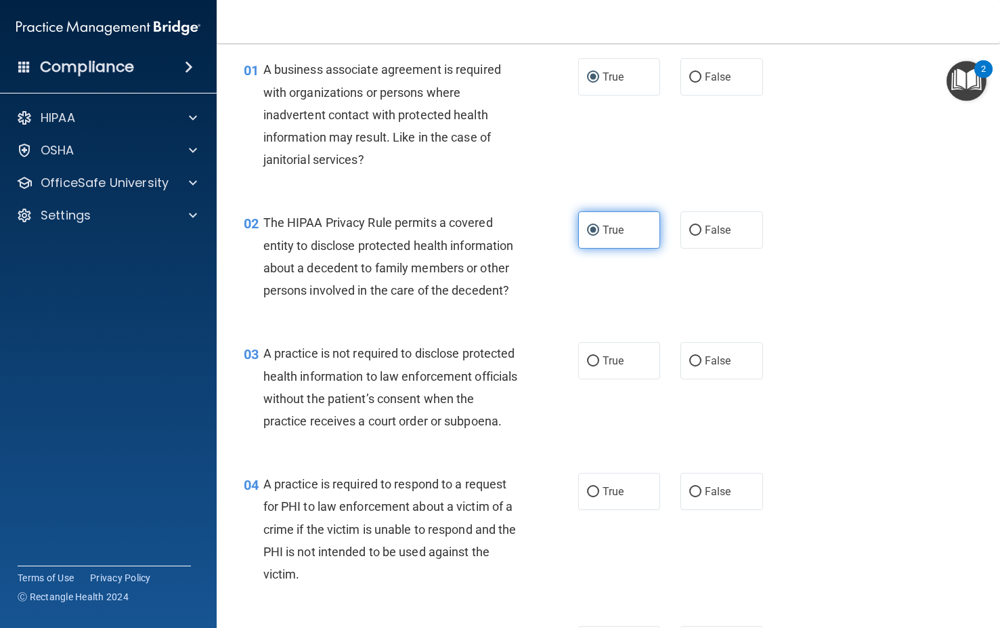
scroll to position [203, 0]
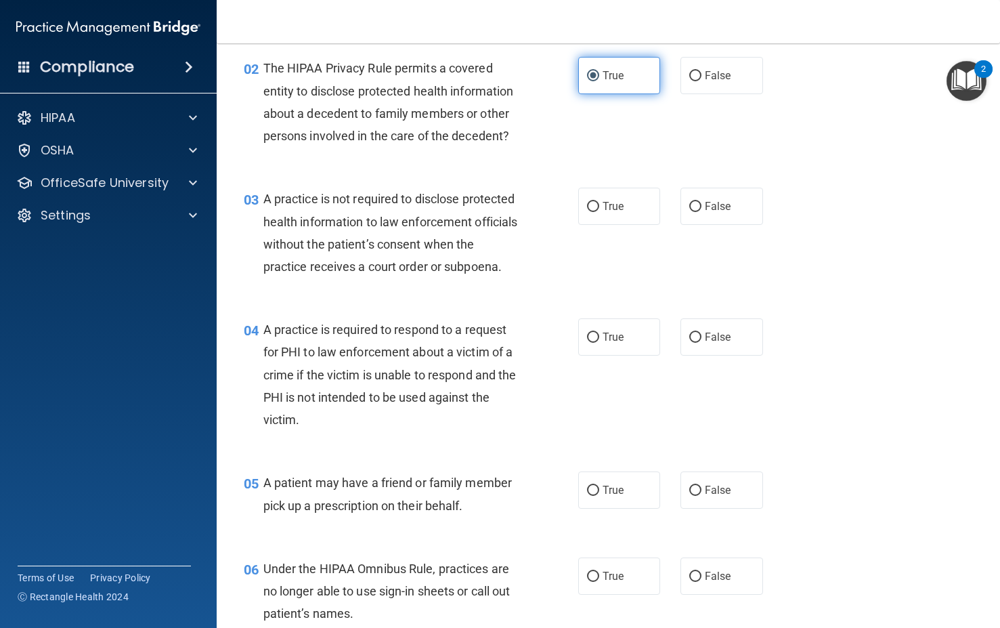
click at [605, 278] on div "03 A practice is not required to disclose protected health information to law e…" at bounding box center [609, 236] width 750 height 131
click at [597, 225] on label "True" at bounding box center [619, 206] width 83 height 37
click at [597, 212] on input "True" at bounding box center [593, 207] width 12 height 10
radio input "true"
click at [604, 355] on label "True" at bounding box center [619, 336] width 83 height 37
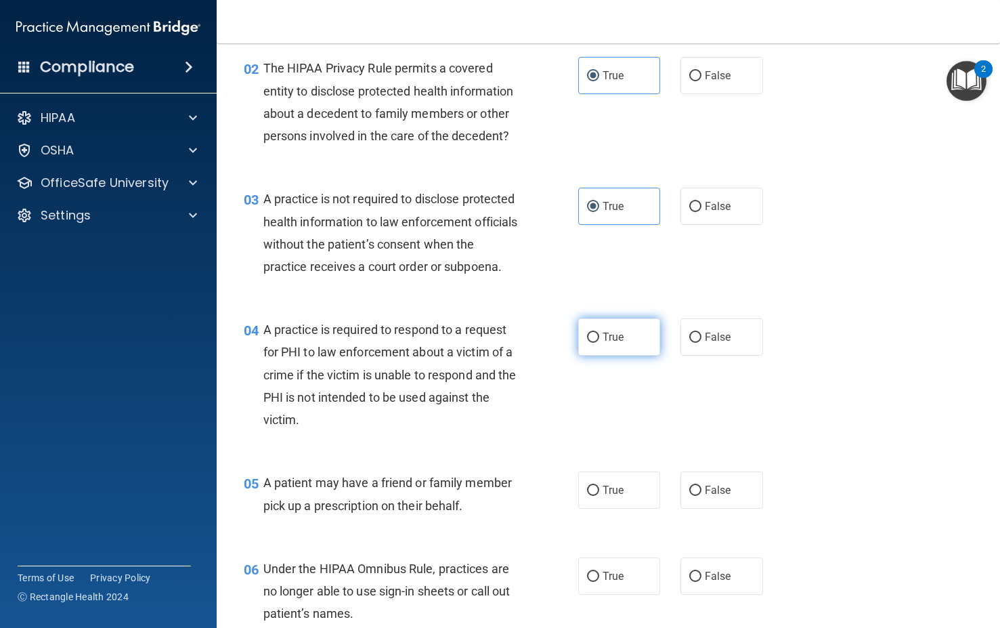
click at [599, 343] on input "True" at bounding box center [593, 337] width 12 height 10
radio input "true"
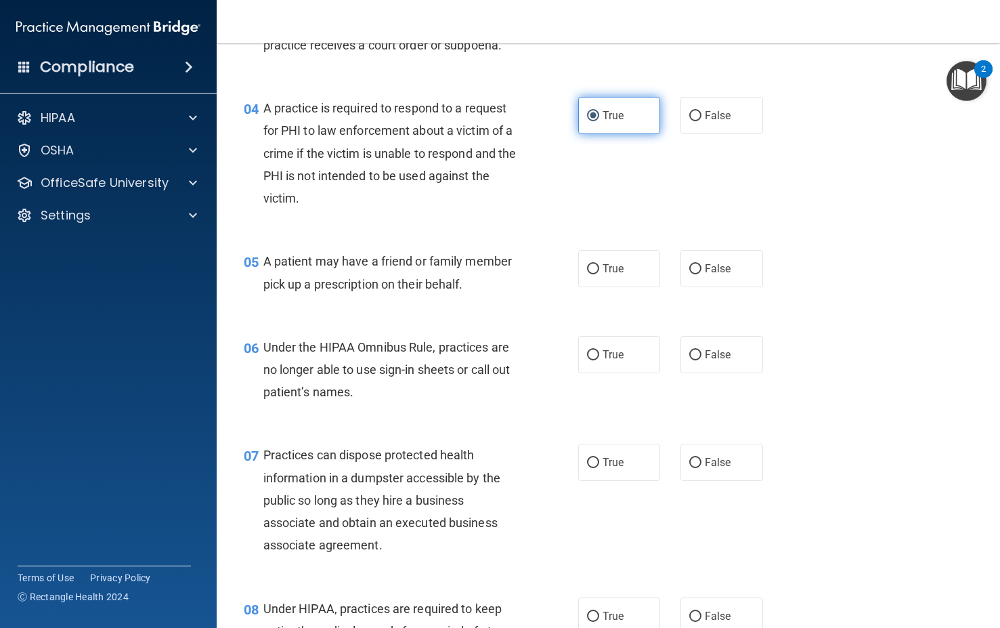
scroll to position [491, 0]
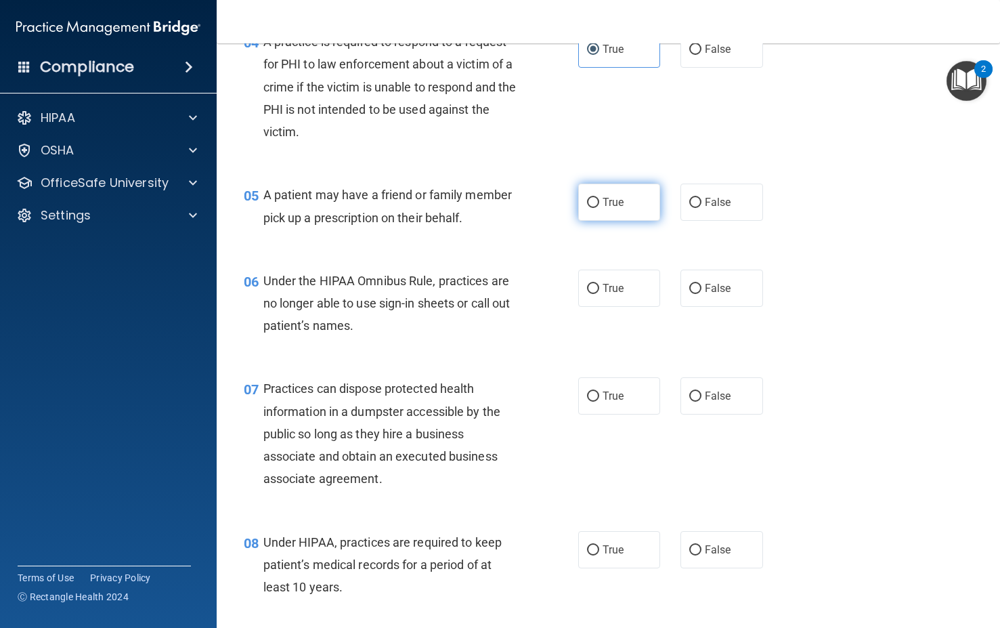
click at [602, 221] on label "True" at bounding box center [619, 201] width 83 height 37
click at [599, 208] on input "True" at bounding box center [593, 203] width 12 height 10
radio input "true"
click at [607, 295] on span "True" at bounding box center [613, 288] width 21 height 13
click at [599, 294] on input "True" at bounding box center [593, 289] width 12 height 10
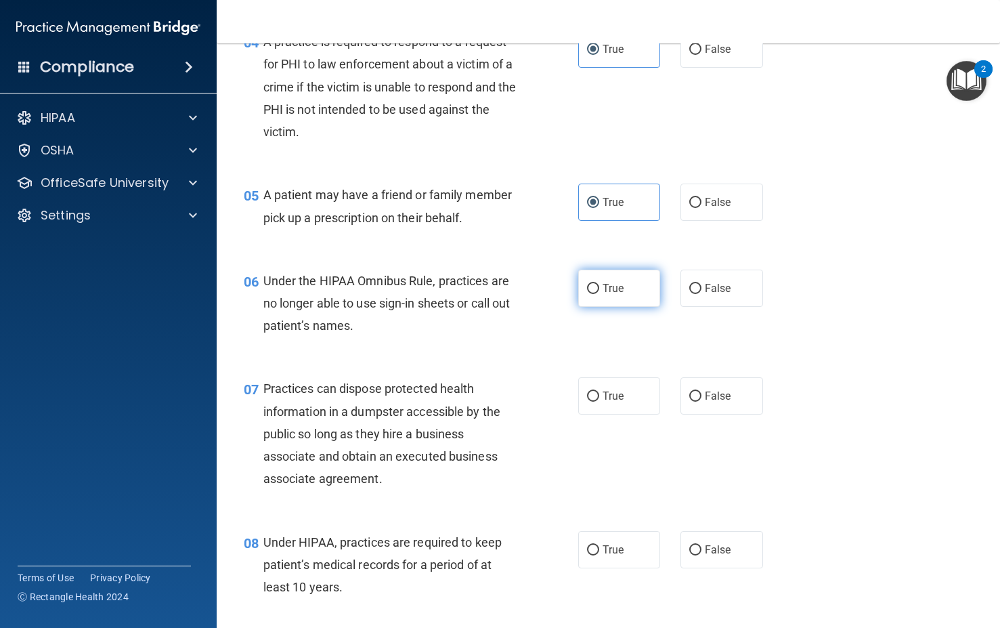
radio input "true"
click at [603, 414] on label "True" at bounding box center [619, 395] width 83 height 37
click at [599, 402] on input "True" at bounding box center [593, 396] width 12 height 10
radio input "true"
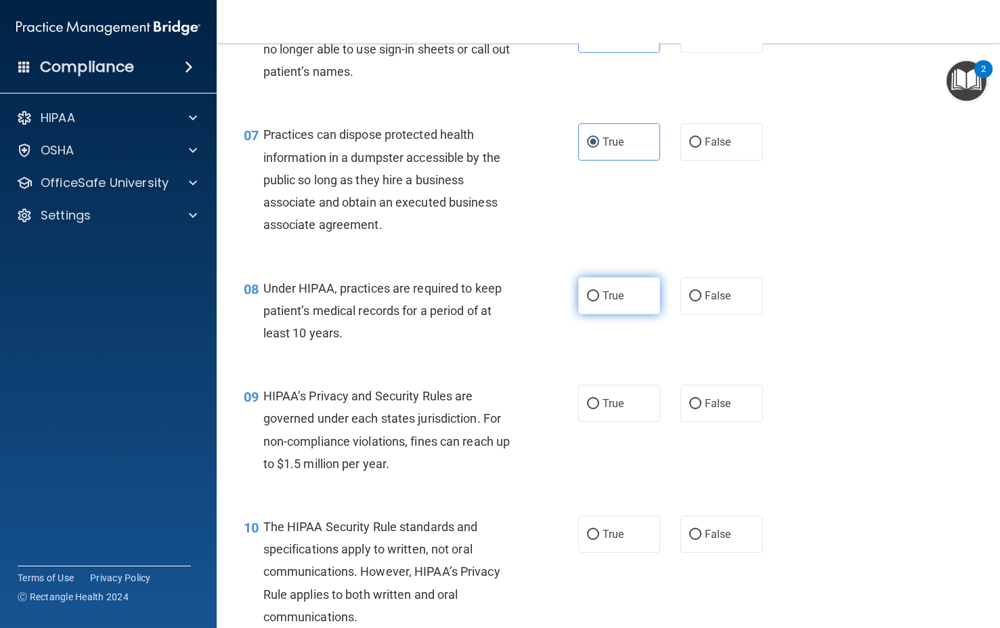
click at [606, 302] on span "True" at bounding box center [613, 295] width 21 height 13
click at [599, 301] on input "True" at bounding box center [593, 296] width 12 height 10
radio input "true"
click at [613, 422] on label "True" at bounding box center [619, 403] width 83 height 37
click at [599, 409] on input "True" at bounding box center [593, 404] width 12 height 10
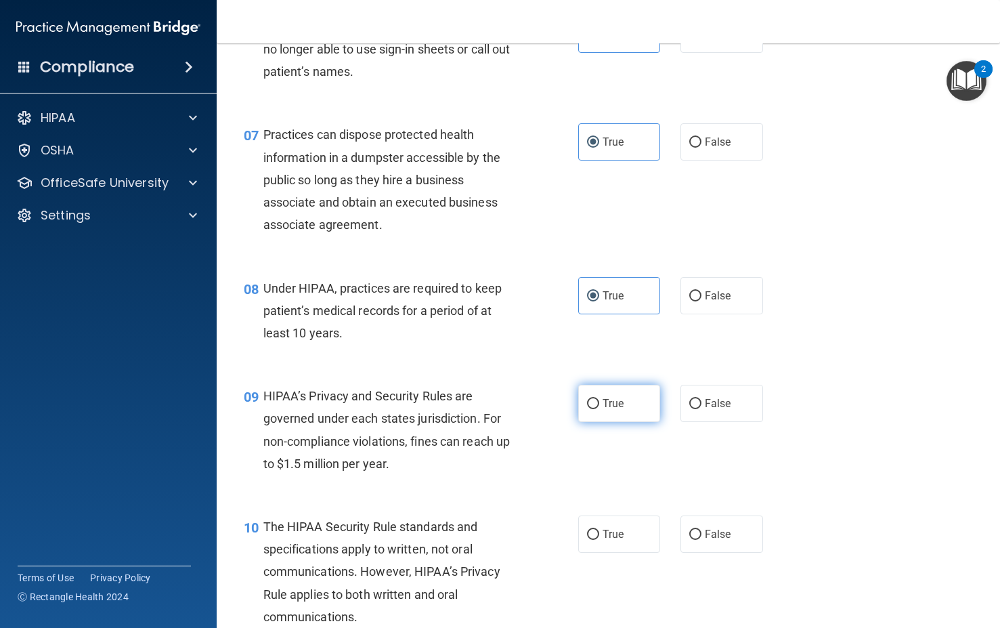
radio input "true"
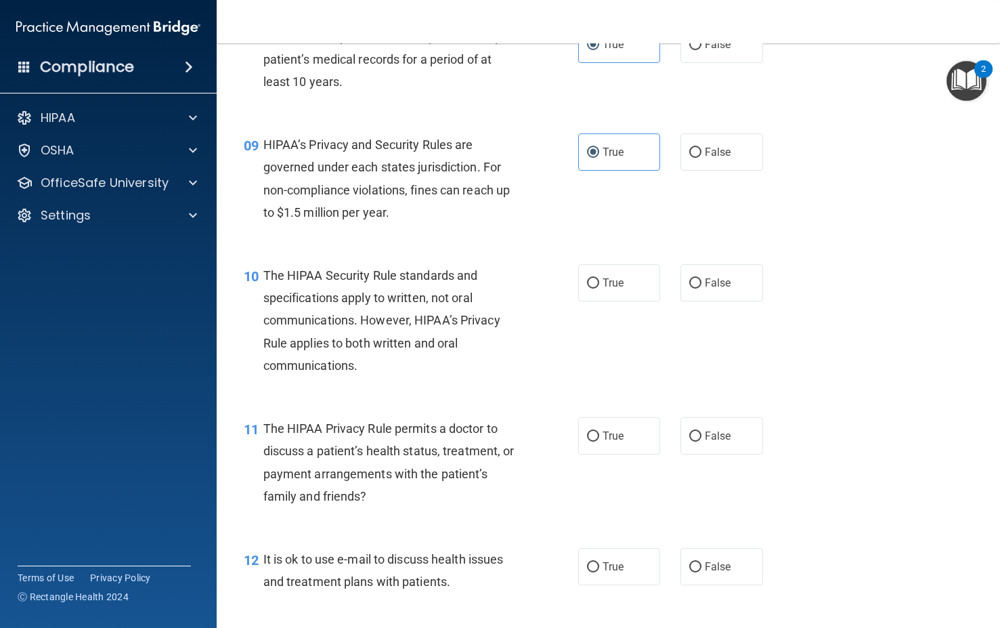
scroll to position [999, 0]
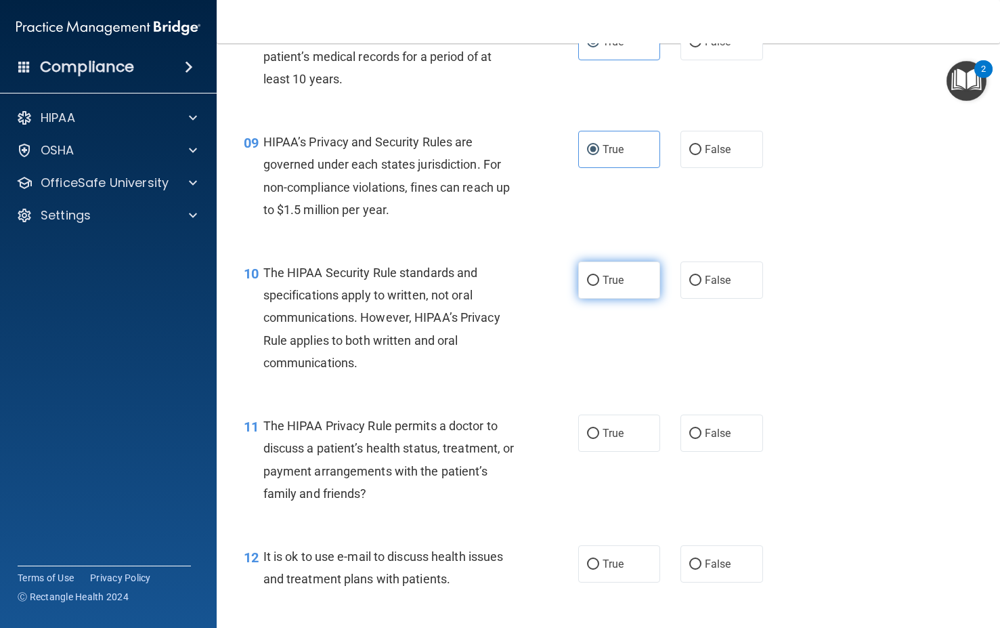
click at [608, 299] on label "True" at bounding box center [619, 279] width 83 height 37
click at [599, 286] on input "True" at bounding box center [593, 281] width 12 height 10
radio input "true"
click at [609, 452] on label "True" at bounding box center [619, 432] width 83 height 37
click at [599, 439] on input "True" at bounding box center [593, 434] width 12 height 10
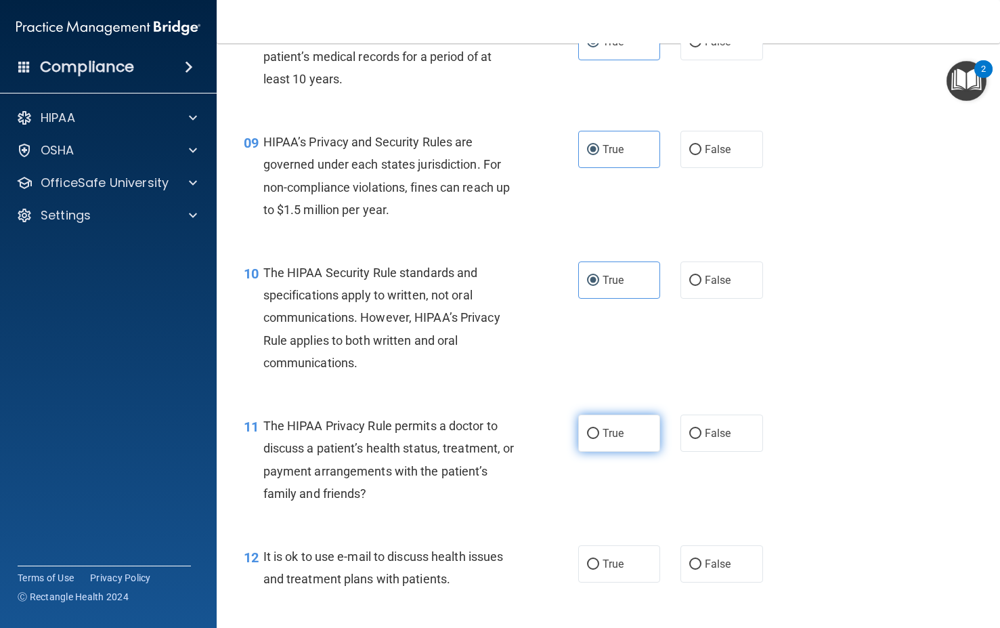
radio input "true"
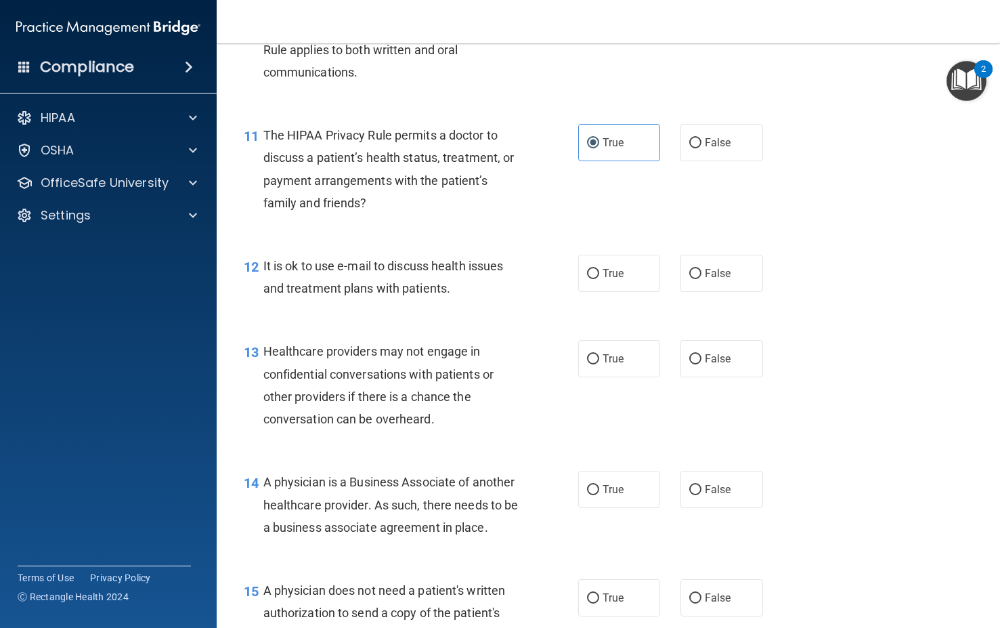
scroll to position [1303, 0]
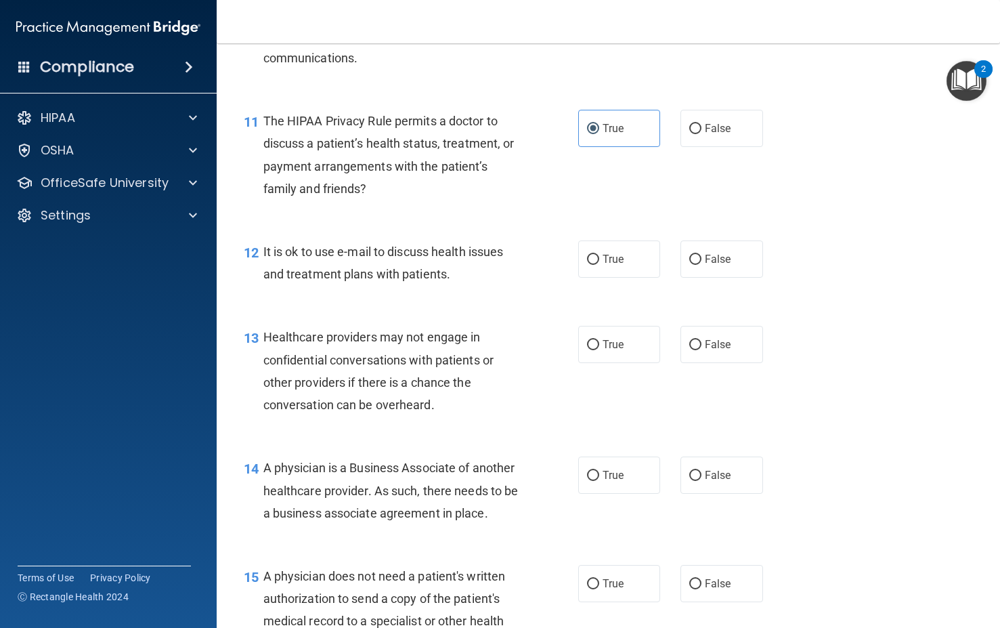
click at [598, 309] on div "12 It is ok to use e-mail to discuss health issues and treatment plans with pat…" at bounding box center [609, 265] width 750 height 85
click at [598, 278] on label "True" at bounding box center [619, 258] width 83 height 37
click at [598, 265] on input "True" at bounding box center [593, 260] width 12 height 10
radio input "true"
click at [604, 431] on div "13 Healthcare providers may not engage in confidential conversations with patie…" at bounding box center [609, 374] width 750 height 131
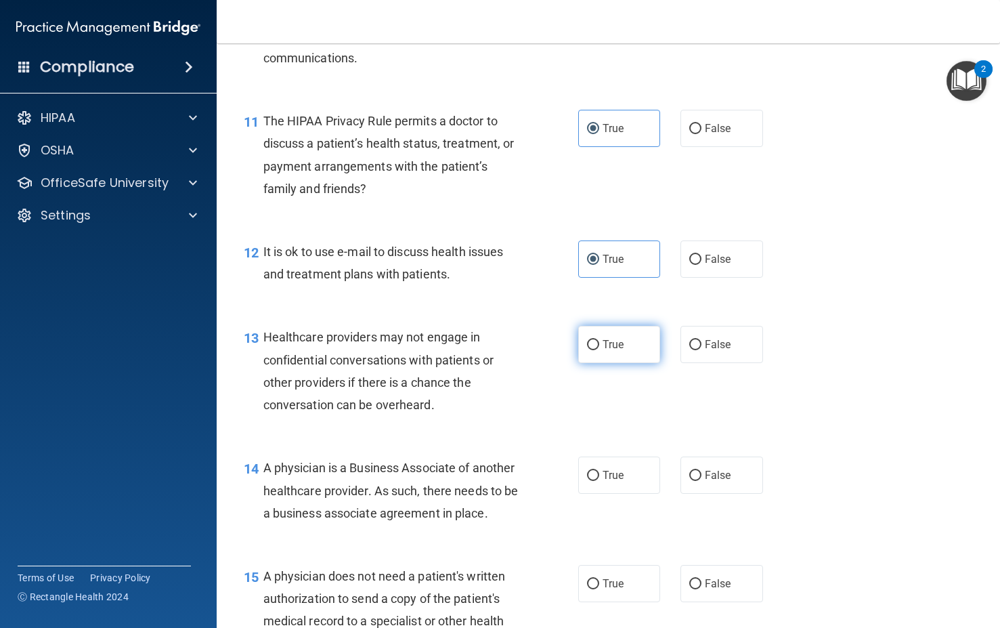
click at [604, 363] on label "True" at bounding box center [619, 344] width 83 height 37
click at [599, 350] on input "True" at bounding box center [593, 345] width 12 height 10
radio input "true"
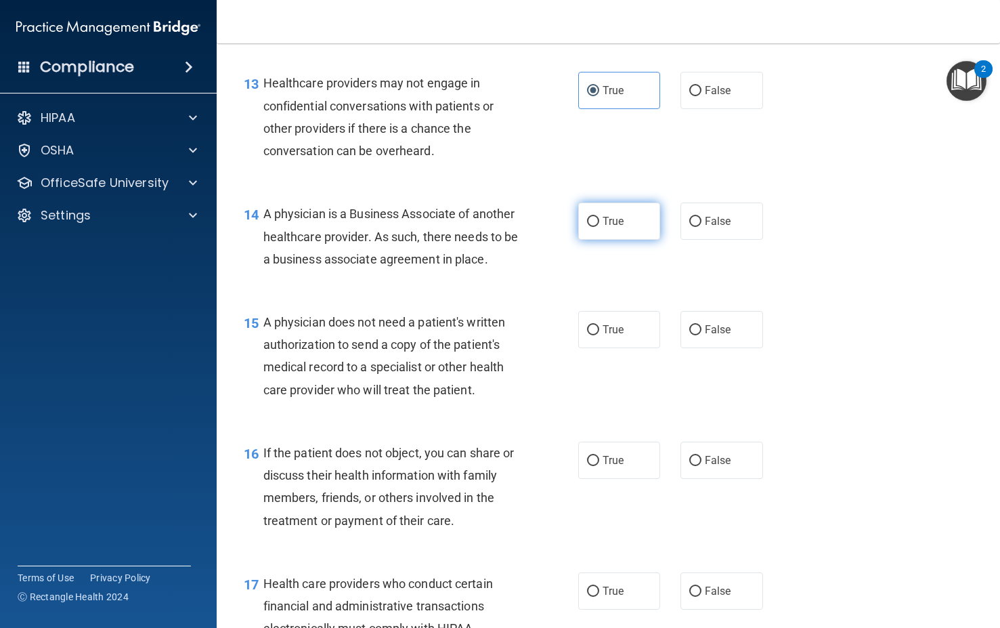
click at [603, 228] on span "True" at bounding box center [613, 221] width 21 height 13
click at [599, 227] on input "True" at bounding box center [593, 222] width 12 height 10
radio input "true"
click at [605, 336] on span "True" at bounding box center [613, 329] width 21 height 13
click at [599, 335] on input "True" at bounding box center [593, 330] width 12 height 10
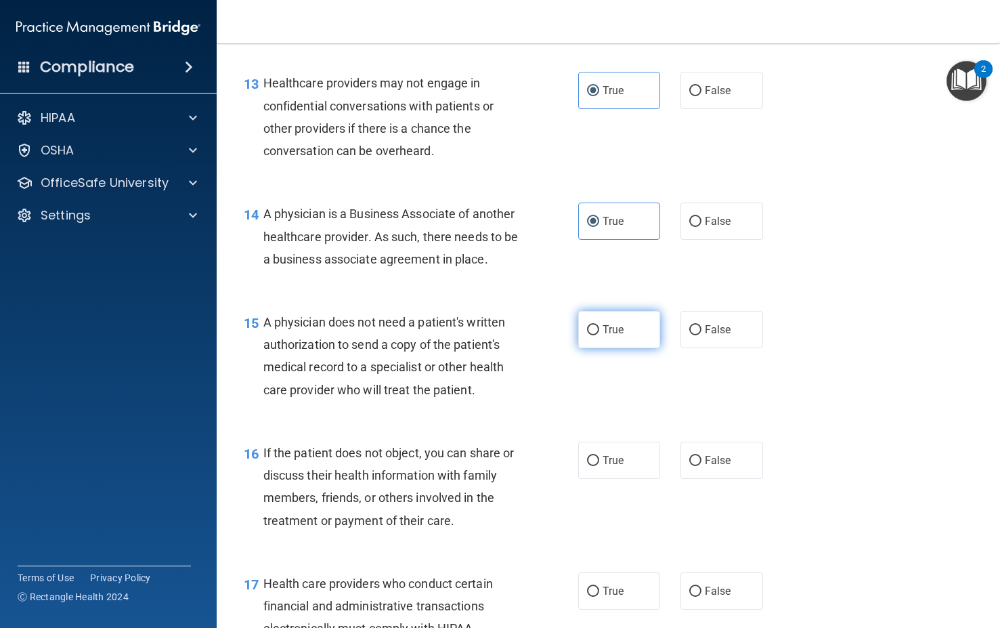
radio input "true"
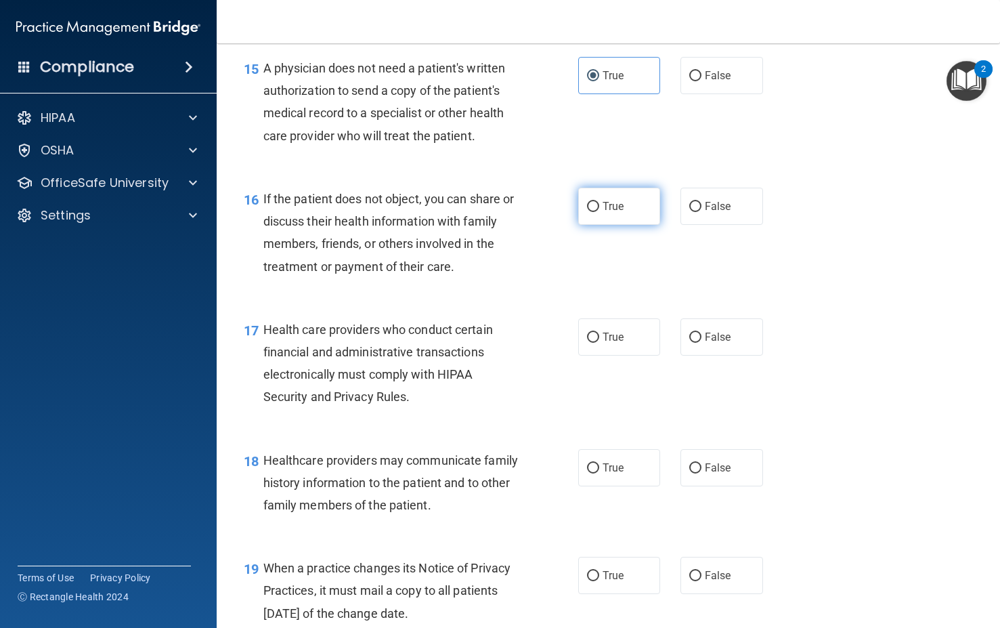
click at [603, 213] on span "True" at bounding box center [613, 206] width 21 height 13
click at [599, 212] on input "True" at bounding box center [593, 207] width 12 height 10
radio input "true"
click at [603, 343] on span "True" at bounding box center [613, 336] width 21 height 13
click at [599, 343] on input "True" at bounding box center [593, 337] width 12 height 10
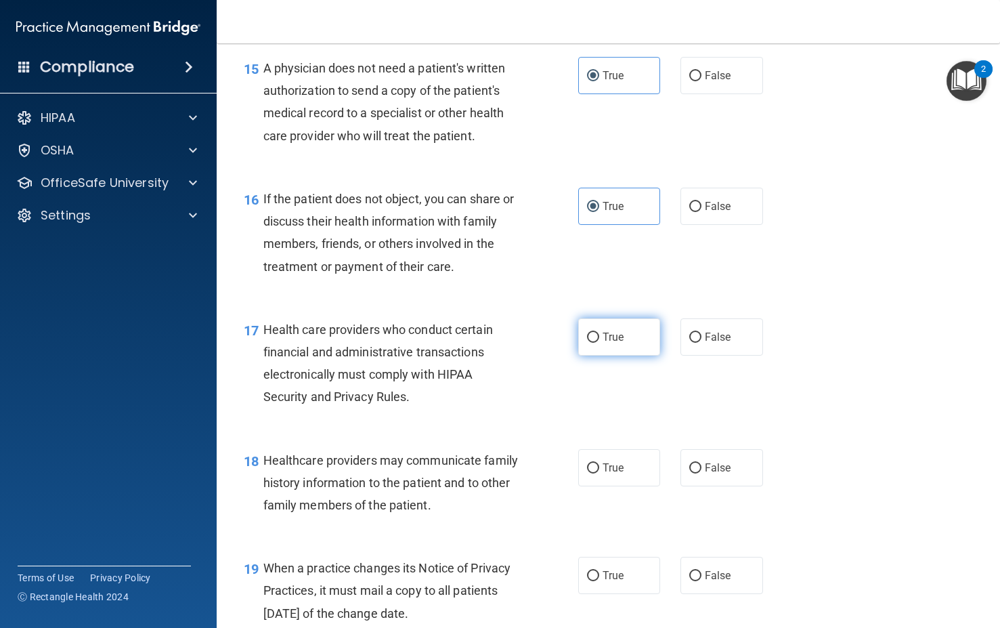
radio input "true"
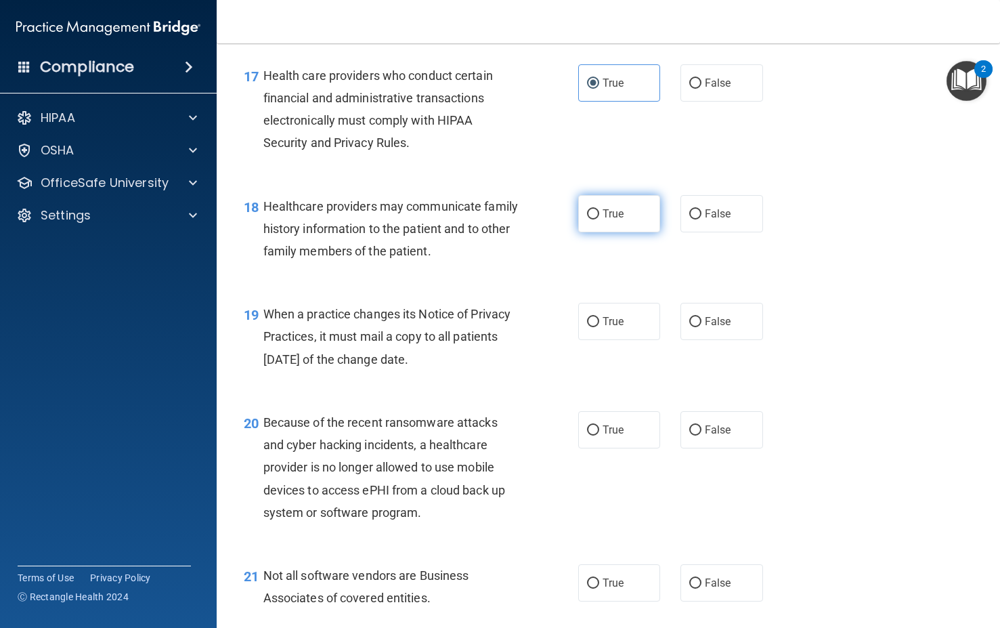
click at [593, 232] on label "True" at bounding box center [619, 213] width 83 height 37
click at [593, 219] on input "True" at bounding box center [593, 214] width 12 height 10
radio input "true"
click at [597, 340] on label "True" at bounding box center [619, 321] width 83 height 37
click at [597, 327] on input "True" at bounding box center [593, 322] width 12 height 10
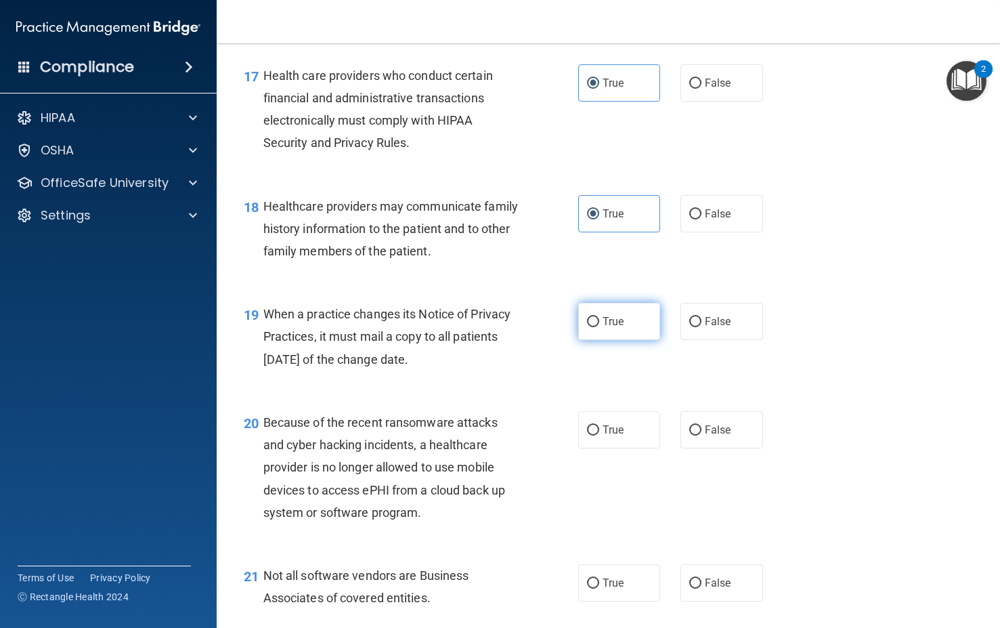
radio input "true"
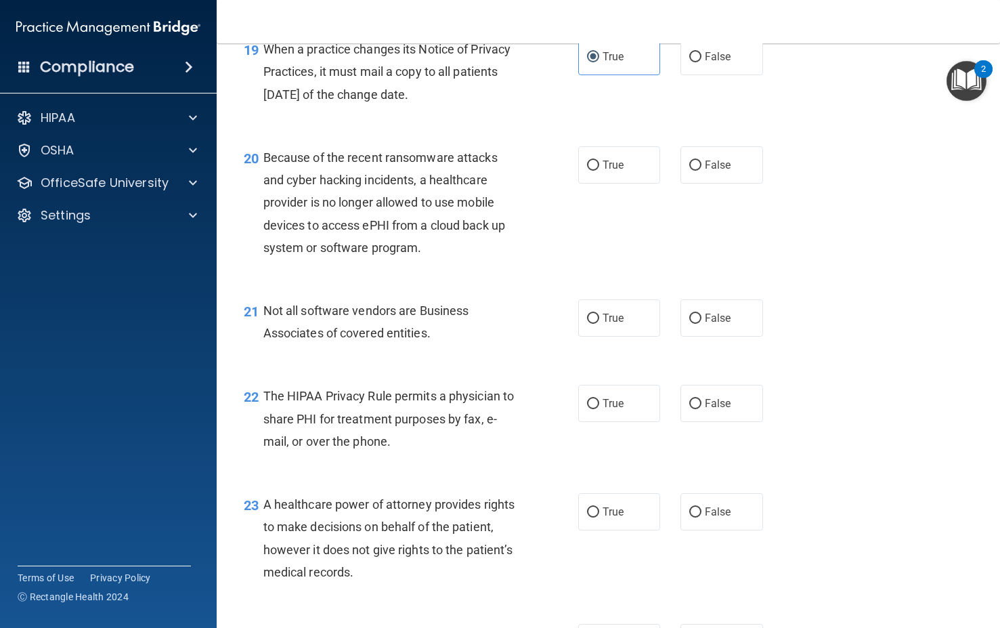
scroll to position [2336, 0]
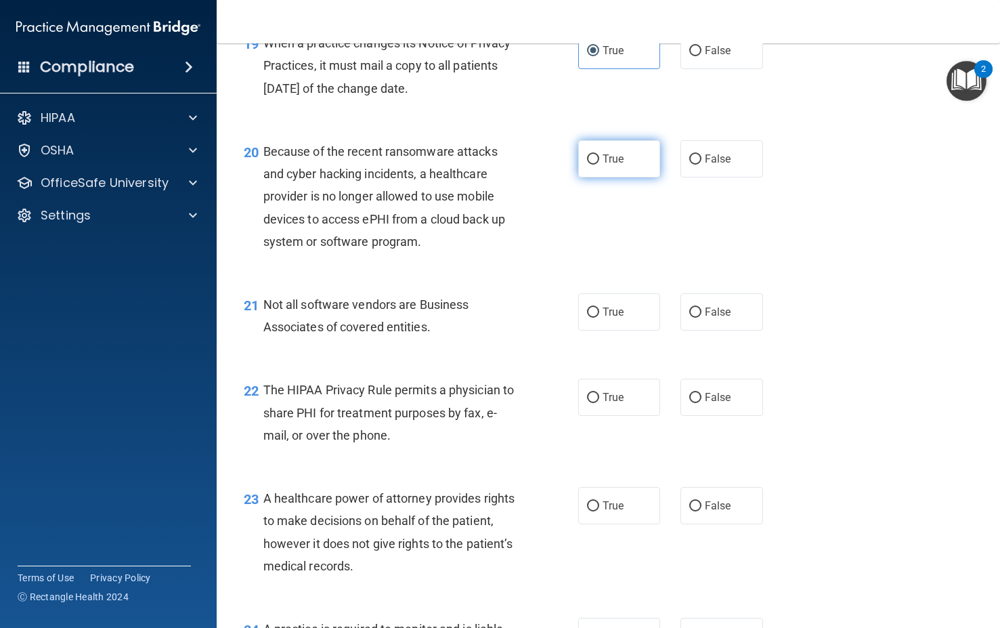
click at [603, 177] on label "True" at bounding box center [619, 158] width 83 height 37
click at [599, 165] on input "True" at bounding box center [593, 159] width 12 height 10
radio input "true"
click at [597, 352] on div "21 Not all software vendors are Business Associates of covered entities. True F…" at bounding box center [609, 318] width 750 height 85
click at [606, 362] on div "21 Not all software vendors are Business Associates of covered entities. True F…" at bounding box center [609, 318] width 750 height 85
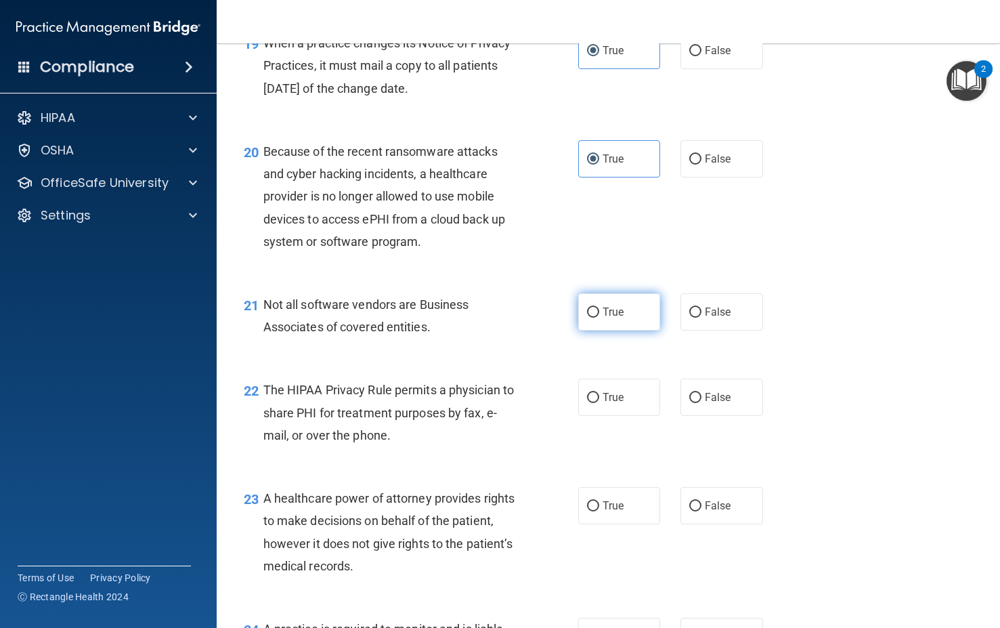
click at [608, 330] on label "True" at bounding box center [619, 311] width 83 height 37
click at [599, 318] on input "True" at bounding box center [593, 312] width 12 height 10
radio input "true"
click at [609, 416] on label "True" at bounding box center [619, 397] width 83 height 37
click at [599, 403] on input "True" at bounding box center [593, 398] width 12 height 10
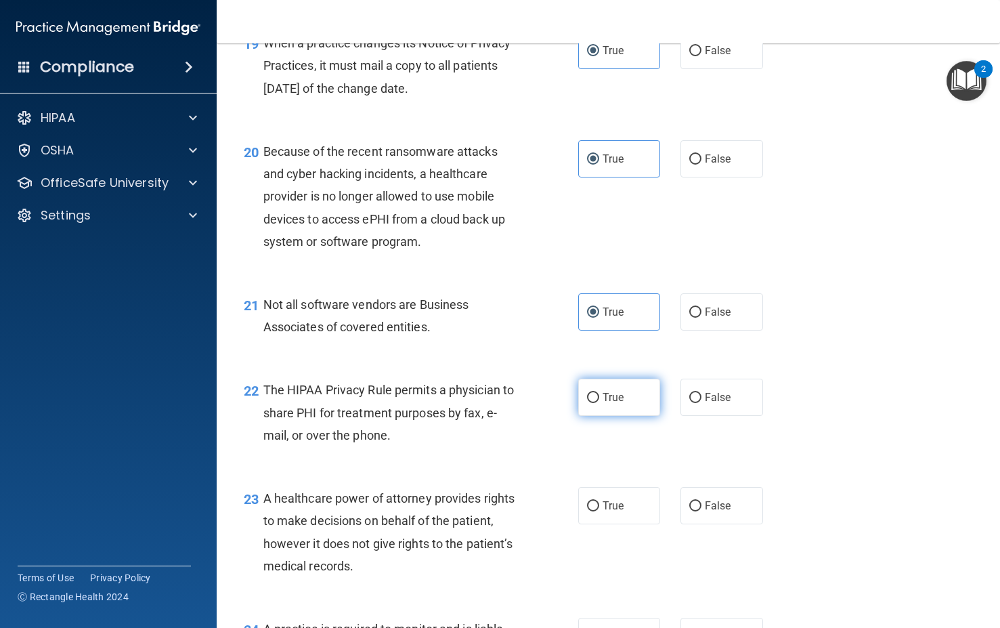
radio input "true"
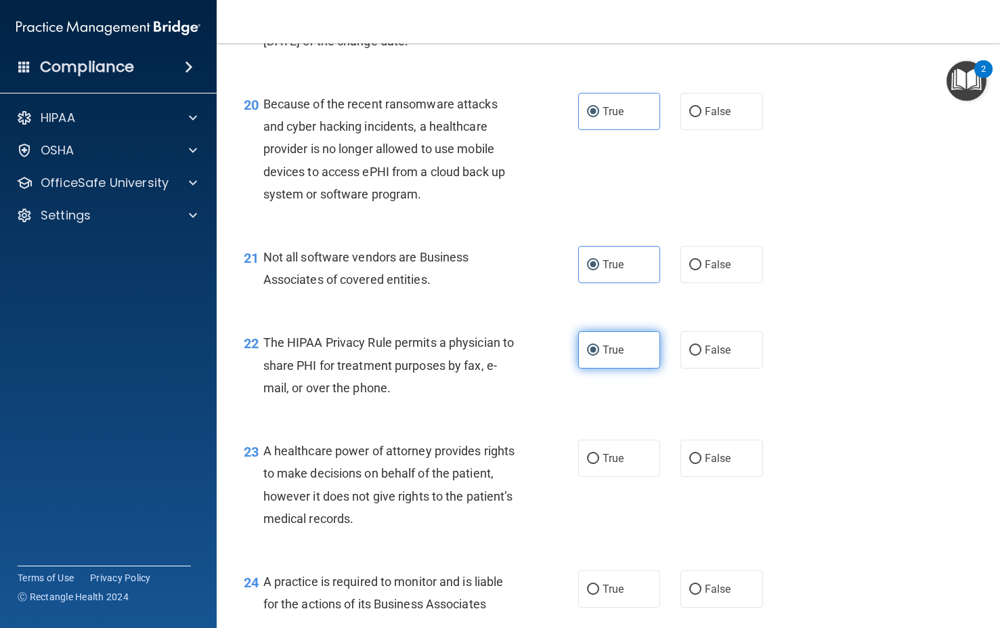
scroll to position [2590, 0]
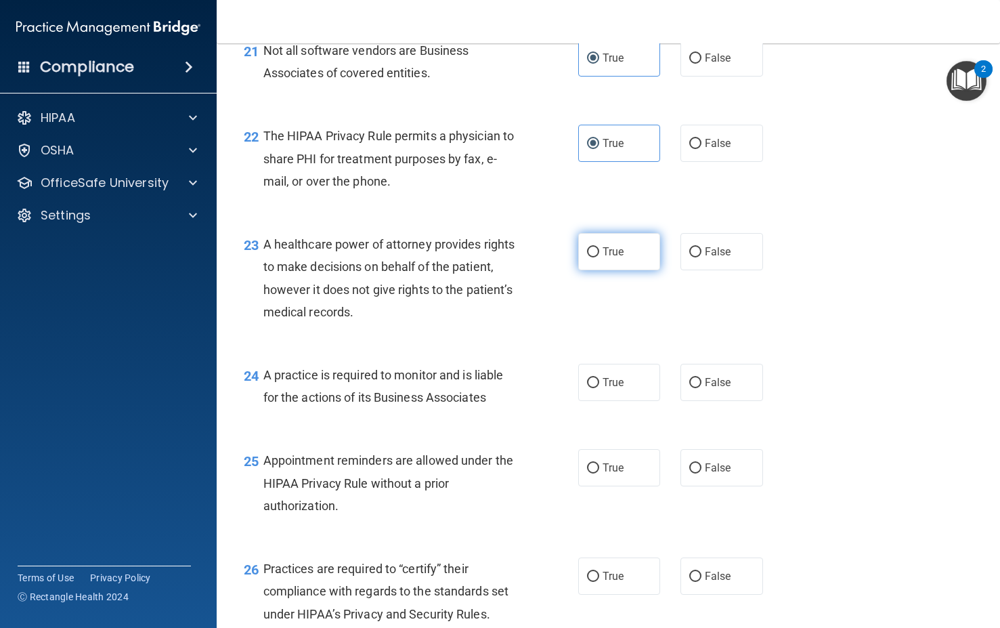
click at [594, 270] on label "True" at bounding box center [619, 251] width 83 height 37
click at [594, 257] on input "True" at bounding box center [593, 252] width 12 height 10
radio input "true"
click at [598, 432] on div "24 A practice is required to monitor and is liable for the actions of its Busin…" at bounding box center [609, 389] width 750 height 85
click at [603, 389] on span "True" at bounding box center [613, 382] width 21 height 13
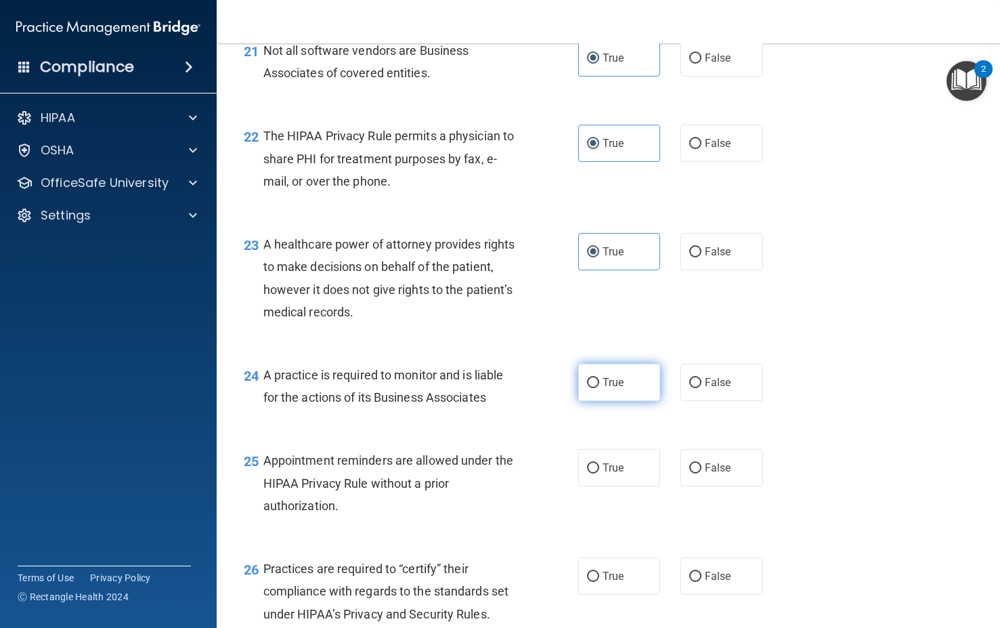
click at [598, 388] on input "True" at bounding box center [593, 383] width 12 height 10
radio input "true"
click at [603, 474] on span "True" at bounding box center [613, 467] width 21 height 13
click at [599, 473] on input "True" at bounding box center [593, 468] width 12 height 10
radio input "true"
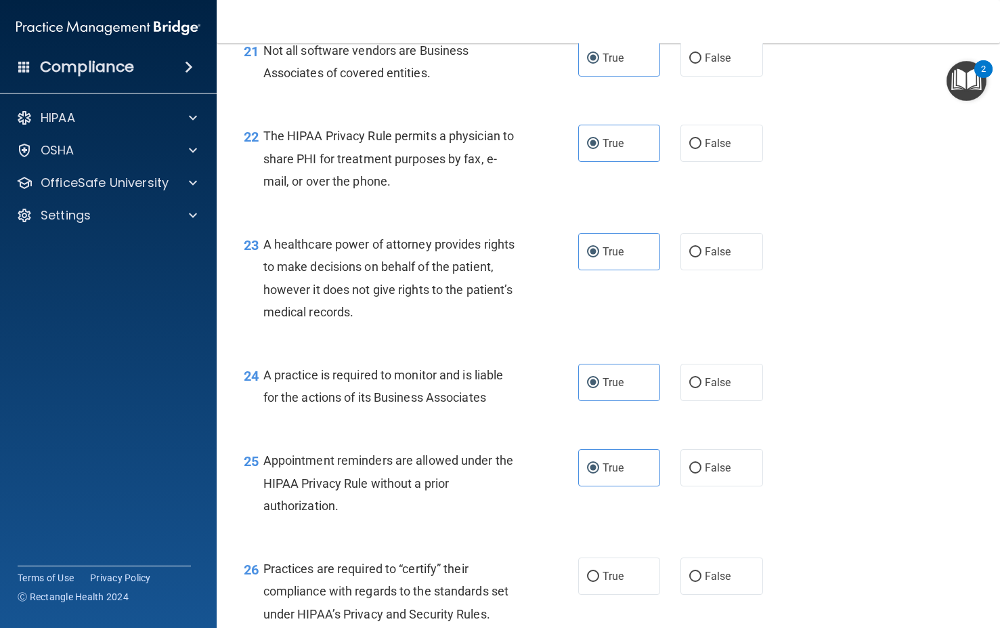
scroll to position [2861, 0]
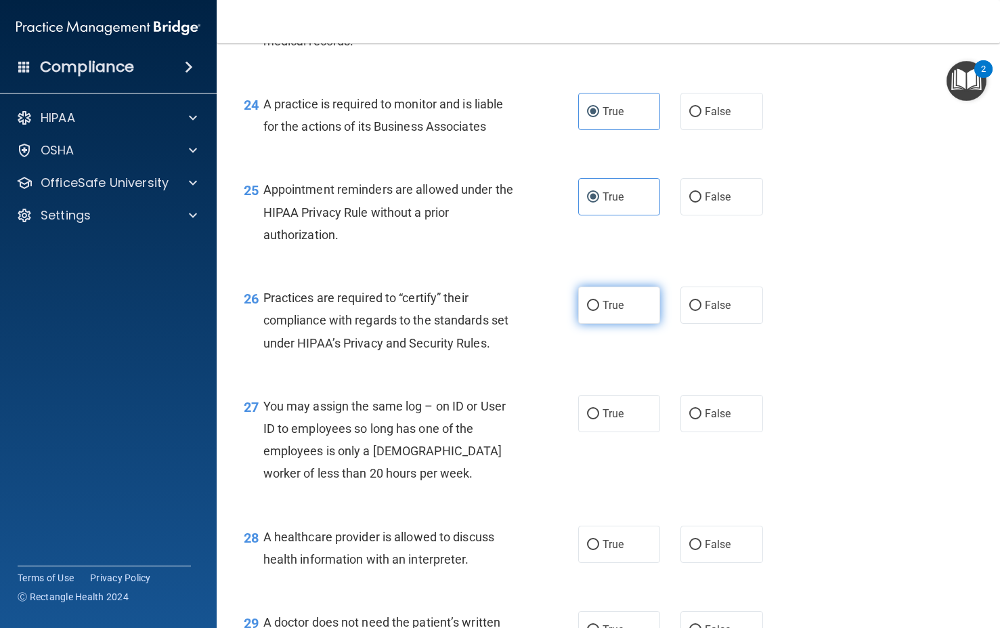
drag, startPoint x: 599, startPoint y: 380, endPoint x: 599, endPoint y: 466, distance: 86.0
click at [599, 324] on label "True" at bounding box center [619, 304] width 83 height 37
click at [599, 311] on input "True" at bounding box center [593, 306] width 12 height 10
radio input "true"
click at [599, 432] on label "True" at bounding box center [619, 413] width 83 height 37
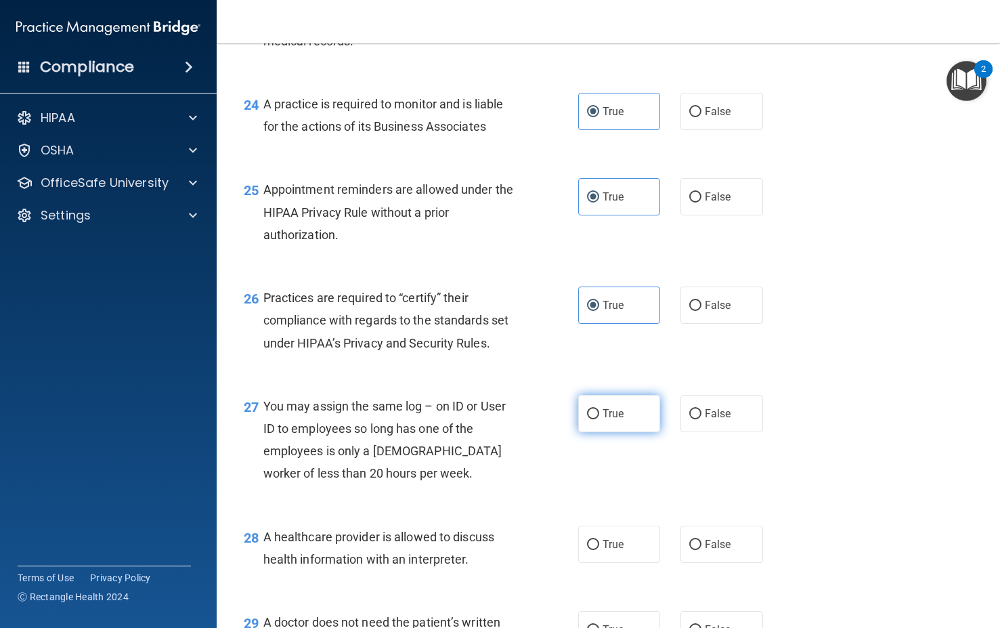
click at [599, 419] on input "True" at bounding box center [593, 414] width 12 height 10
radio input "true"
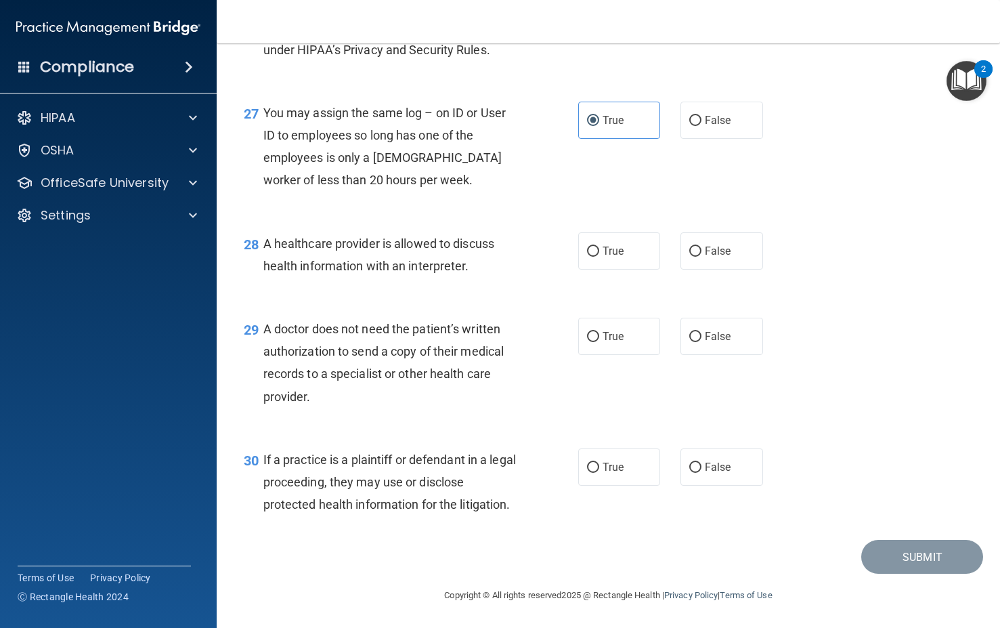
scroll to position [3222, 0]
click at [603, 265] on label "True" at bounding box center [619, 250] width 83 height 37
click at [599, 257] on input "True" at bounding box center [593, 251] width 12 height 10
radio input "true"
click at [608, 341] on span "True" at bounding box center [613, 336] width 21 height 13
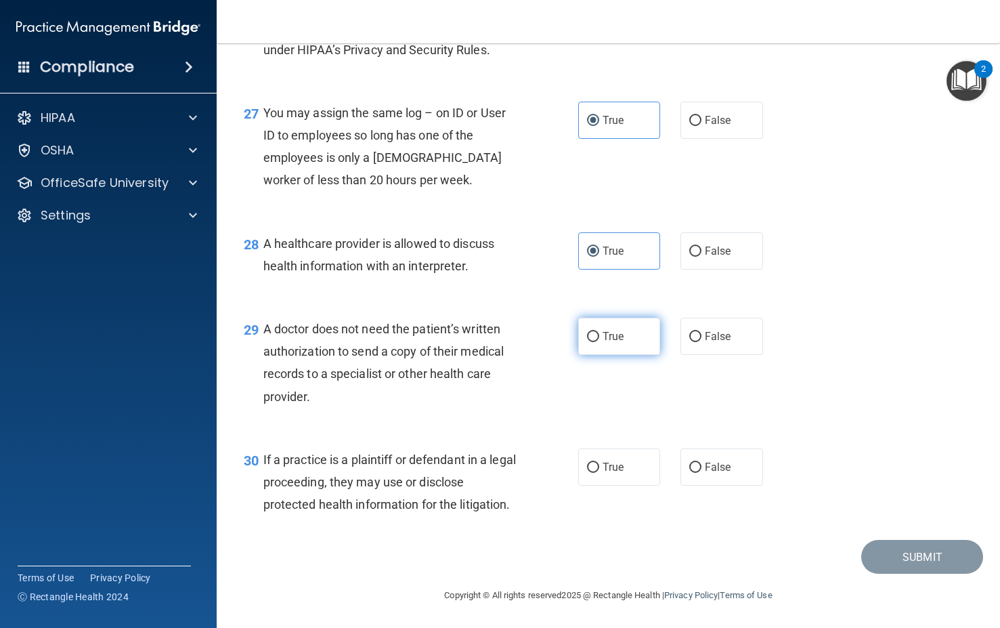
click at [599, 341] on input "True" at bounding box center [593, 337] width 12 height 10
radio input "true"
click at [601, 446] on div "30 If a practice is a plaintiff or defendant in a legal proceeding, they may us…" at bounding box center [609, 485] width 750 height 108
click at [601, 452] on label "True" at bounding box center [619, 466] width 83 height 37
click at [599, 462] on input "True" at bounding box center [593, 467] width 12 height 10
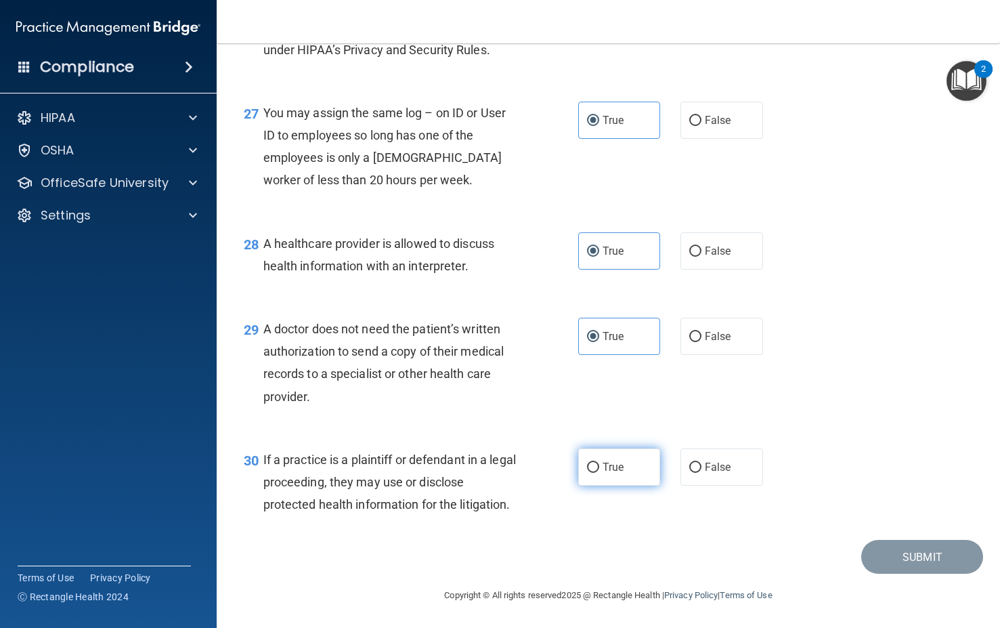
radio input "true"
click at [873, 553] on button "Submit" at bounding box center [922, 557] width 122 height 35
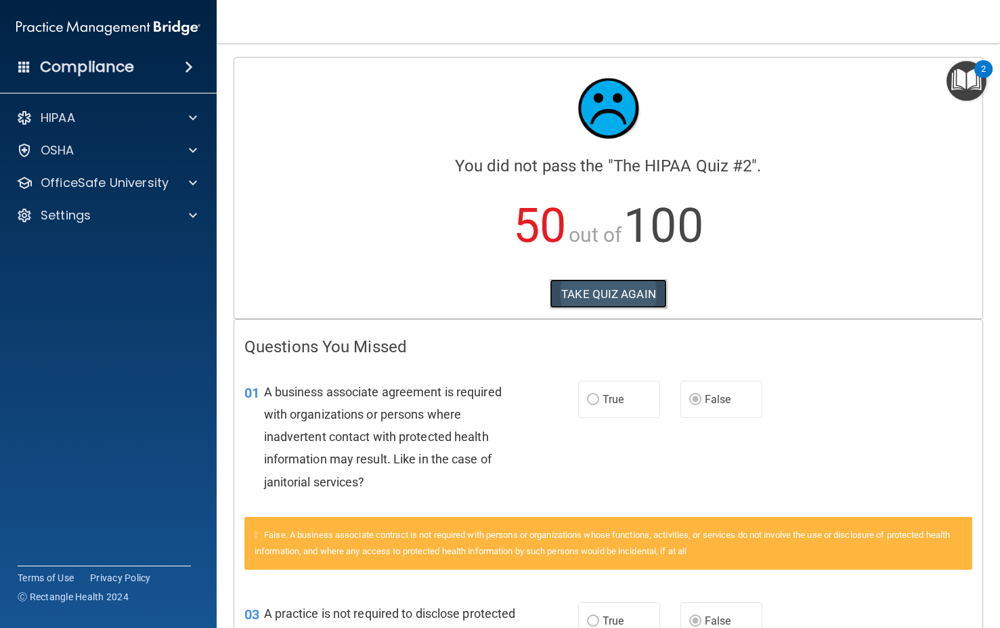
click at [627, 290] on button "TAKE QUIZ AGAIN" at bounding box center [608, 294] width 117 height 30
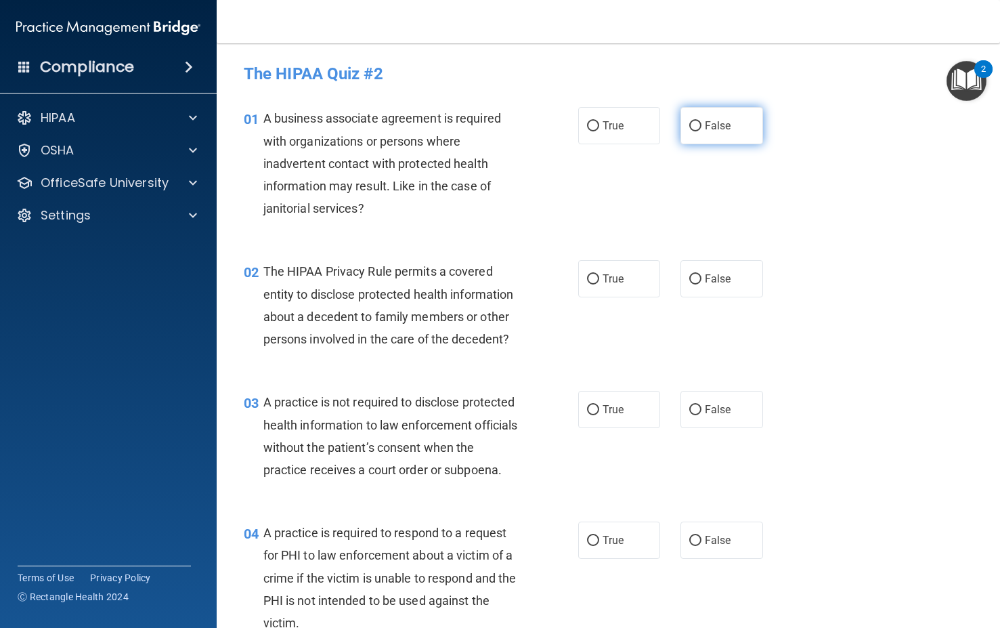
click at [706, 118] on label "False" at bounding box center [721, 125] width 83 height 37
click at [701, 121] on input "False" at bounding box center [695, 126] width 12 height 10
radio input "true"
click at [612, 277] on span "True" at bounding box center [613, 278] width 21 height 13
click at [599, 277] on input "True" at bounding box center [593, 279] width 12 height 10
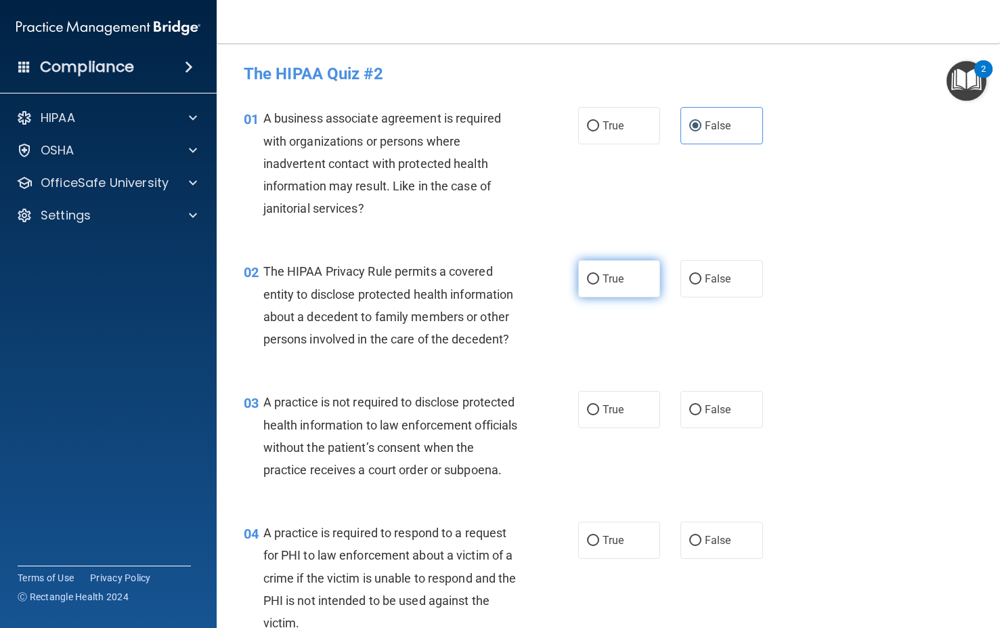
radio input "true"
click at [697, 428] on label "False" at bounding box center [721, 409] width 83 height 37
click at [697, 415] on input "False" at bounding box center [695, 410] width 12 height 10
radio input "true"
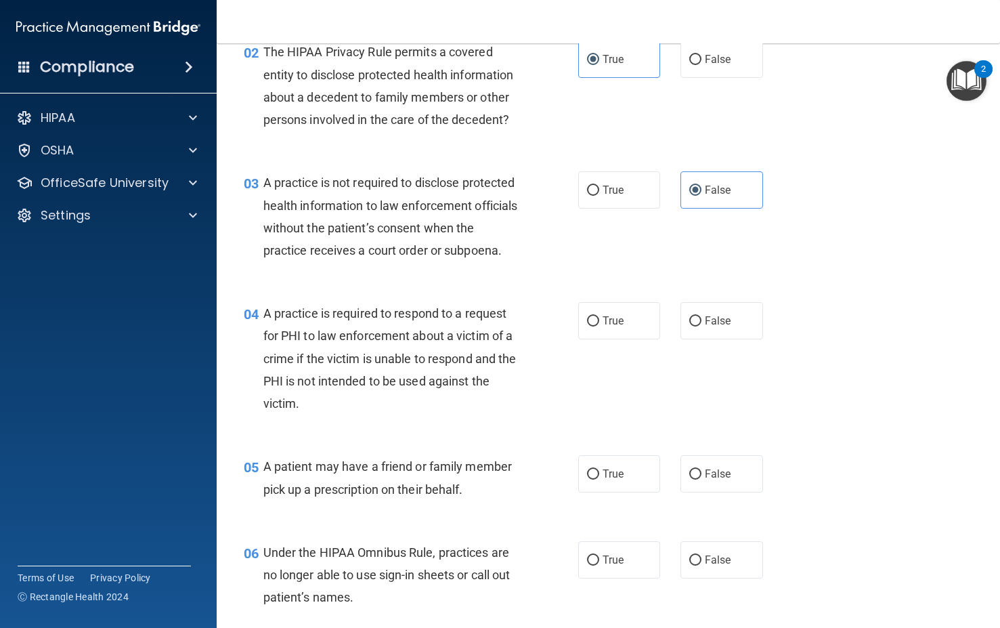
scroll to position [271, 0]
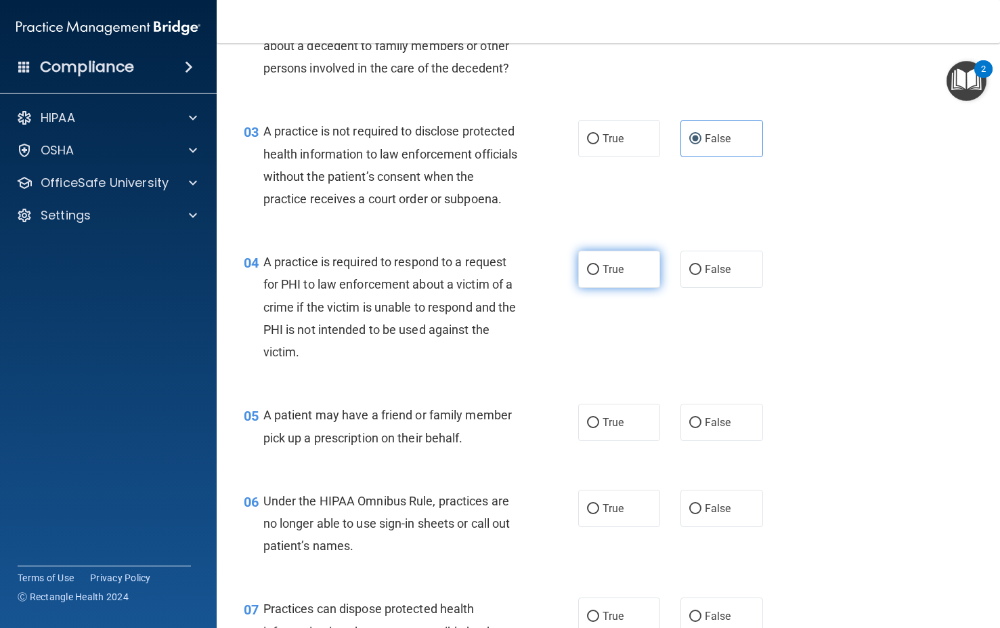
click at [628, 288] on label "True" at bounding box center [619, 269] width 83 height 37
click at [599, 275] on input "True" at bounding box center [593, 270] width 12 height 10
radio input "true"
click at [616, 441] on label "True" at bounding box center [619, 422] width 83 height 37
click at [599, 428] on input "True" at bounding box center [593, 423] width 12 height 10
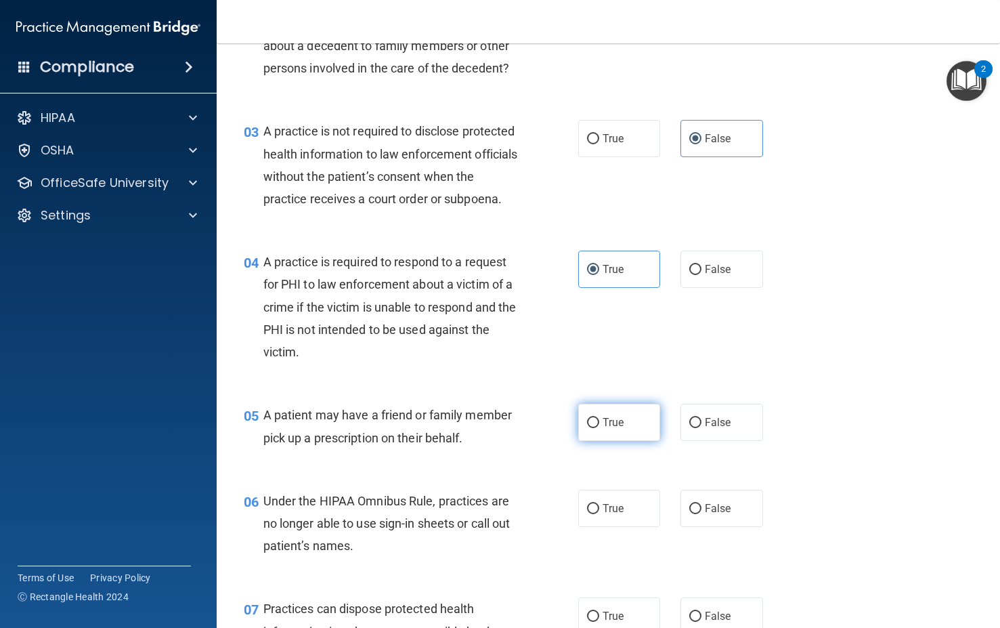
radio input "true"
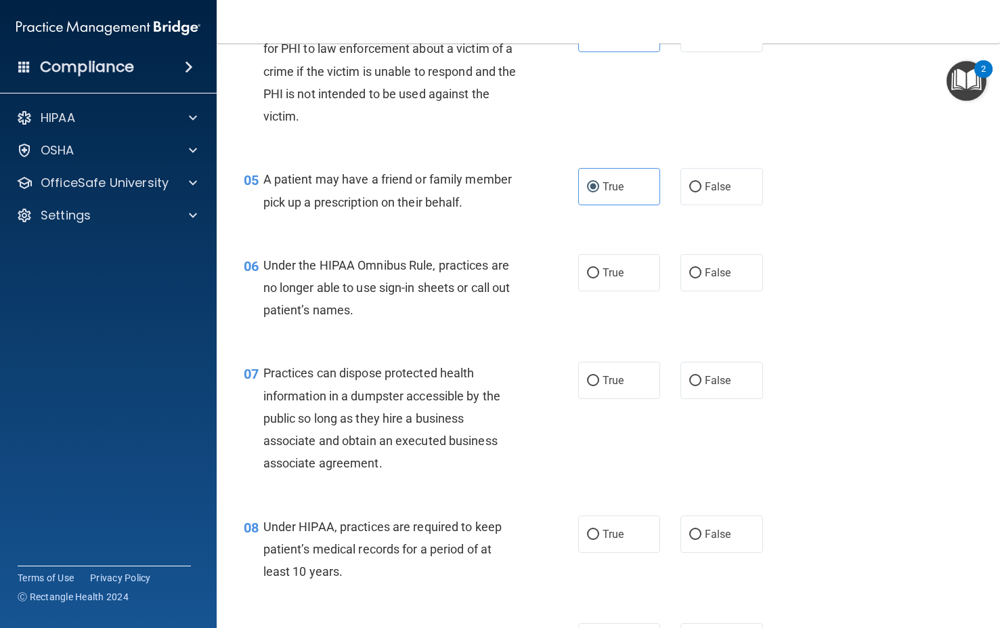
scroll to position [508, 0]
click at [689, 277] on input "False" at bounding box center [695, 272] width 12 height 10
radio input "true"
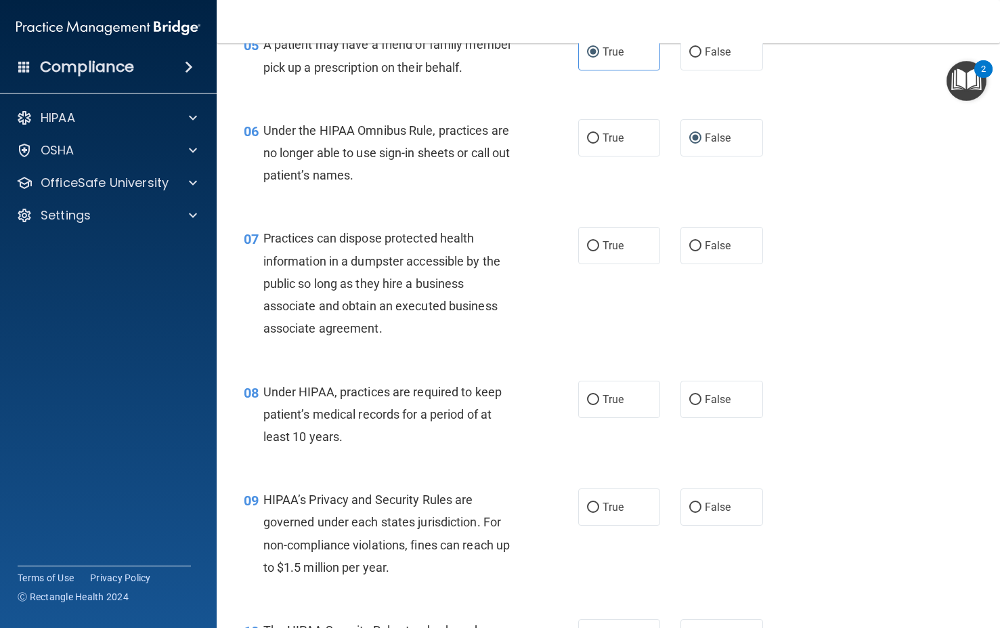
scroll to position [728, 0]
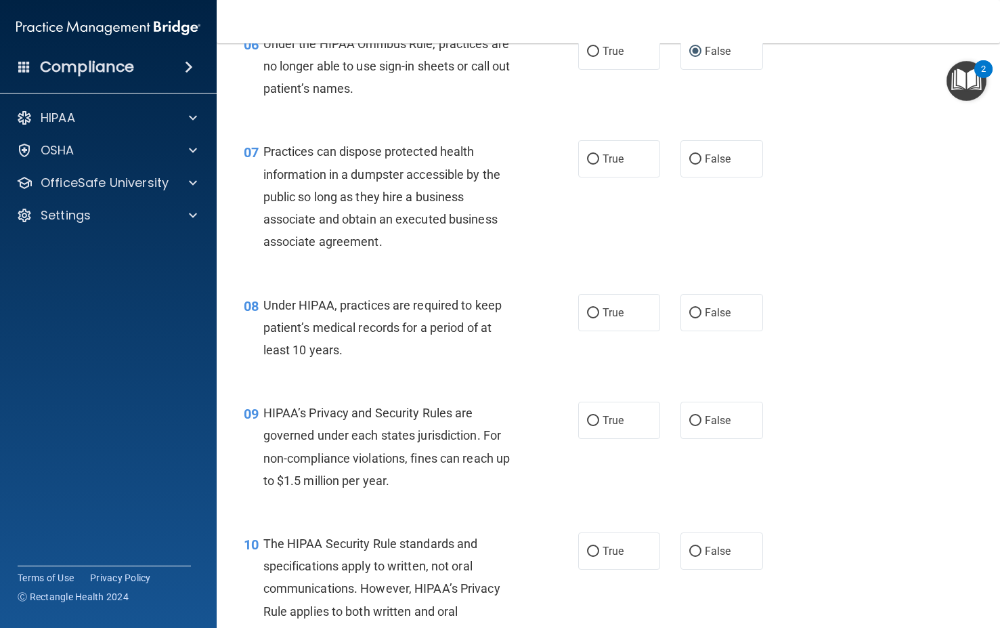
click at [696, 225] on div "07 Practices can dispose protected health information in a dumpster accessible …" at bounding box center [609, 199] width 750 height 153
click at [710, 165] on span "False" at bounding box center [718, 158] width 26 height 13
click at [701, 165] on input "False" at bounding box center [695, 159] width 12 height 10
radio input "true"
click at [735, 331] on label "False" at bounding box center [721, 312] width 83 height 37
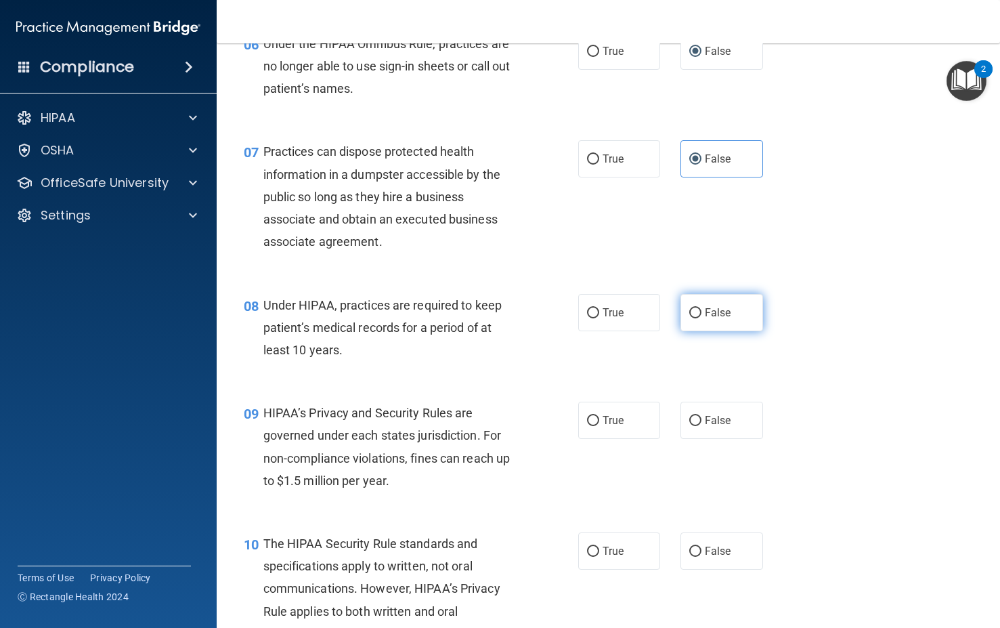
click at [701, 318] on input "False" at bounding box center [695, 313] width 12 height 10
radio input "true"
click at [718, 427] on span "False" at bounding box center [718, 420] width 26 height 13
click at [701, 426] on input "False" at bounding box center [695, 421] width 12 height 10
radio input "true"
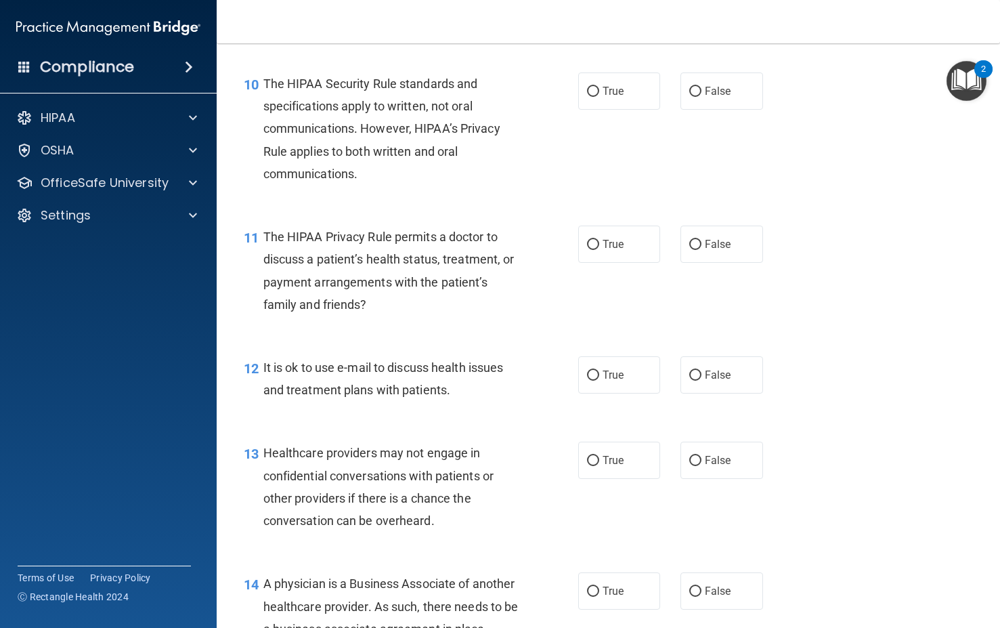
scroll to position [1219, 0]
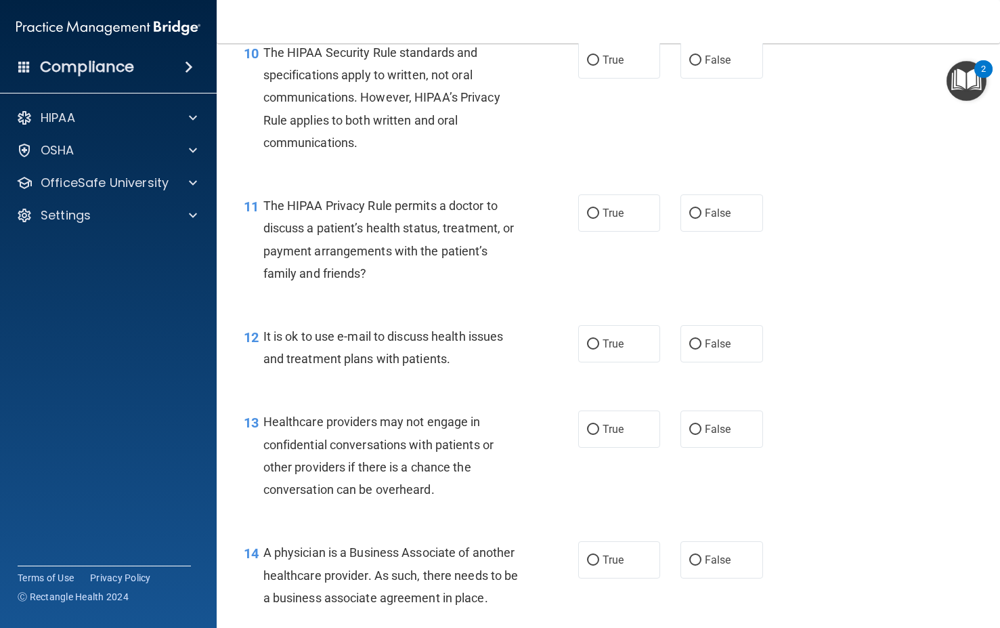
click at [608, 125] on div "10 The HIPAA Security Rule standards and specifications apply to written, not o…" at bounding box center [609, 100] width 750 height 153
click at [608, 66] on span "True" at bounding box center [613, 59] width 21 height 13
click at [599, 66] on input "True" at bounding box center [593, 61] width 12 height 10
radio input "true"
click at [609, 219] on span "True" at bounding box center [613, 213] width 21 height 13
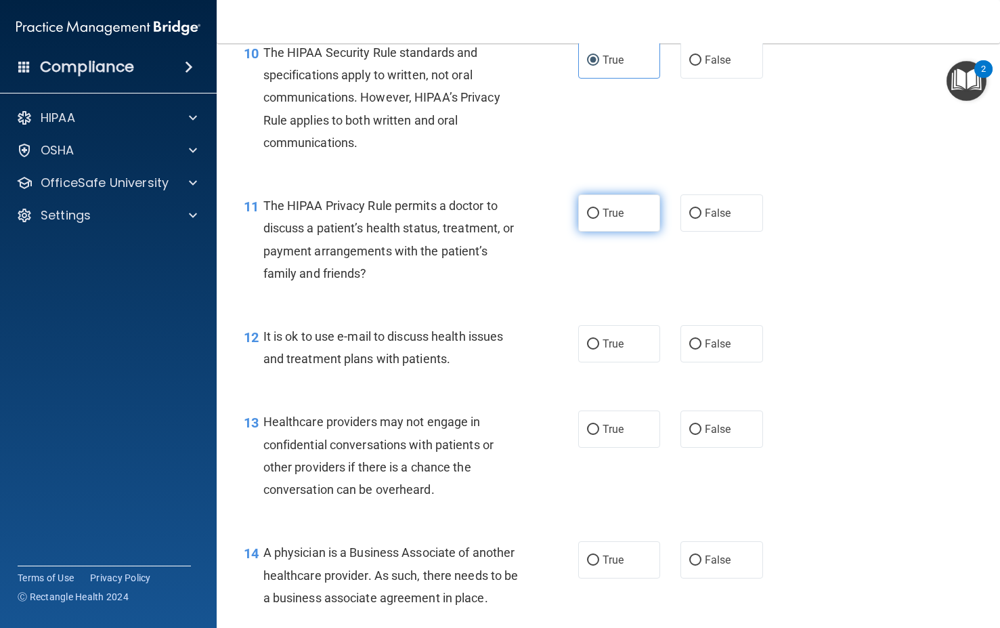
click at [599, 219] on input "True" at bounding box center [593, 214] width 12 height 10
radio input "true"
click at [611, 350] on span "True" at bounding box center [613, 343] width 21 height 13
click at [599, 349] on input "True" at bounding box center [593, 344] width 12 height 10
radio input "true"
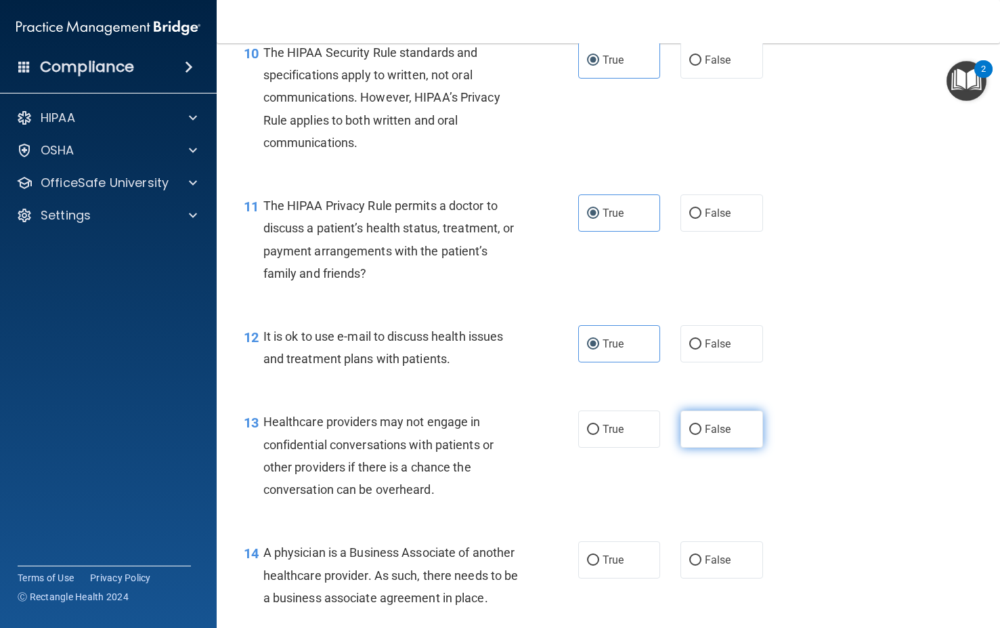
click at [693, 435] on input "False" at bounding box center [695, 430] width 12 height 10
radio input "true"
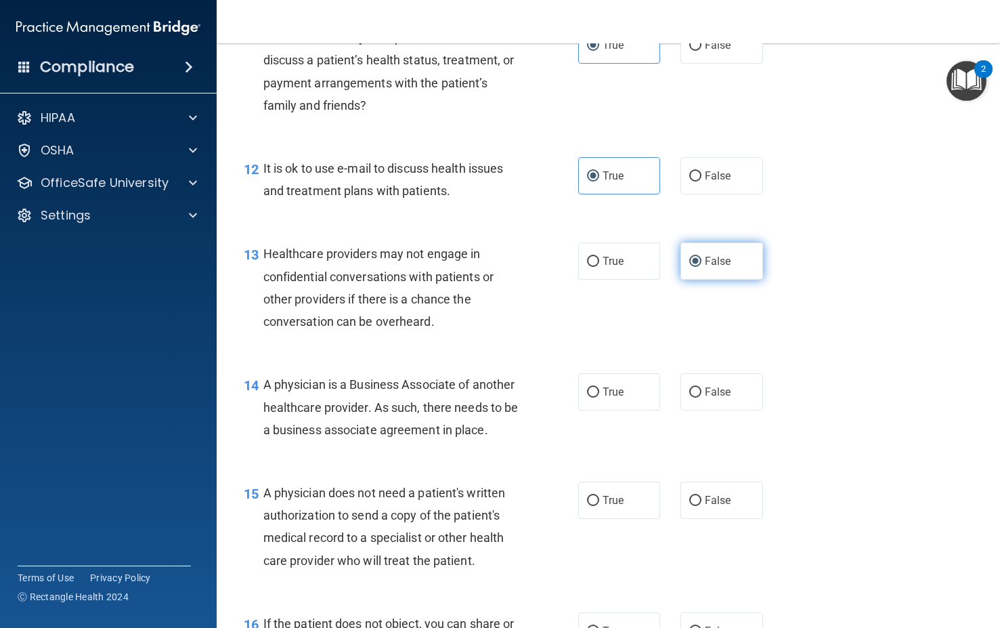
scroll to position [1473, 0]
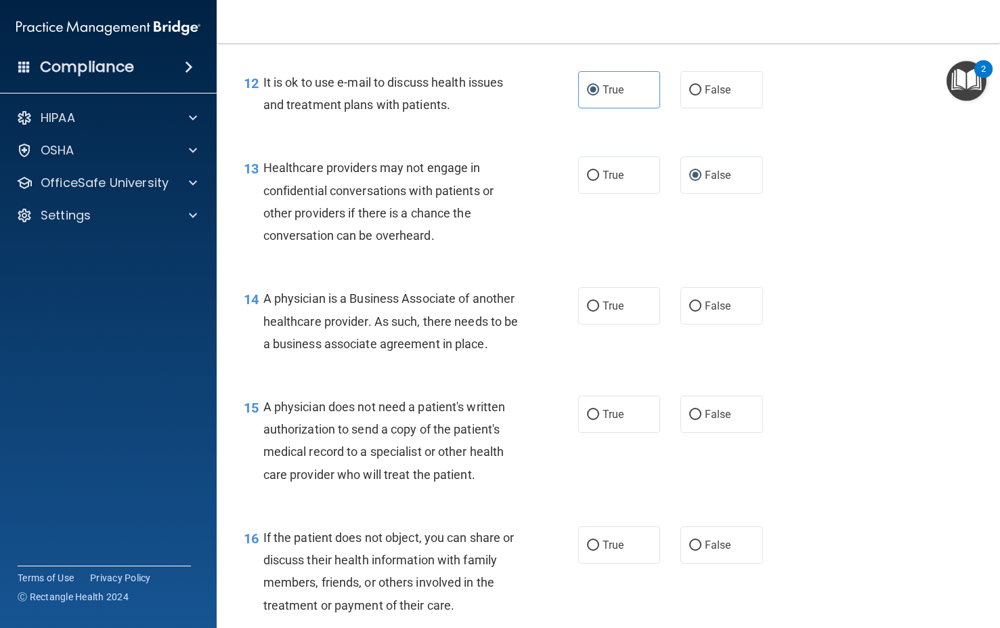
click at [699, 372] on div "14 A physician is a Business Associate of another healthcare provider. As such,…" at bounding box center [609, 324] width 750 height 108
click at [705, 312] on span "False" at bounding box center [718, 305] width 26 height 13
click at [699, 311] on input "False" at bounding box center [695, 306] width 12 height 10
radio input "true"
click at [605, 433] on label "True" at bounding box center [619, 413] width 83 height 37
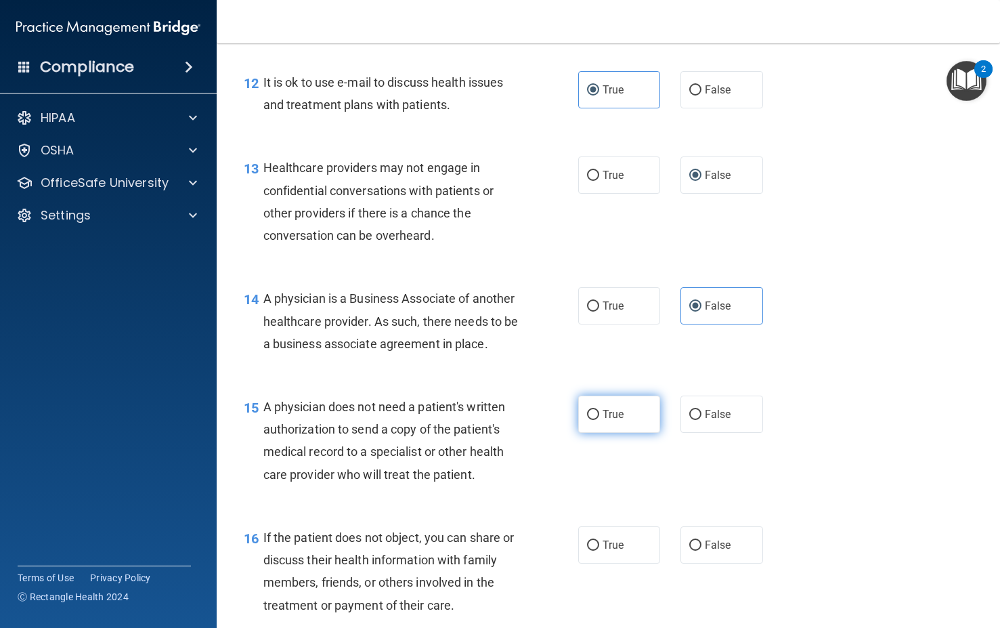
click at [599, 420] on input "True" at bounding box center [593, 415] width 12 height 10
radio input "true"
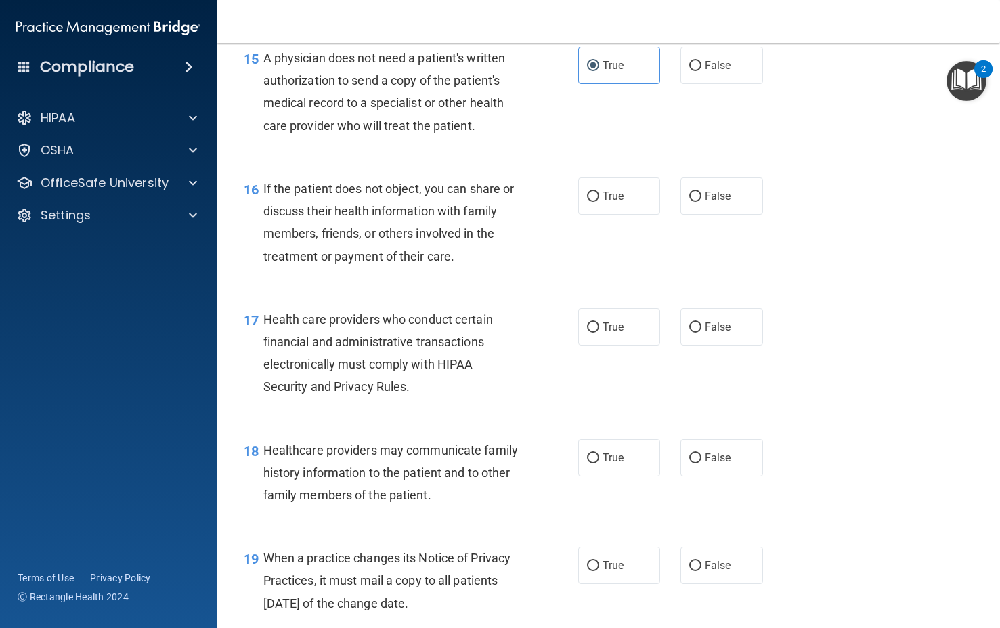
scroll to position [1879, 0]
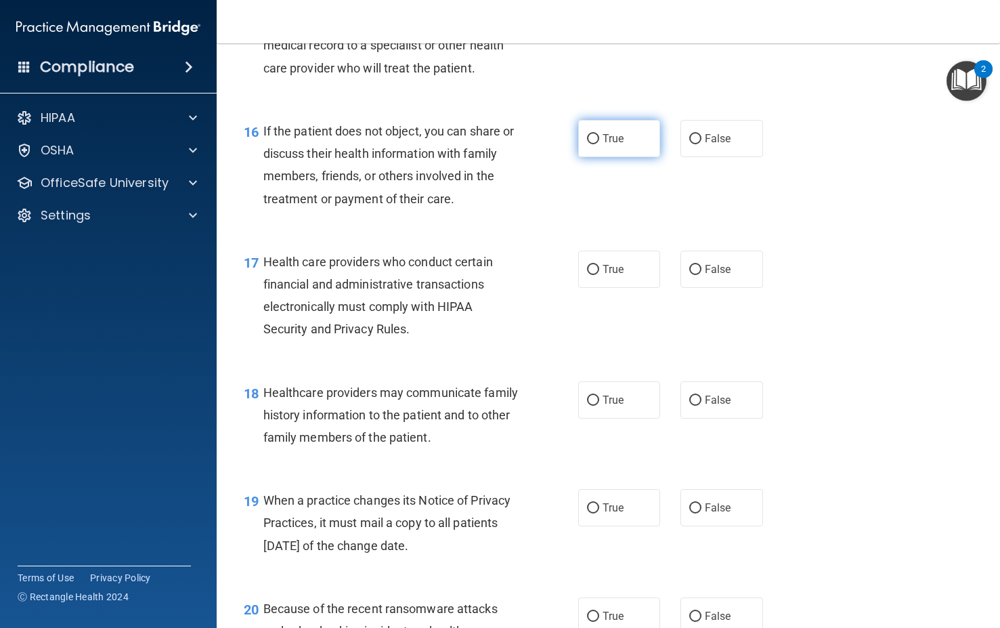
click at [605, 157] on label "True" at bounding box center [619, 138] width 83 height 37
click at [599, 144] on input "True" at bounding box center [593, 139] width 12 height 10
radio input "true"
click at [592, 288] on label "True" at bounding box center [619, 269] width 83 height 37
click at [592, 275] on input "True" at bounding box center [593, 270] width 12 height 10
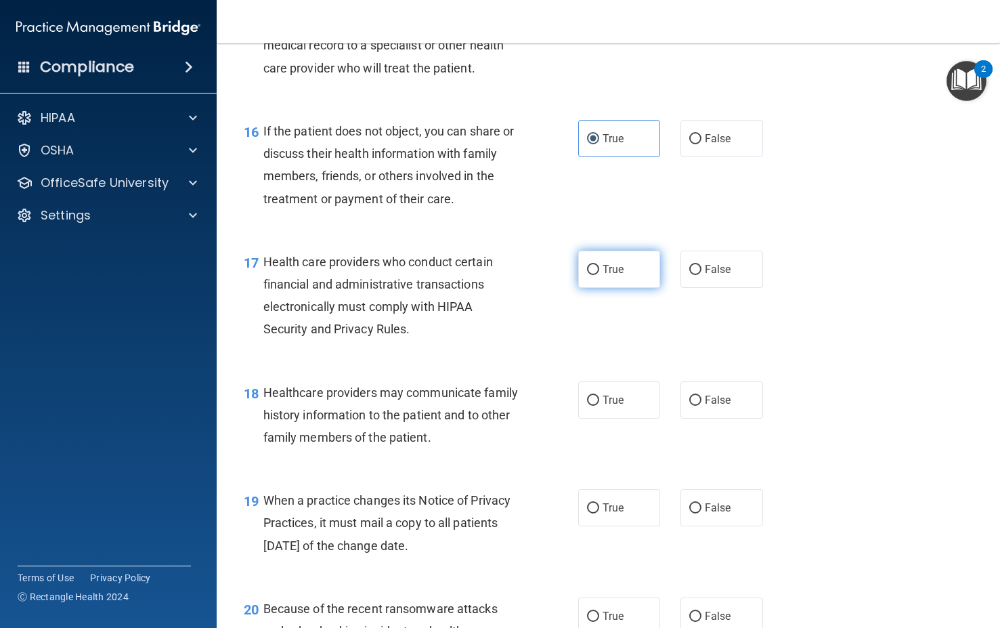
radio input "true"
click at [718, 418] on label "False" at bounding box center [721, 399] width 83 height 37
click at [701, 406] on input "False" at bounding box center [695, 400] width 12 height 10
radio input "true"
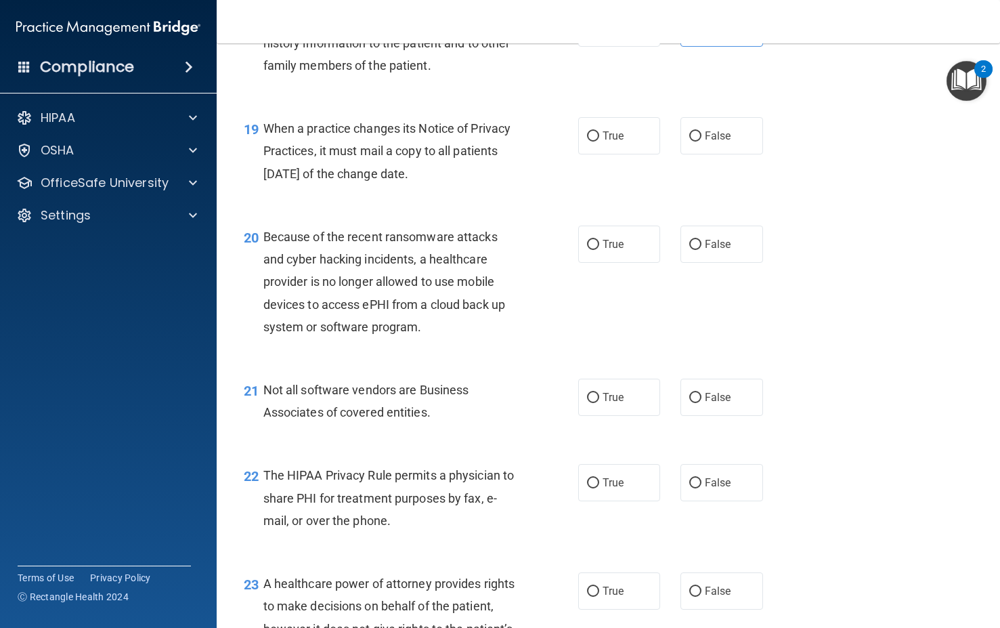
scroll to position [2251, 0]
click at [695, 141] on input "False" at bounding box center [695, 136] width 12 height 10
radio input "true"
click at [705, 250] on span "False" at bounding box center [718, 243] width 26 height 13
click at [701, 249] on input "False" at bounding box center [695, 244] width 12 height 10
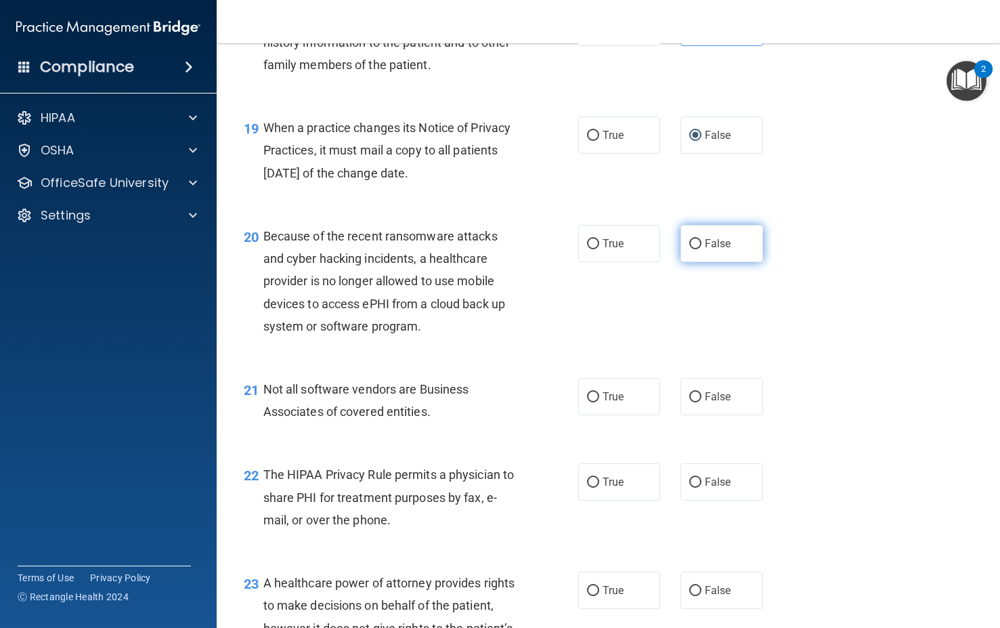
radio input "true"
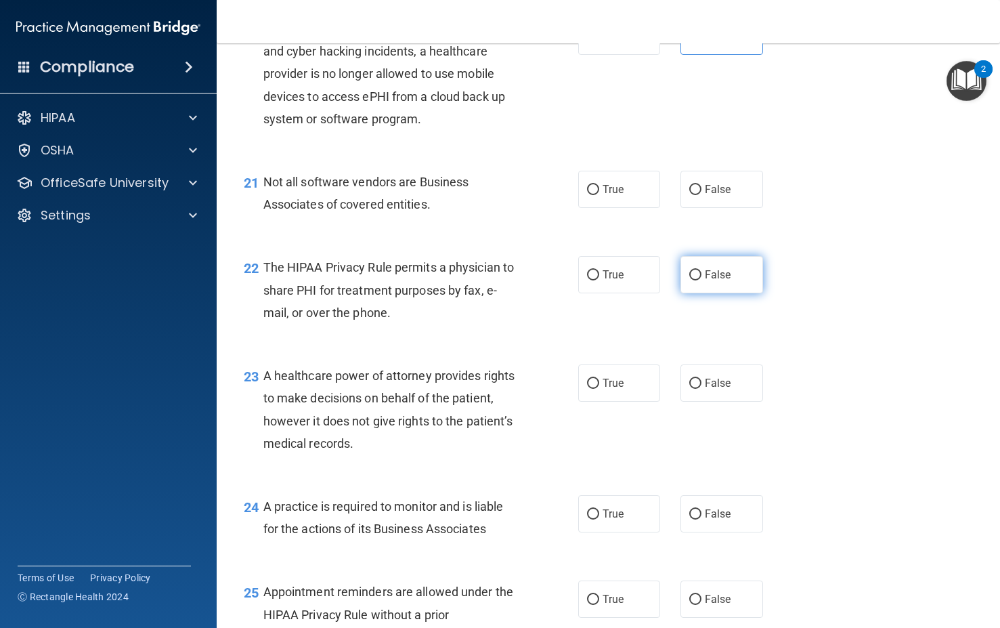
scroll to position [2488, 0]
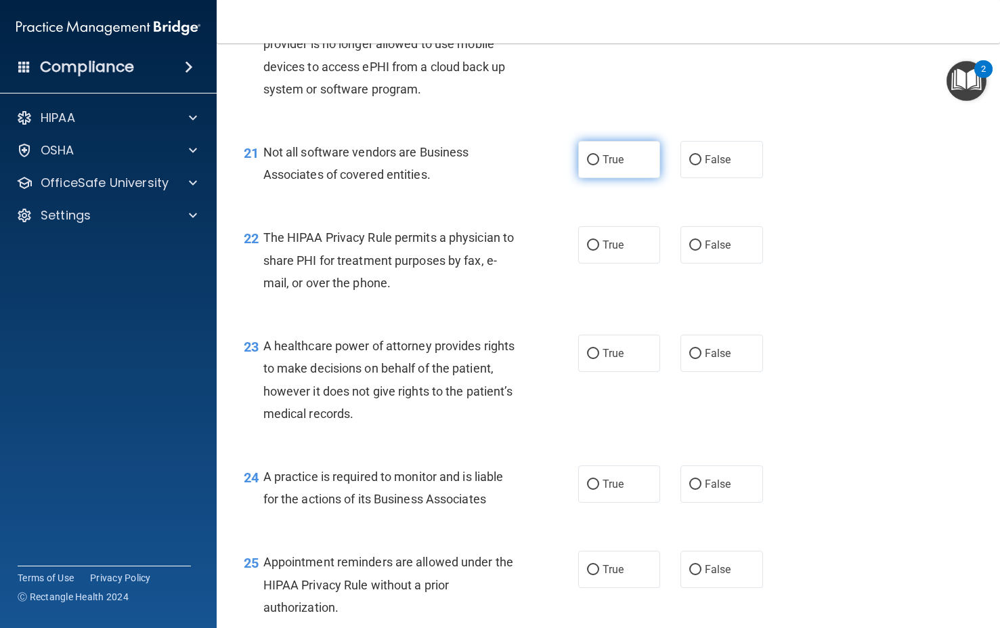
click at [643, 178] on label "True" at bounding box center [619, 159] width 83 height 37
click at [599, 165] on input "True" at bounding box center [593, 160] width 12 height 10
radio input "true"
click at [632, 263] on label "True" at bounding box center [619, 244] width 83 height 37
click at [599, 251] on input "True" at bounding box center [593, 245] width 12 height 10
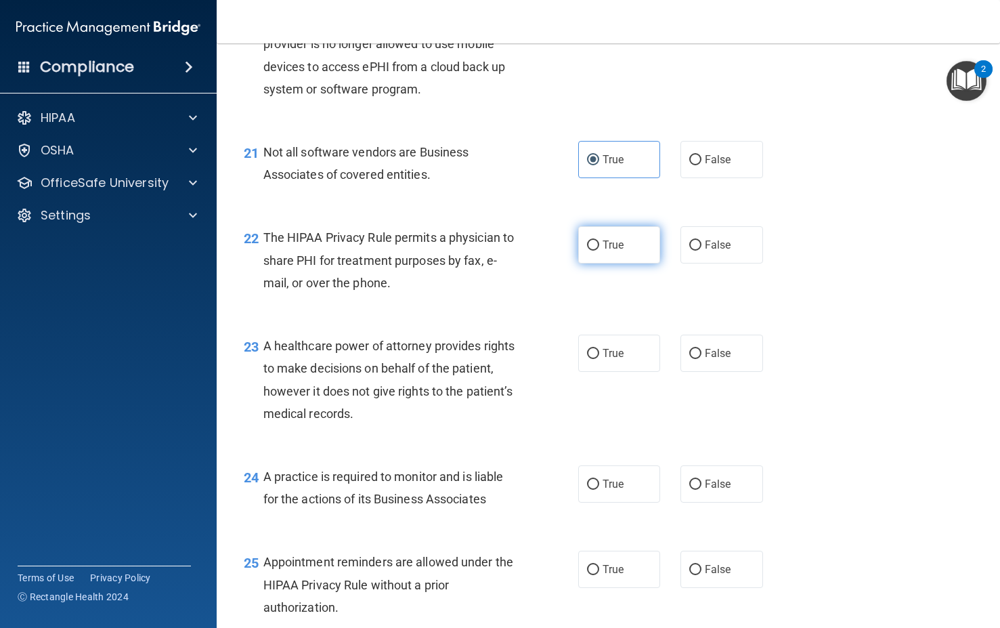
radio input "true"
click at [705, 360] on span "False" at bounding box center [718, 353] width 26 height 13
click at [700, 359] on input "False" at bounding box center [695, 354] width 12 height 10
radio input "true"
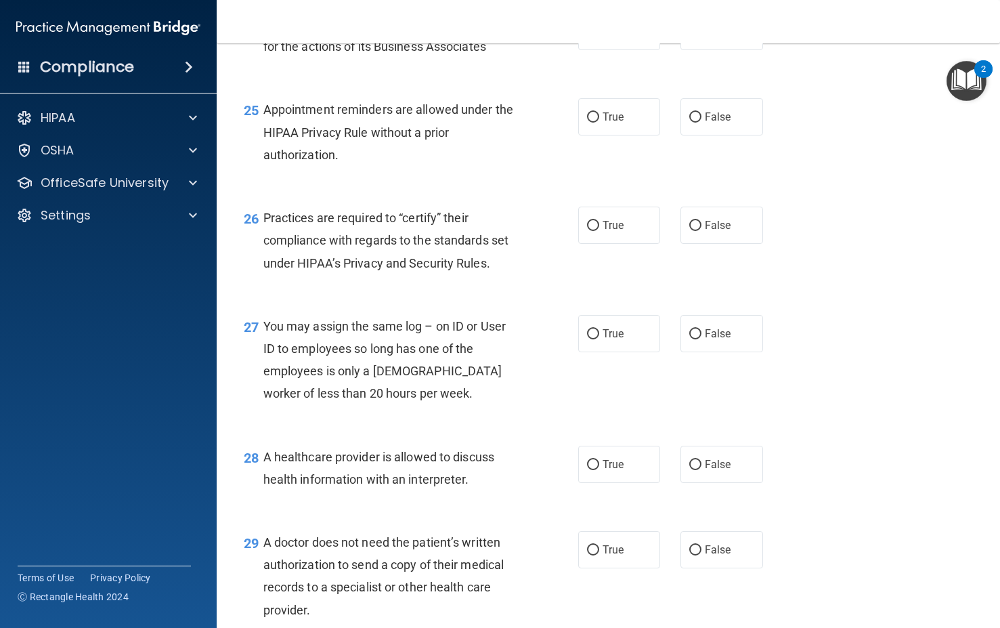
scroll to position [2945, 0]
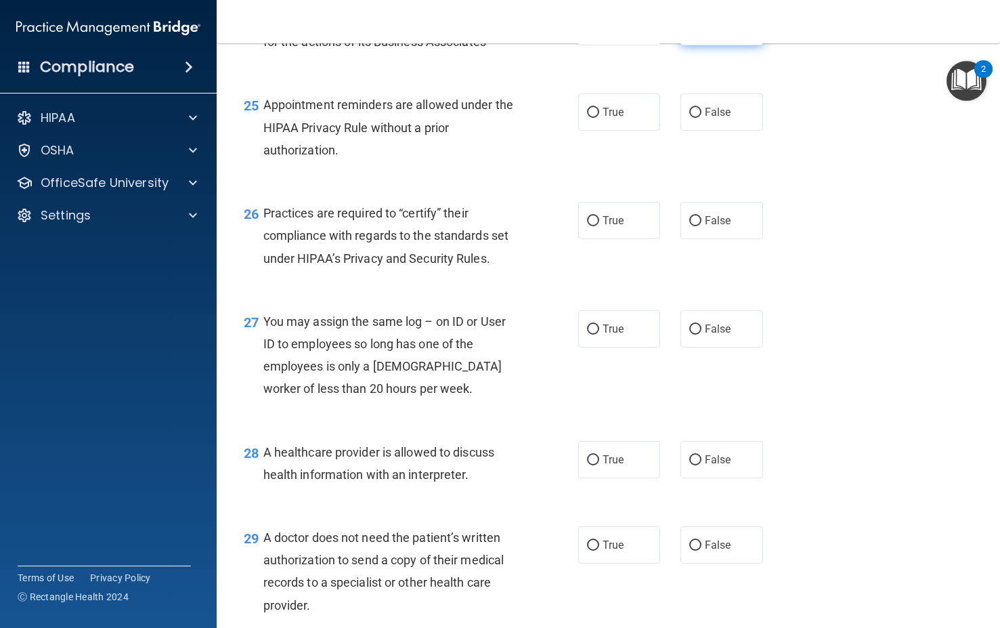
click at [699, 45] on label "False" at bounding box center [721, 26] width 83 height 37
click at [699, 33] on input "False" at bounding box center [695, 27] width 12 height 10
radio input "true"
click at [640, 131] on label "True" at bounding box center [619, 111] width 83 height 37
click at [599, 118] on input "True" at bounding box center [593, 113] width 12 height 10
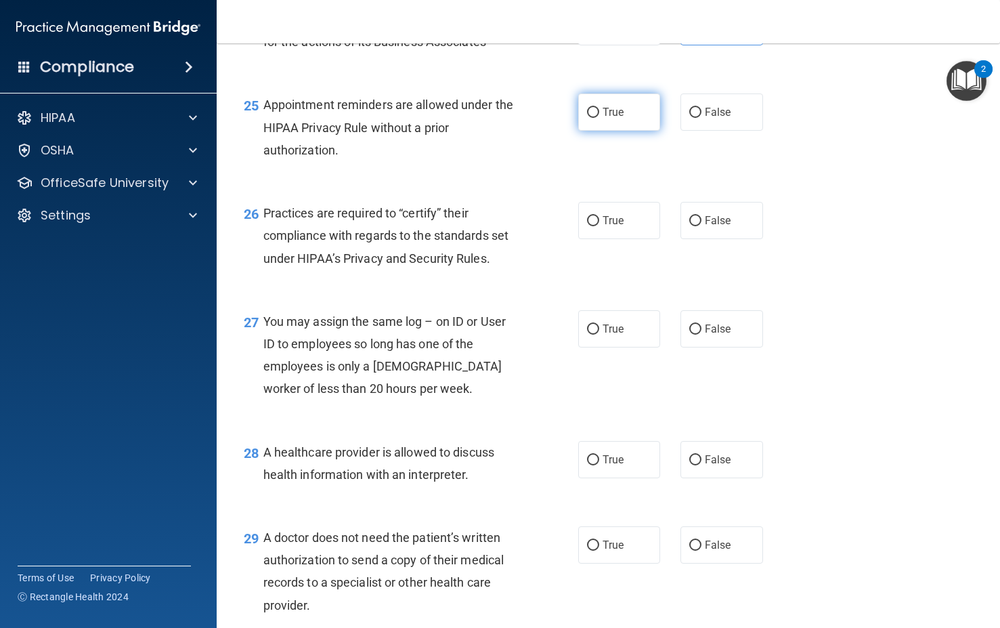
radio input "true"
click at [710, 239] on label "False" at bounding box center [721, 220] width 83 height 37
click at [701, 226] on input "False" at bounding box center [695, 221] width 12 height 10
radio input "true"
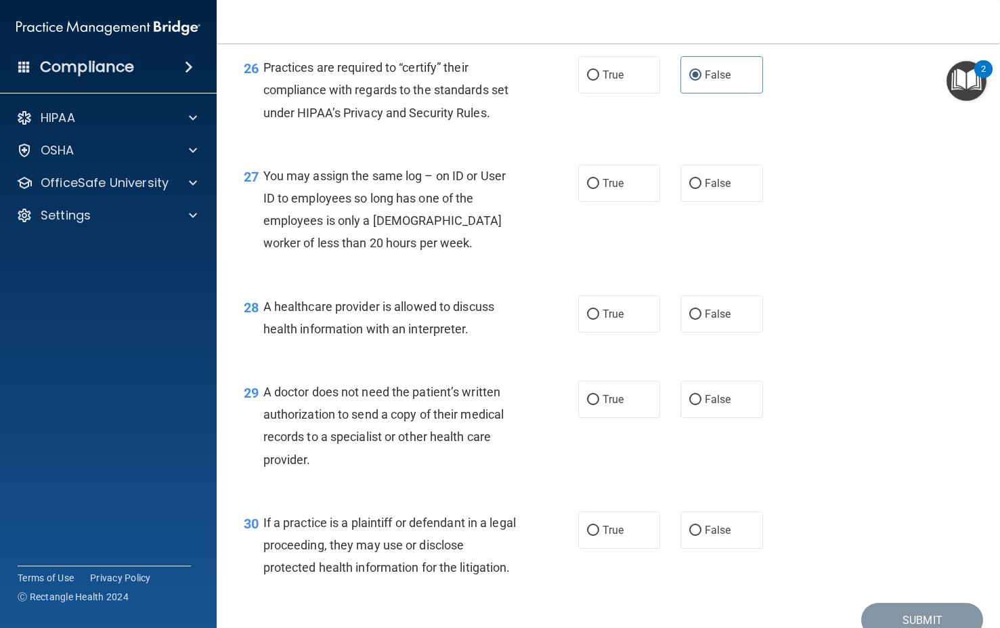
scroll to position [3165, 0]
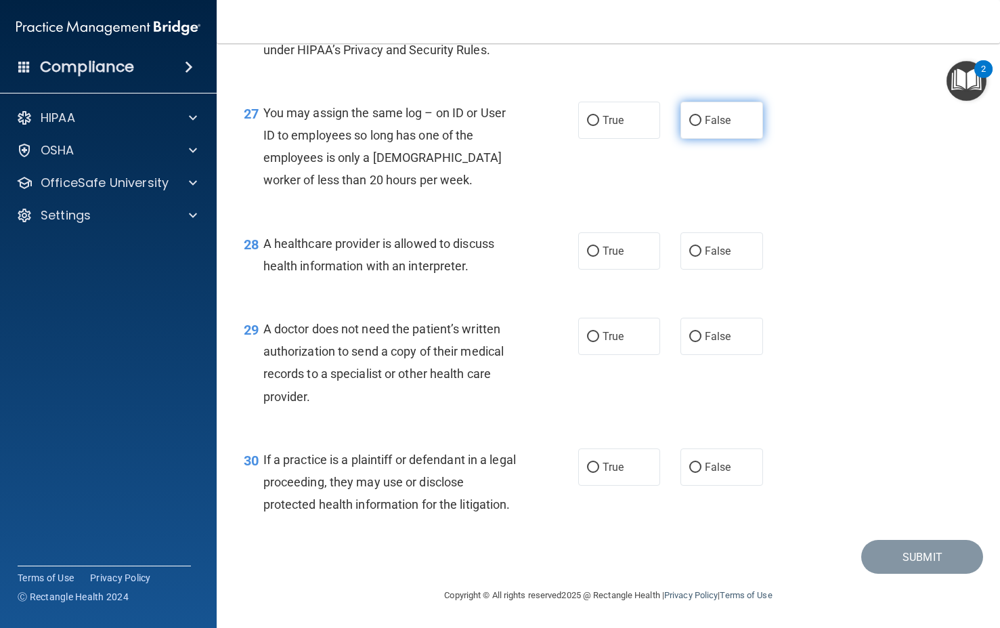
click at [720, 139] on label "False" at bounding box center [721, 120] width 83 height 37
click at [701, 126] on input "False" at bounding box center [695, 121] width 12 height 10
radio input "true"
click at [630, 269] on label "True" at bounding box center [619, 250] width 83 height 37
click at [599, 257] on input "True" at bounding box center [593, 251] width 12 height 10
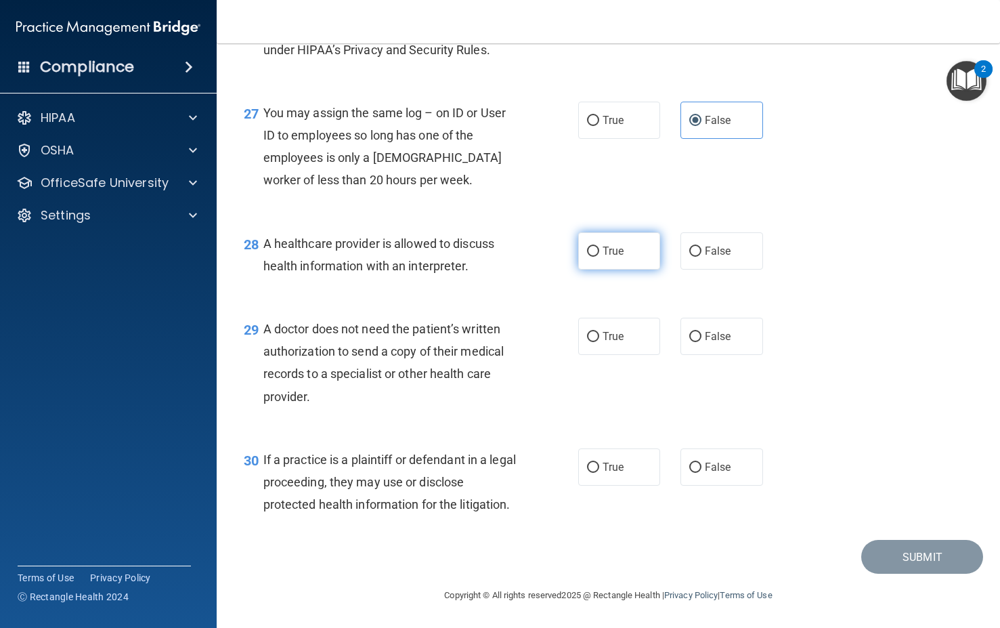
radio input "true"
click at [628, 355] on label "True" at bounding box center [619, 336] width 83 height 37
click at [599, 342] on input "True" at bounding box center [593, 337] width 12 height 10
radio input "true"
click at [621, 485] on label "True" at bounding box center [619, 466] width 83 height 37
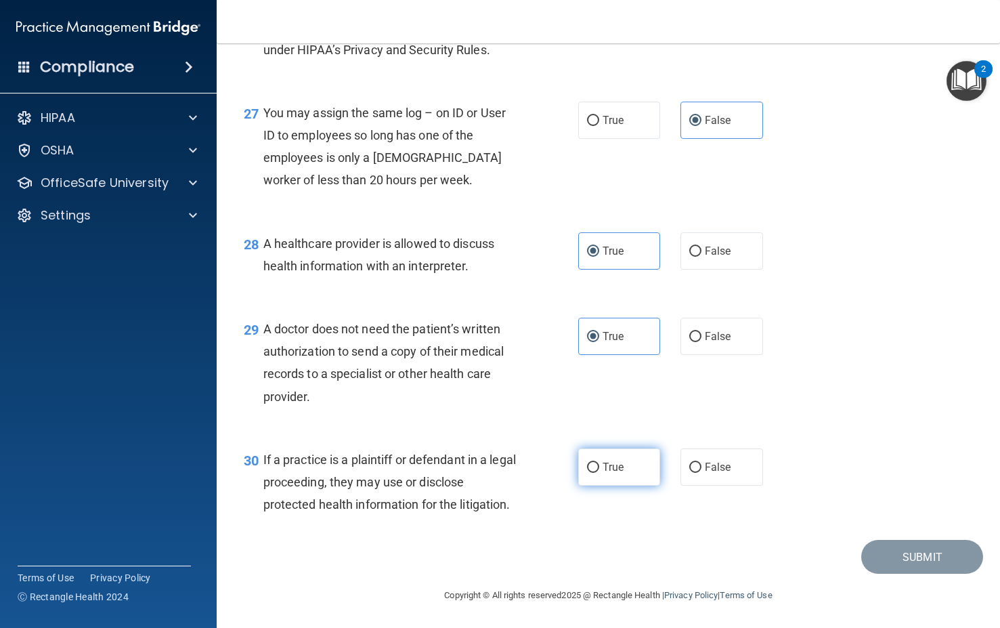
click at [599, 473] on input "True" at bounding box center [593, 467] width 12 height 10
radio input "true"
click at [861, 555] on button "Submit" at bounding box center [922, 557] width 122 height 35
click at [869, 550] on button "Submit" at bounding box center [922, 557] width 122 height 35
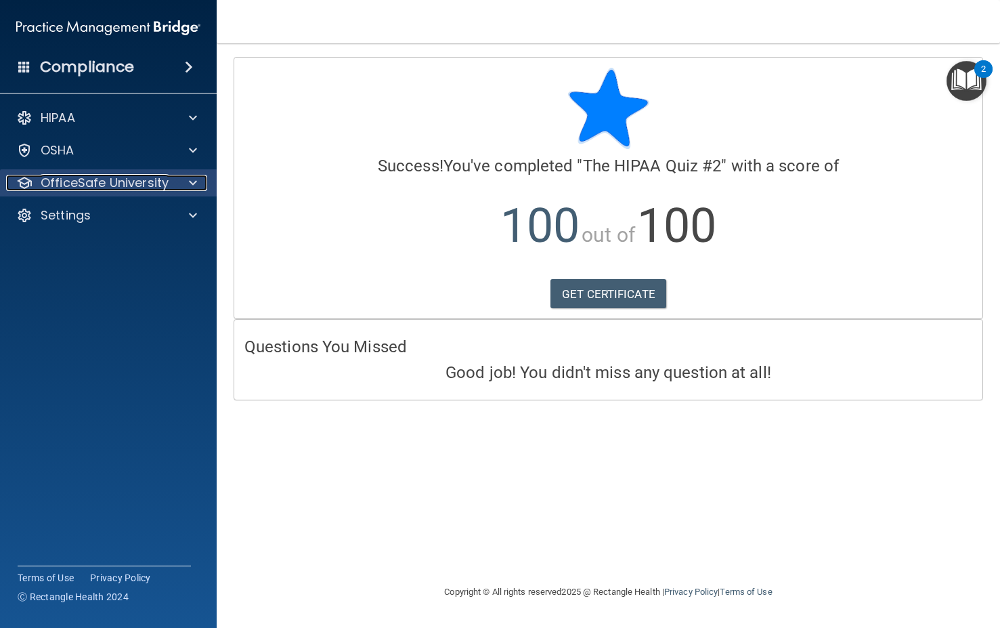
click at [77, 184] on p "OfficeSafe University" at bounding box center [105, 183] width 128 height 16
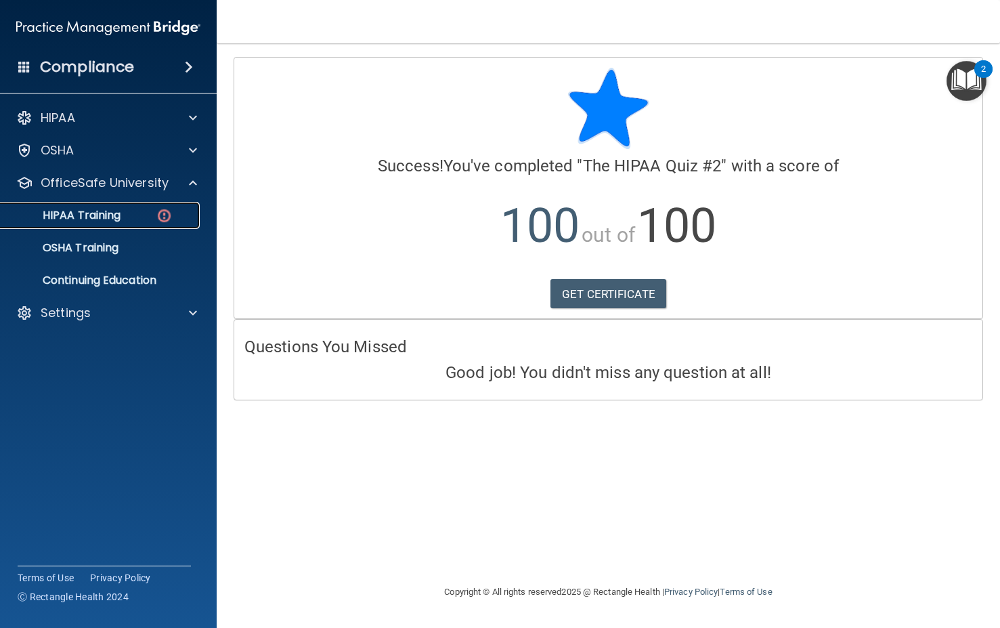
click at [100, 210] on p "HIPAA Training" at bounding box center [65, 216] width 112 height 14
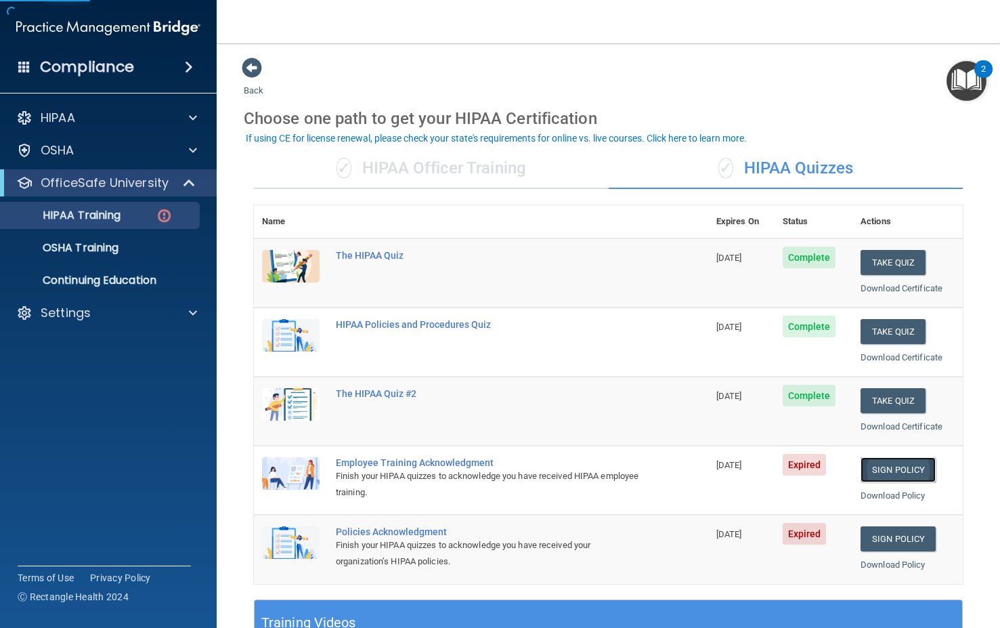
click at [864, 471] on link "Sign Policy" at bounding box center [898, 469] width 75 height 25
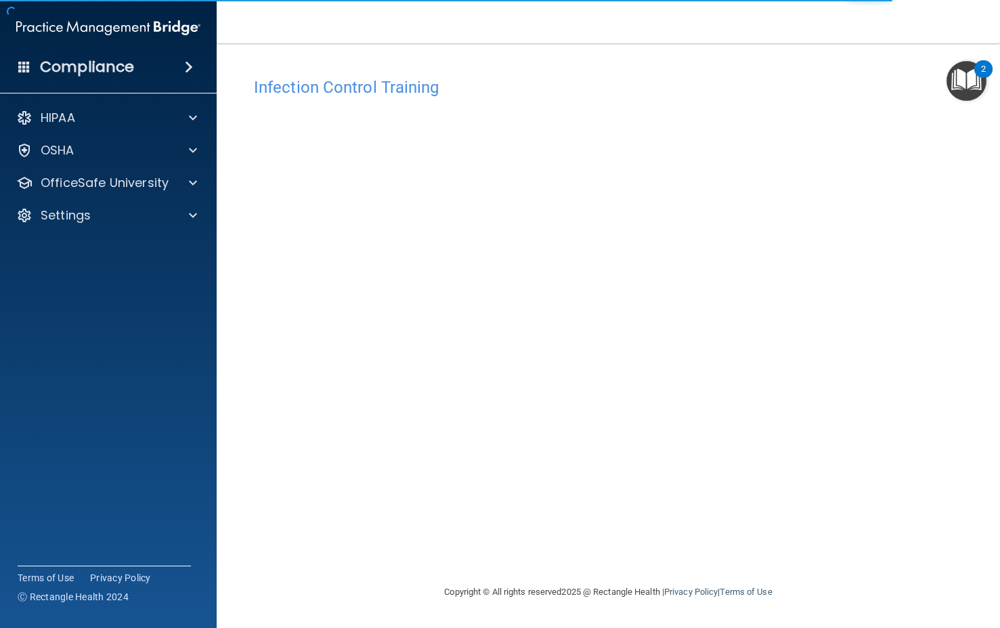
click at [970, 422] on div "Infection Control Training This course doesn’t expire until [DATE]. Are you sur…" at bounding box center [608, 326] width 729 height 513
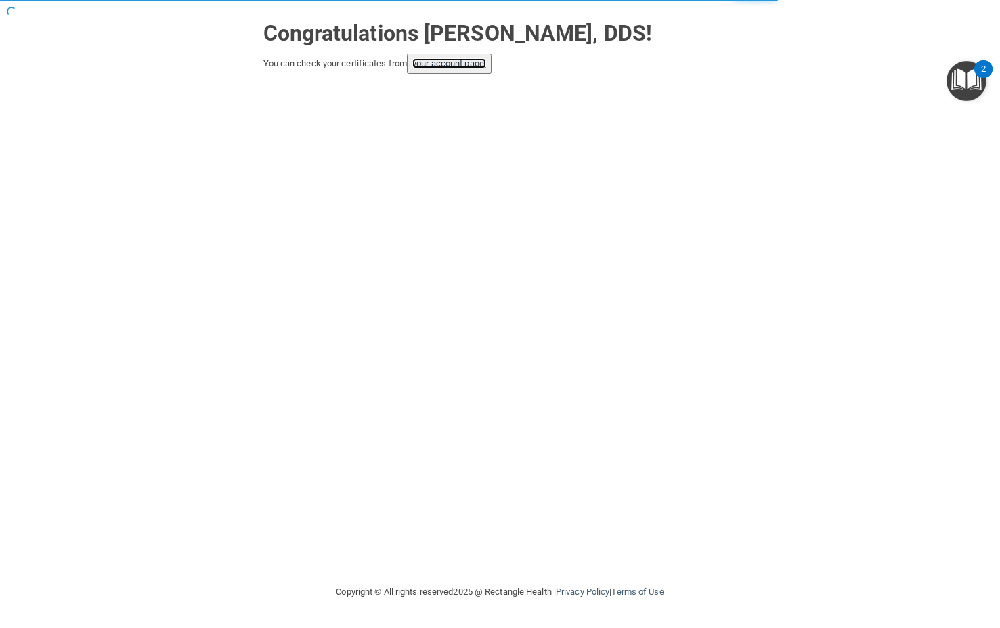
click at [473, 66] on link "your account page!" at bounding box center [449, 63] width 74 height 10
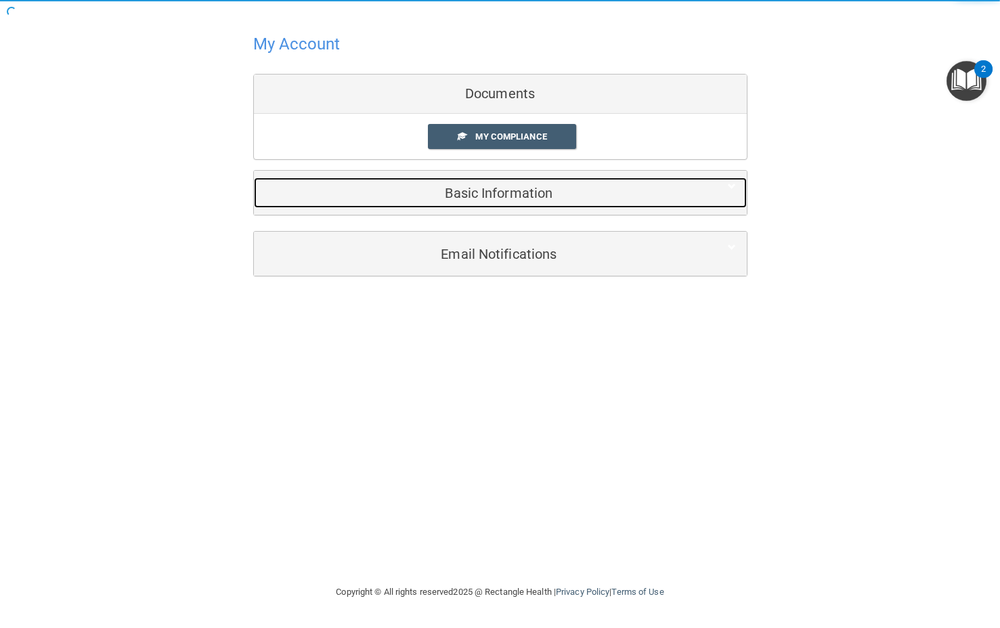
click at [476, 198] on h5 "Basic Information" at bounding box center [479, 193] width 431 height 15
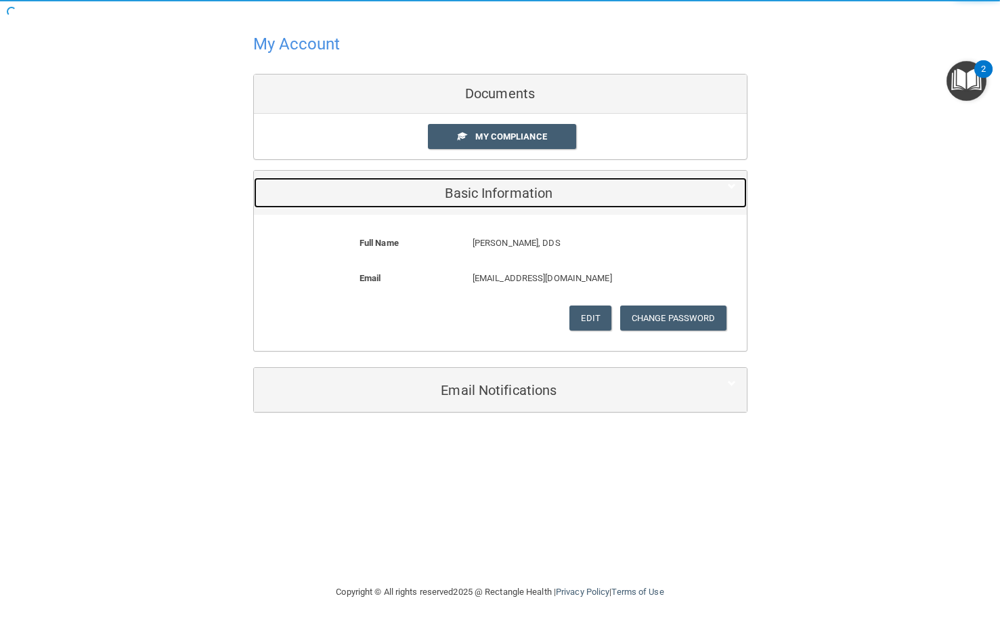
click at [476, 198] on h5 "Basic Information" at bounding box center [479, 193] width 431 height 15
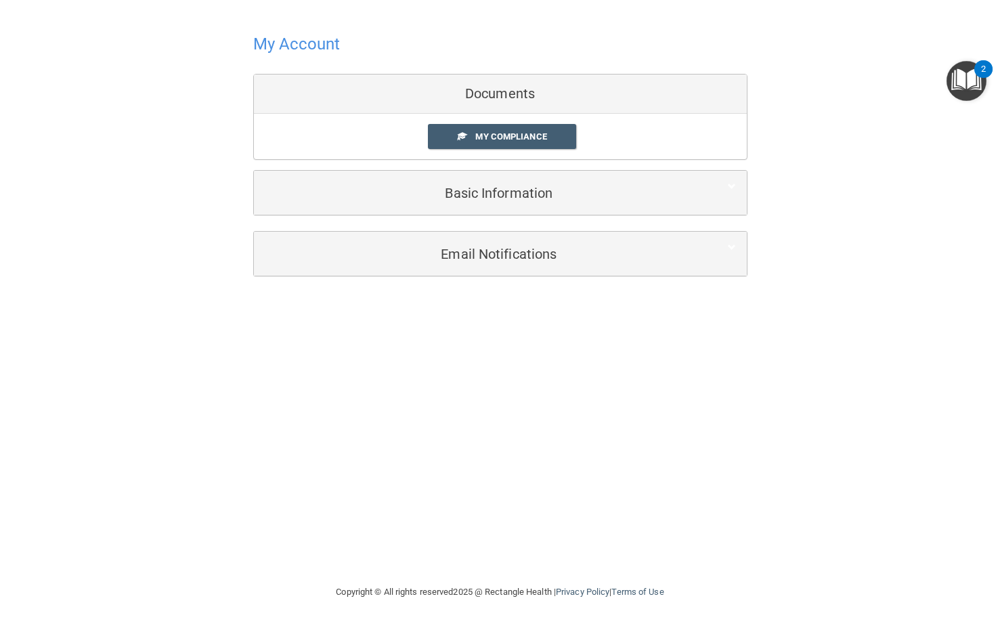
click at [305, 49] on h4 "My Account" at bounding box center [296, 44] width 87 height 18
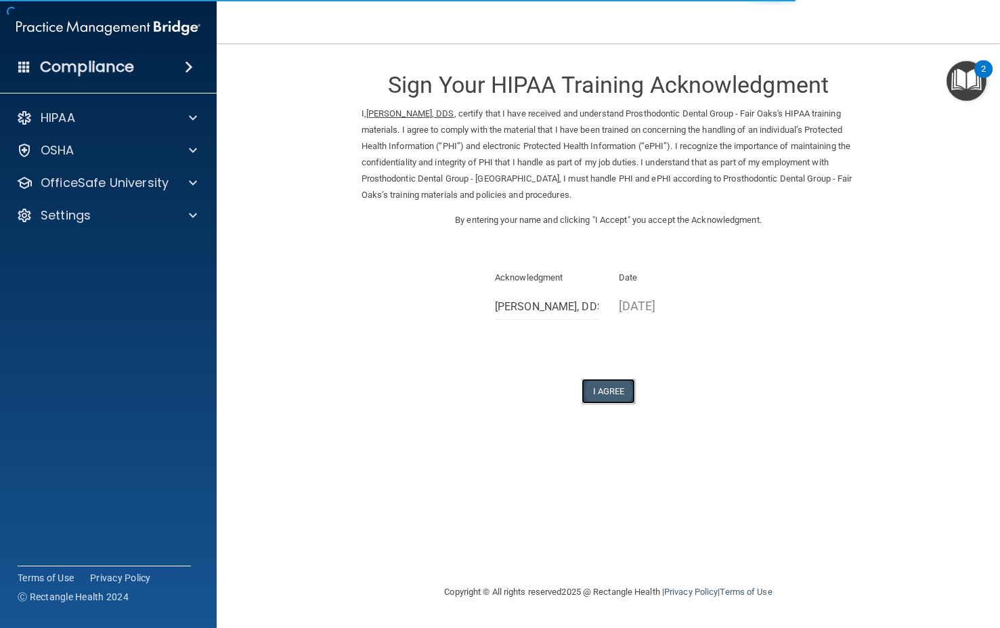
click at [615, 386] on button "I Agree" at bounding box center [609, 391] width 54 height 25
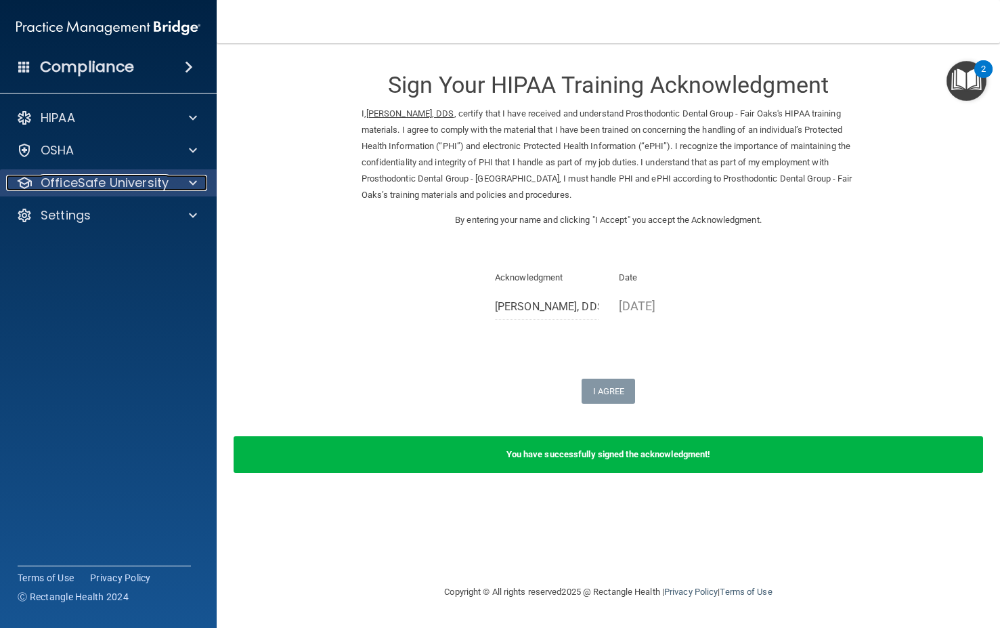
click at [128, 182] on p "OfficeSafe University" at bounding box center [105, 183] width 128 height 16
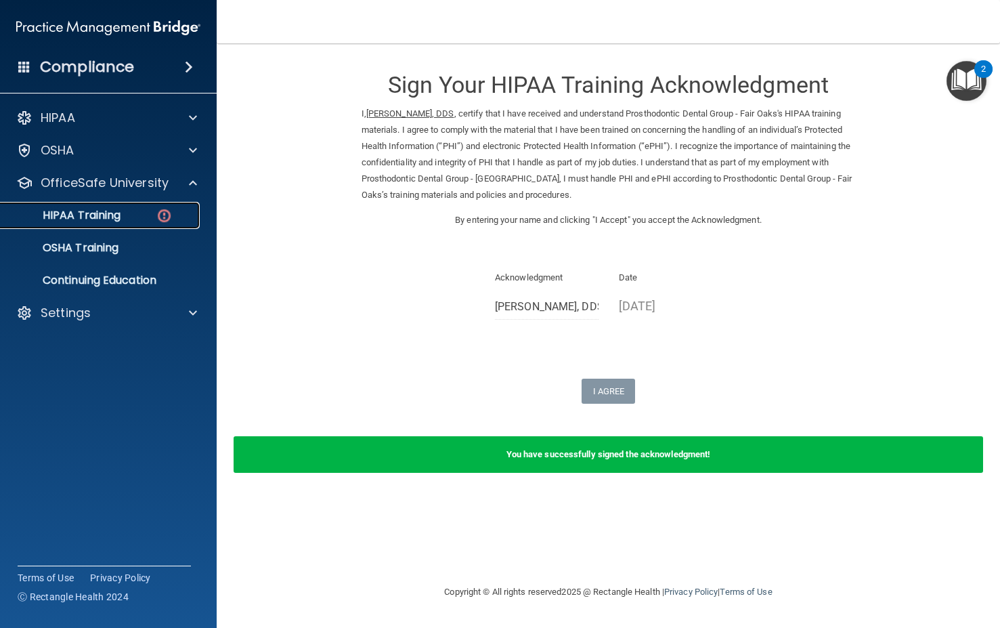
click at [116, 211] on p "HIPAA Training" at bounding box center [65, 216] width 112 height 14
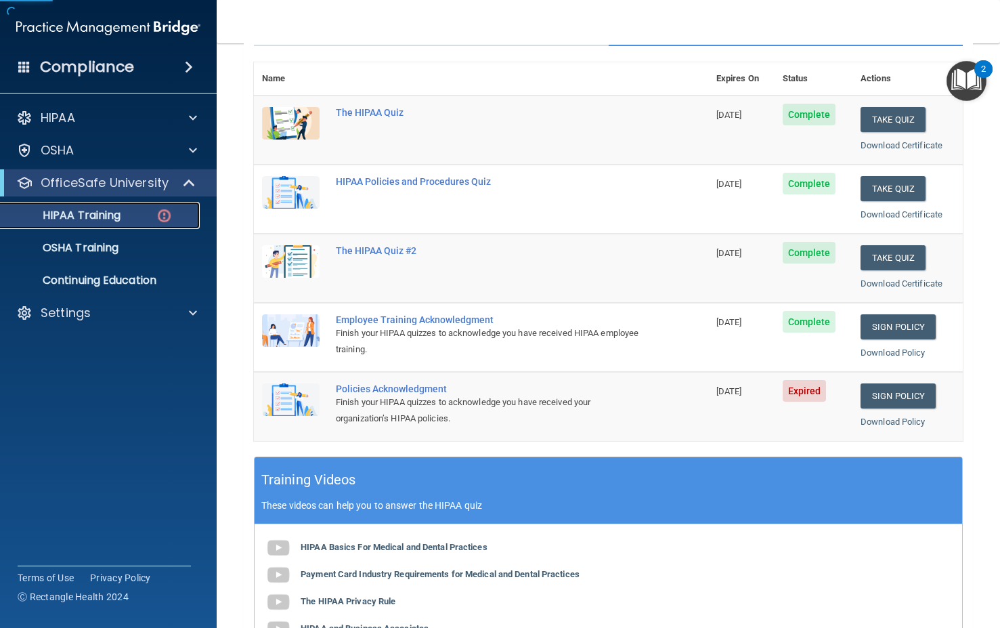
scroll to position [220, 0]
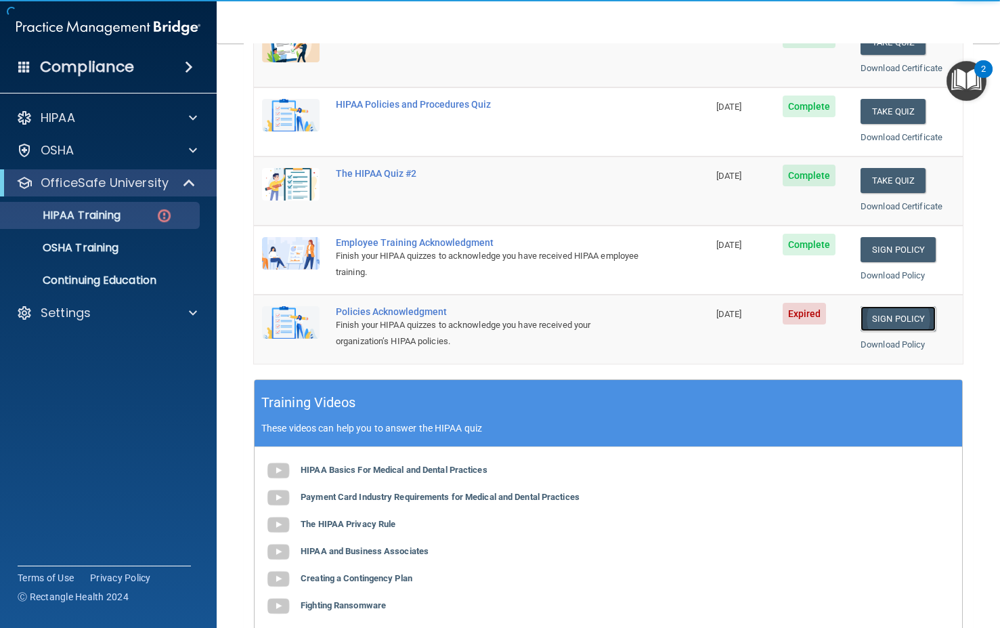
click at [896, 311] on link "Sign Policy" at bounding box center [898, 318] width 75 height 25
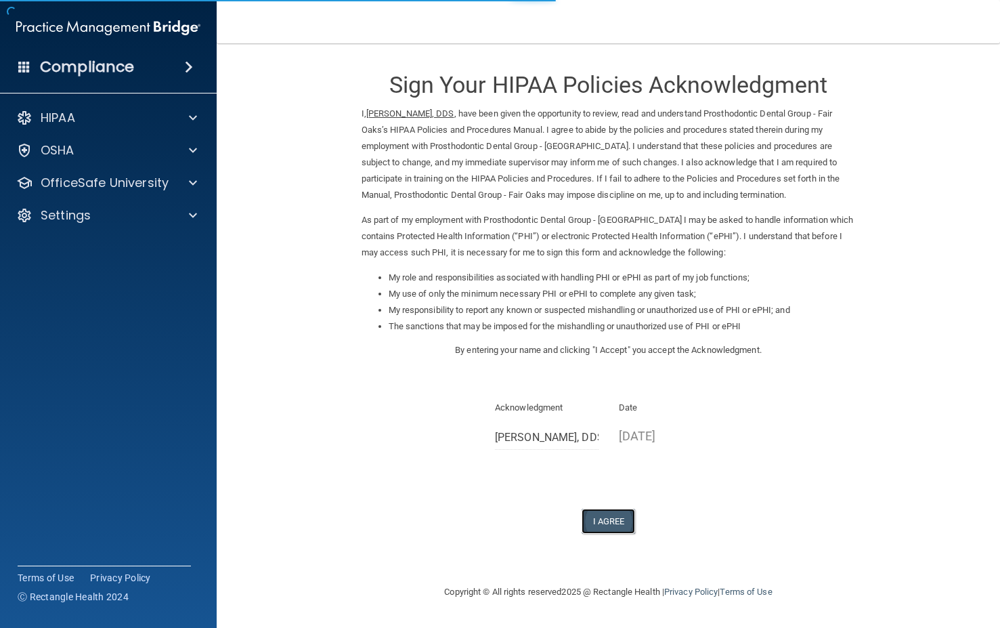
click at [594, 518] on button "I Agree" at bounding box center [609, 521] width 54 height 25
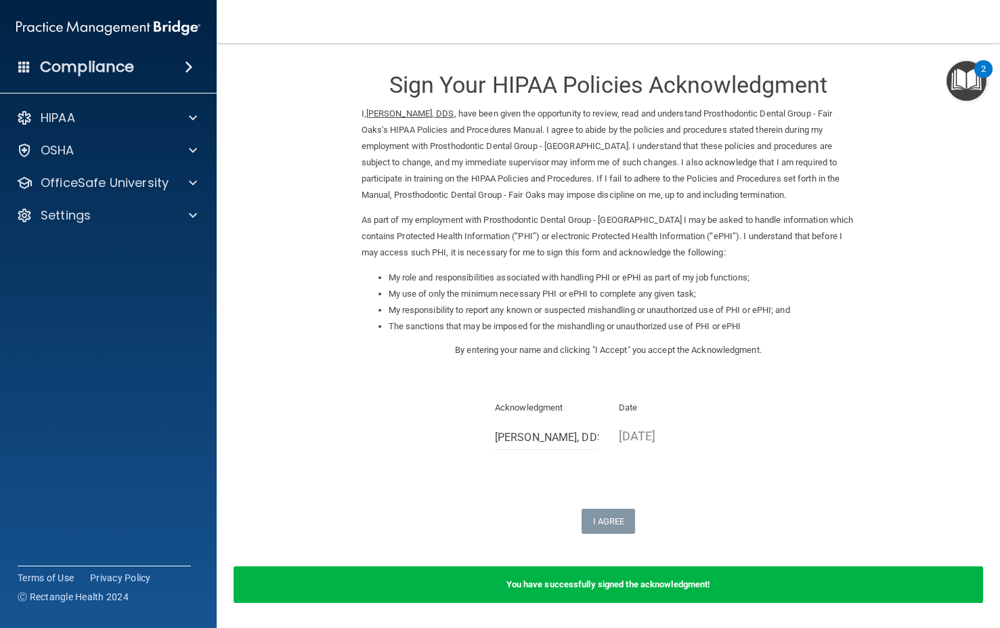
click at [323, 179] on form "Sign Your HIPAA Policies Acknowledgment I, [PERSON_NAME], DDS , have been given…" at bounding box center [608, 338] width 729 height 562
click at [120, 171] on div "OfficeSafe University" at bounding box center [108, 182] width 217 height 27
click at [128, 177] on p "OfficeSafe University" at bounding box center [105, 183] width 128 height 16
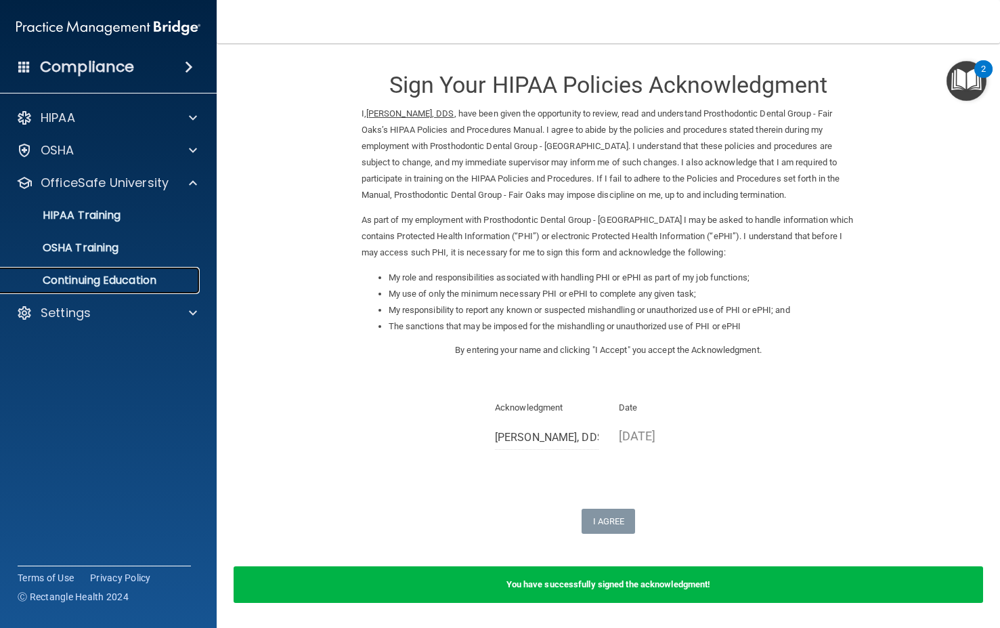
click at [145, 288] on link "Continuing Education" at bounding box center [92, 280] width 213 height 27
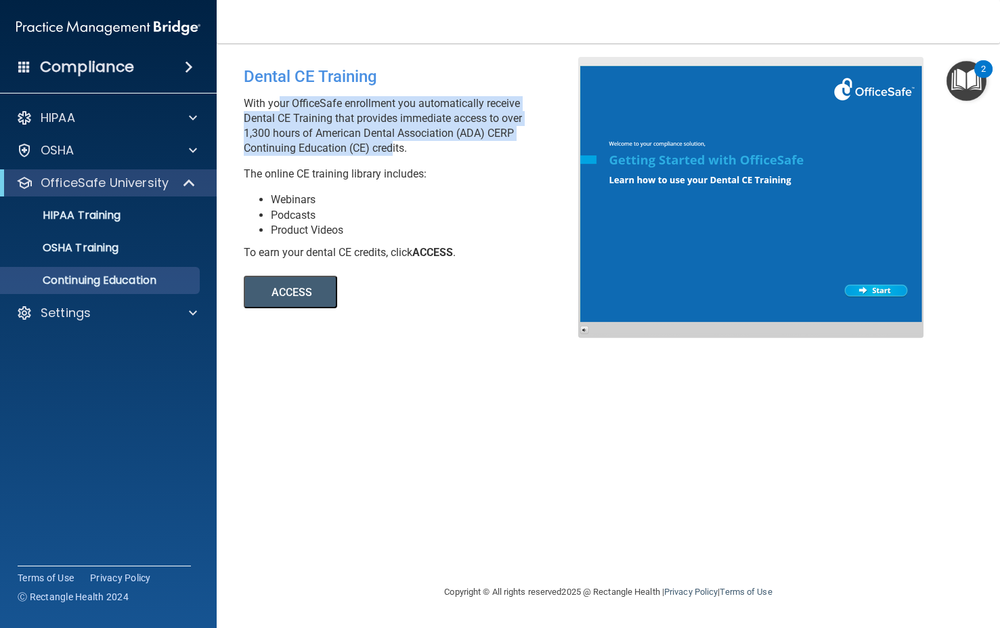
drag, startPoint x: 272, startPoint y: 109, endPoint x: 389, endPoint y: 148, distance: 123.5
click at [389, 148] on p "With your OfficeSafe enrollment you automatically receive Dental CE Training th…" at bounding box center [416, 126] width 345 height 60
click at [389, 150] on p "With your OfficeSafe enrollment you automatically receive Dental CE Training th…" at bounding box center [416, 126] width 345 height 60
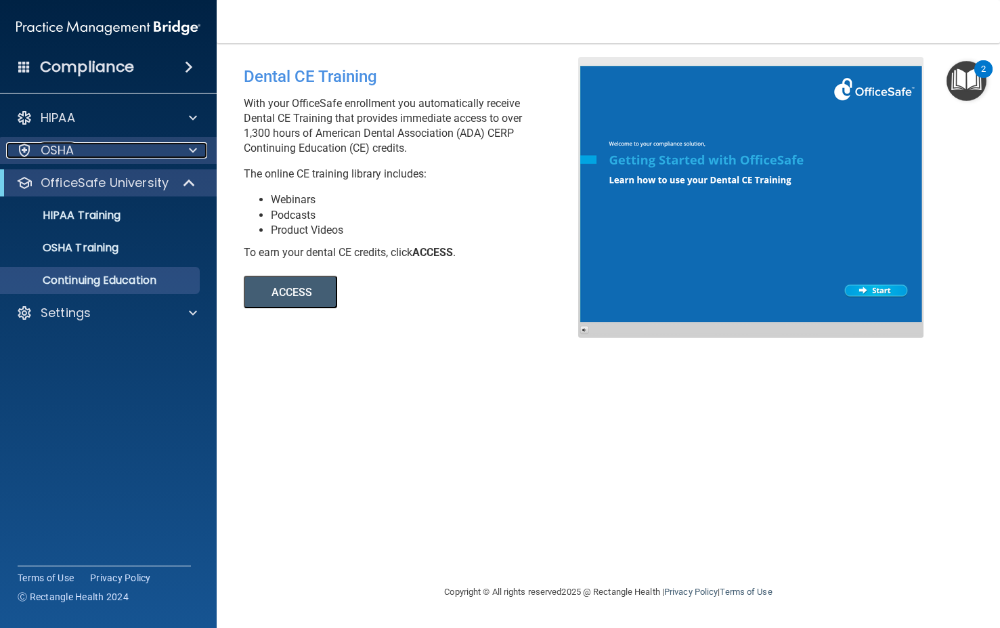
click at [83, 144] on div "OSHA" at bounding box center [90, 150] width 168 height 16
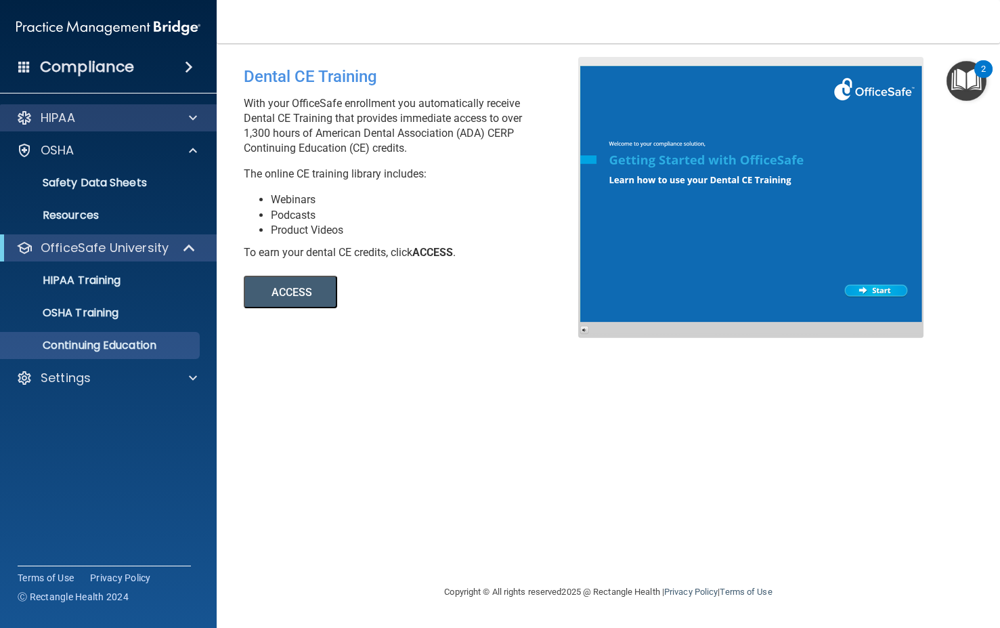
click at [106, 128] on div "HIPAA" at bounding box center [108, 117] width 217 height 27
click at [127, 70] on h4 "Compliance" at bounding box center [87, 67] width 94 height 19
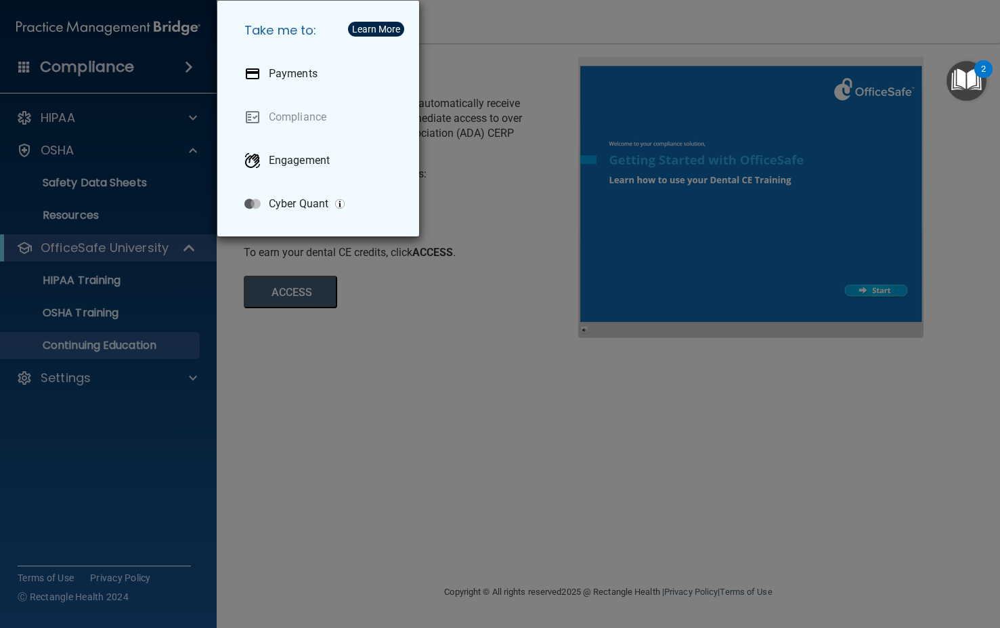
click at [119, 86] on div "Take me to: Payments Compliance Engagement Cyber Quant" at bounding box center [500, 314] width 1000 height 628
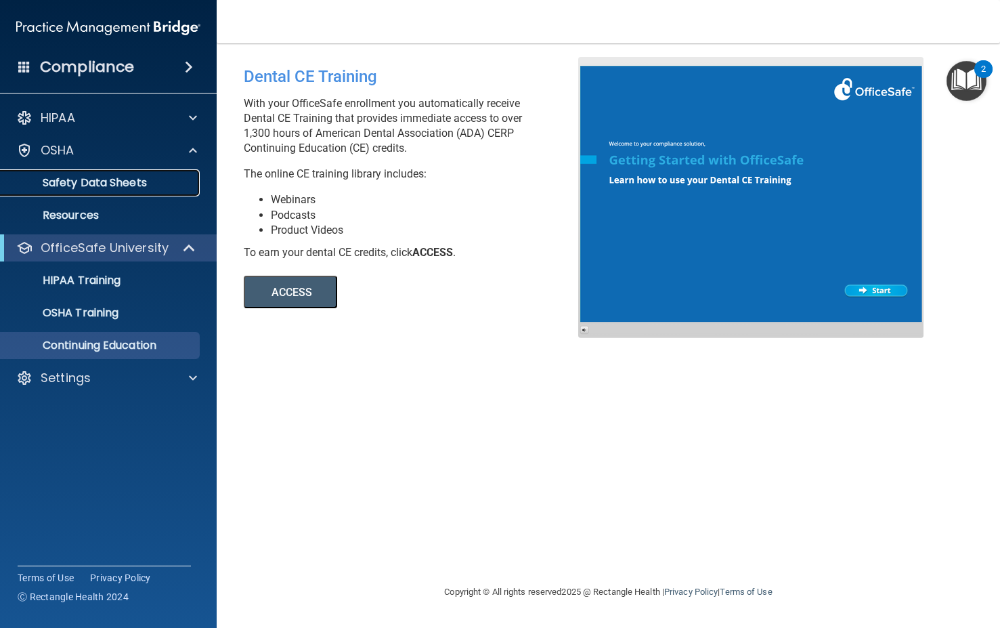
click at [108, 184] on p "Safety Data Sheets" at bounding box center [101, 183] width 185 height 14
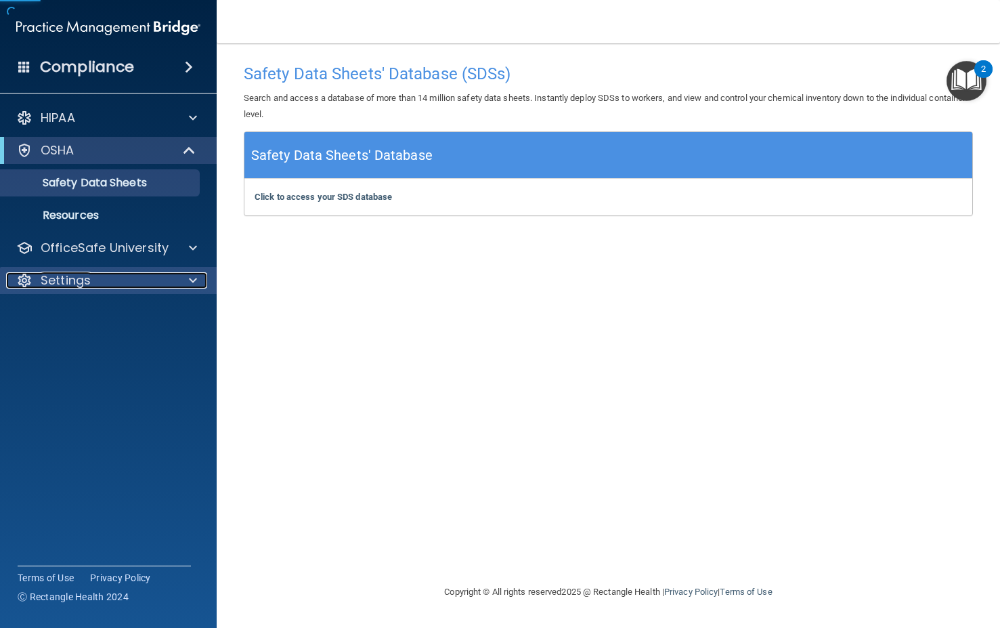
click at [106, 278] on div "Settings" at bounding box center [90, 280] width 168 height 16
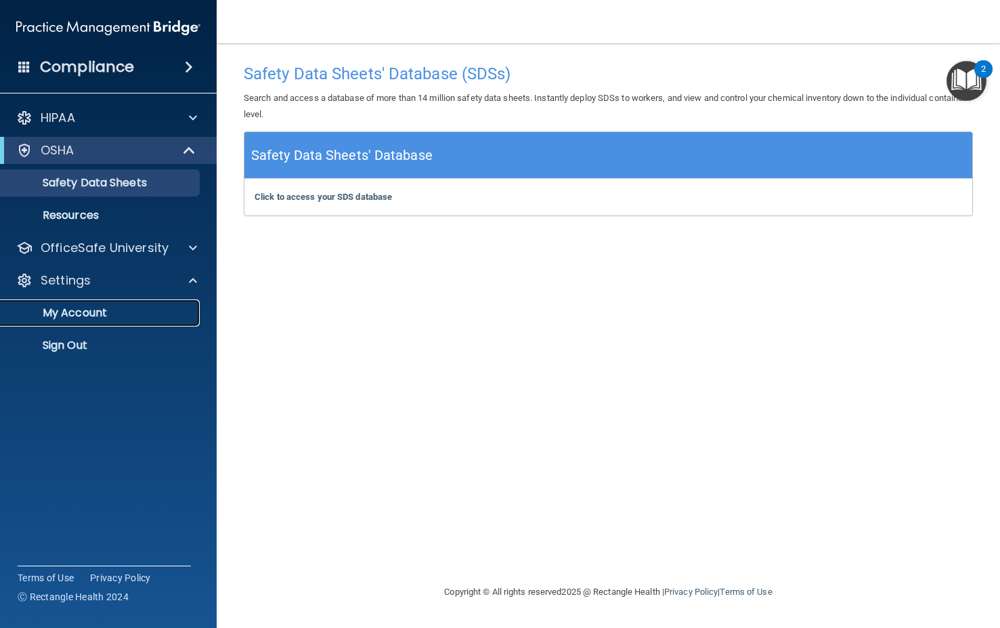
click at [108, 304] on link "My Account" at bounding box center [92, 312] width 213 height 27
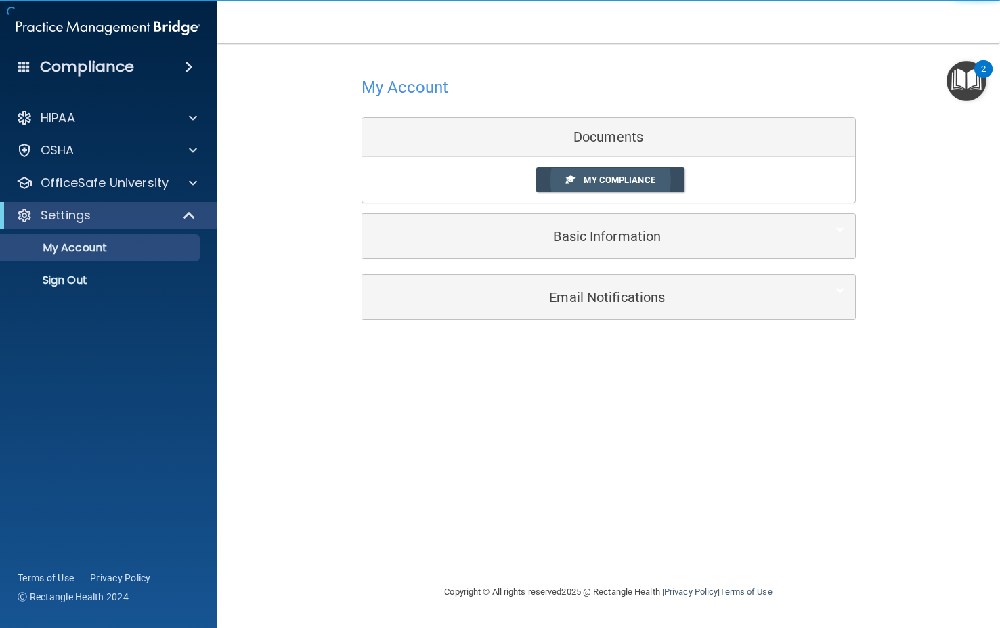
click at [583, 183] on link "My Compliance" at bounding box center [610, 179] width 148 height 25
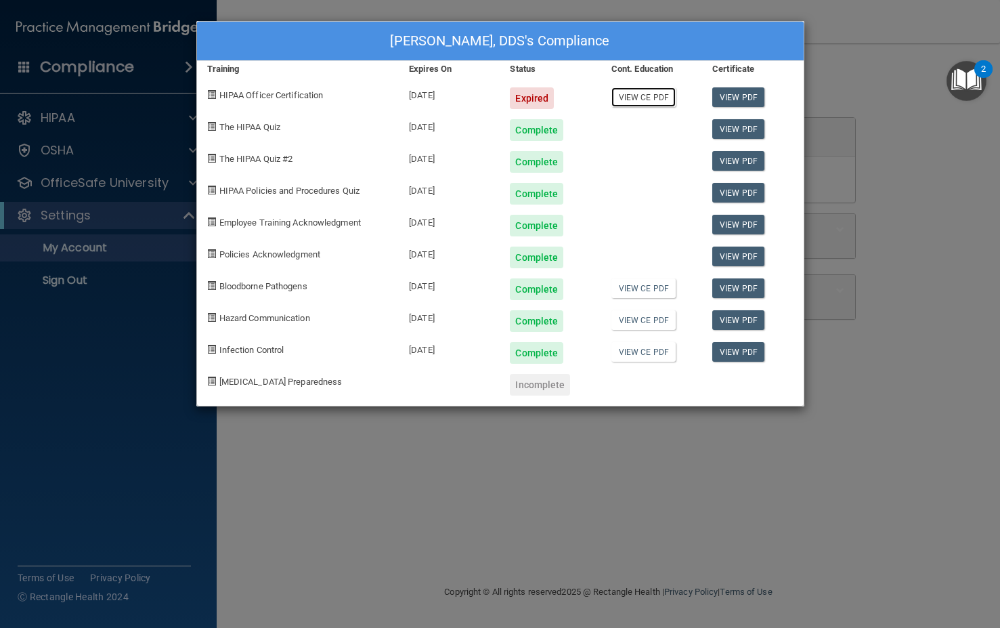
click at [641, 100] on link "View CE PDF" at bounding box center [643, 97] width 64 height 20
click at [290, 92] on span "HIPAA Officer Certification" at bounding box center [271, 95] width 104 height 10
click at [416, 488] on div "[PERSON_NAME], DDS's Compliance Training Expires On Status Cont. Education Cert…" at bounding box center [500, 314] width 1000 height 628
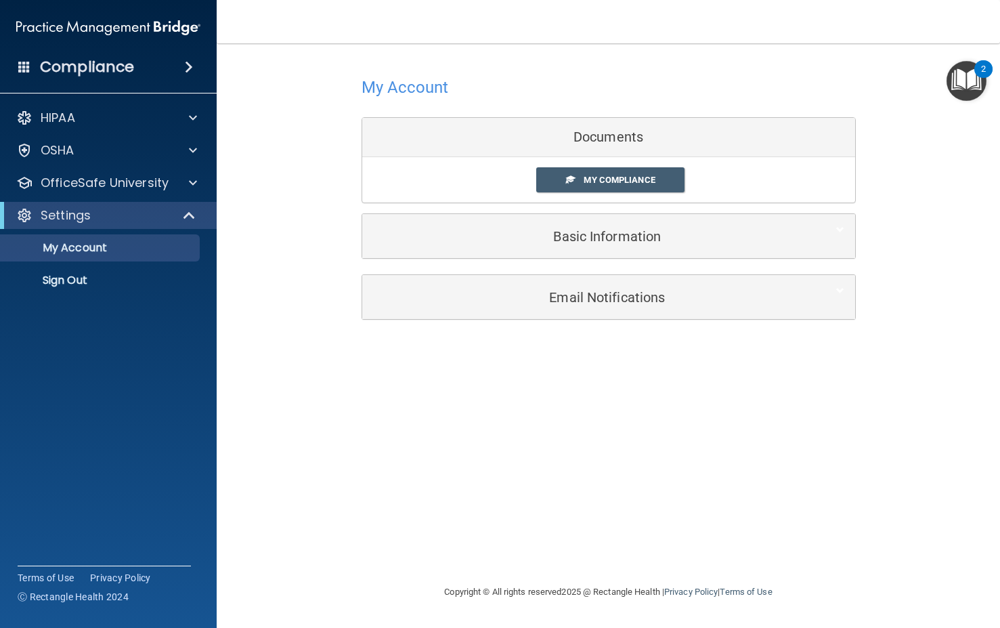
click at [165, 104] on div "HIPAA Documents and Policies Report an Incident Business Associates Emergency P…" at bounding box center [108, 202] width 217 height 206
click at [170, 118] on div "HIPAA" at bounding box center [90, 118] width 168 height 16
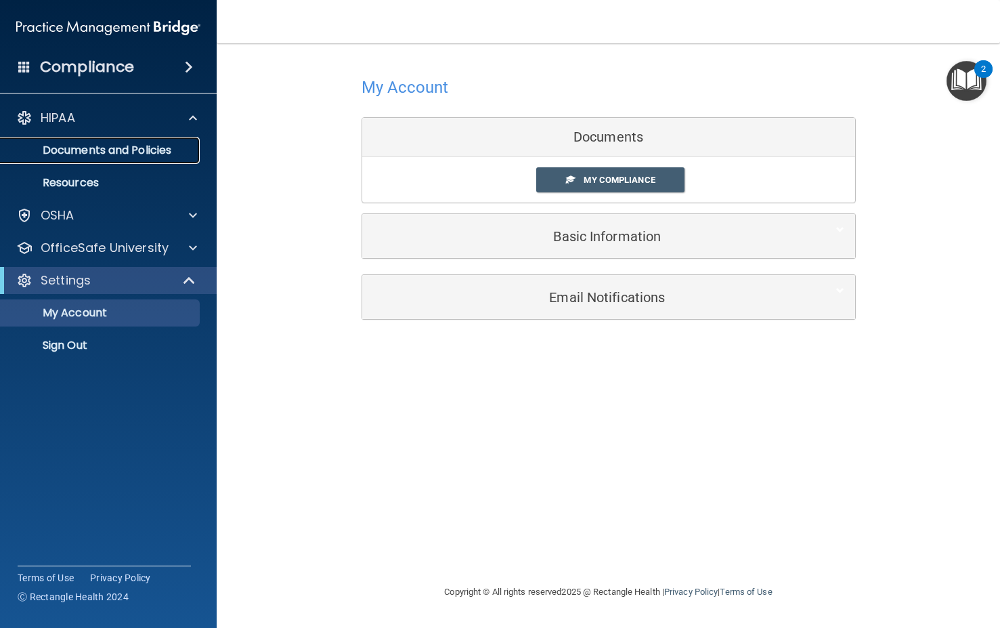
click at [150, 152] on p "Documents and Policies" at bounding box center [101, 151] width 185 height 14
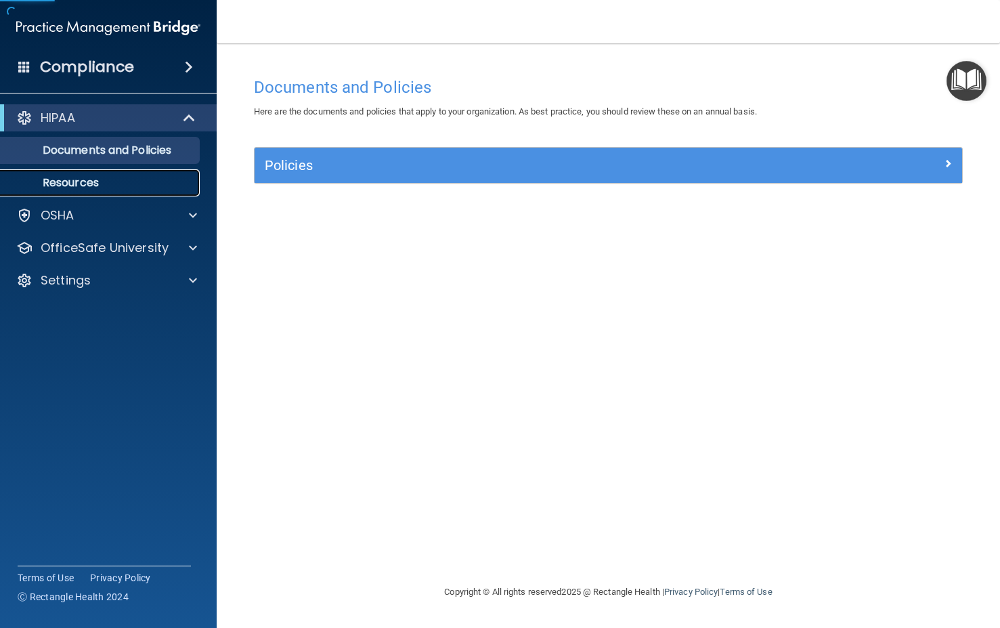
click at [98, 178] on p "Resources" at bounding box center [101, 183] width 185 height 14
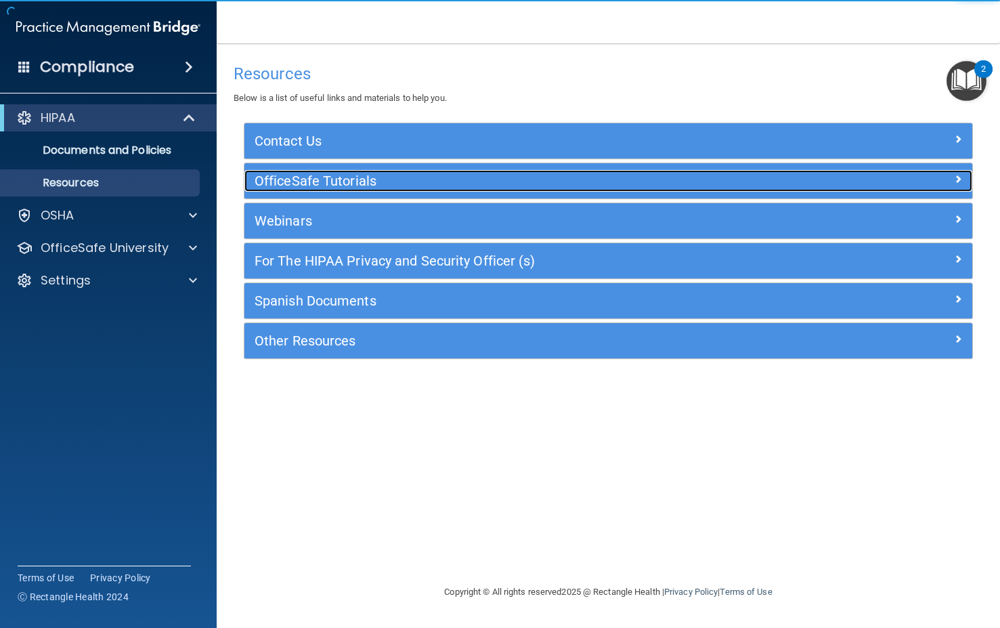
click at [325, 181] on h5 "OfficeSafe Tutorials" at bounding box center [517, 180] width 525 height 15
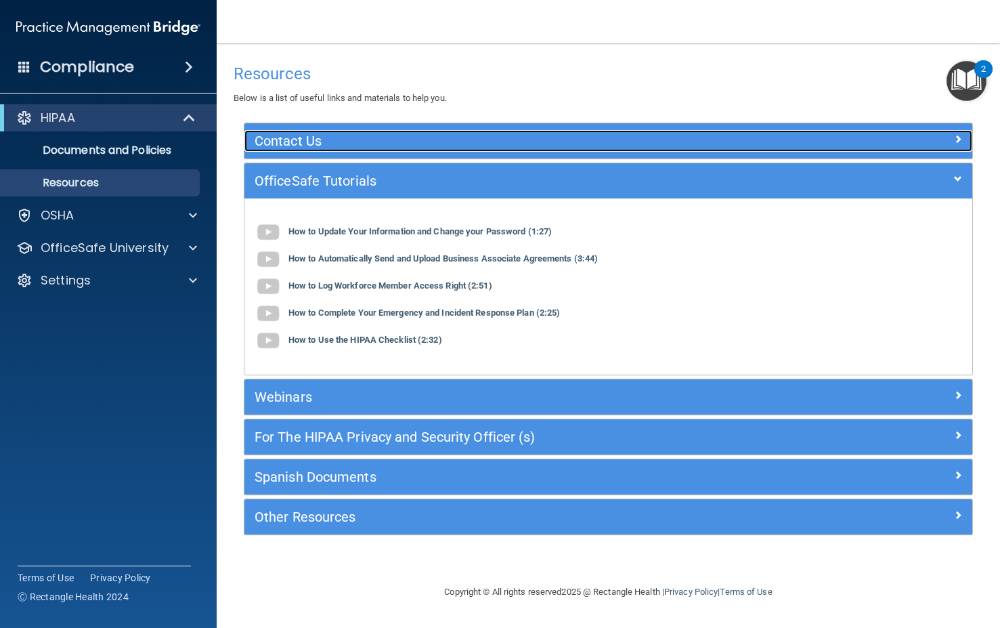
click at [332, 140] on h5 "Contact Us" at bounding box center [517, 140] width 525 height 15
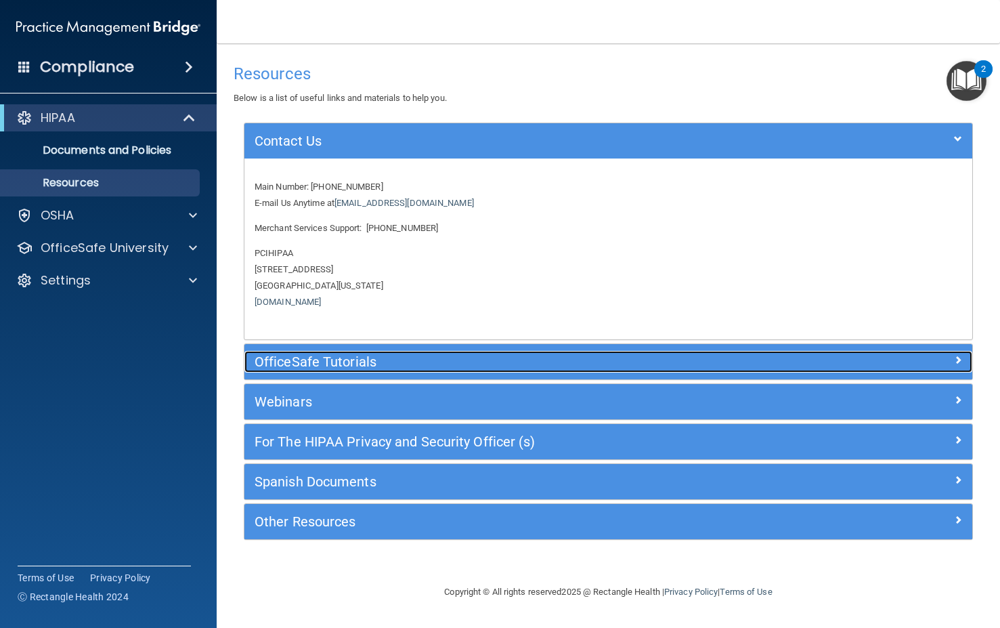
click at [290, 362] on h5 "OfficeSafe Tutorials" at bounding box center [517, 361] width 525 height 15
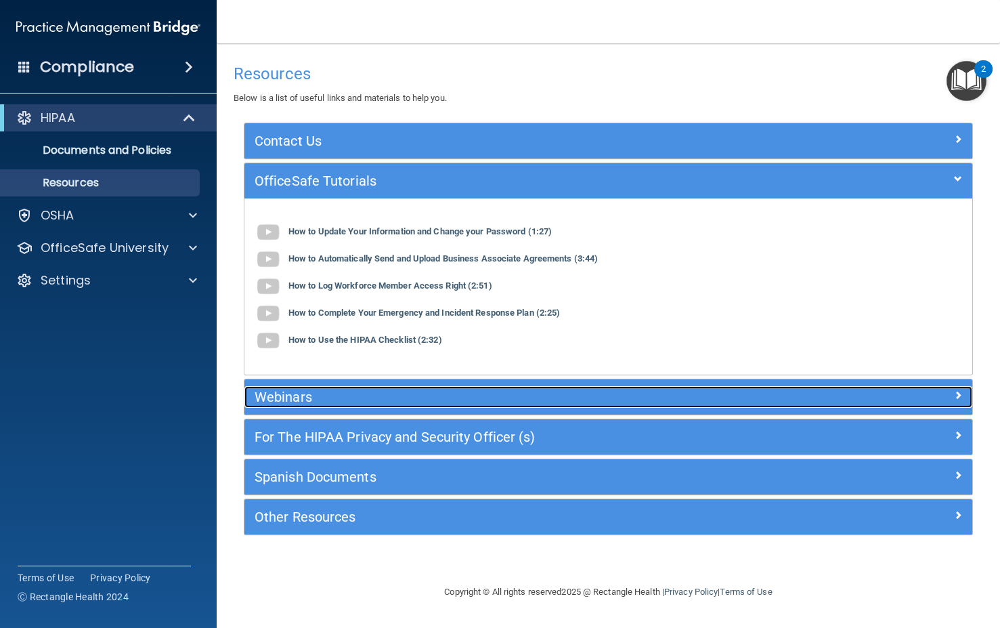
click at [295, 390] on h5 "Webinars" at bounding box center [517, 396] width 525 height 15
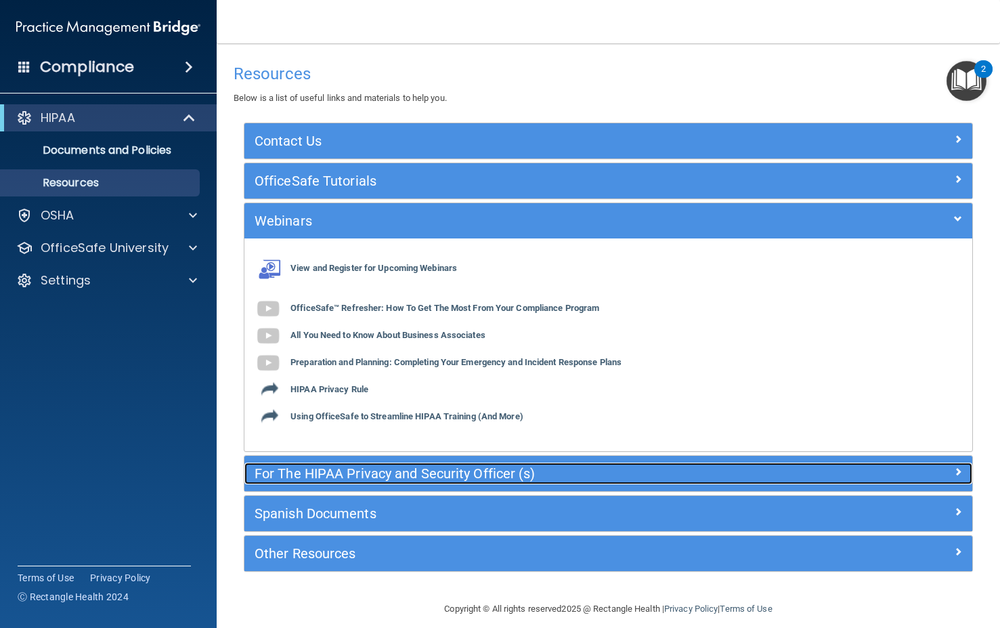
click at [341, 482] on div "For The HIPAA Privacy and Security Officer (s)" at bounding box center [517, 473] width 546 height 22
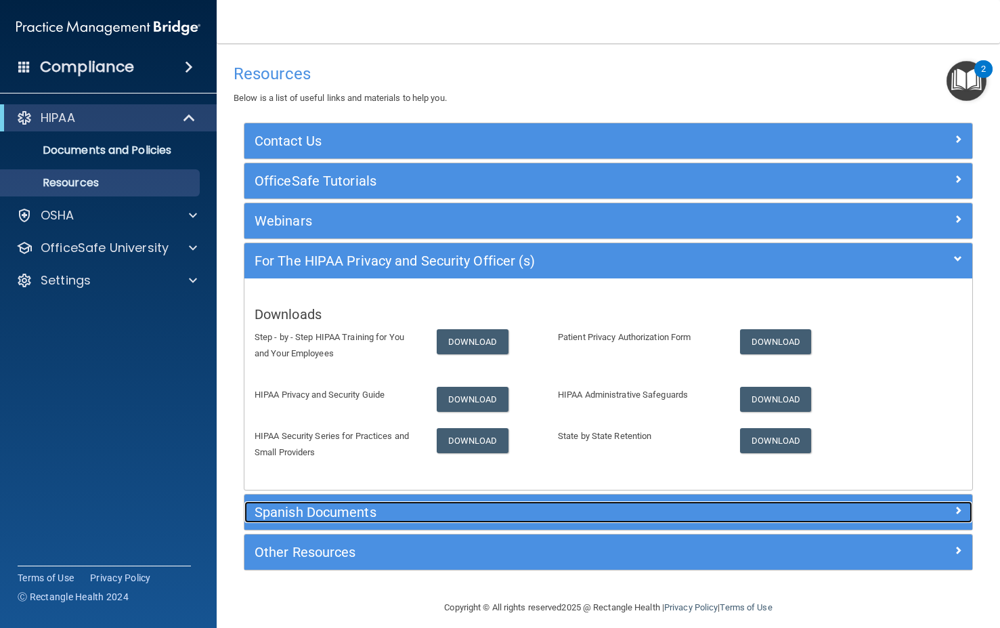
click at [314, 516] on h5 "Spanish Documents" at bounding box center [517, 511] width 525 height 15
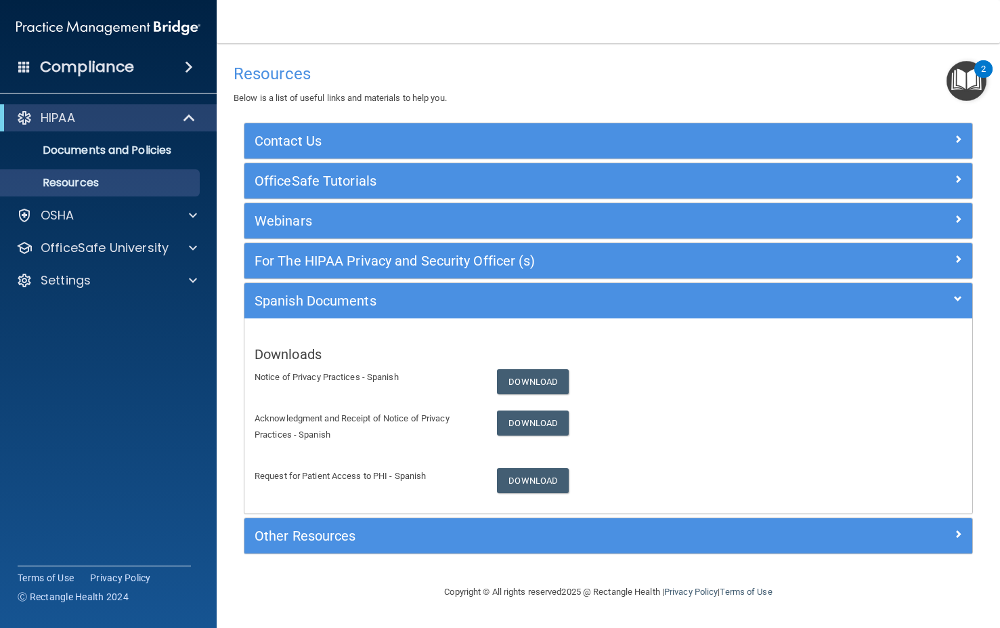
click at [102, 62] on h4 "Compliance" at bounding box center [87, 67] width 94 height 19
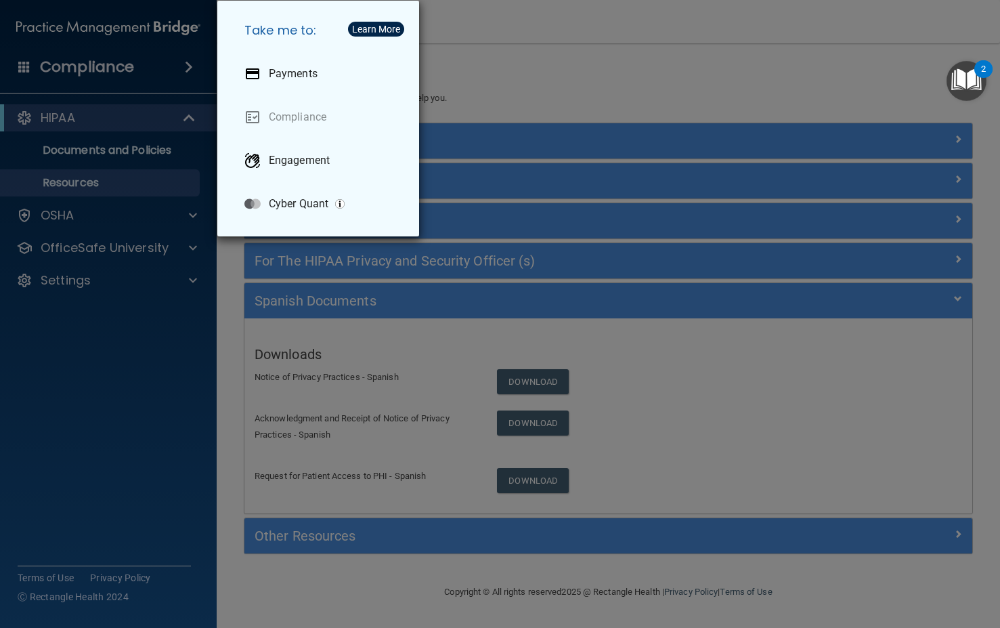
click at [125, 372] on div "Take me to: Payments Compliance Engagement Cyber Quant" at bounding box center [500, 314] width 1000 height 628
